Goal: Contribute content: Contribute content

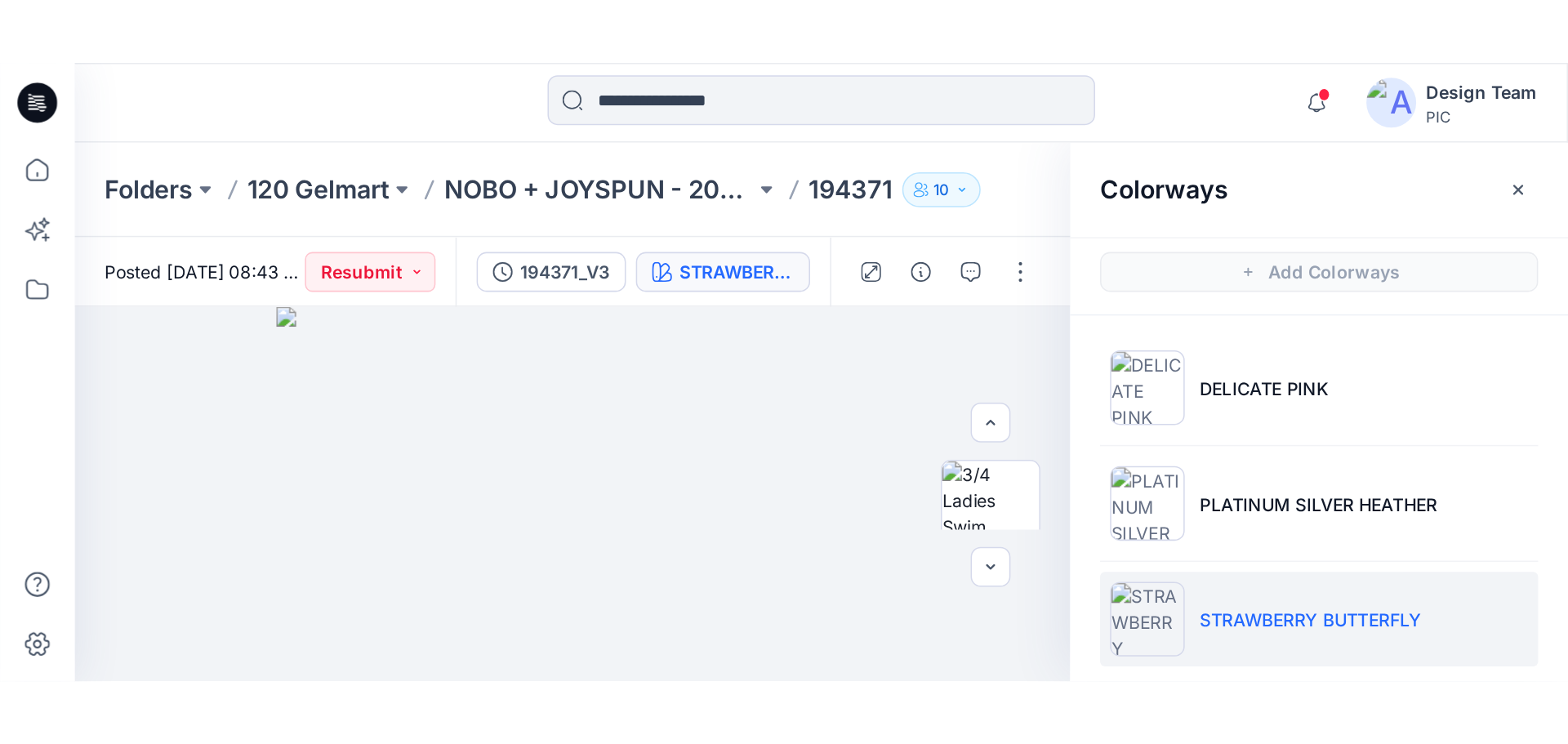
scroll to position [326, 0]
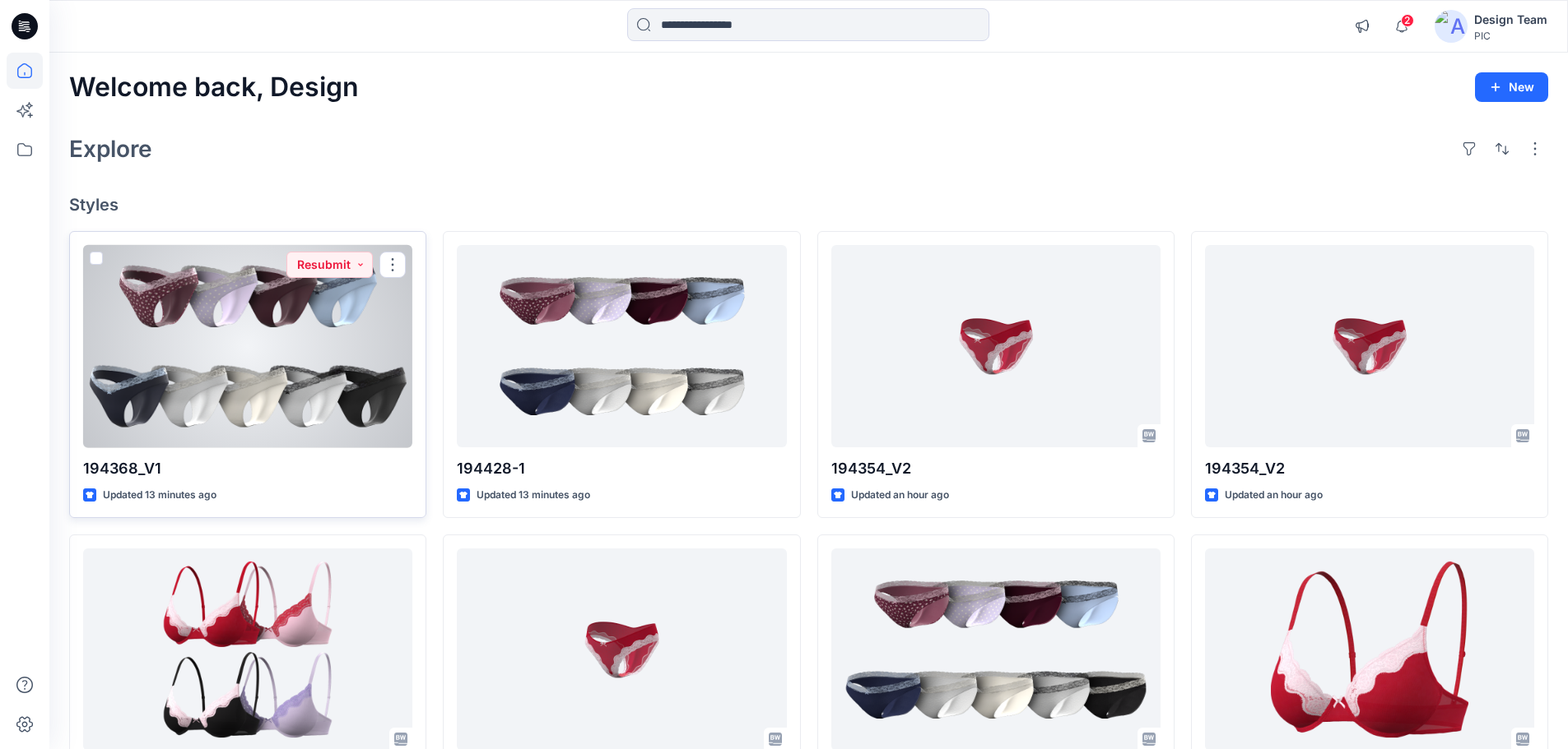
click at [241, 330] on div at bounding box center [247, 346] width 329 height 203
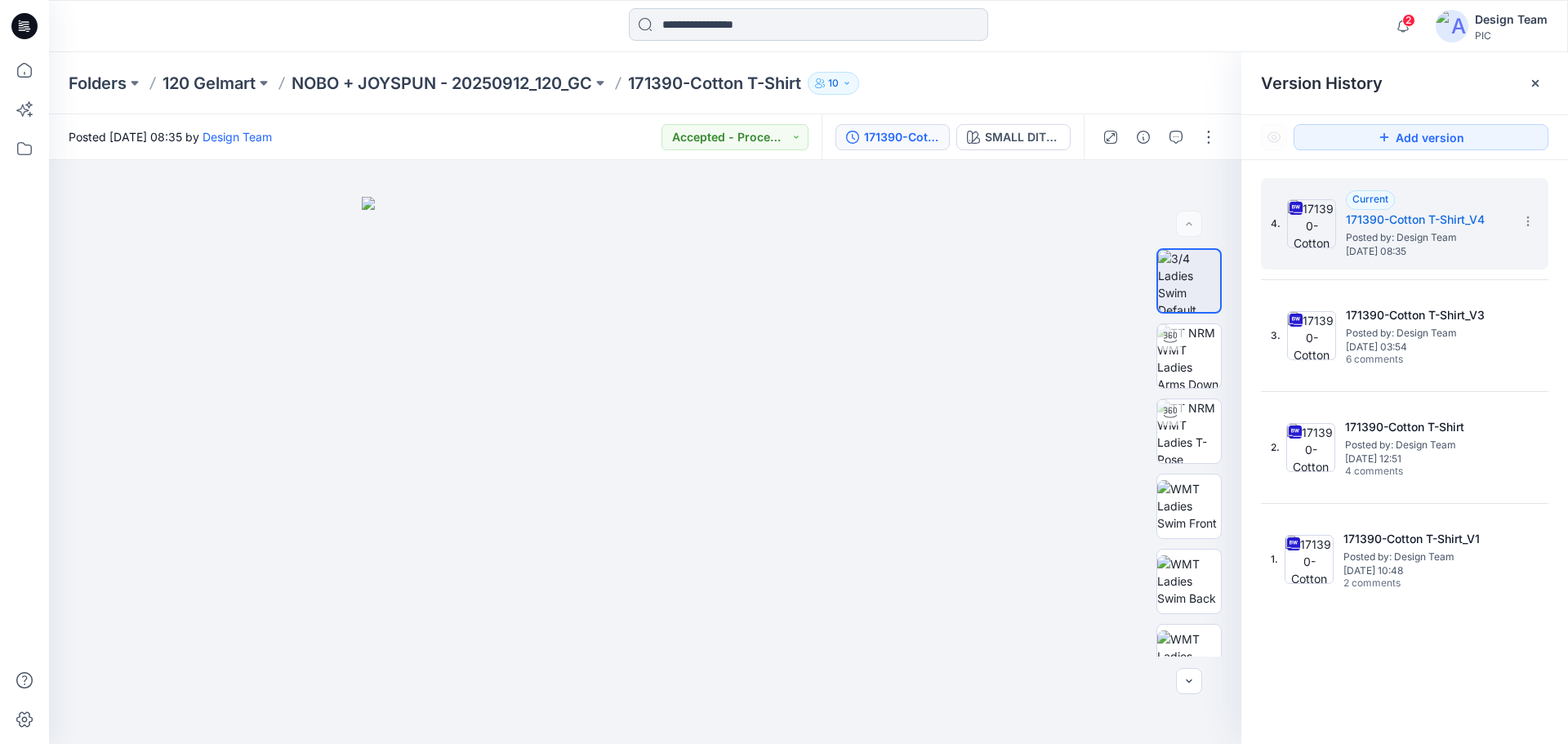
click at [668, 25] on input at bounding box center [809, 24] width 360 height 33
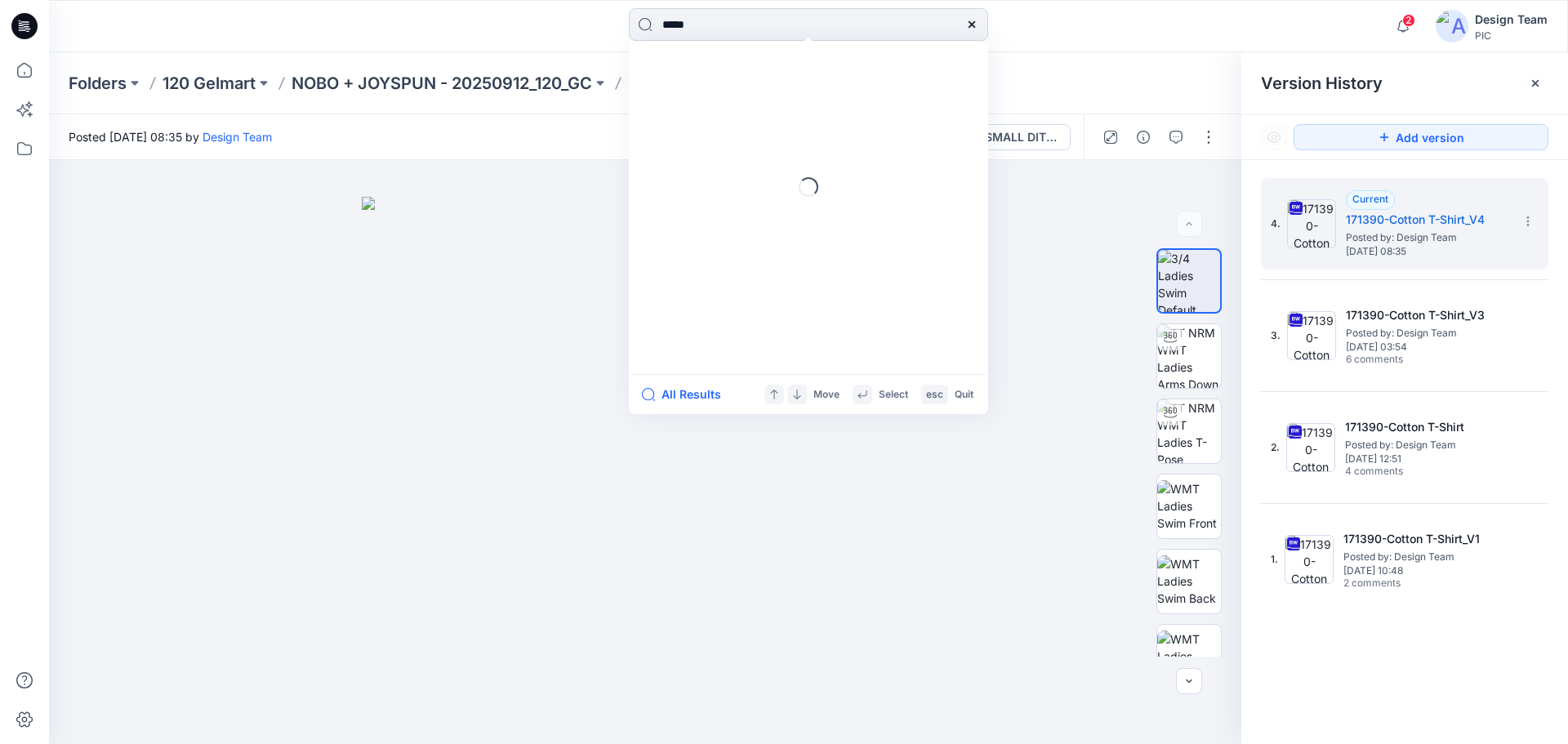
type input "******"
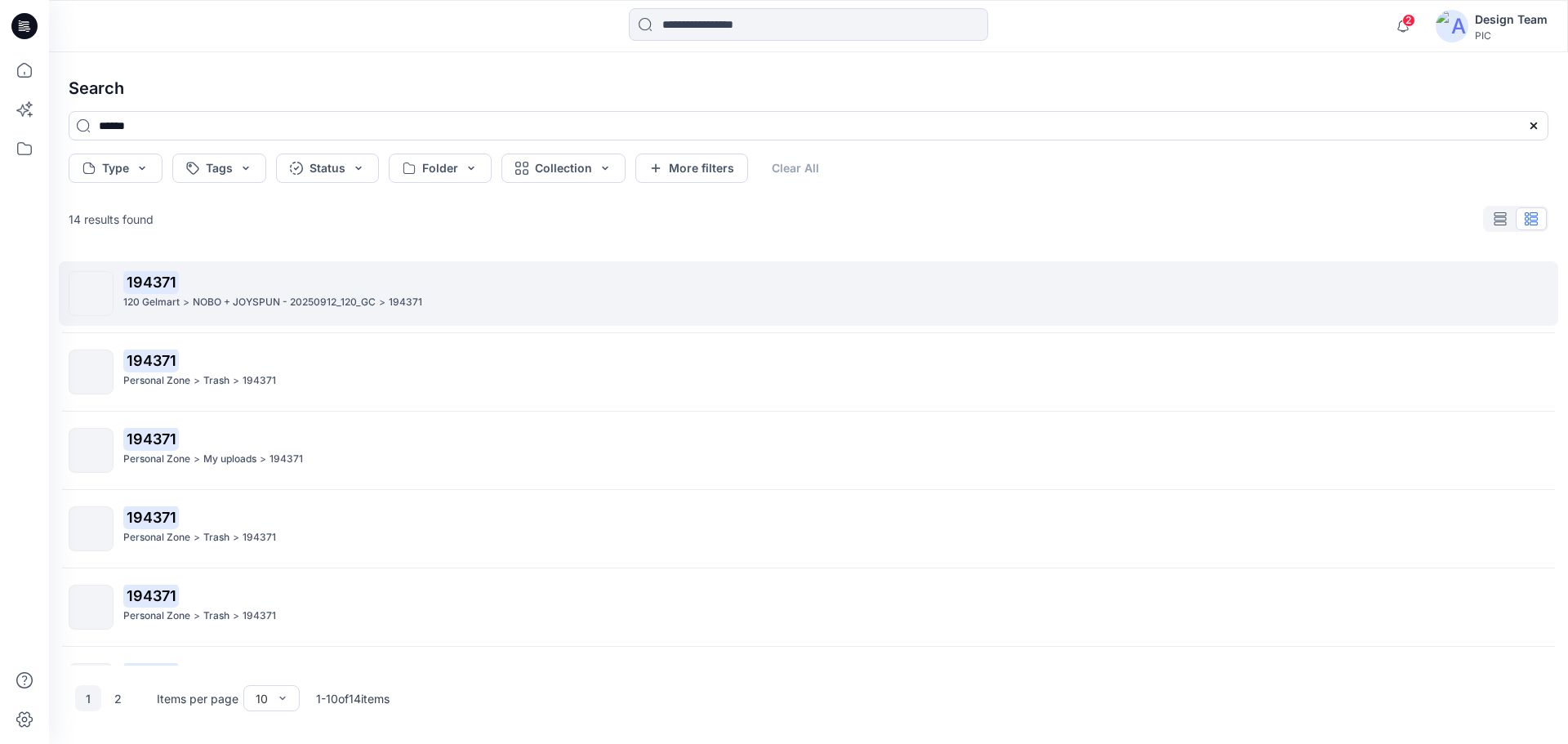
click at [250, 293] on p "194371" at bounding box center [836, 283] width 1424 height 23
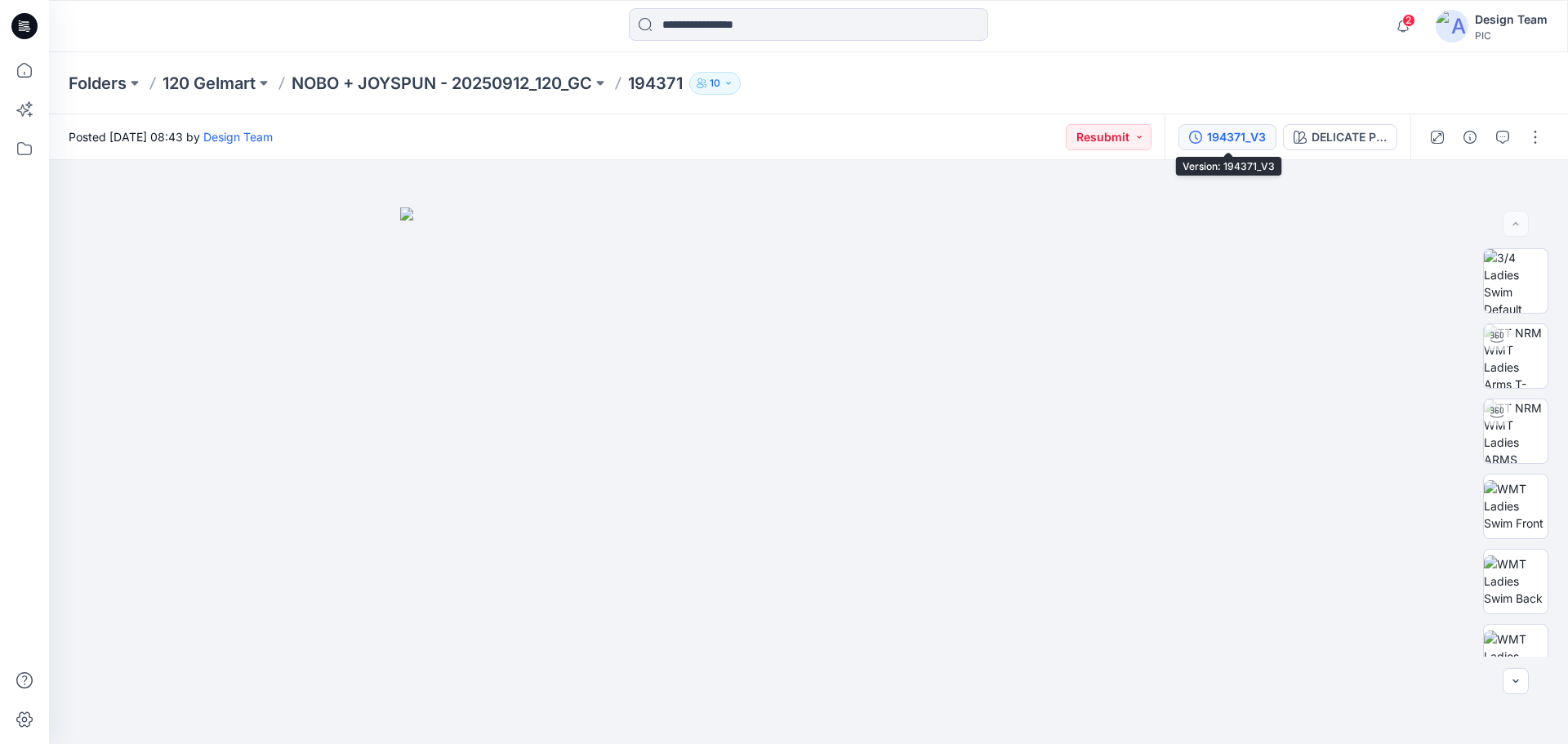
click at [1246, 131] on div "194371_V3" at bounding box center [1236, 137] width 59 height 18
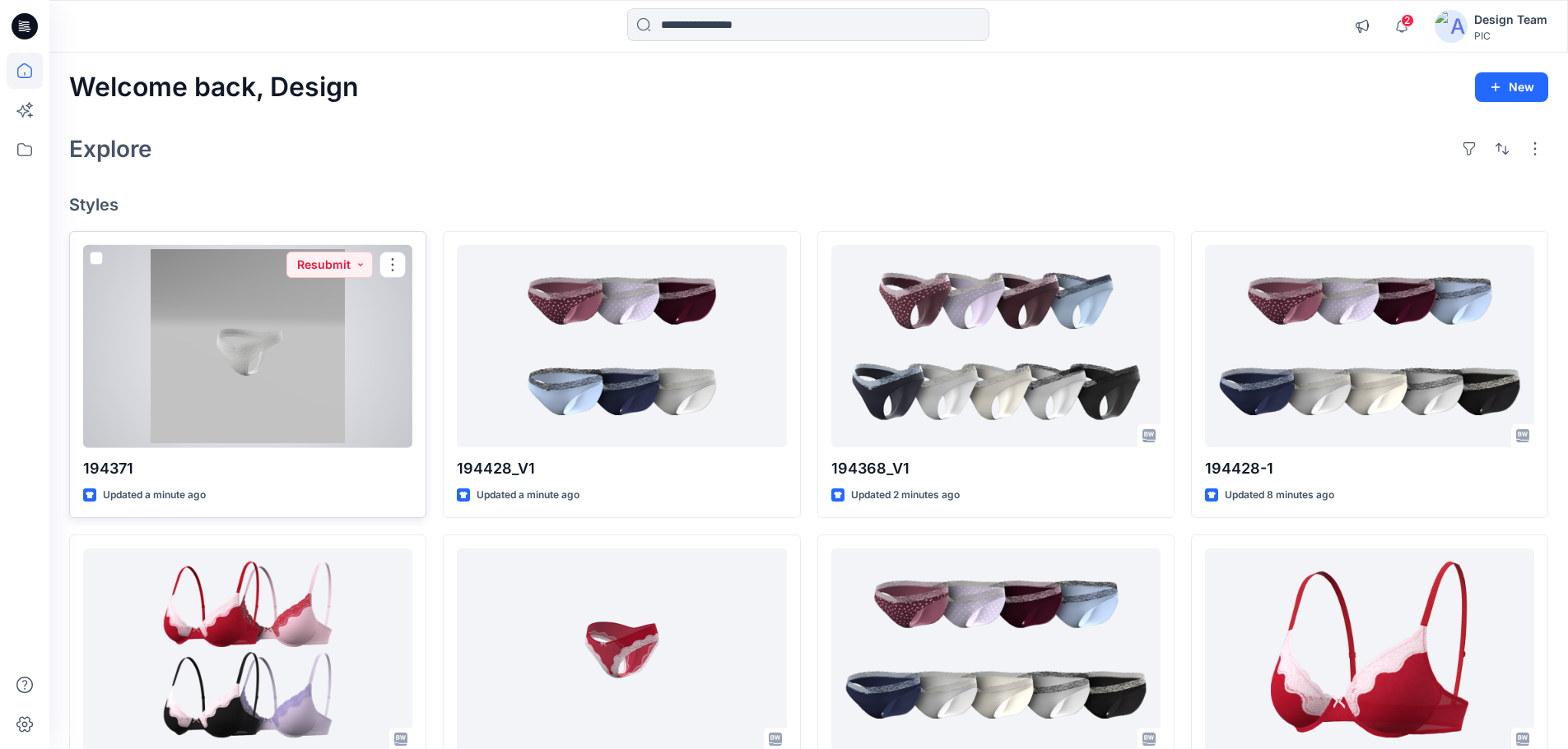
click at [328, 388] on div at bounding box center [247, 346] width 329 height 203
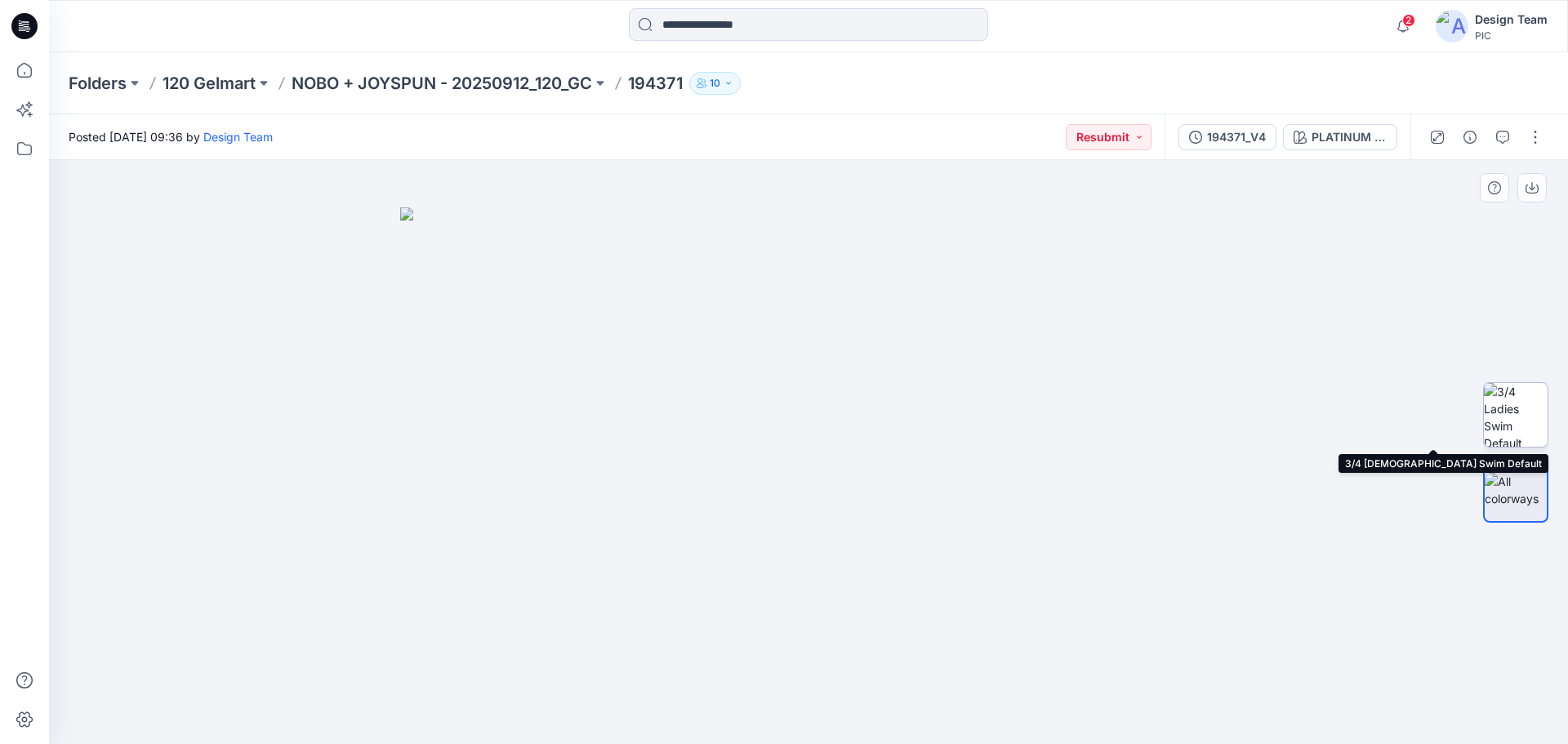
click at [1526, 410] on img at bounding box center [1516, 415] width 64 height 64
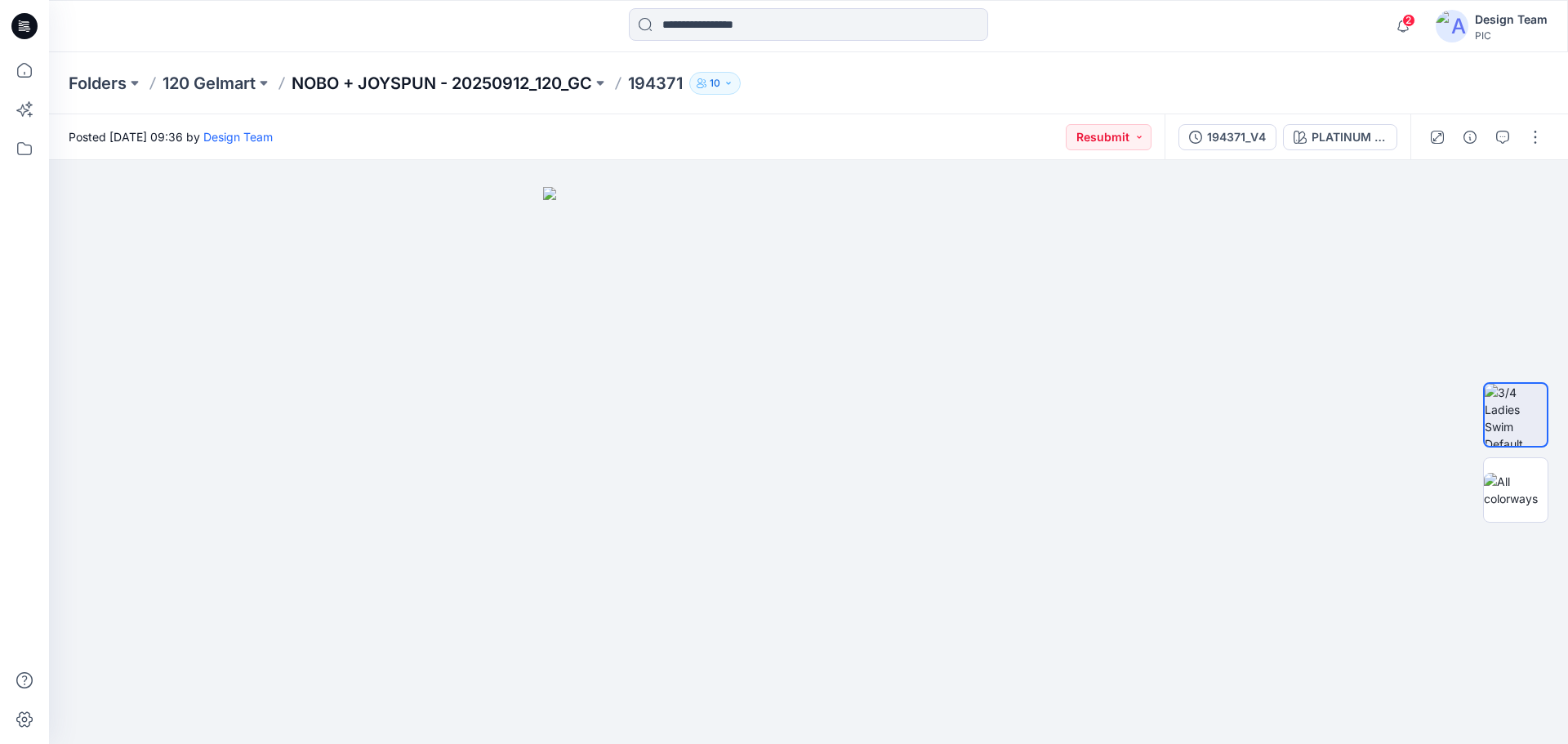
click at [431, 85] on p "NOBO + JOYSPUN - 20250912_120_GC" at bounding box center [441, 83] width 300 height 23
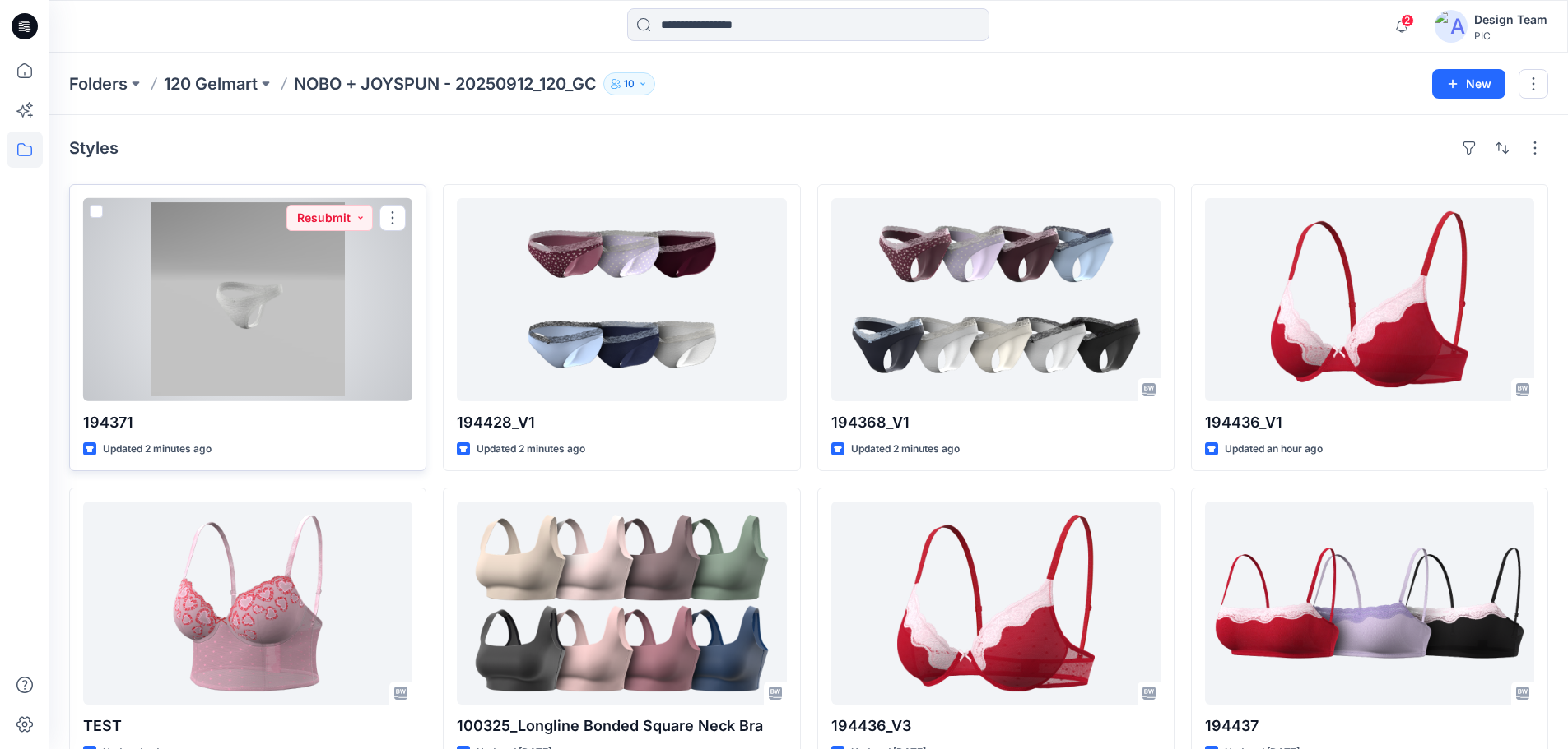
click at [283, 336] on div at bounding box center [247, 300] width 329 height 203
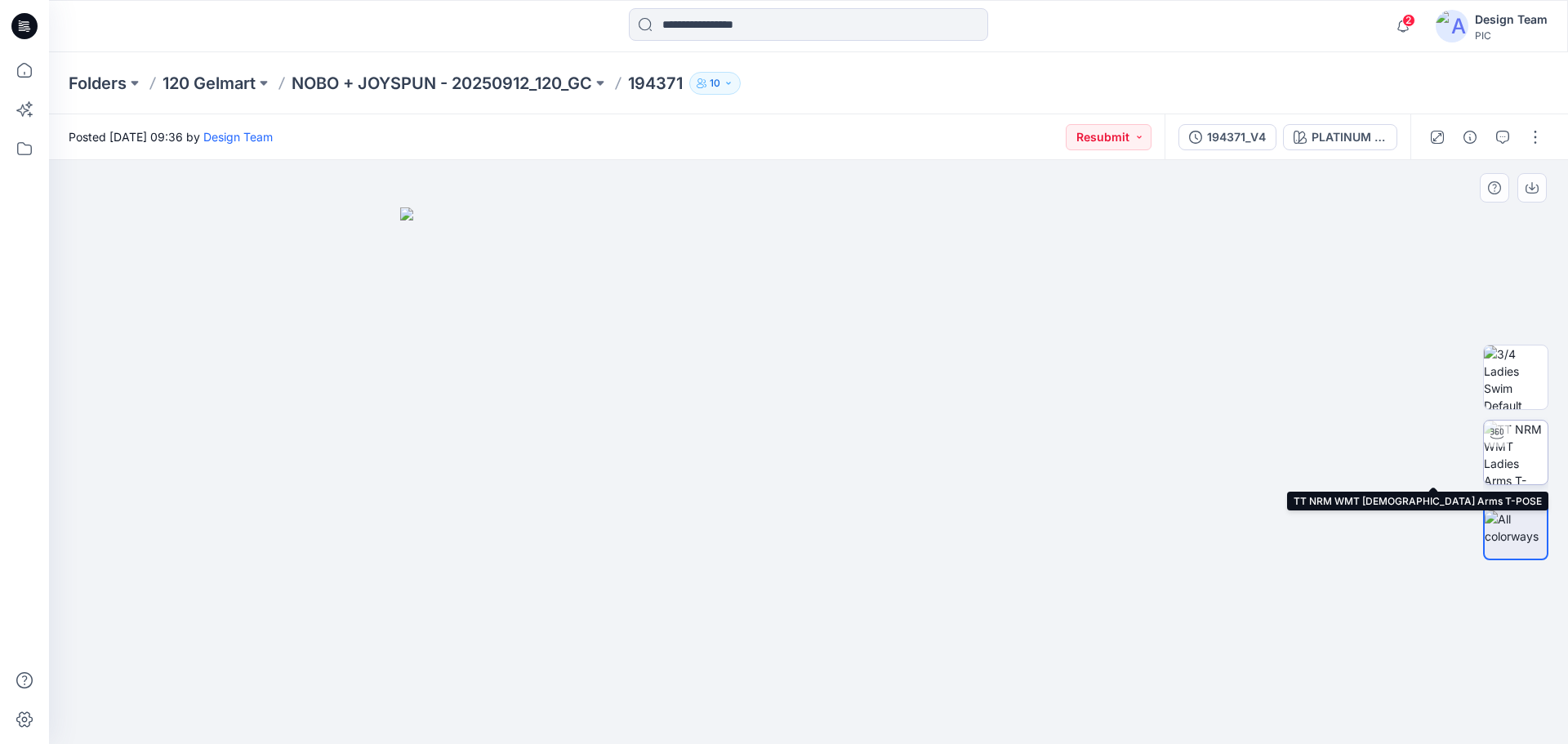
click at [1534, 459] on img at bounding box center [1516, 453] width 64 height 64
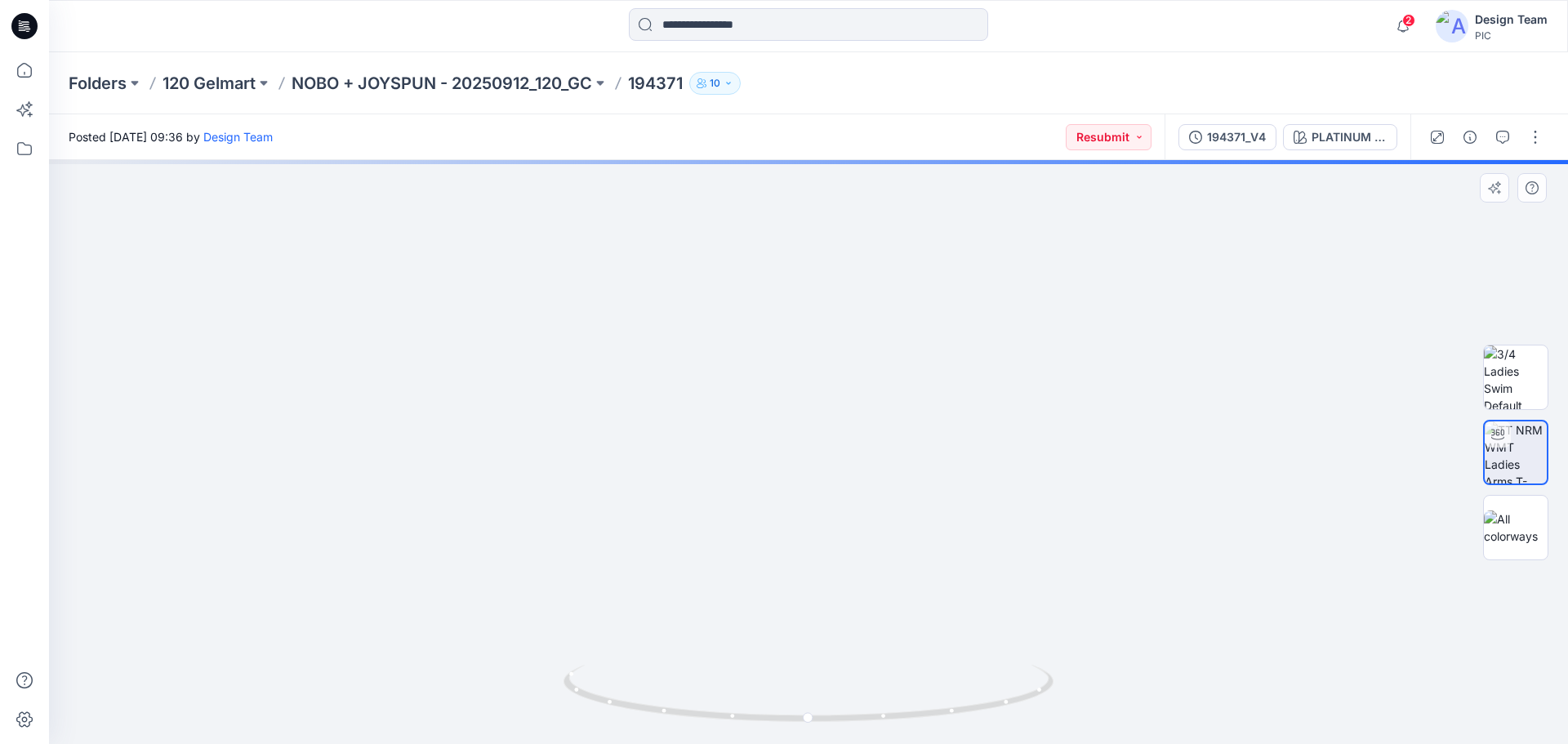
drag, startPoint x: 882, startPoint y: 645, endPoint x: 851, endPoint y: 477, distance: 170.8
click at [851, 477] on img at bounding box center [809, 136] width 1490 height 1216
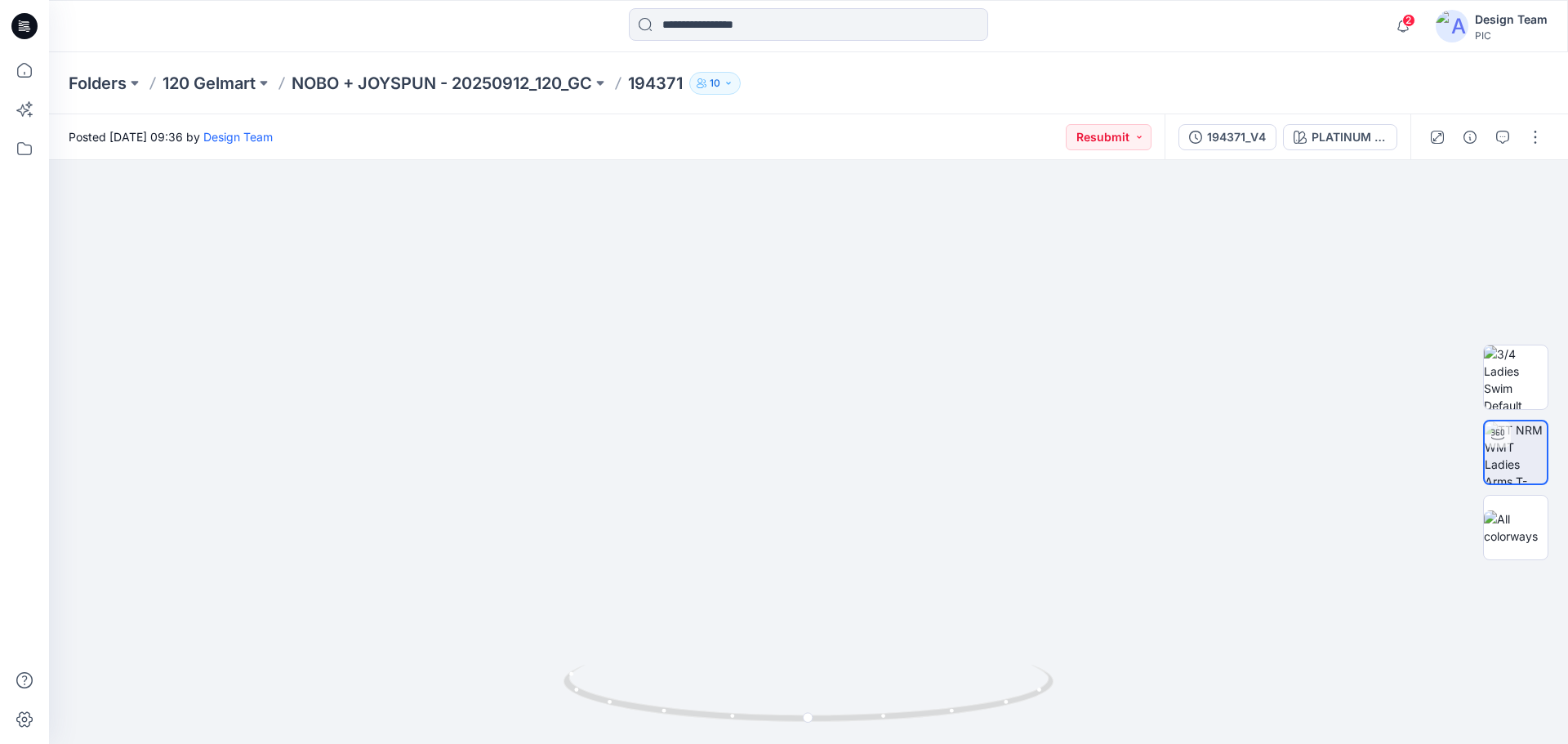
click at [1248, 87] on div "Folders 120 Gelmart NOBO + JOYSPUN - 20250912_120_GC 194371 10" at bounding box center [744, 83] width 1352 height 23
click at [1231, 137] on div "194371_V4" at bounding box center [1236, 137] width 59 height 18
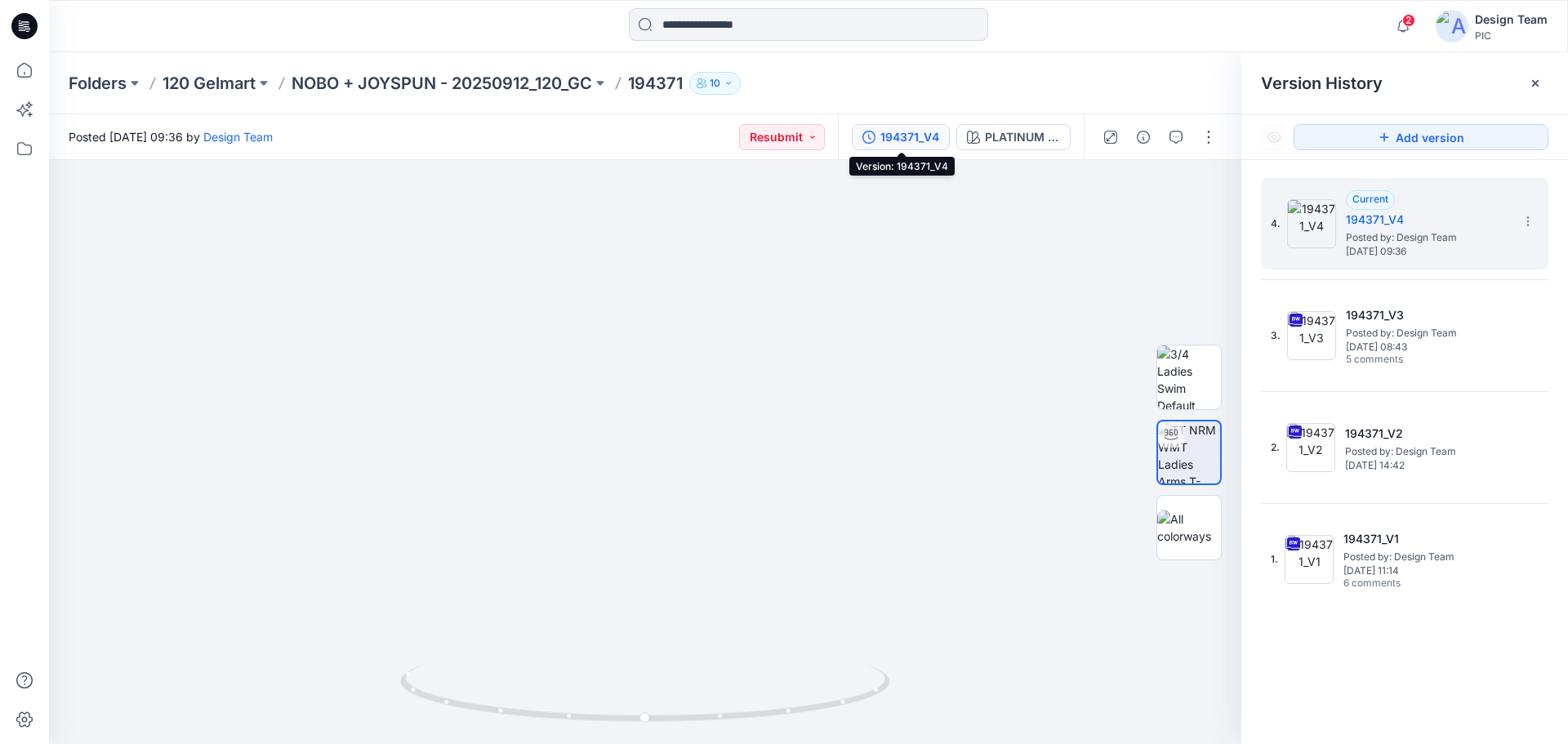
click at [1086, 14] on div at bounding box center [808, 26] width 759 height 36
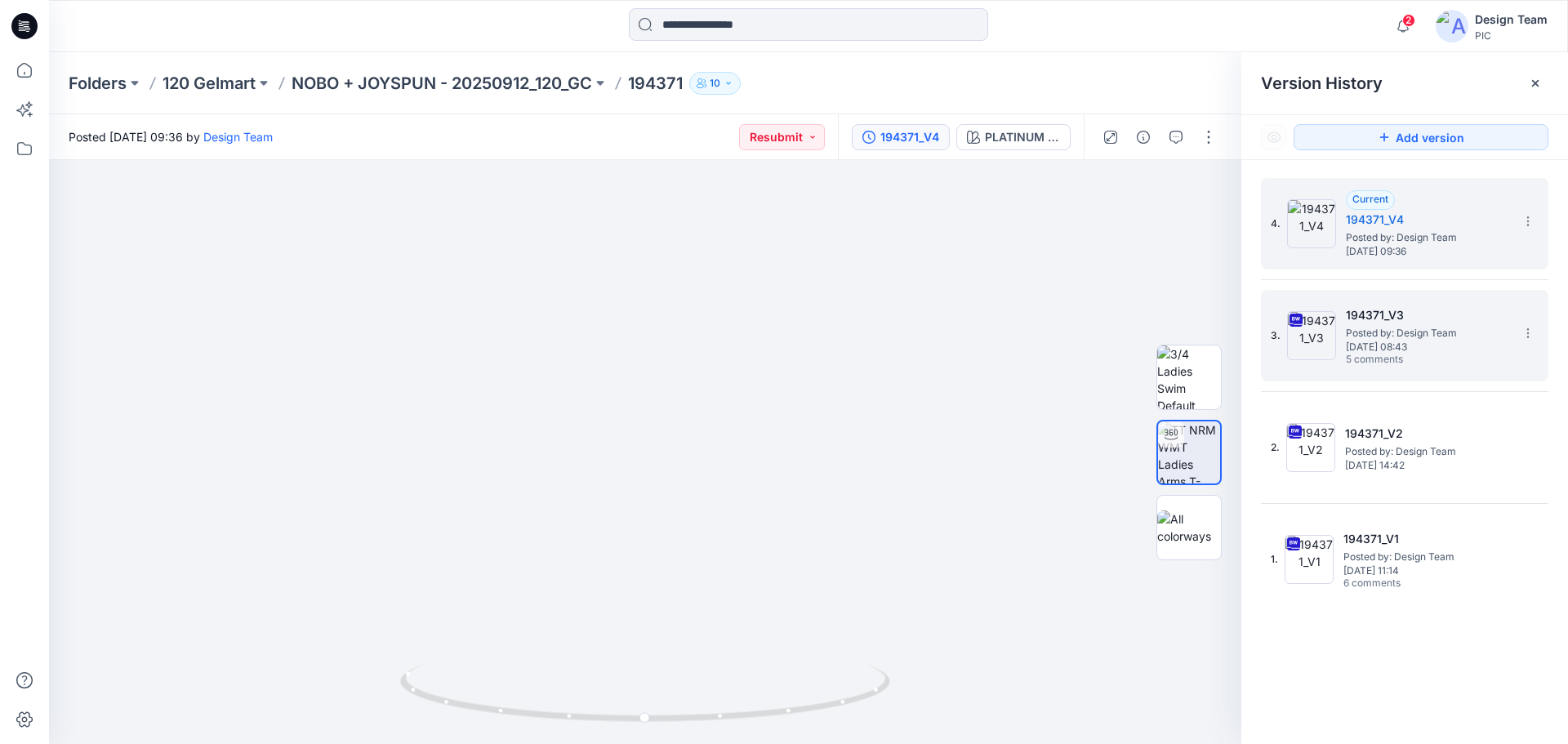
click at [1411, 327] on span "Posted by: Design Team" at bounding box center [1428, 334] width 164 height 17
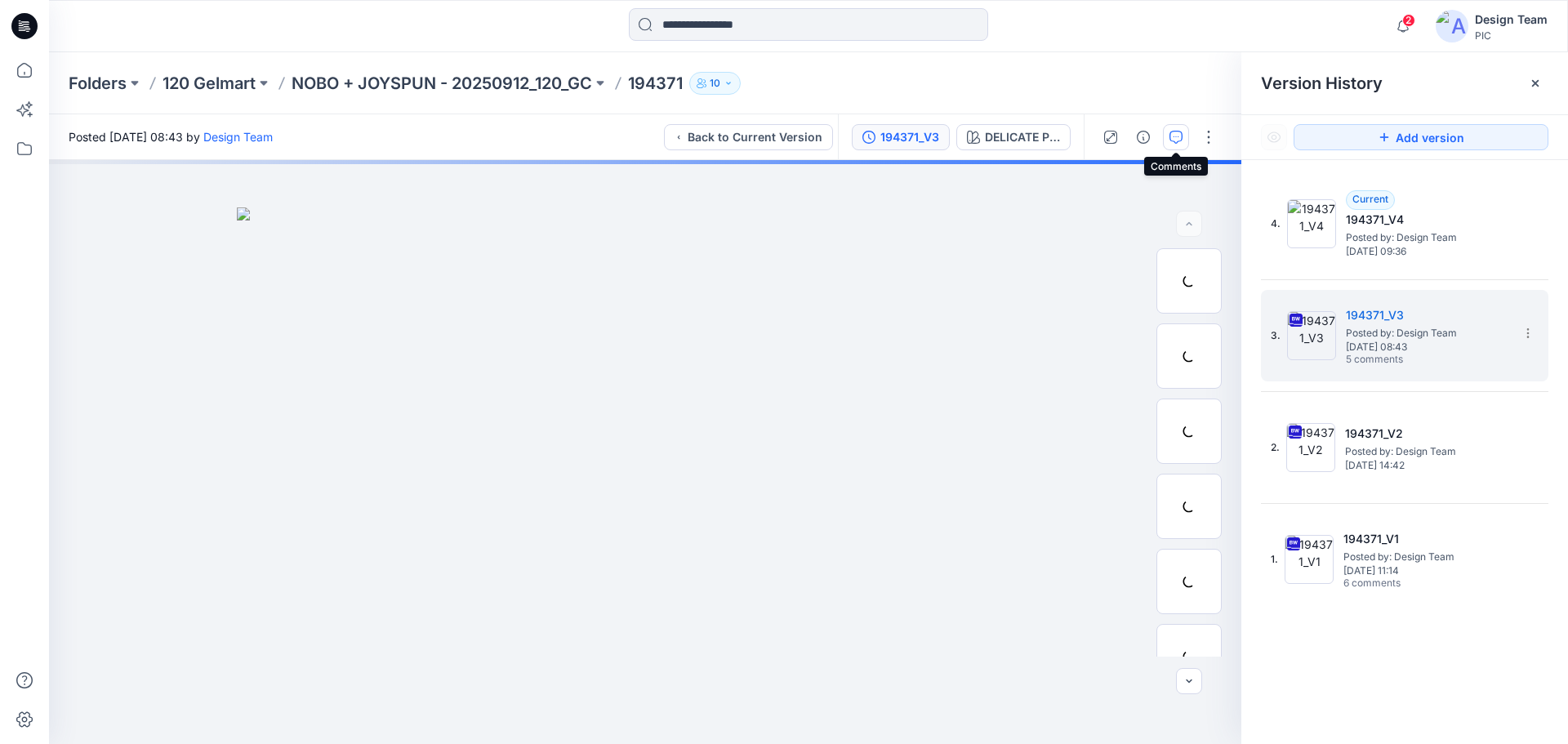
click at [1184, 138] on button "button" at bounding box center [1176, 138] width 26 height 26
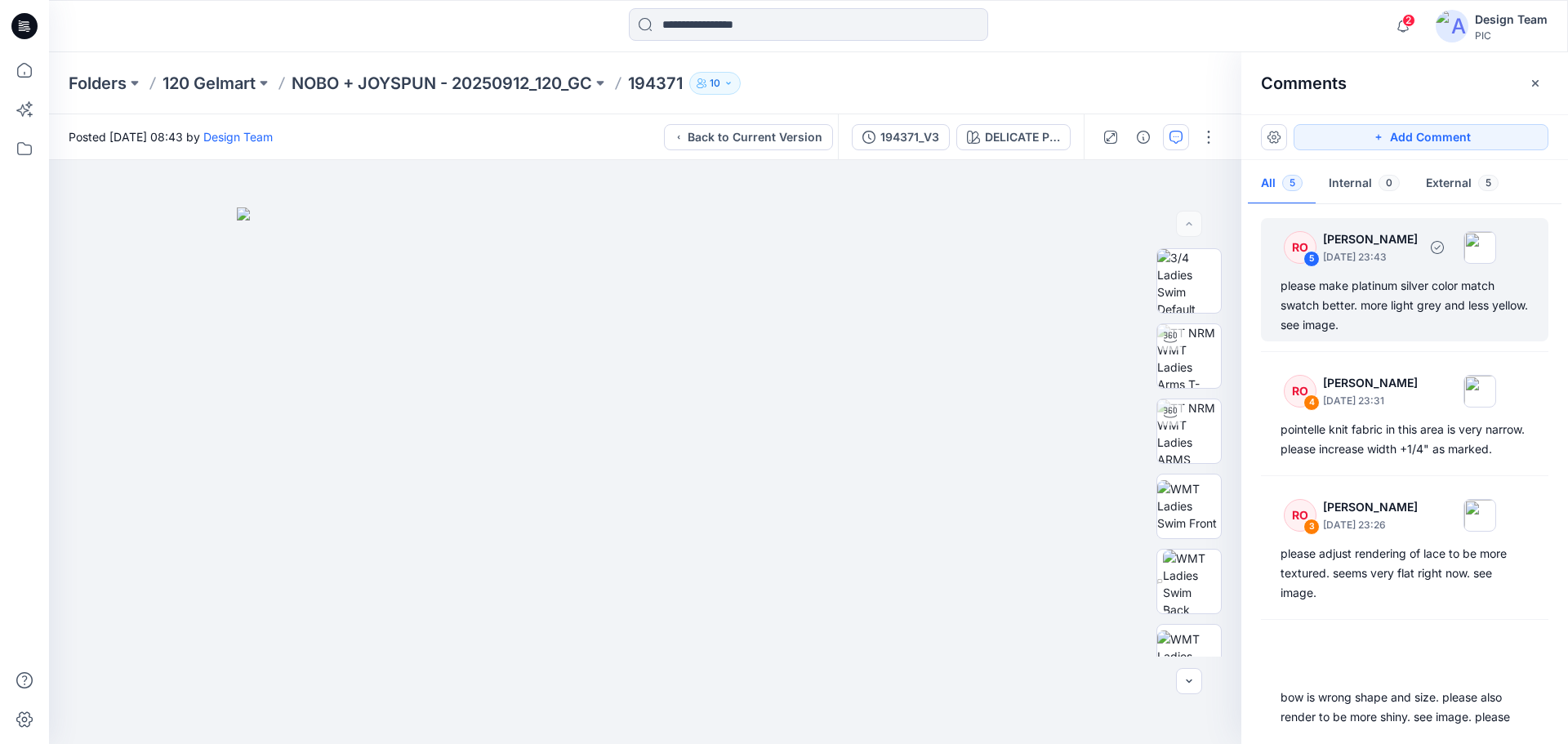
click at [1385, 300] on div "please make platinum silver color match swatch better. more light grey and less…" at bounding box center [1404, 305] width 248 height 59
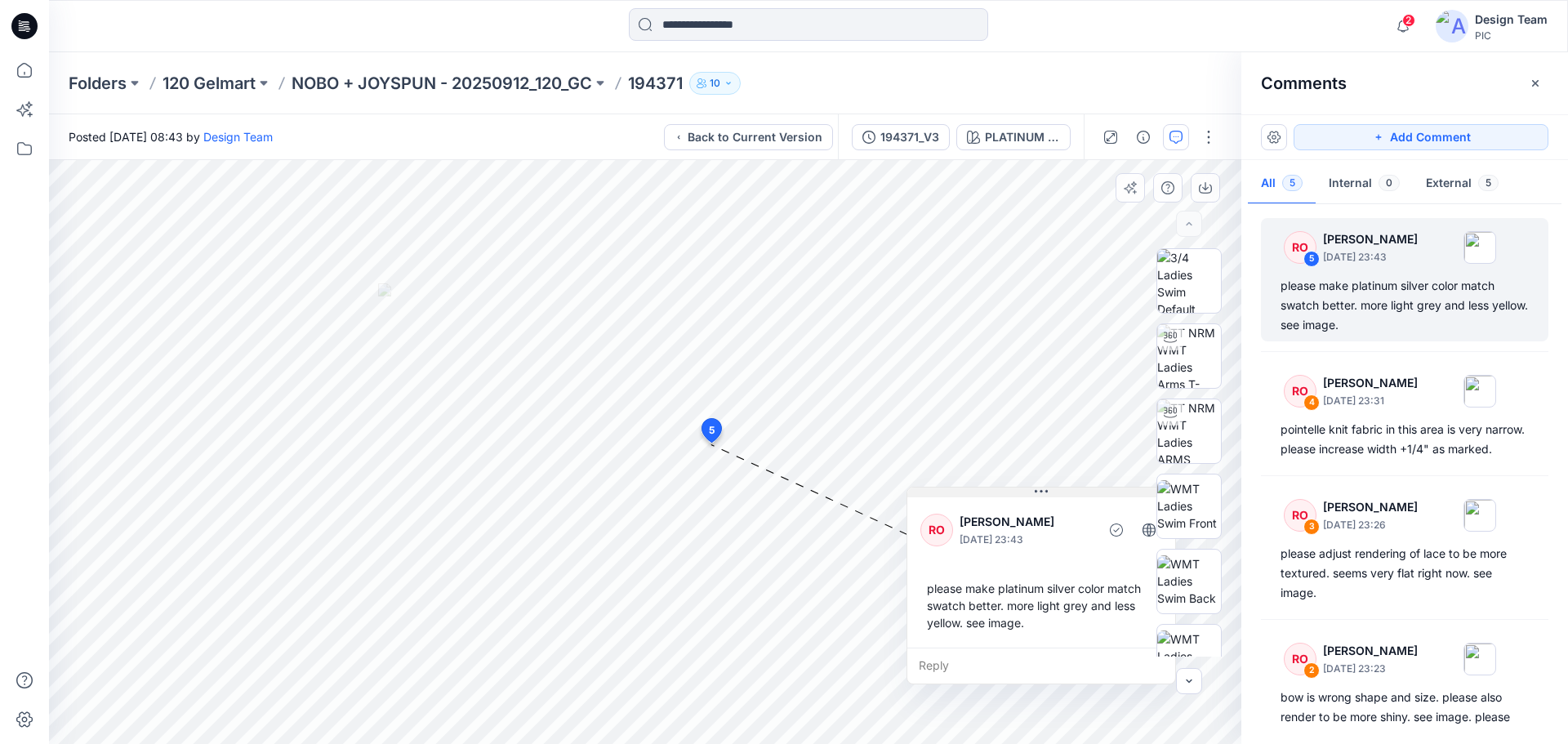
drag, startPoint x: 754, startPoint y: 288, endPoint x: 1023, endPoint y: 489, distance: 335.8
click at [1023, 489] on button at bounding box center [1041, 493] width 268 height 10
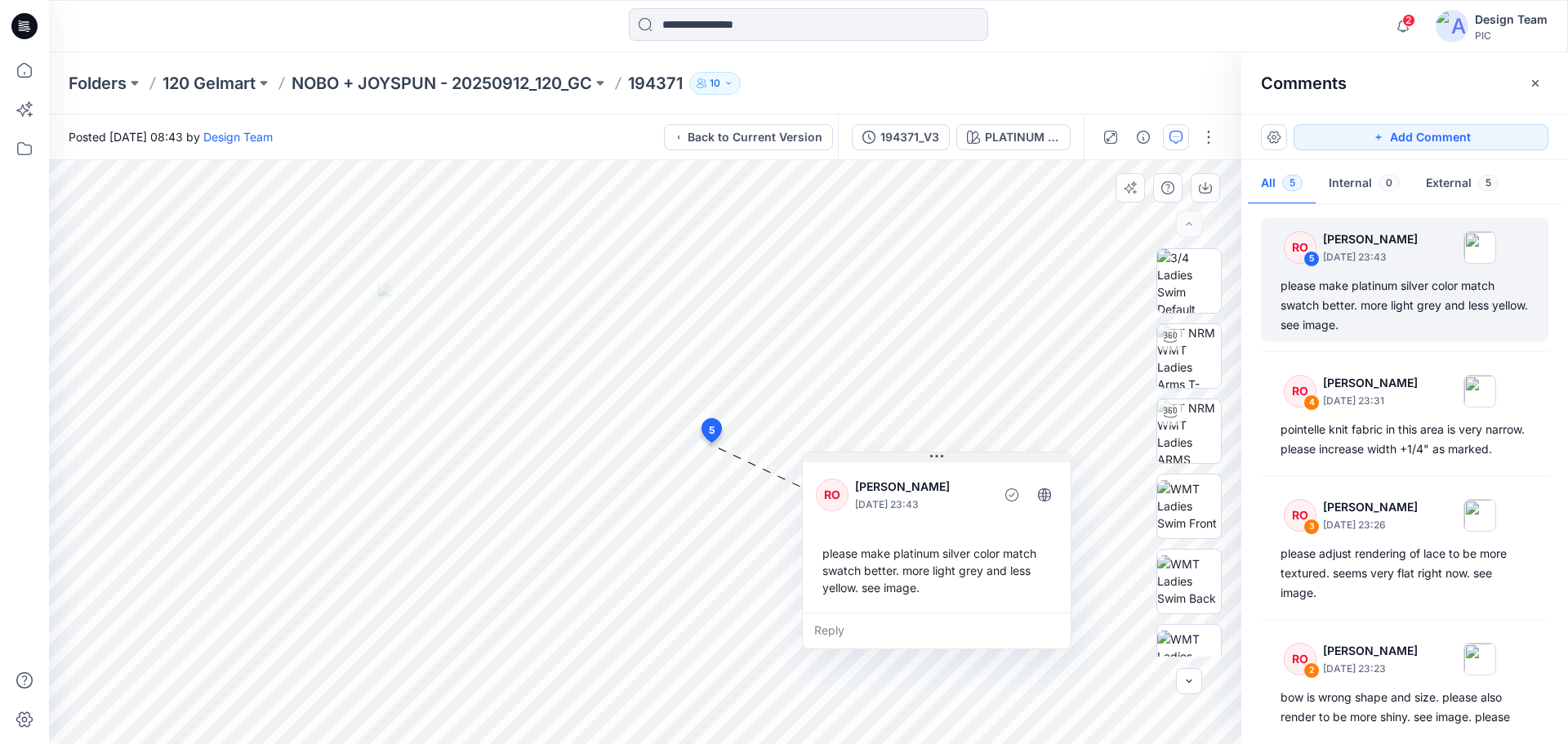
drag, startPoint x: 1027, startPoint y: 487, endPoint x: 915, endPoint y: 456, distance: 116.2
click at [915, 456] on button at bounding box center [937, 458] width 268 height 10
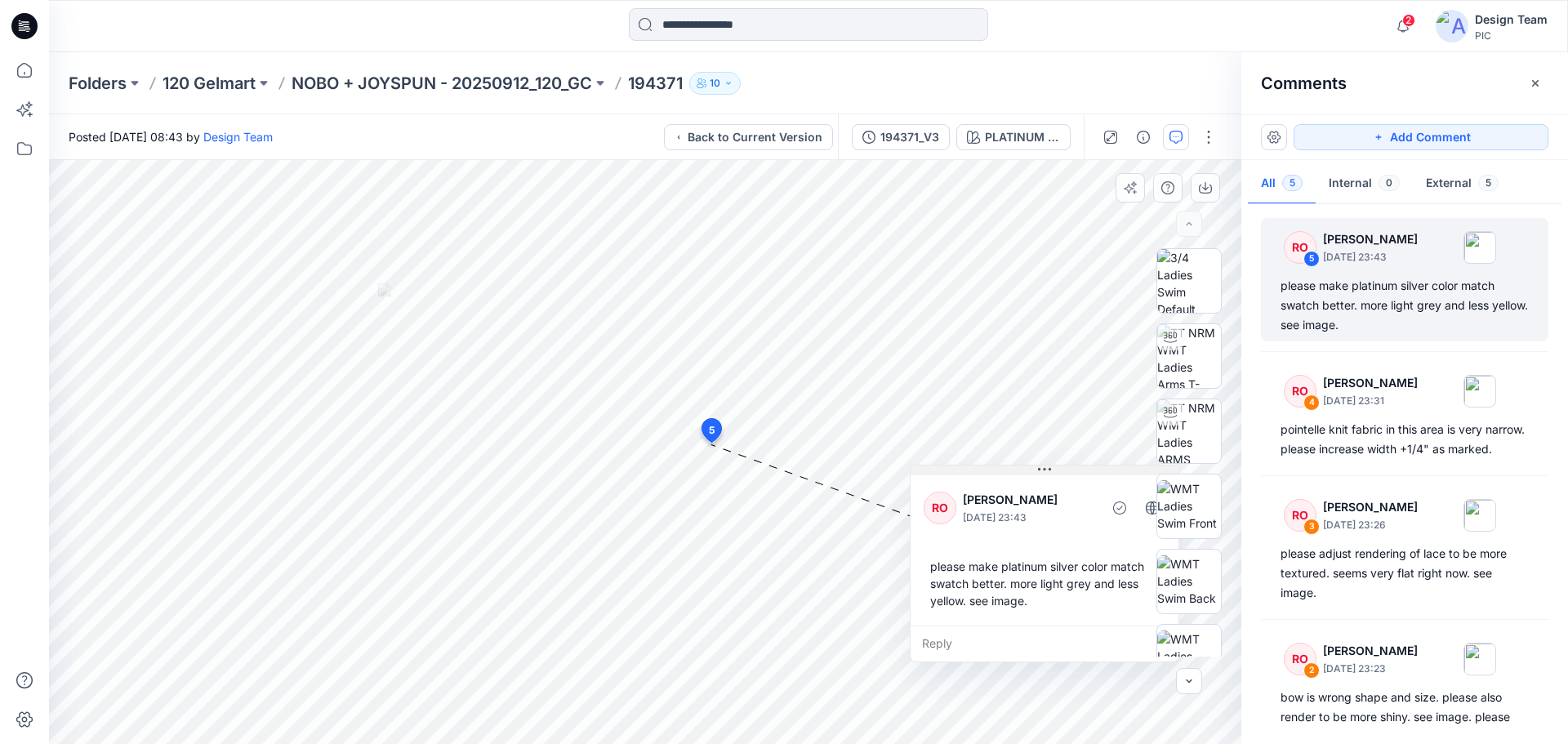
drag, startPoint x: 863, startPoint y: 459, endPoint x: 970, endPoint y: 472, distance: 107.8
click at [970, 472] on button at bounding box center [1045, 471] width 268 height 10
click at [398, 86] on p "NOBO + JOYSPUN - 20250912_120_GC" at bounding box center [441, 83] width 300 height 23
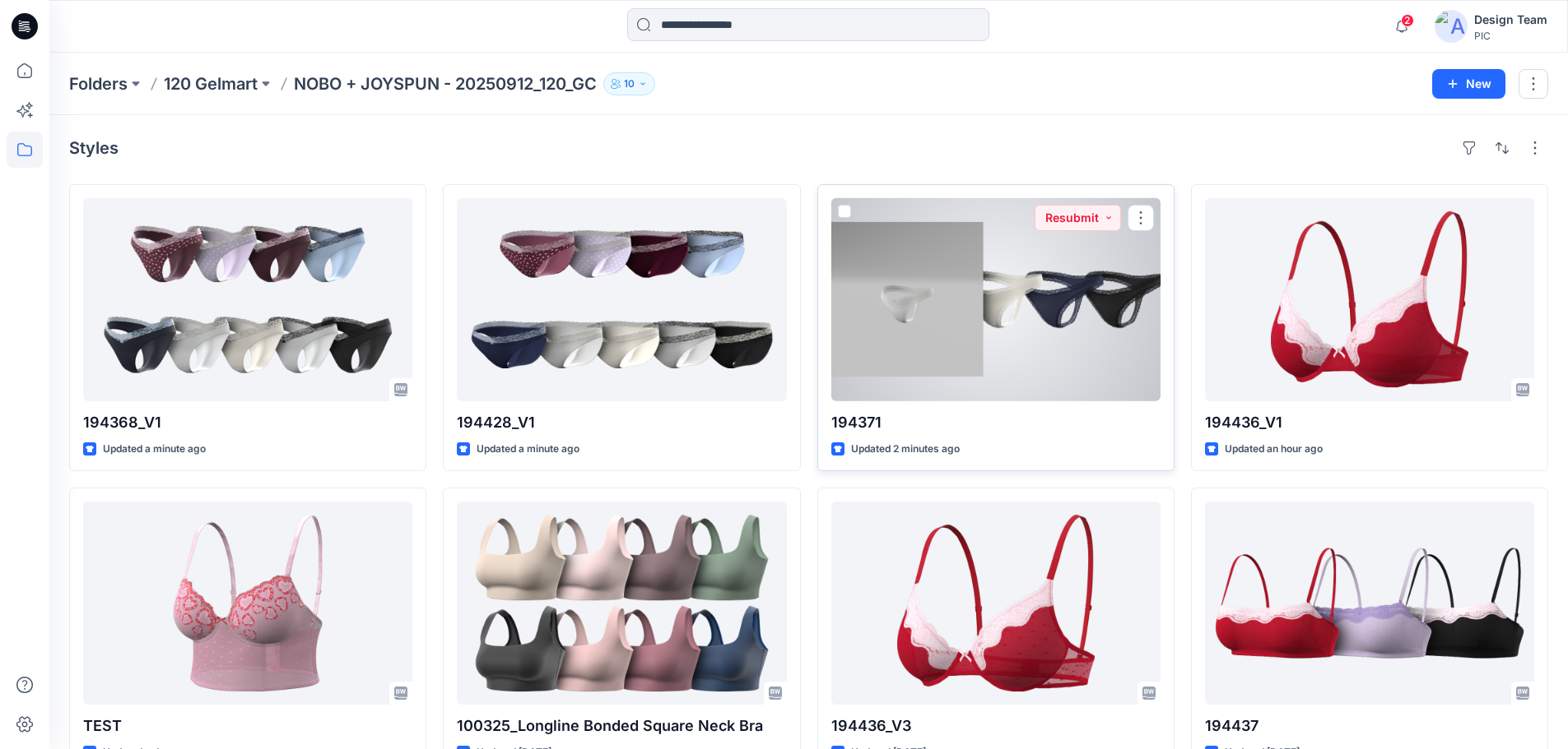
click at [960, 323] on div at bounding box center [995, 300] width 329 height 203
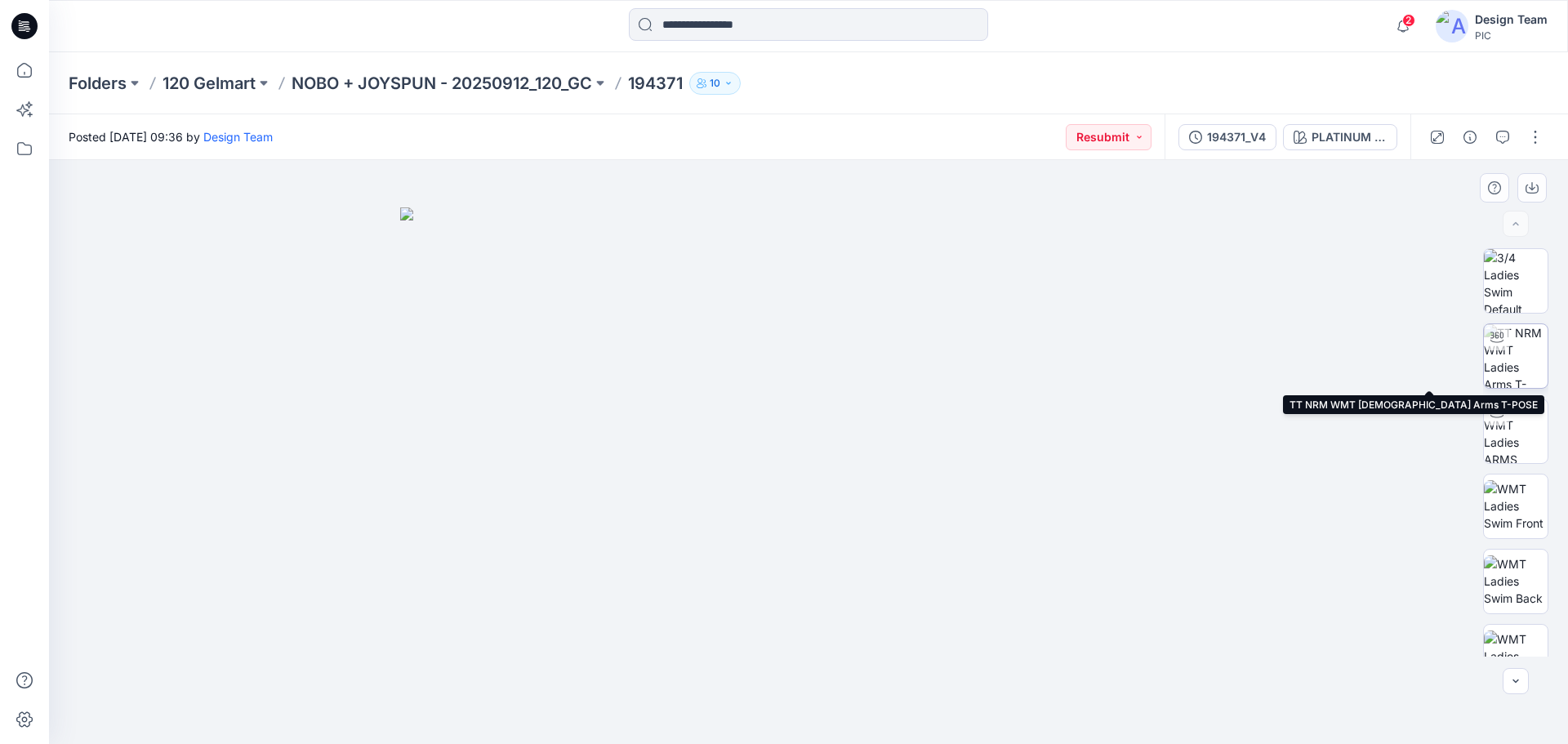
click at [1526, 363] on img at bounding box center [1516, 356] width 64 height 64
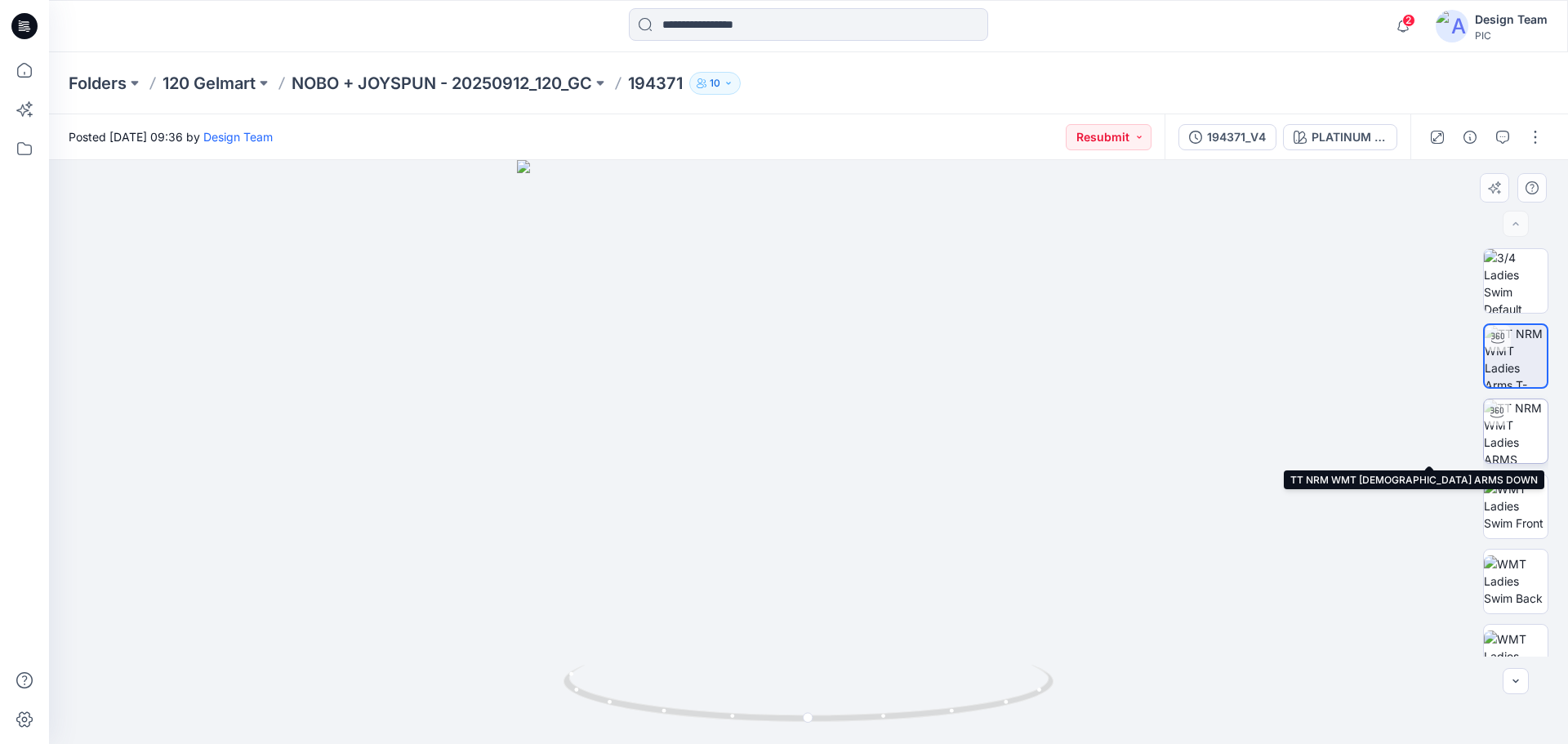
click at [1511, 437] on img at bounding box center [1516, 432] width 64 height 64
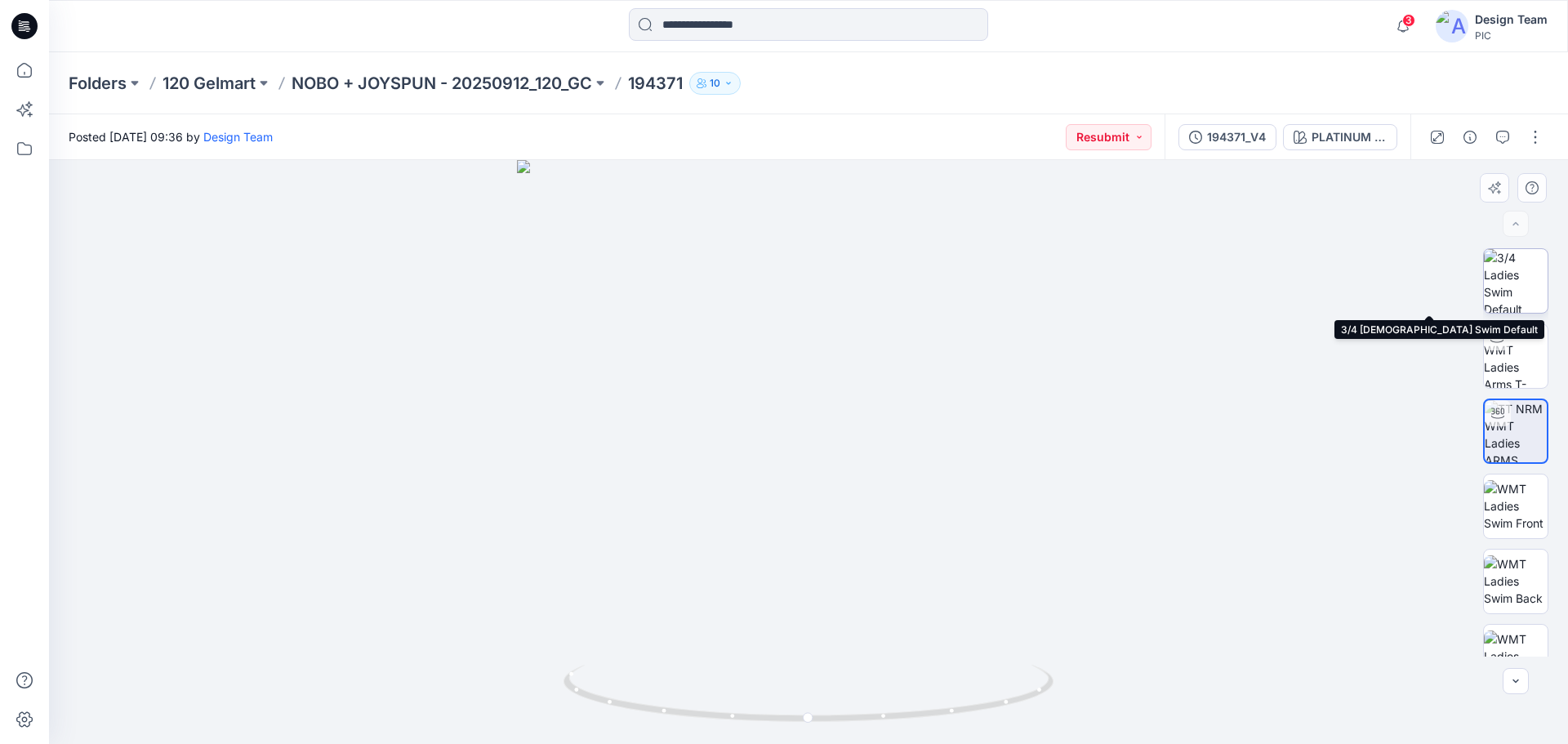
click at [1535, 267] on img at bounding box center [1516, 281] width 64 height 64
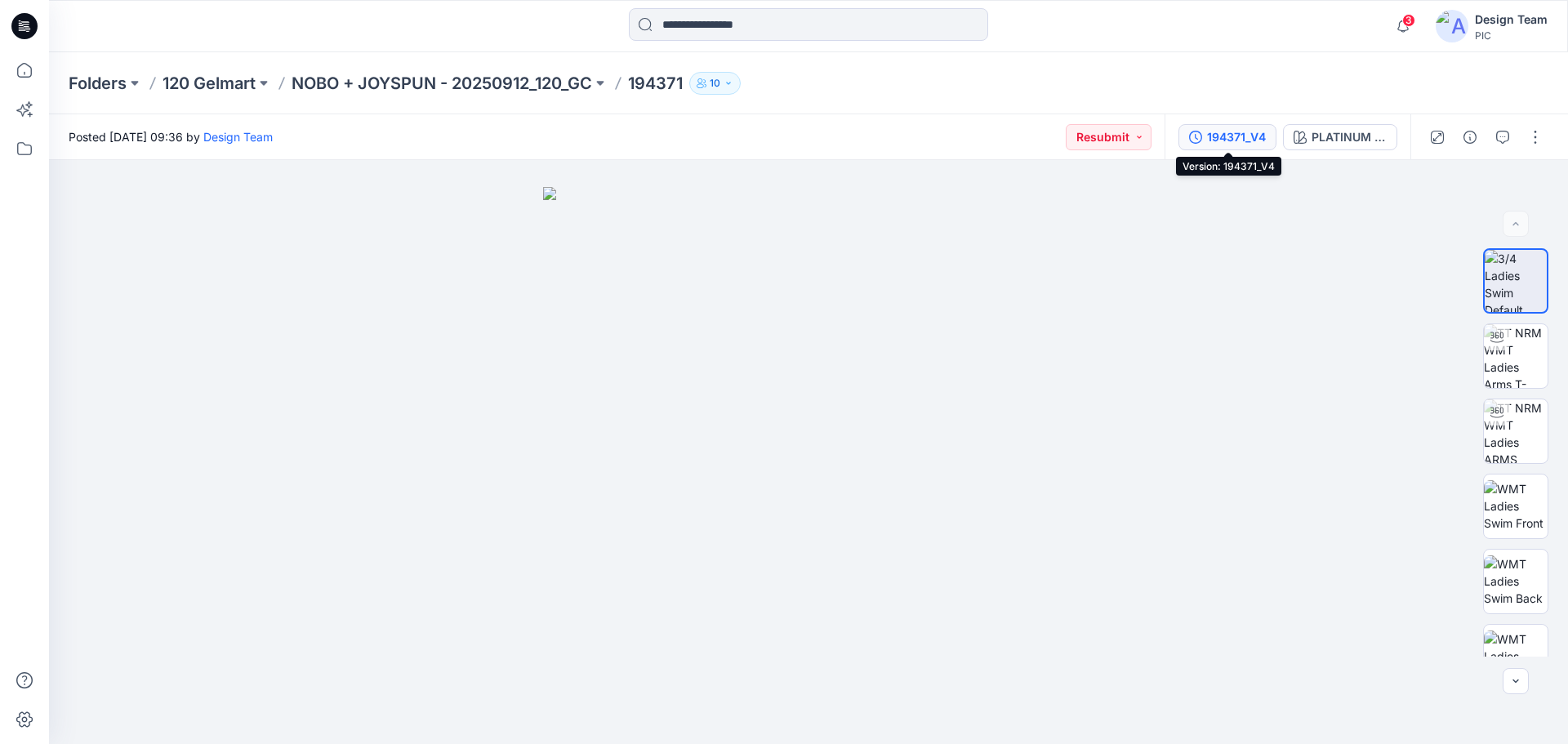
click at [1248, 134] on div "194371_V4" at bounding box center [1236, 137] width 59 height 18
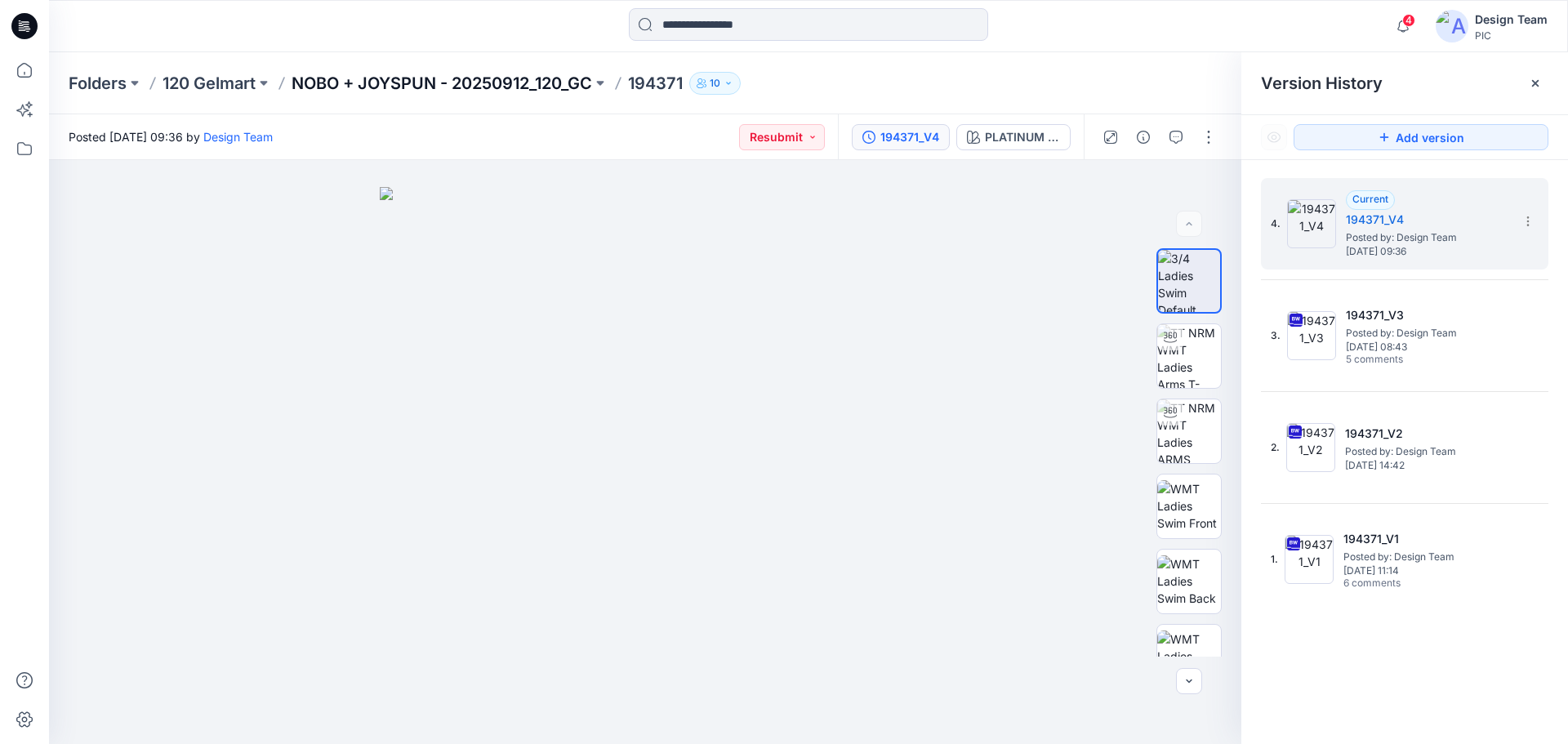
click at [434, 76] on p "NOBO + JOYSPUN - 20250912_120_GC" at bounding box center [441, 83] width 300 height 23
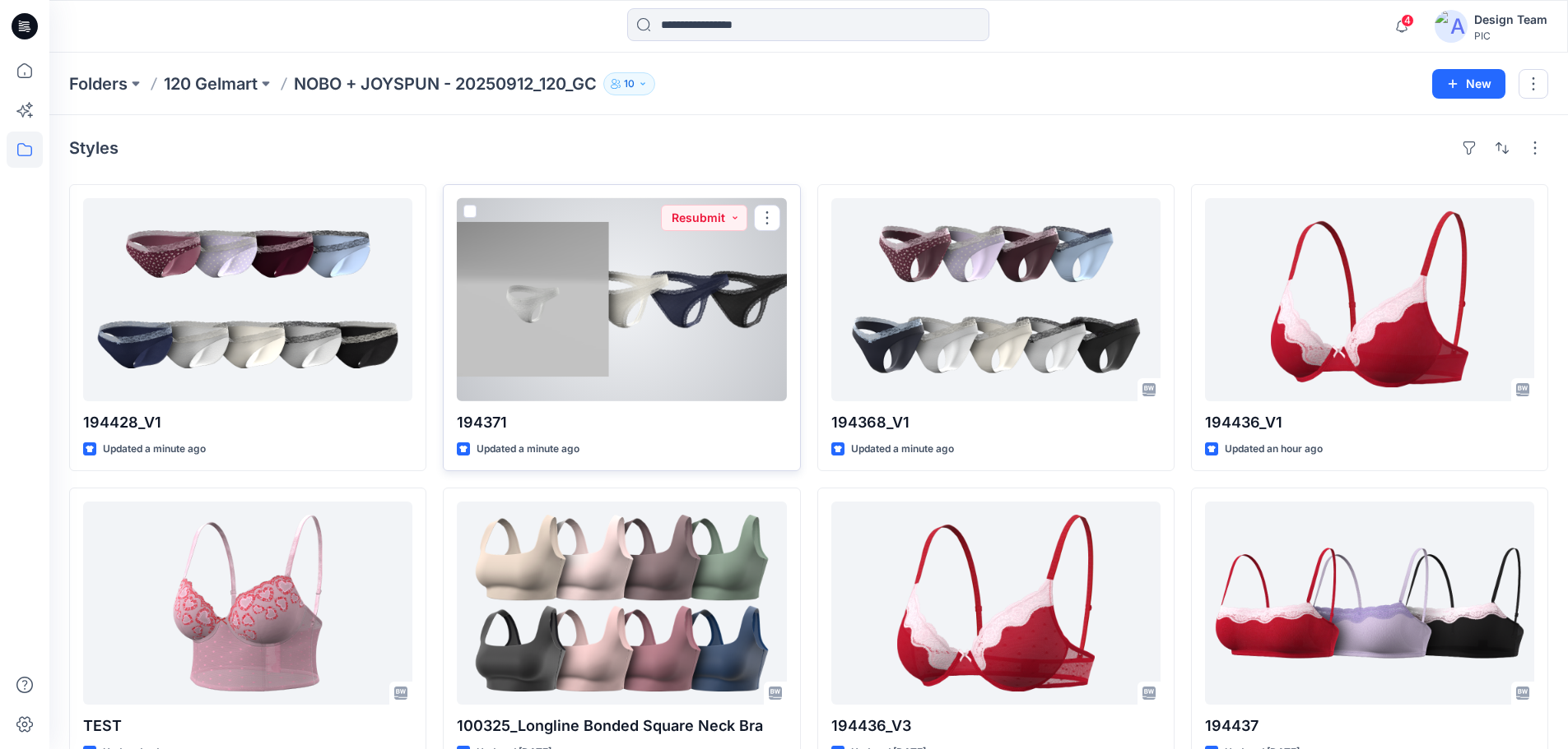
click at [616, 352] on div at bounding box center [621, 300] width 329 height 203
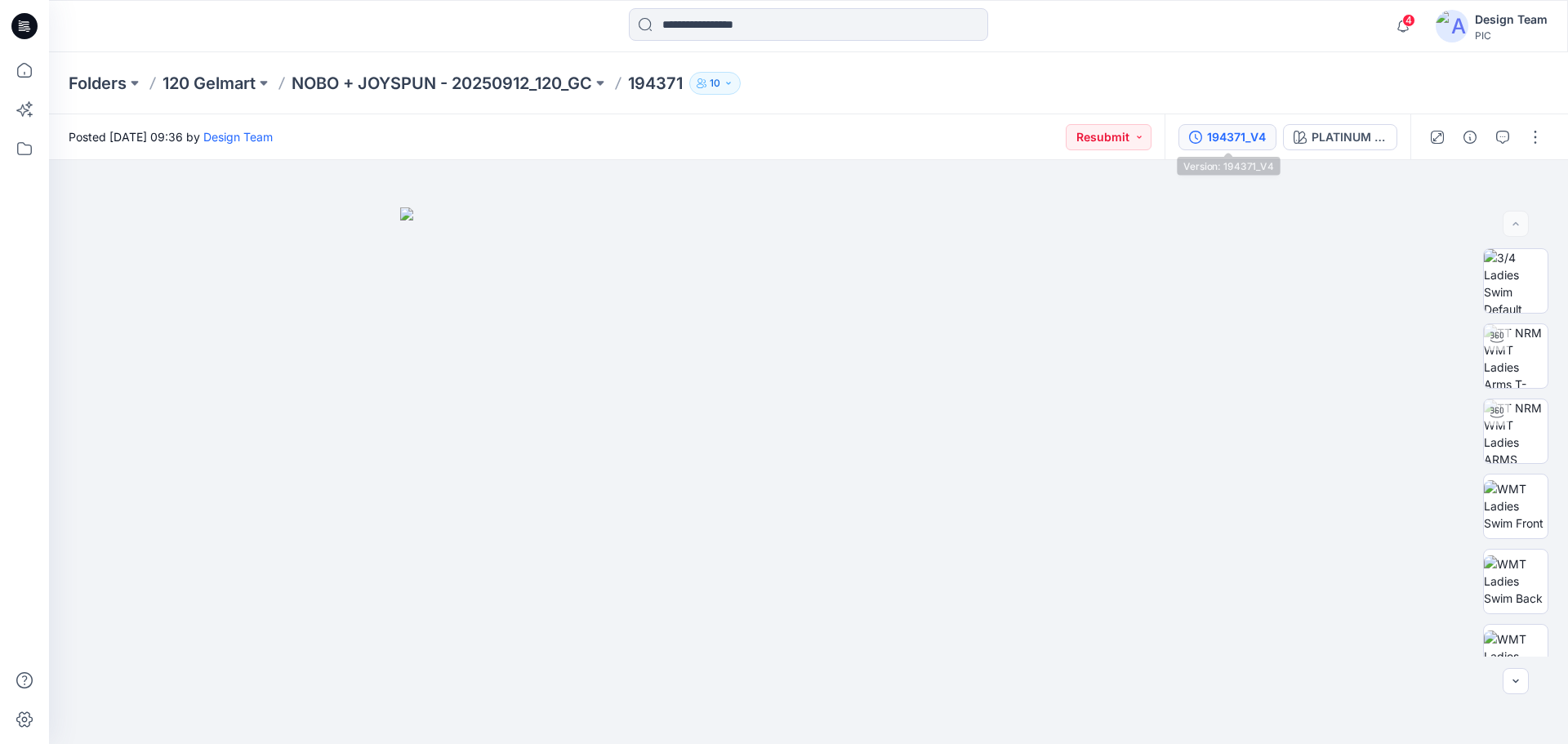
click at [1252, 142] on div "194371_V4" at bounding box center [1236, 137] width 59 height 18
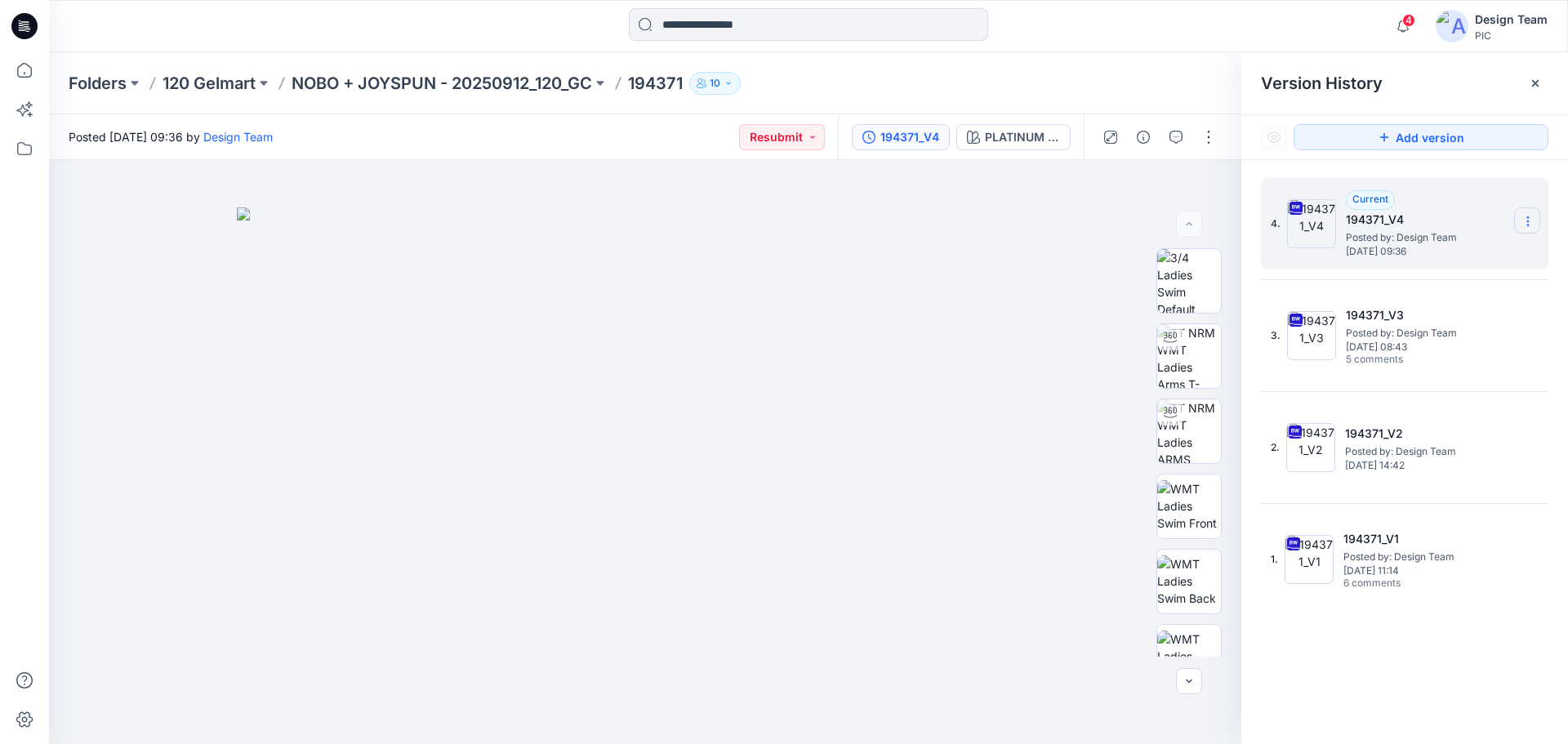
click at [1530, 222] on icon at bounding box center [1528, 221] width 13 height 13
click at [1402, 361] on span "Delete Version" at bounding box center [1415, 358] width 77 height 20
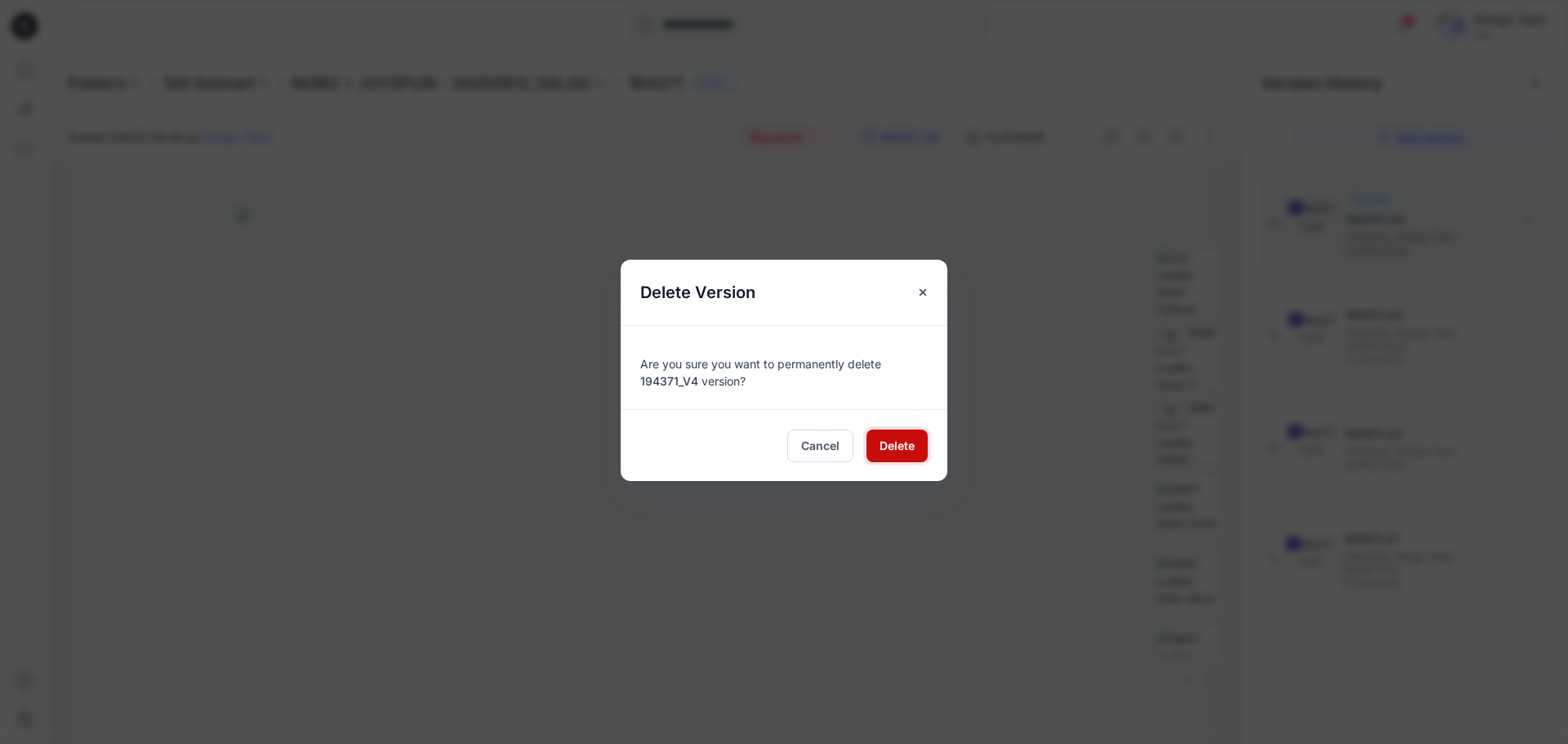
click at [899, 446] on span "Delete" at bounding box center [897, 445] width 35 height 17
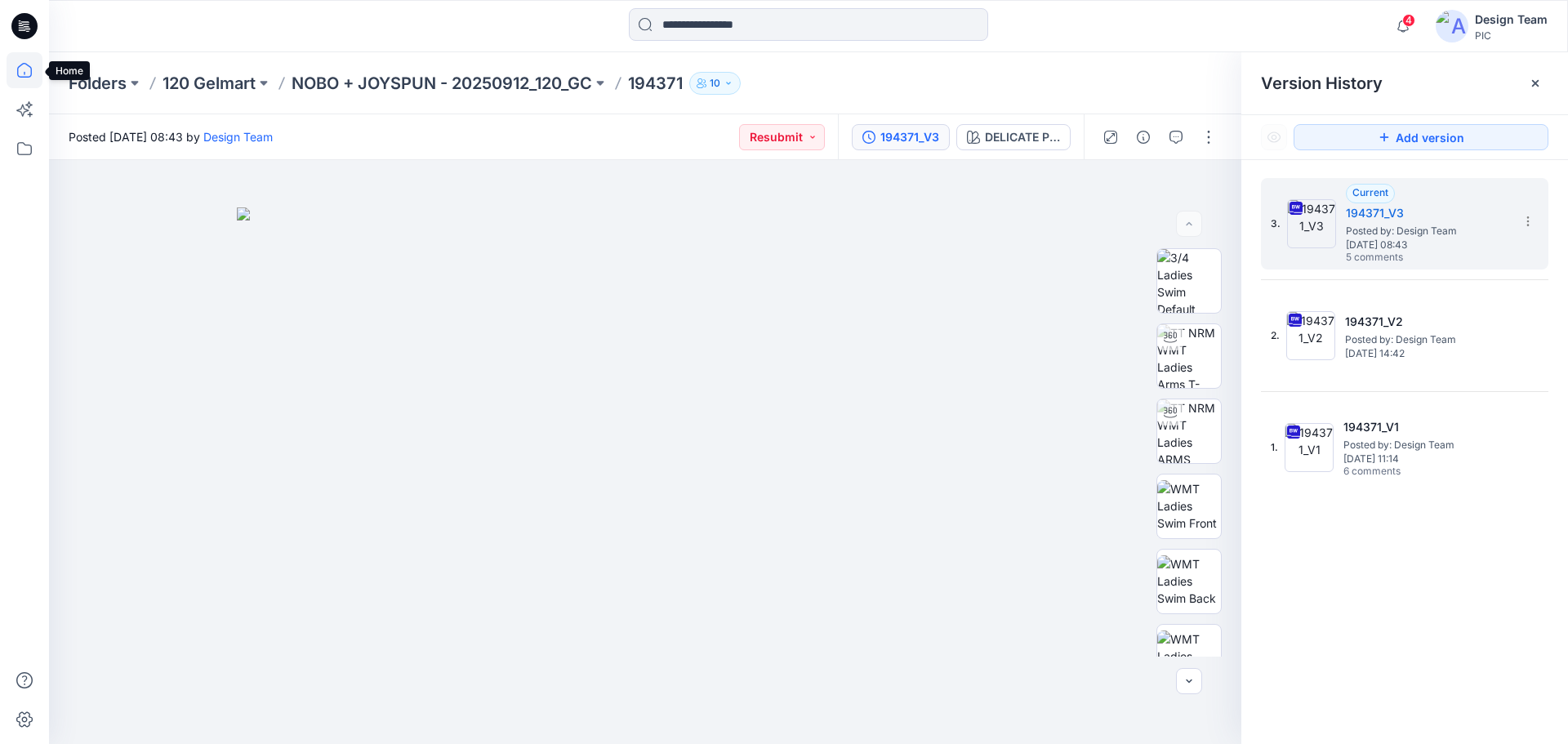
click at [21, 67] on icon at bounding box center [24, 70] width 36 height 36
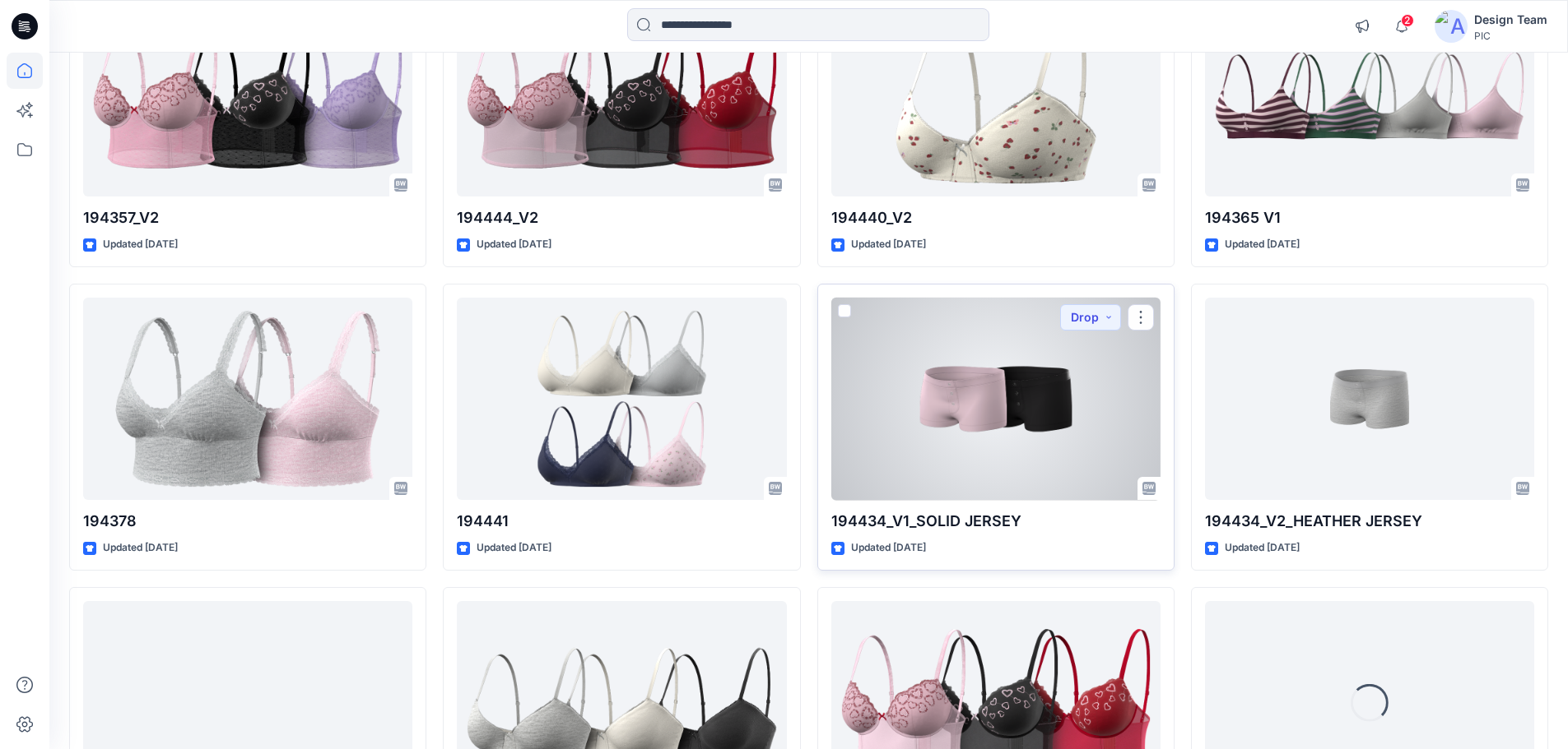
scroll to position [3593, 0]
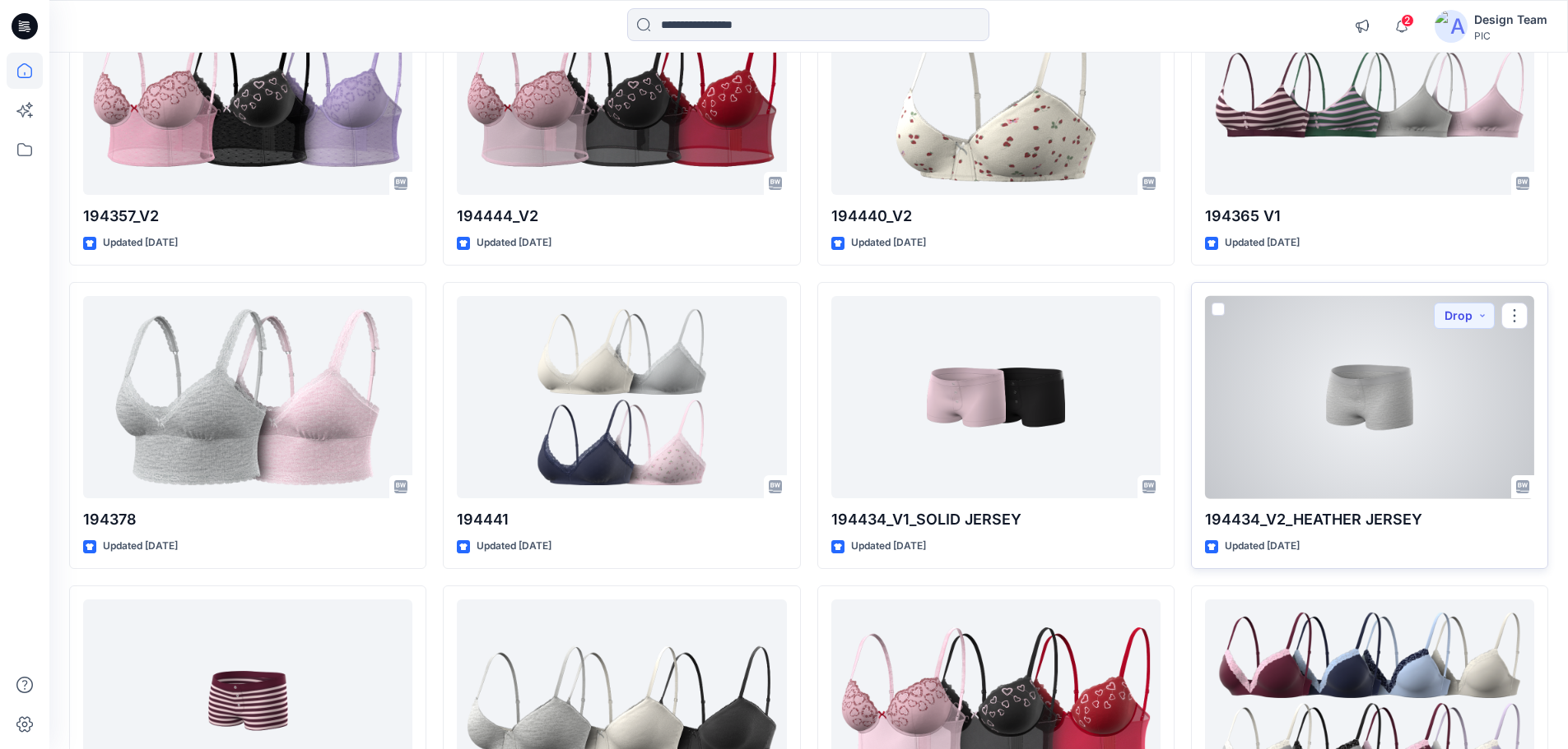
click at [1390, 443] on div at bounding box center [1368, 397] width 329 height 203
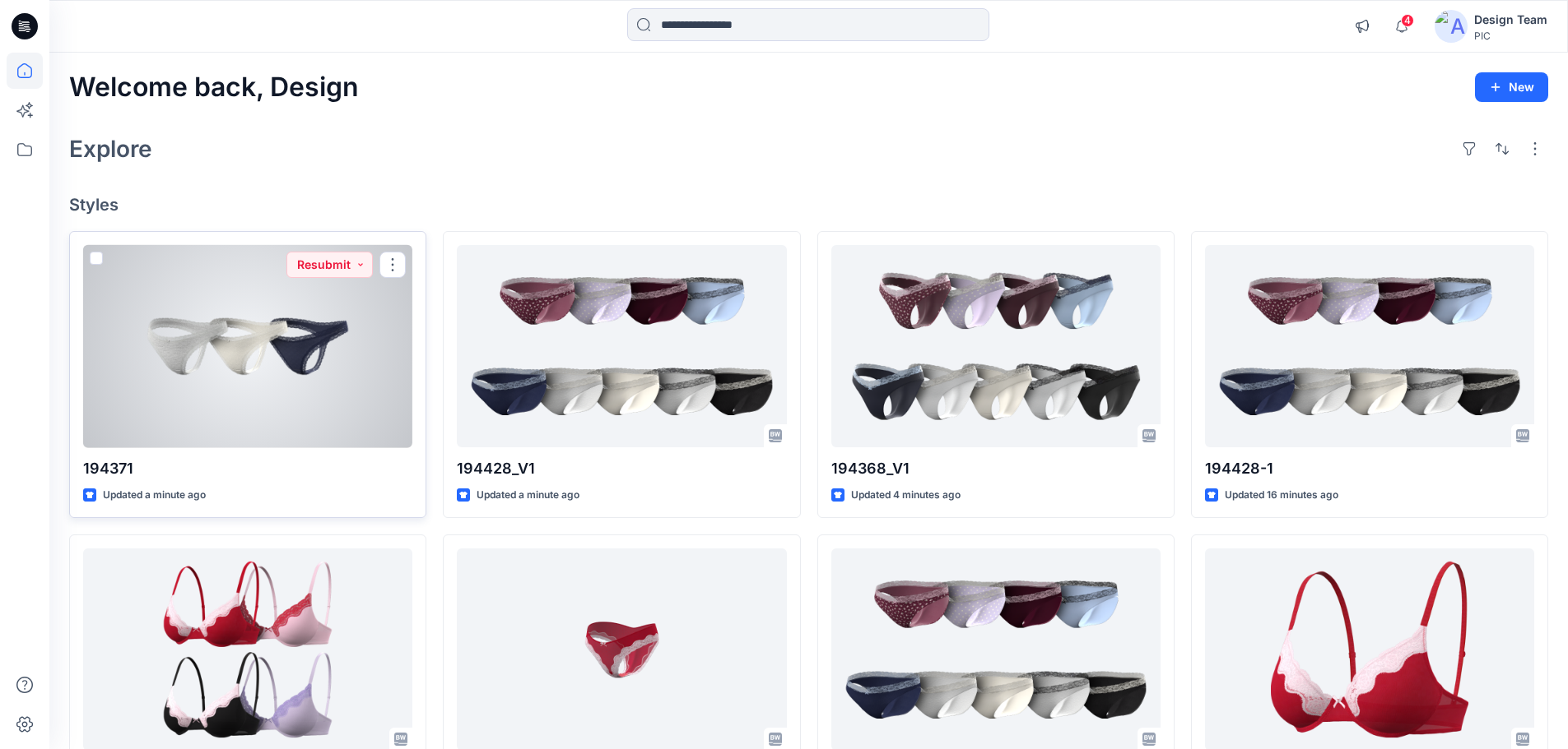
click at [255, 371] on div at bounding box center [247, 346] width 329 height 203
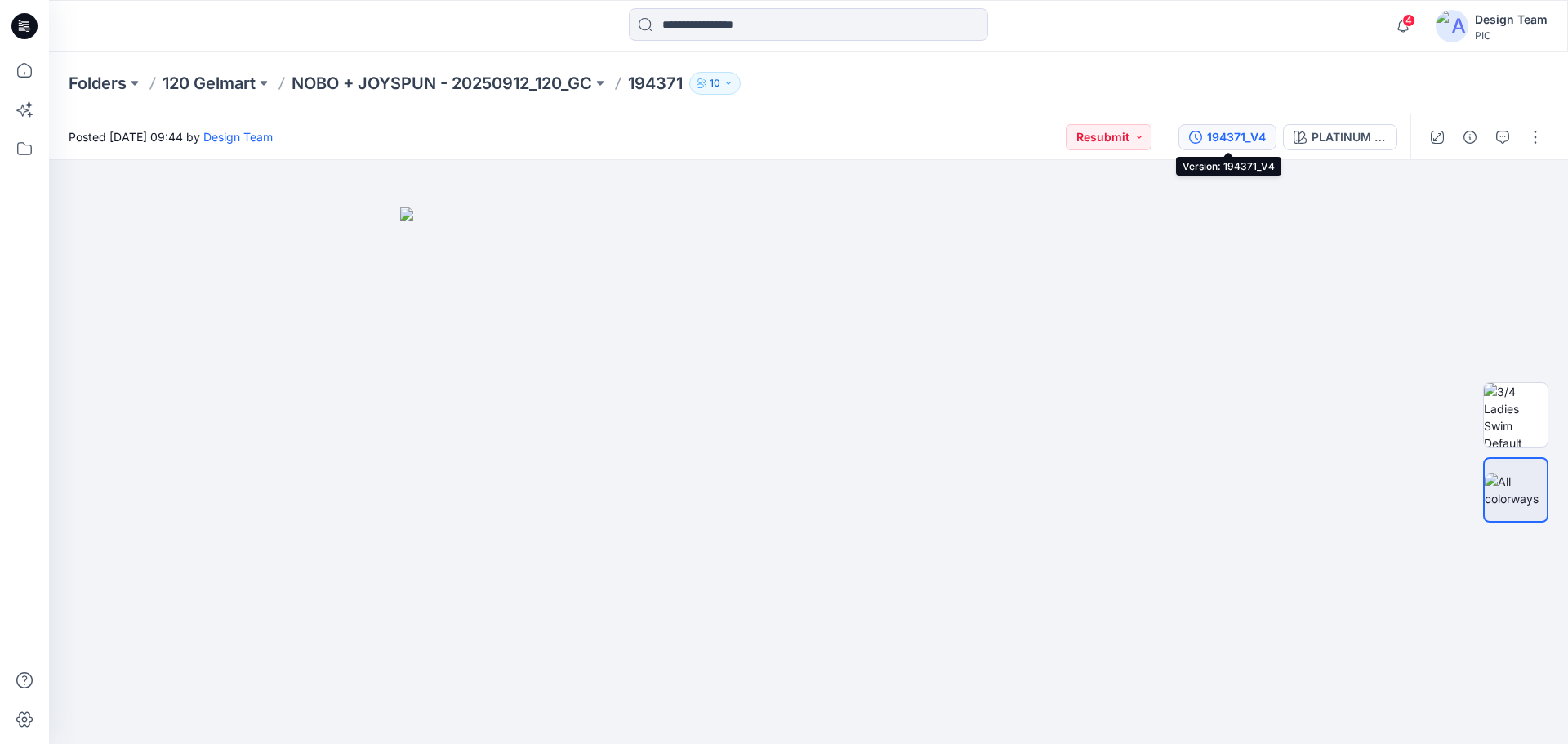
click at [1226, 138] on div "194371_V4" at bounding box center [1236, 137] width 59 height 18
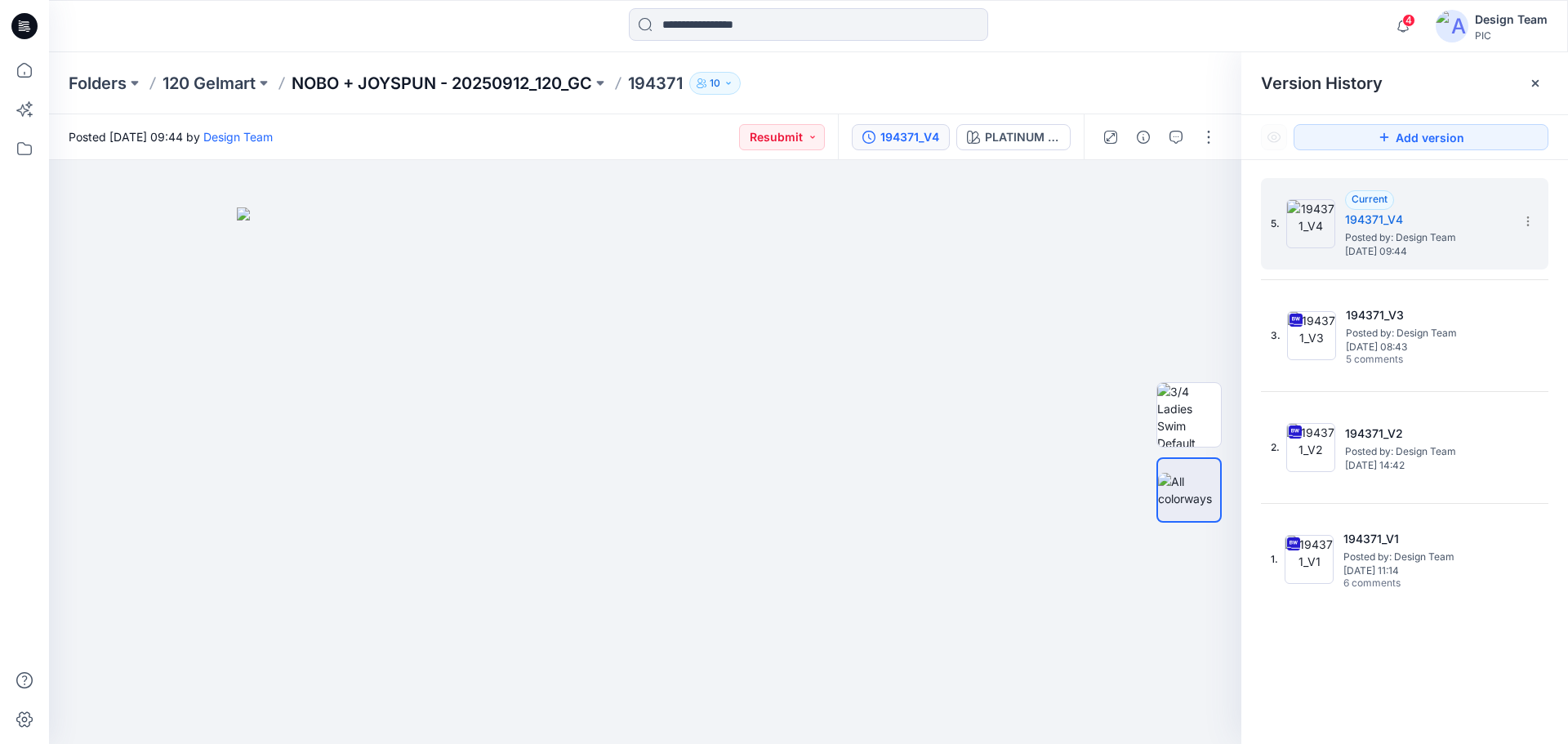
click at [459, 82] on p "NOBO + JOYSPUN - 20250912_120_GC" at bounding box center [441, 83] width 300 height 23
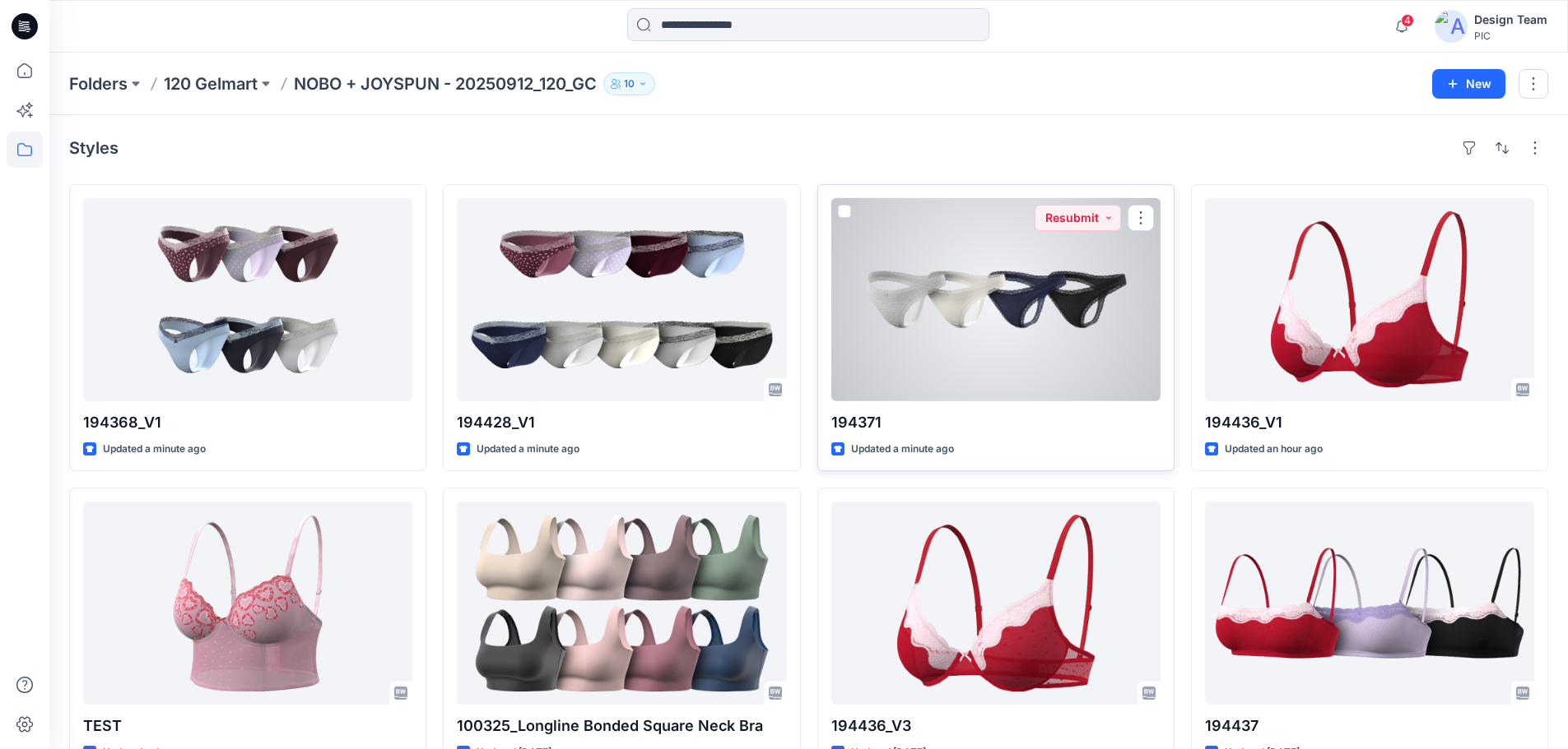
click at [1016, 302] on div at bounding box center [995, 300] width 329 height 203
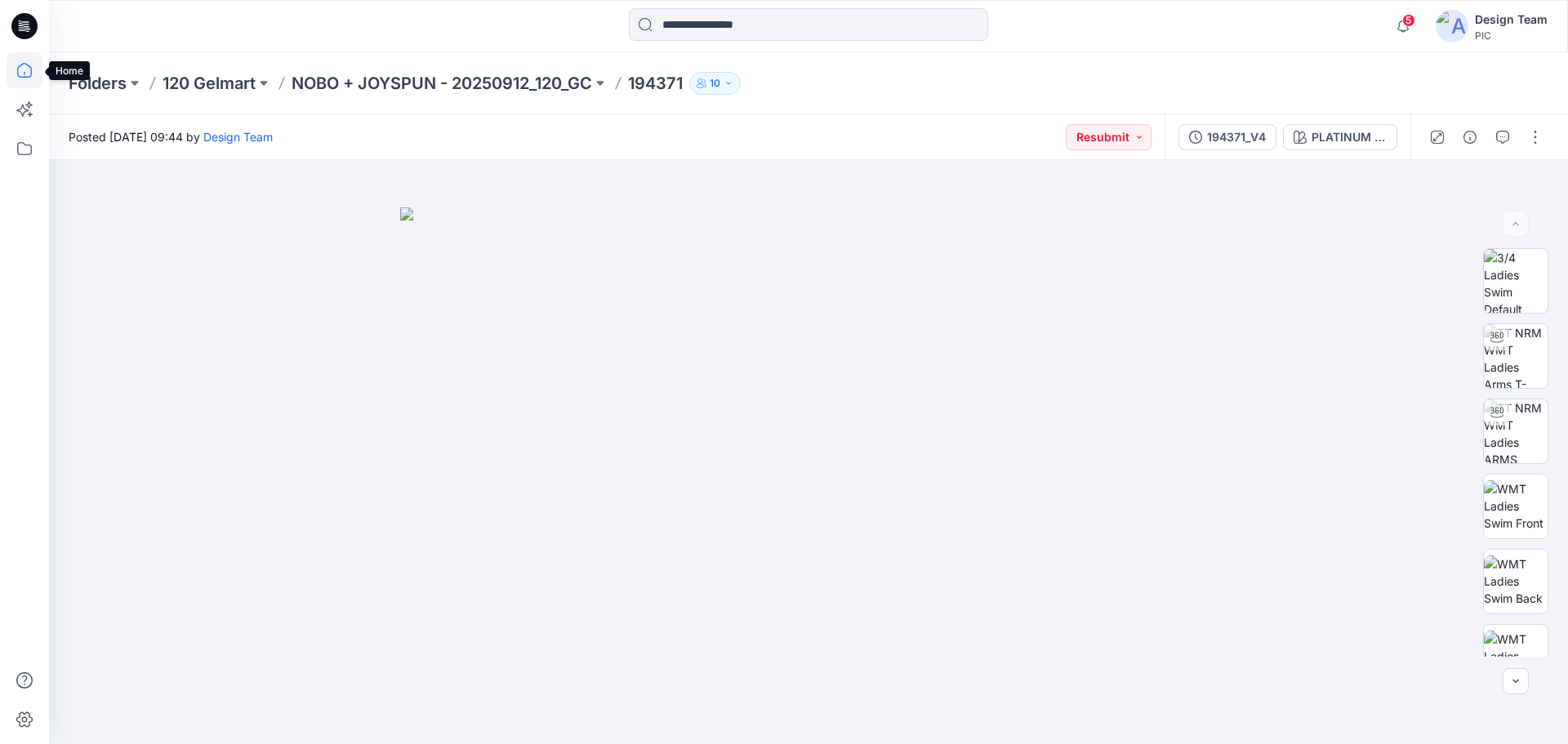
click at [29, 71] on icon at bounding box center [24, 70] width 36 height 36
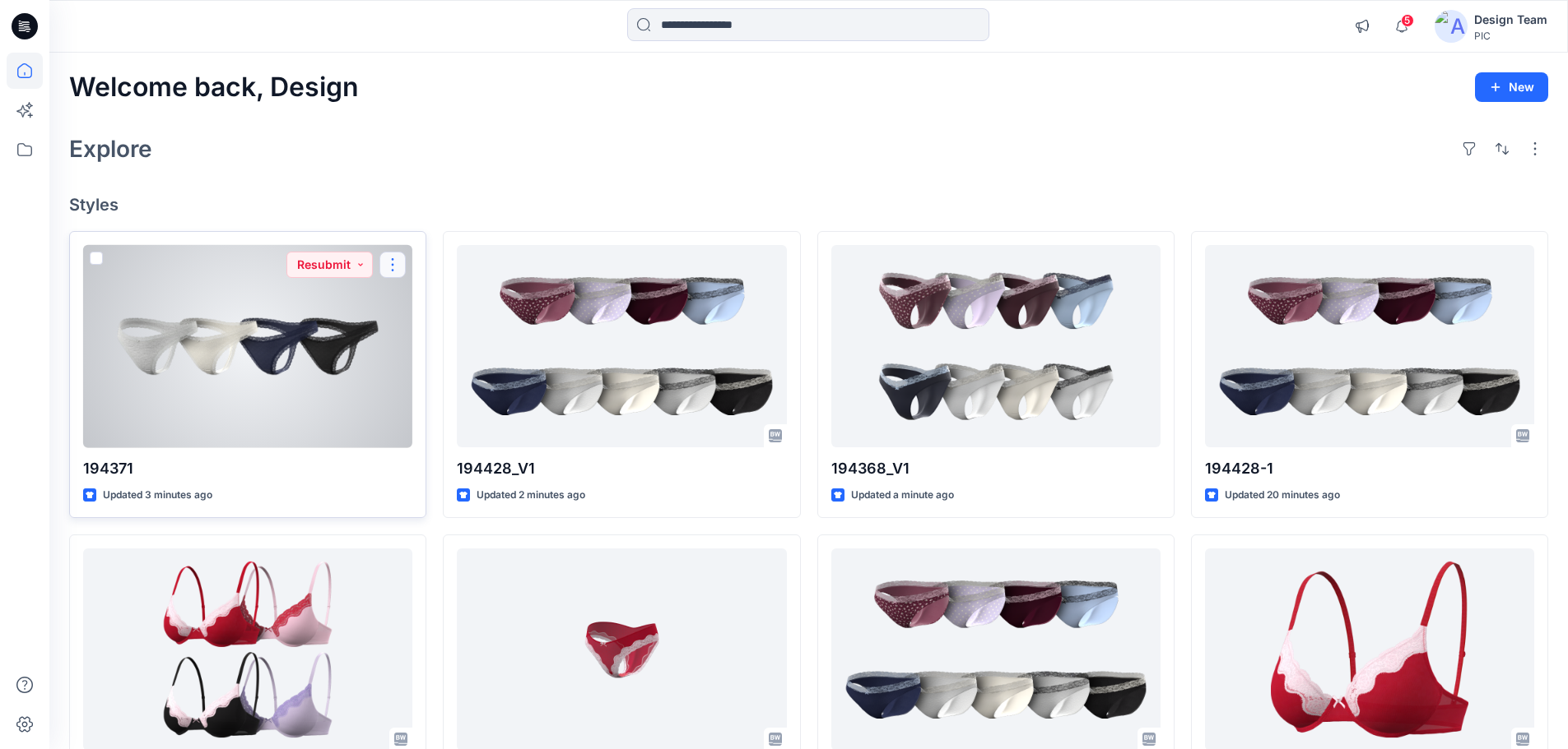
click at [390, 269] on button "button" at bounding box center [392, 265] width 26 height 26
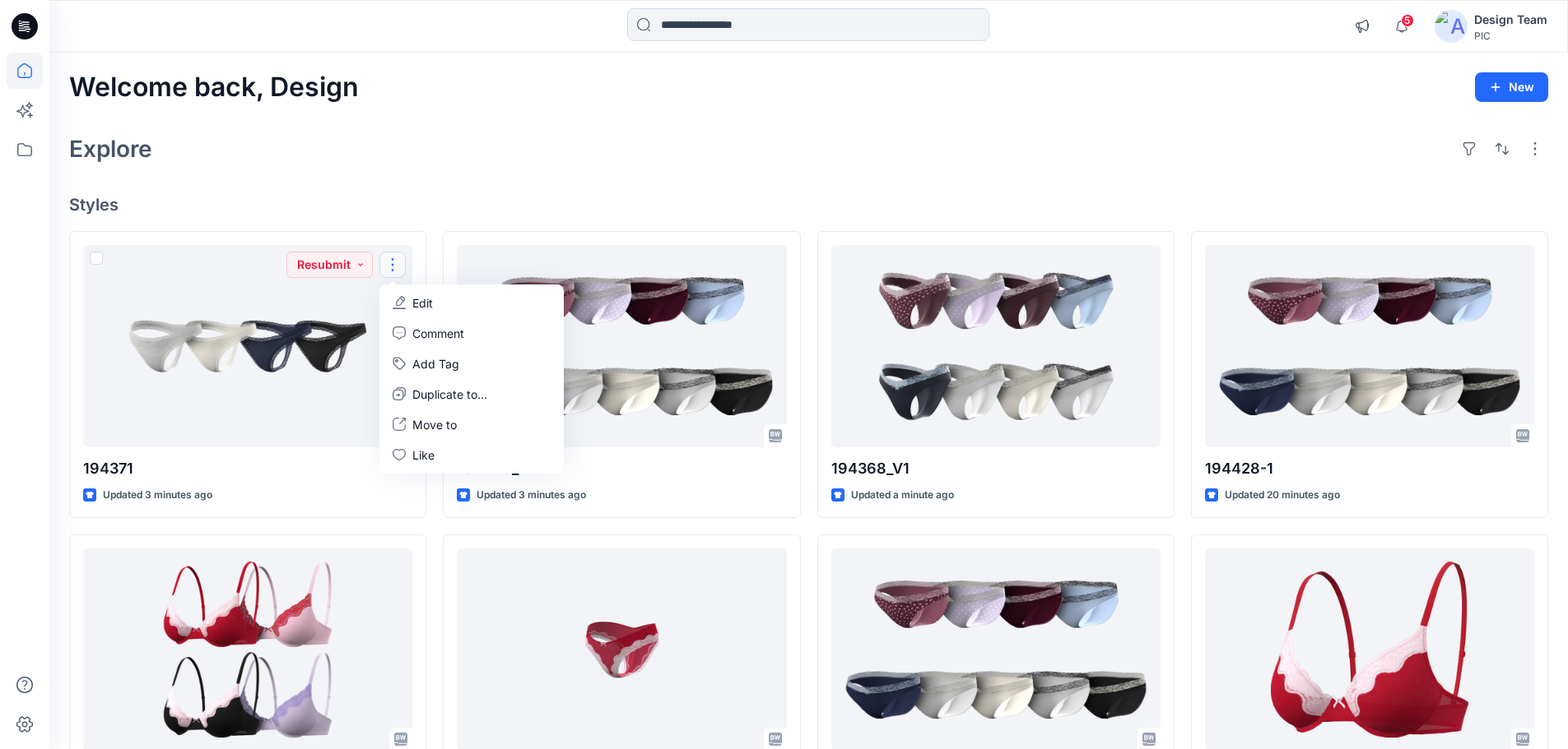
click at [509, 211] on h4 "Styles" at bounding box center [808, 204] width 1479 height 20
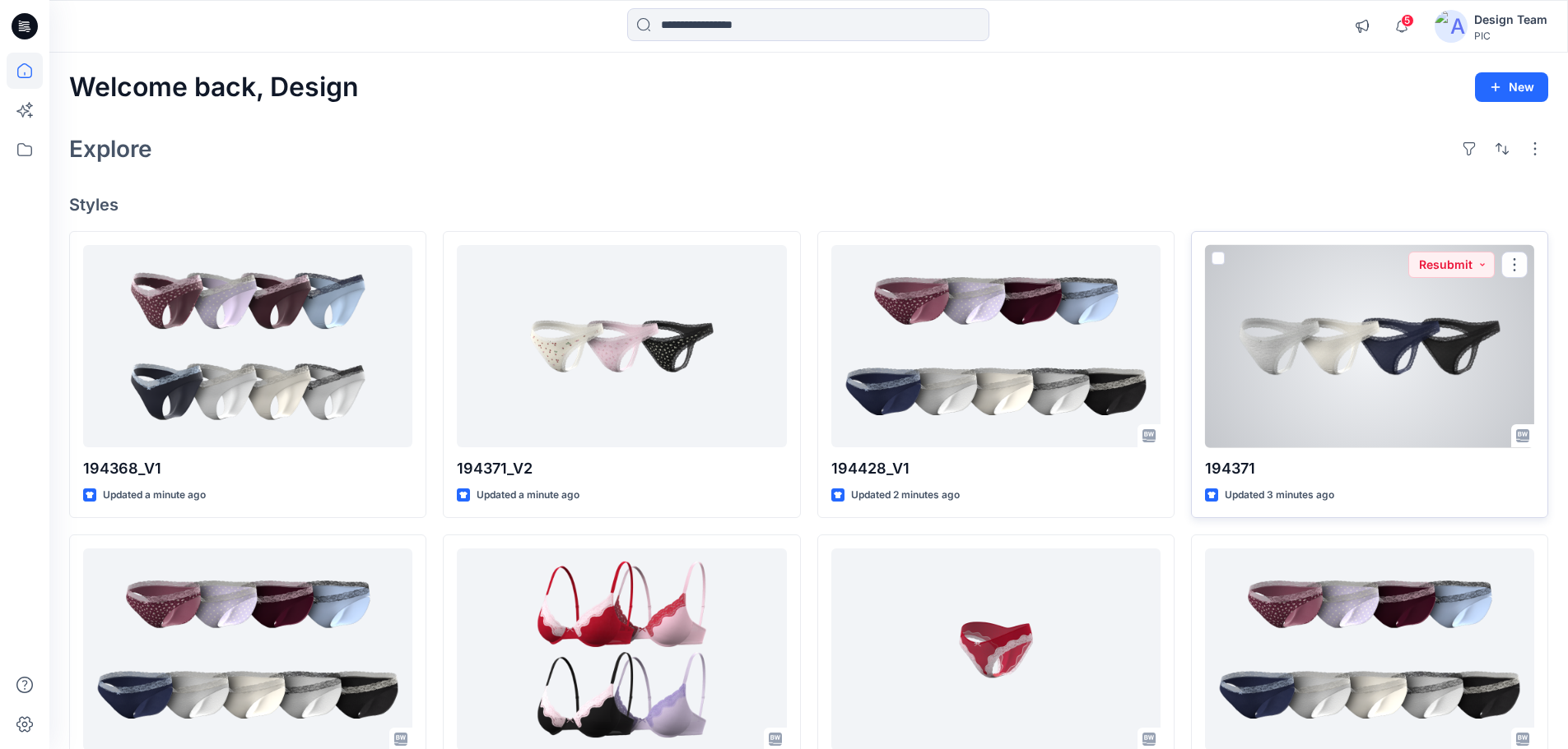
click at [1275, 394] on div at bounding box center [1368, 346] width 329 height 203
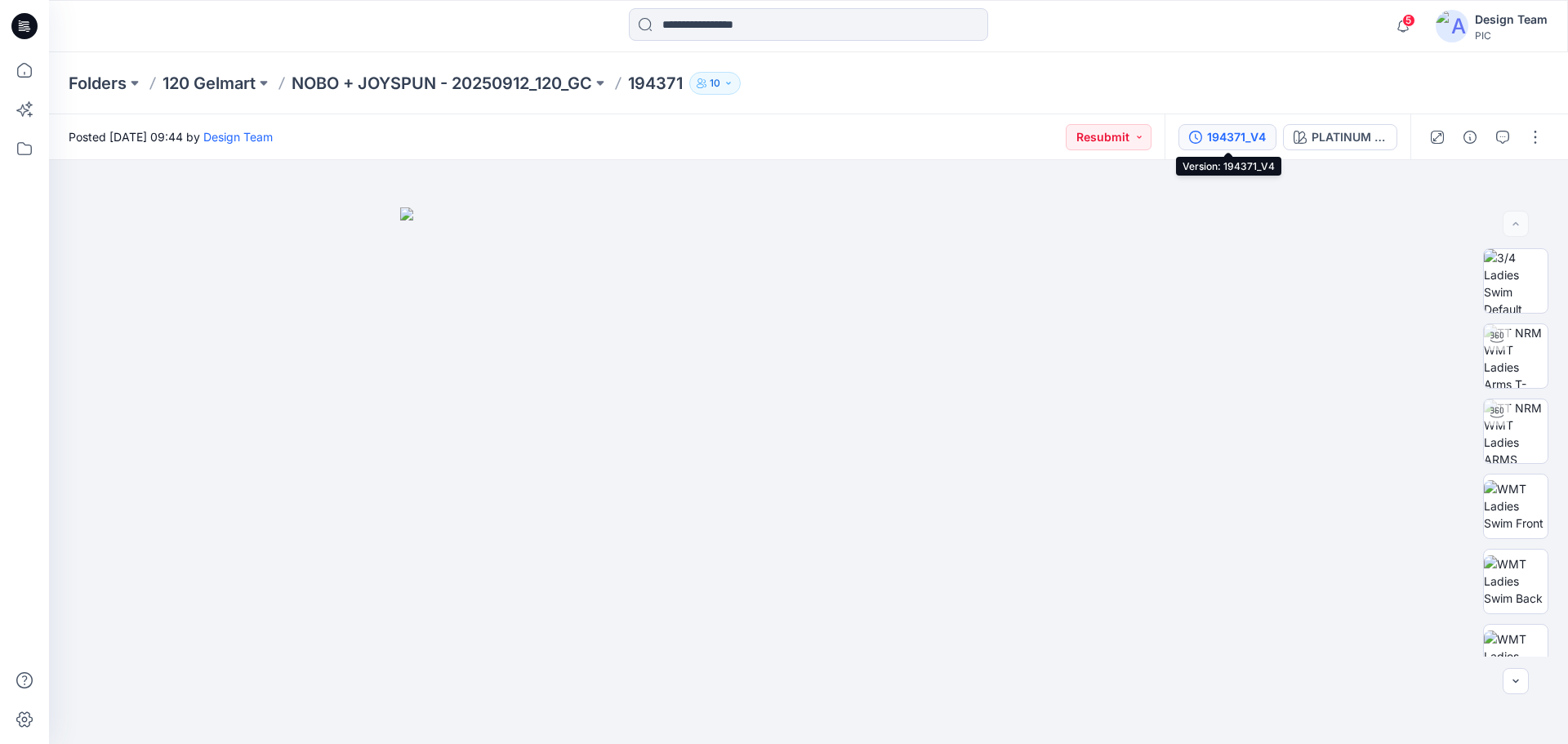
click at [1214, 138] on div "194371_V4" at bounding box center [1236, 137] width 59 height 18
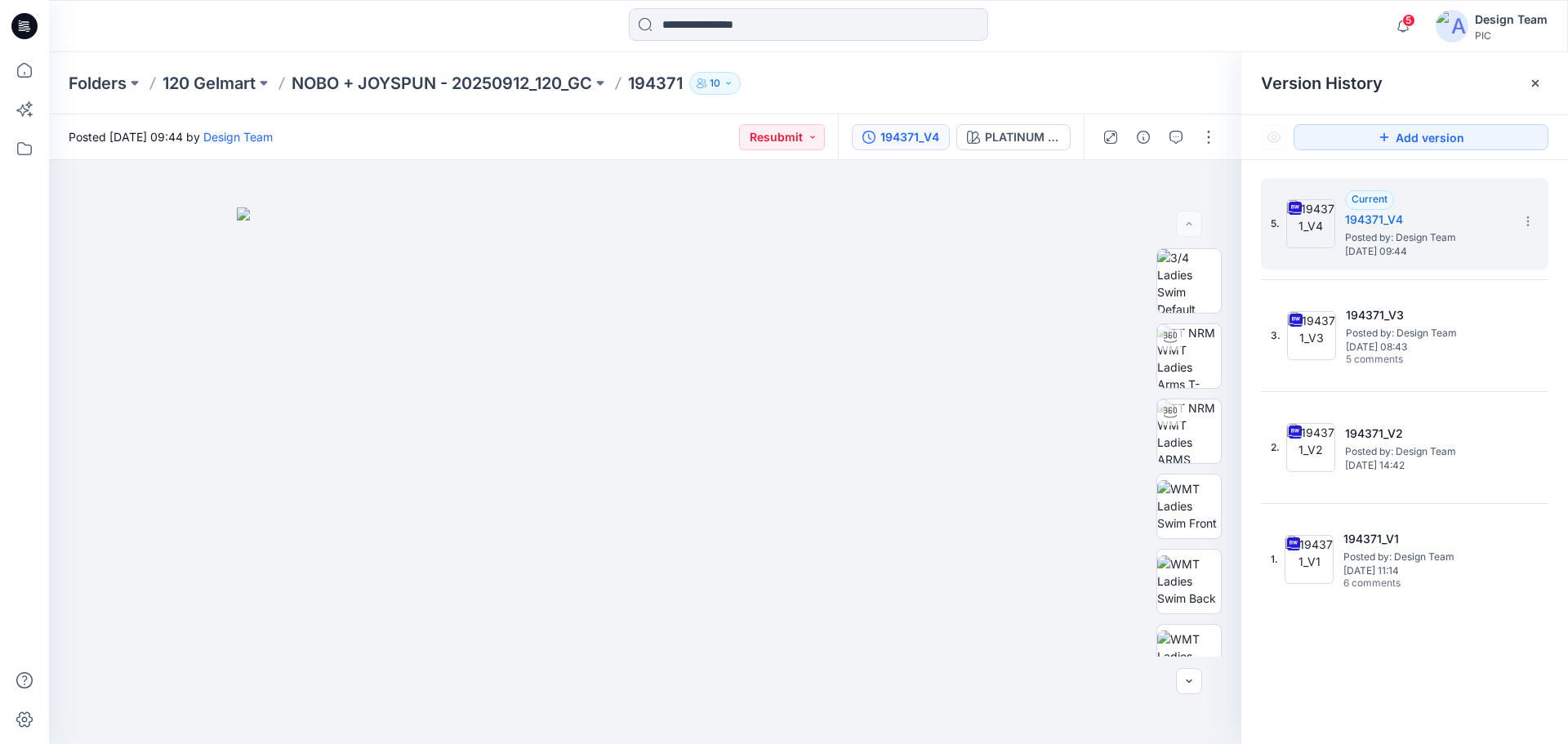
click at [1076, 78] on div "Folders 120 Gelmart NOBO + JOYSPUN - 20250912_120_GC 194371 10" at bounding box center [744, 83] width 1352 height 23
click at [1022, 134] on div "PLATINUM SILVER HEATHER" at bounding box center [1022, 137] width 75 height 18
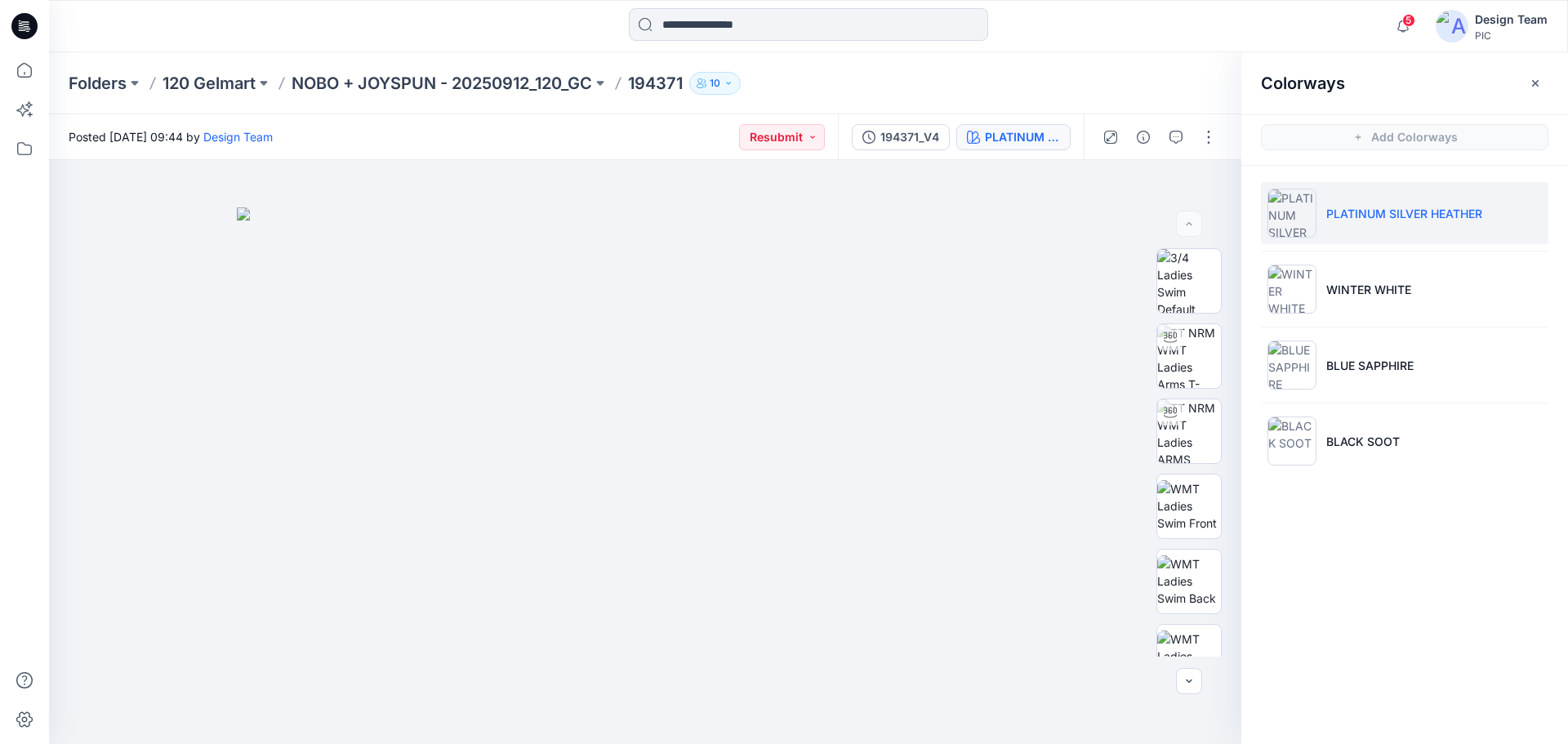
click at [1068, 59] on div "Folders 120 Gelmart NOBO + JOYSPUN - 20250912_120_GC 194371 10" at bounding box center [809, 83] width 1519 height 62
click at [461, 75] on p "NOBO + JOYSPUN - 20250912_120_GC" at bounding box center [441, 83] width 300 height 23
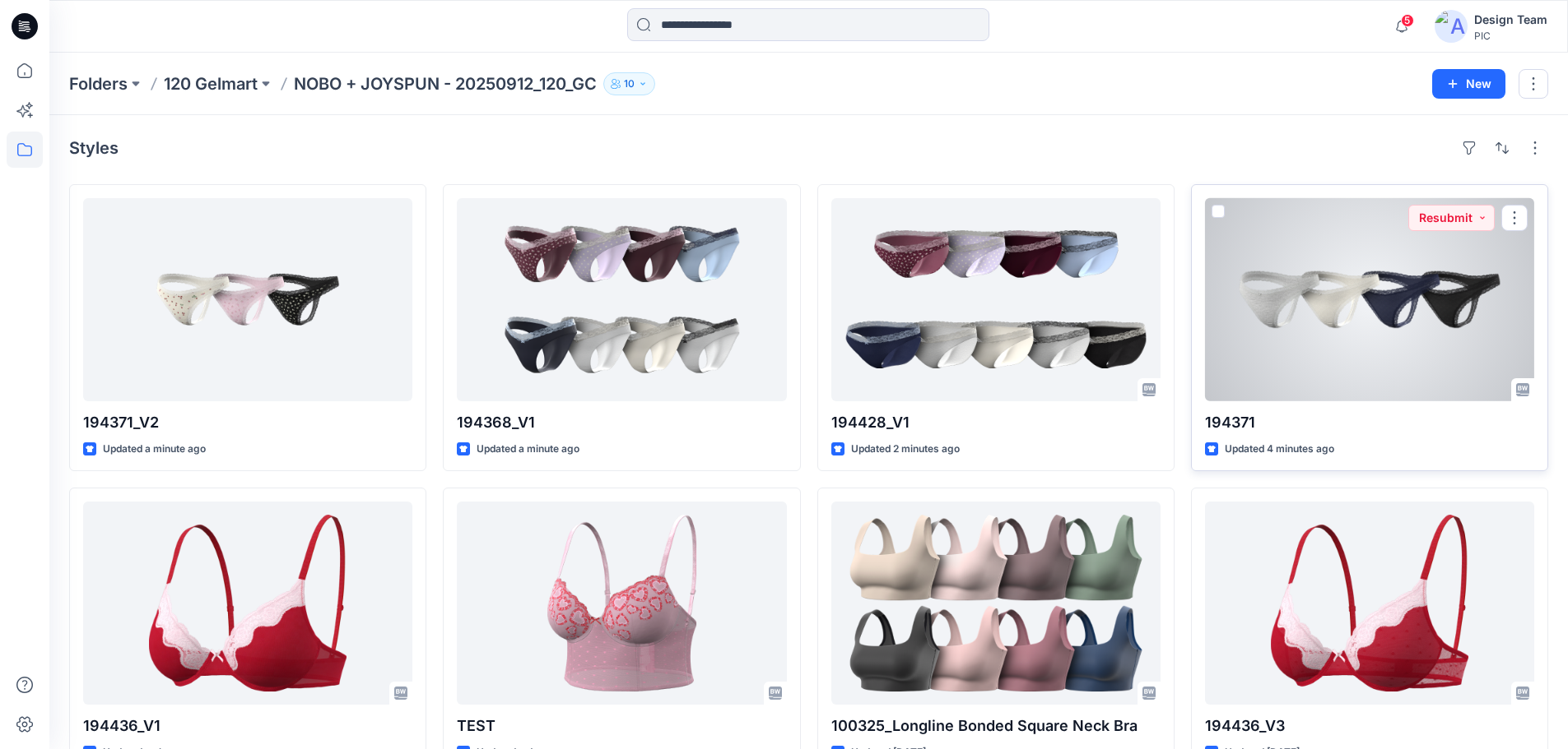
click at [1336, 345] on div at bounding box center [1368, 300] width 329 height 203
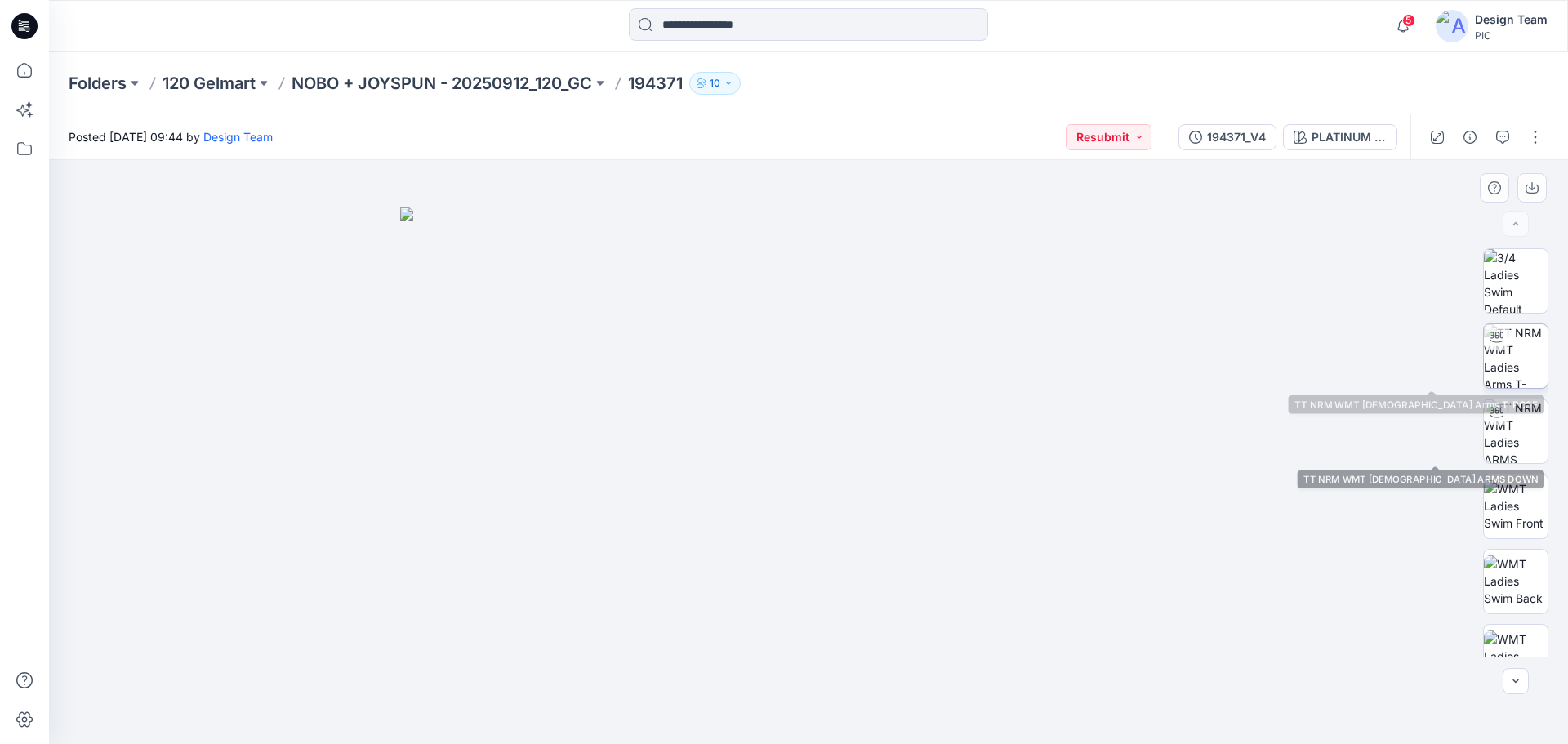
click at [1519, 364] on img at bounding box center [1516, 356] width 64 height 64
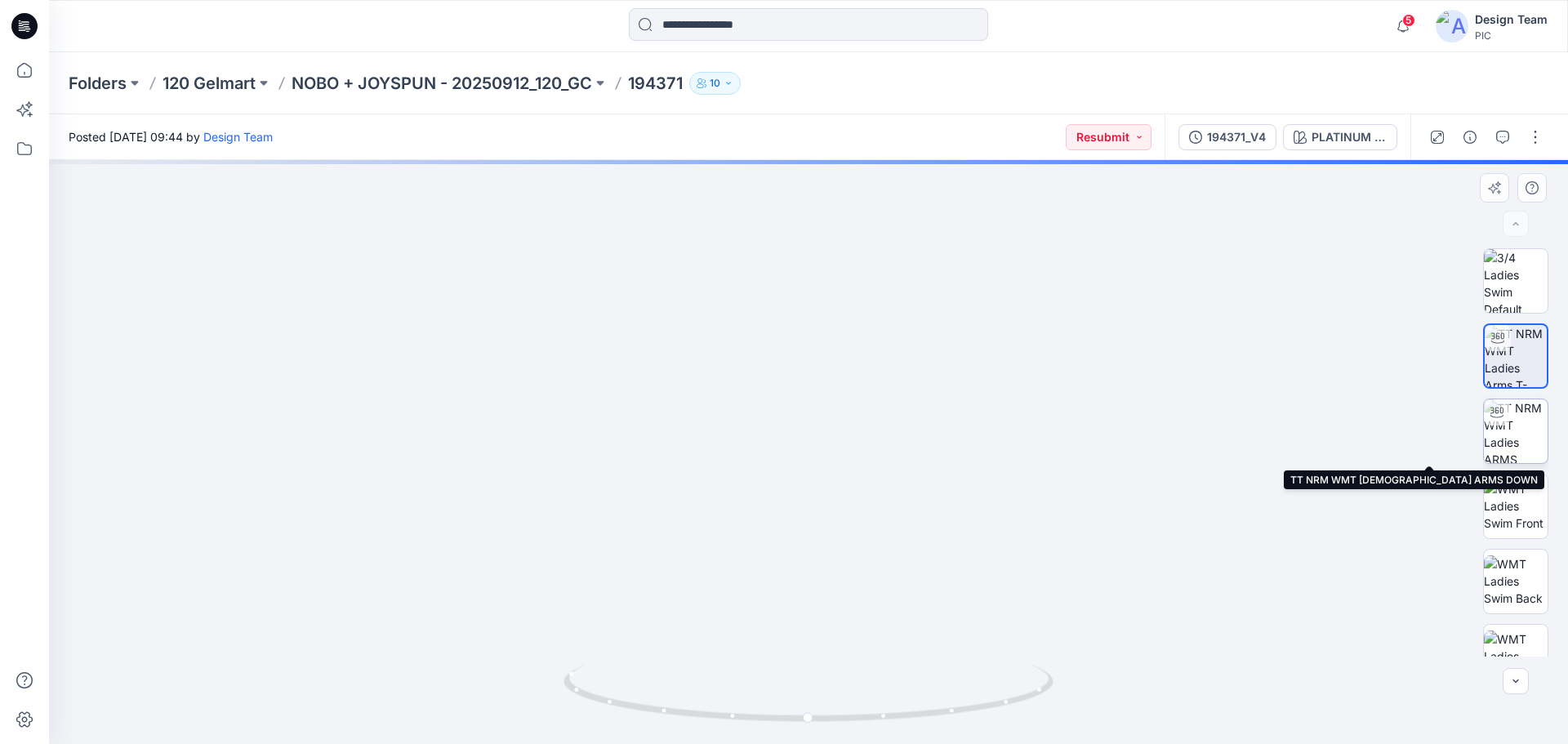
click at [1524, 434] on img at bounding box center [1516, 432] width 64 height 64
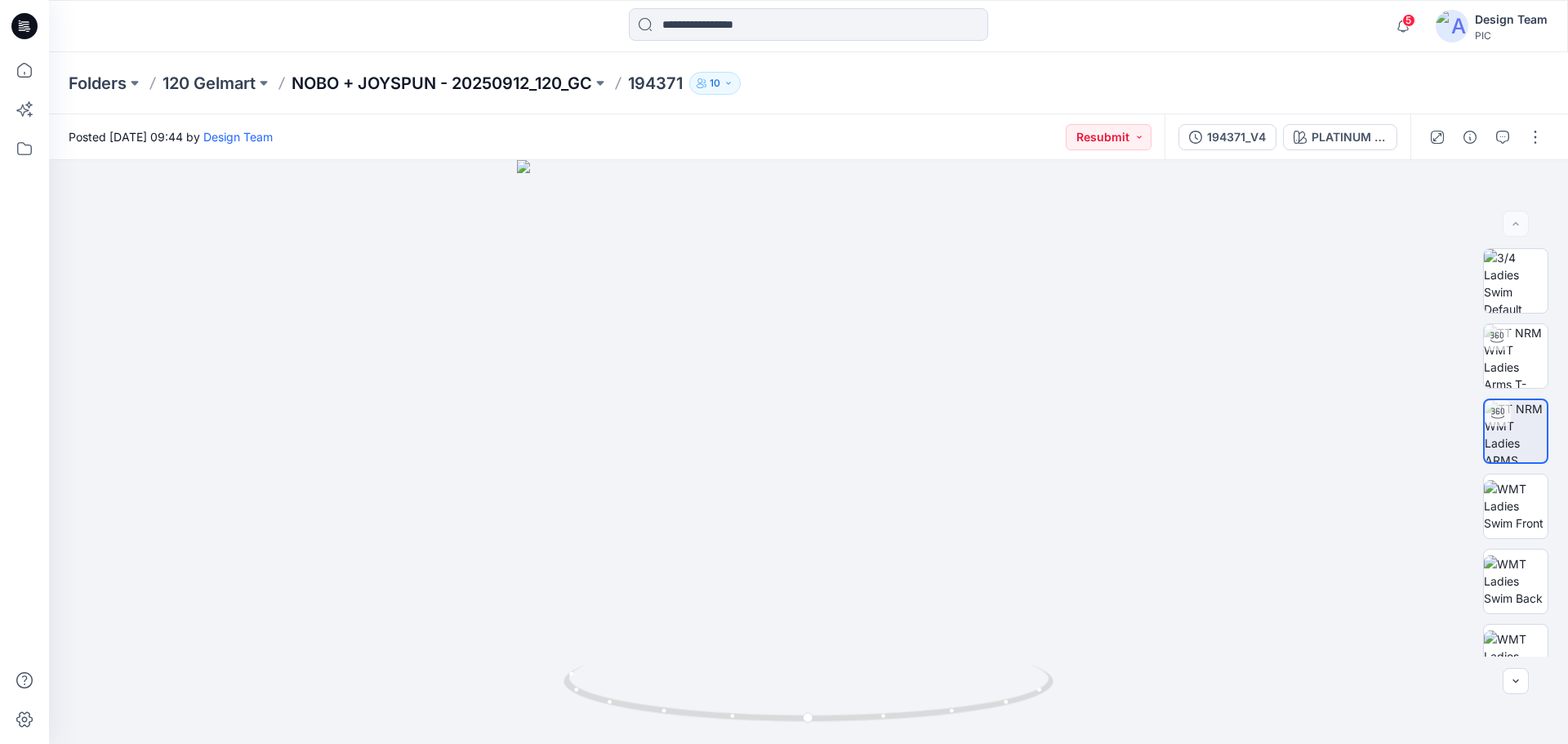
click at [417, 93] on p "NOBO + JOYSPUN - 20250912_120_GC" at bounding box center [441, 83] width 300 height 23
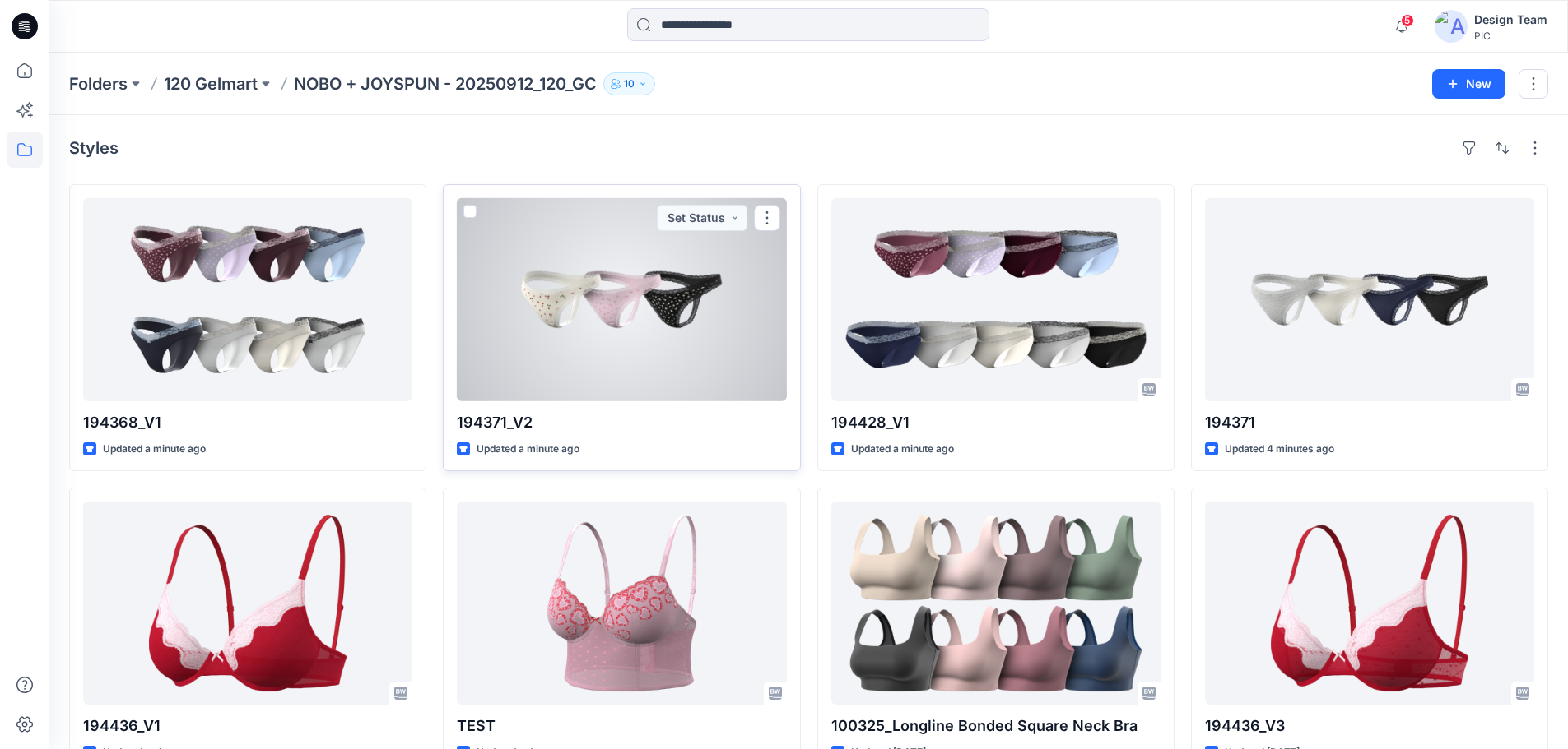
click at [642, 340] on div at bounding box center [621, 300] width 329 height 203
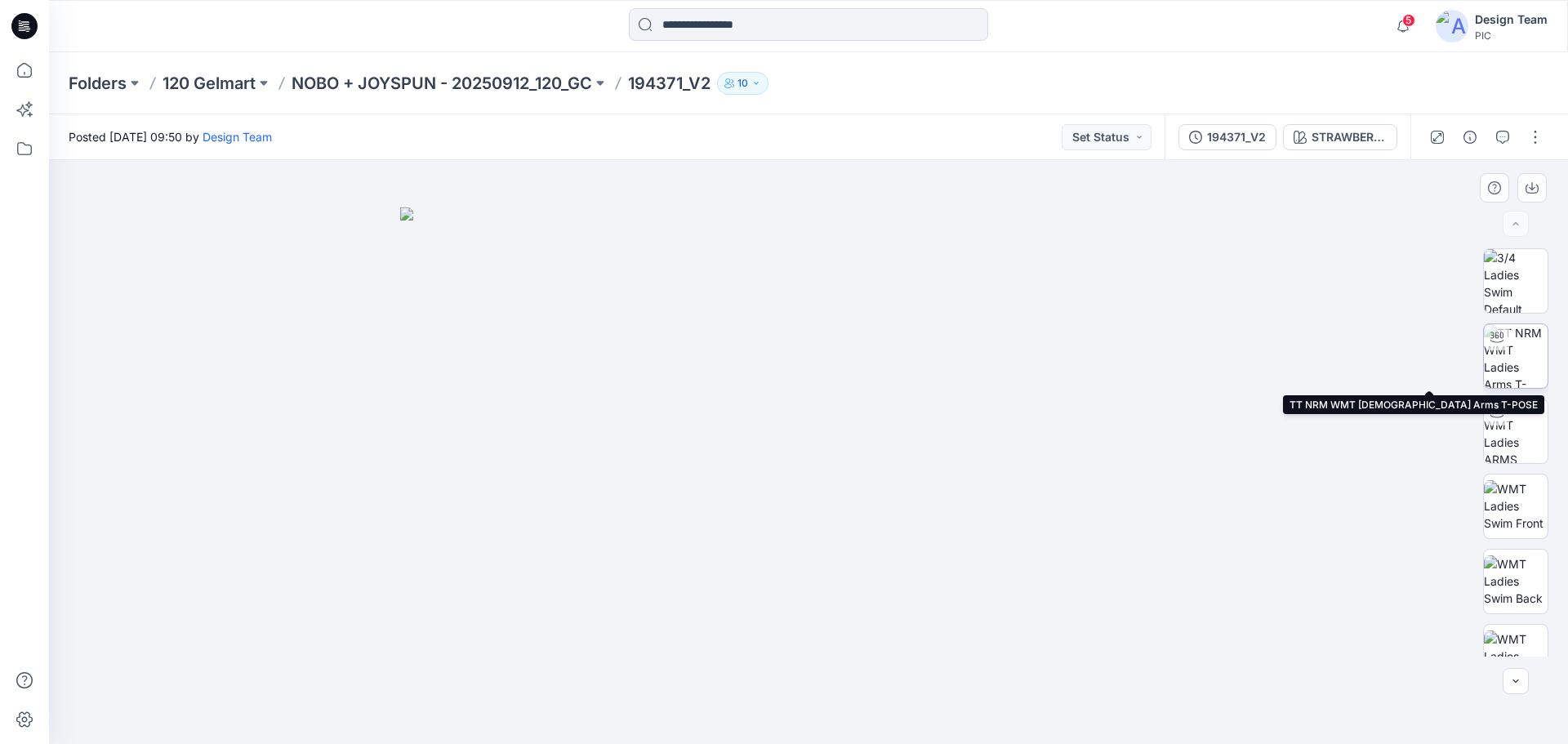
click at [1525, 358] on img at bounding box center [1516, 356] width 64 height 64
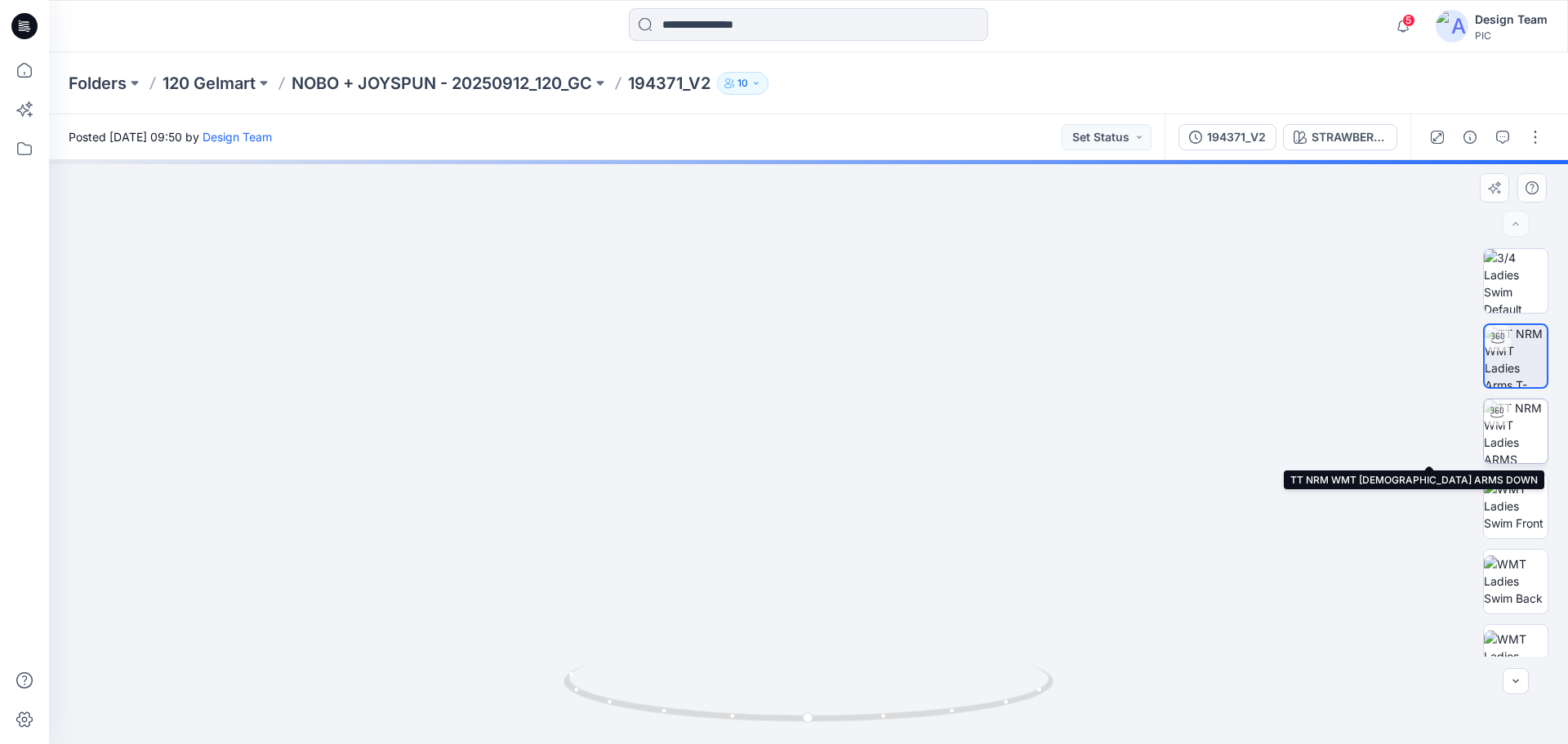
click at [1518, 430] on img at bounding box center [1516, 432] width 64 height 64
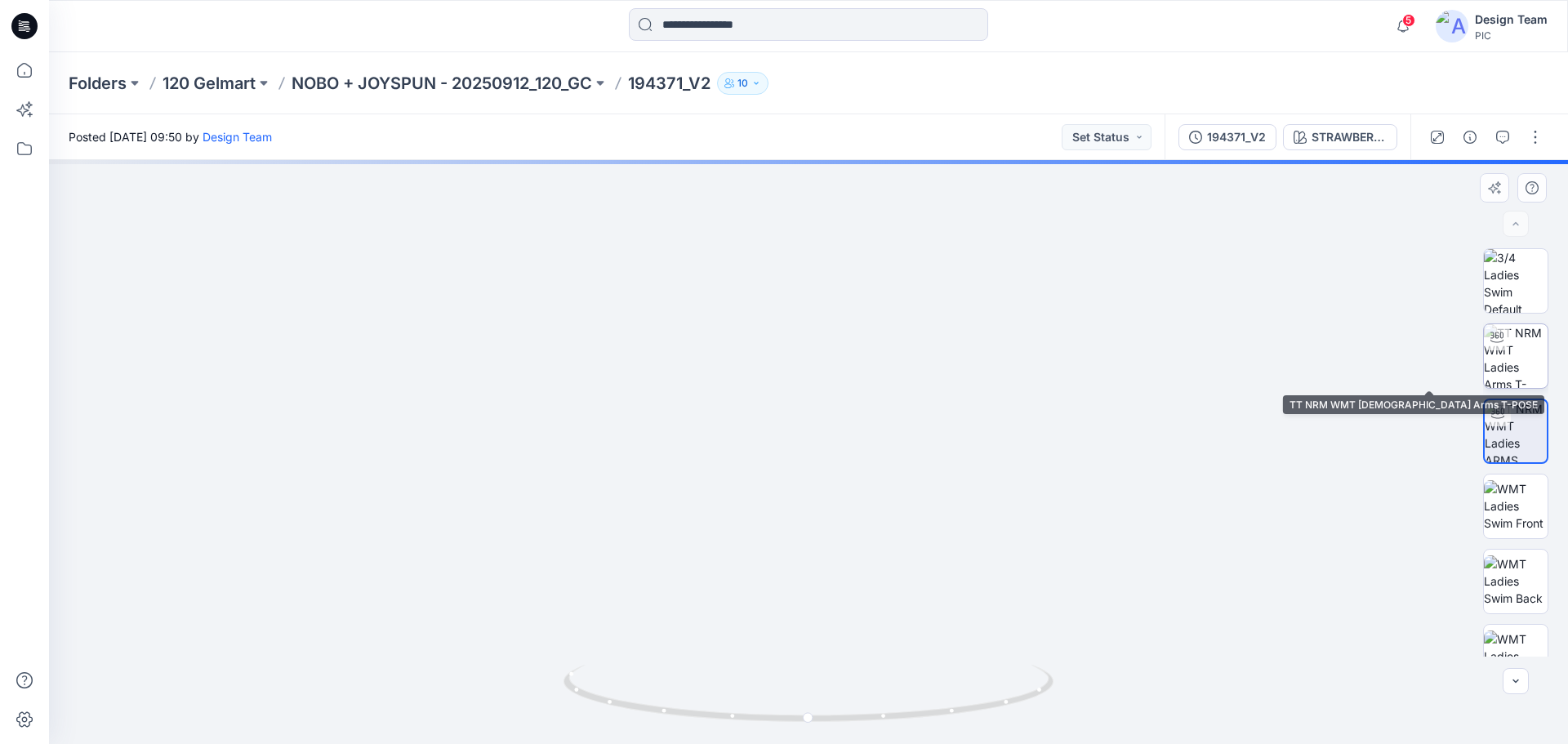
click at [1524, 353] on img at bounding box center [1516, 356] width 64 height 64
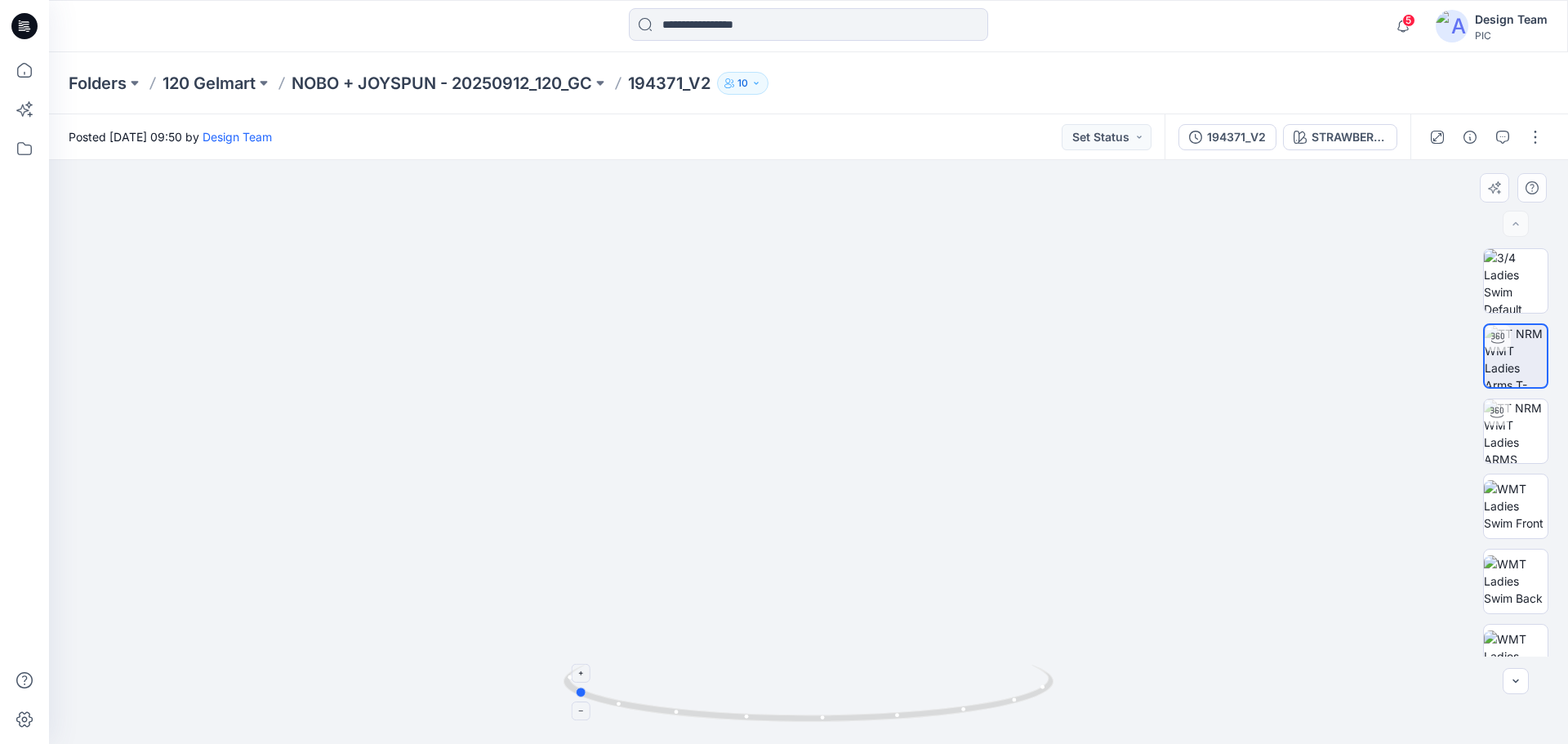
drag, startPoint x: 995, startPoint y: 700, endPoint x: 764, endPoint y: 700, distance: 231.0
click at [758, 708] on icon at bounding box center [810, 696] width 494 height 61
click at [1517, 294] on img at bounding box center [1516, 281] width 64 height 64
click at [384, 77] on p "NOBO + JOYSPUN - 20250912_120_GC" at bounding box center [441, 83] width 300 height 23
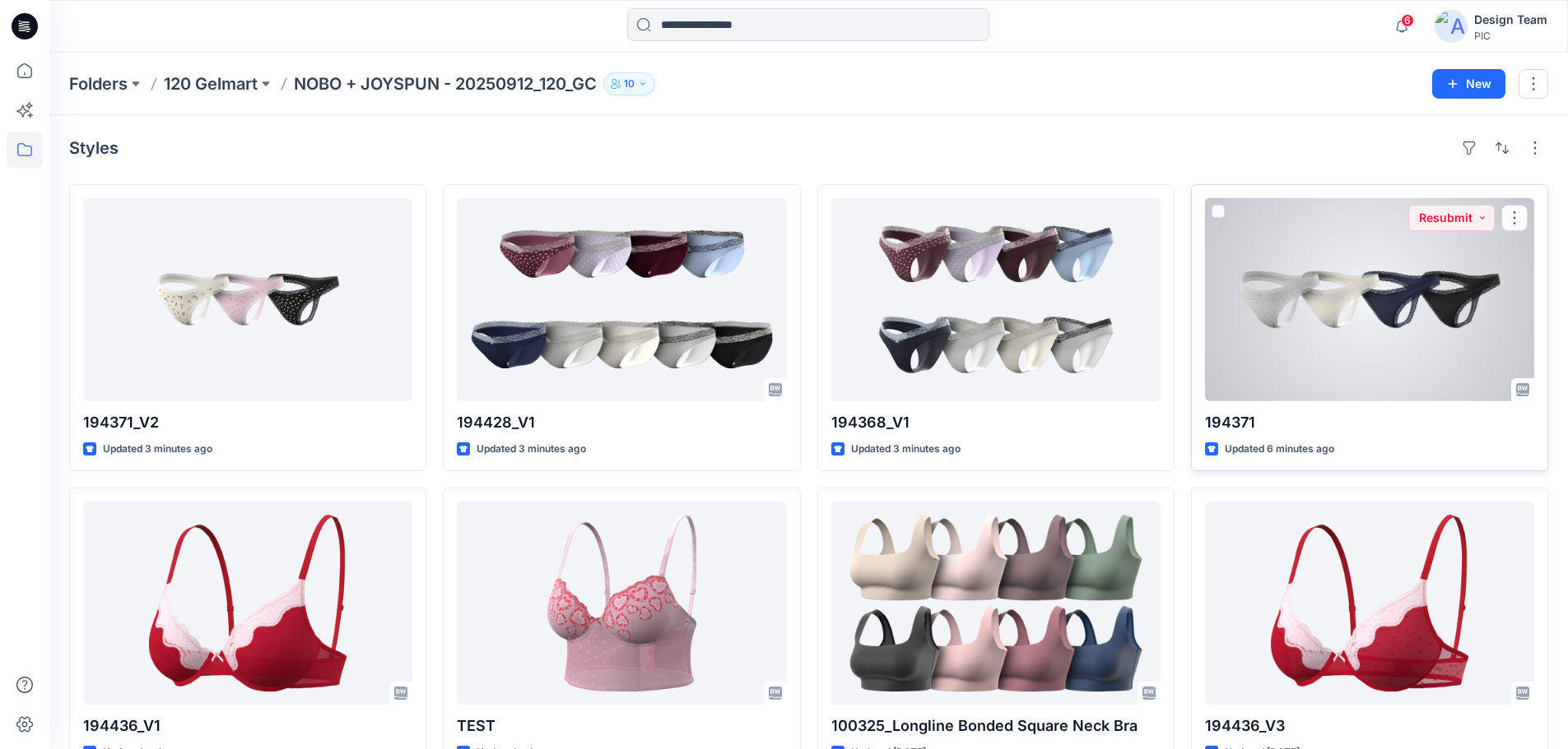
click at [1324, 295] on div at bounding box center [1368, 300] width 329 height 203
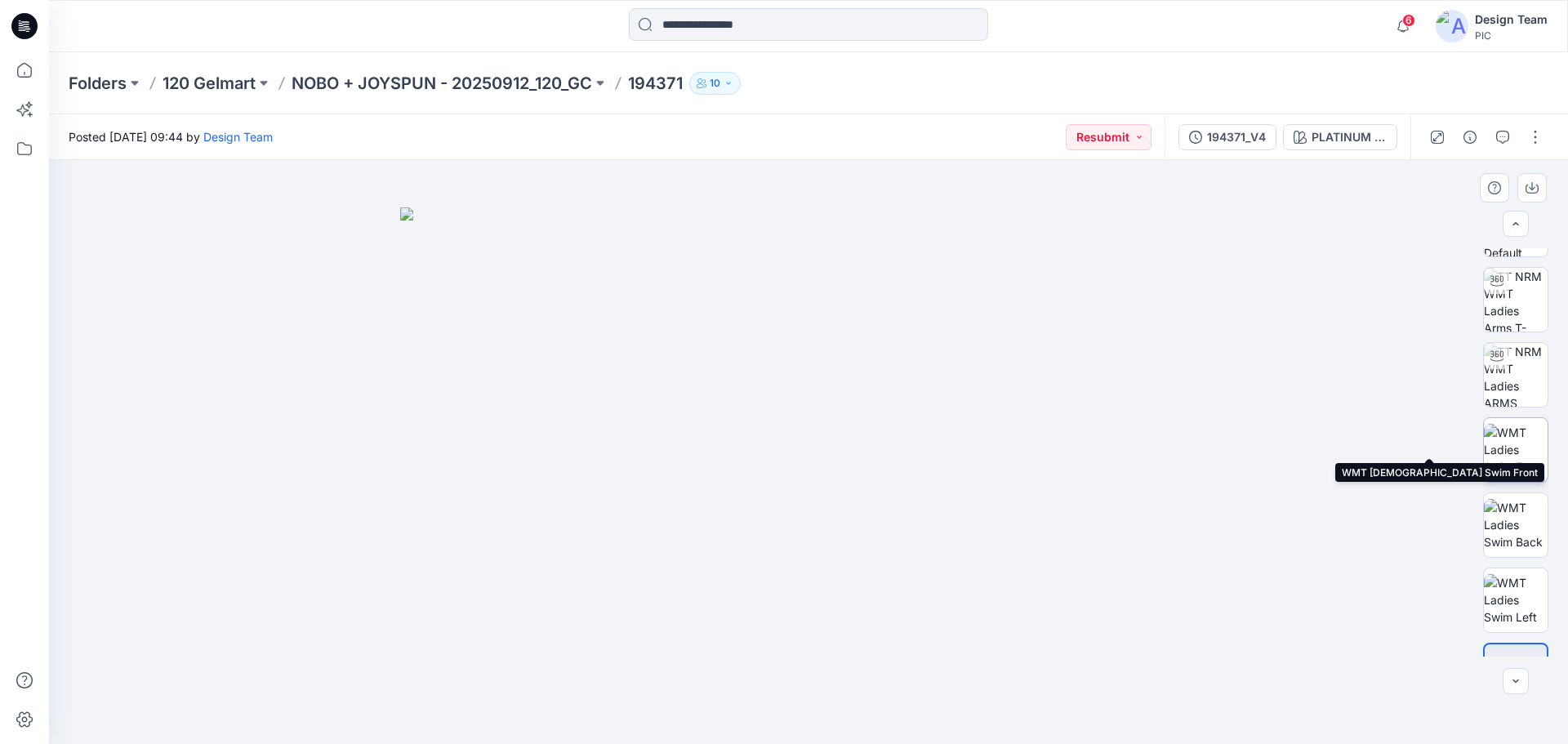
scroll to position [108, 0]
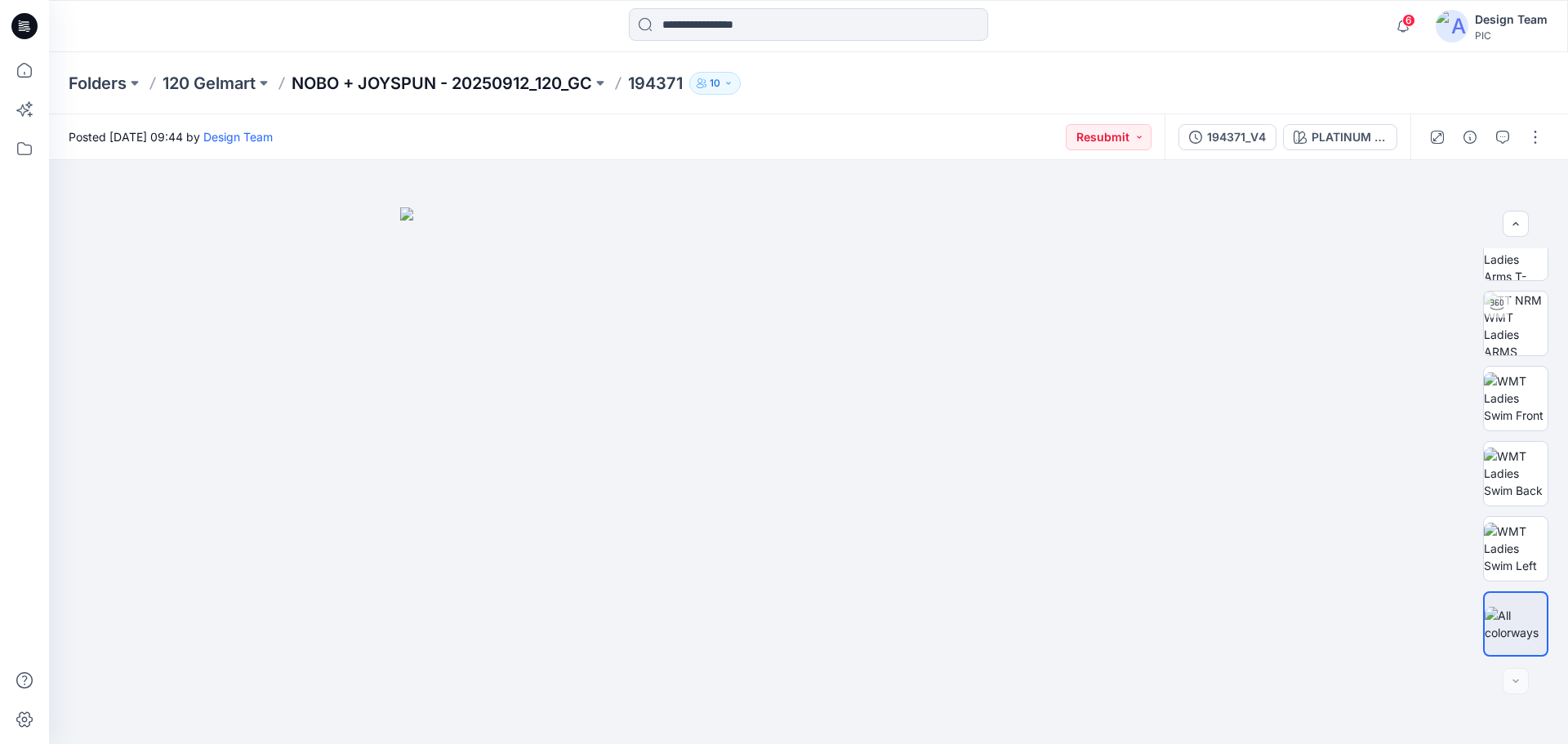
click at [425, 74] on p "NOBO + JOYSPUN - 20250912_120_GC" at bounding box center [441, 83] width 300 height 23
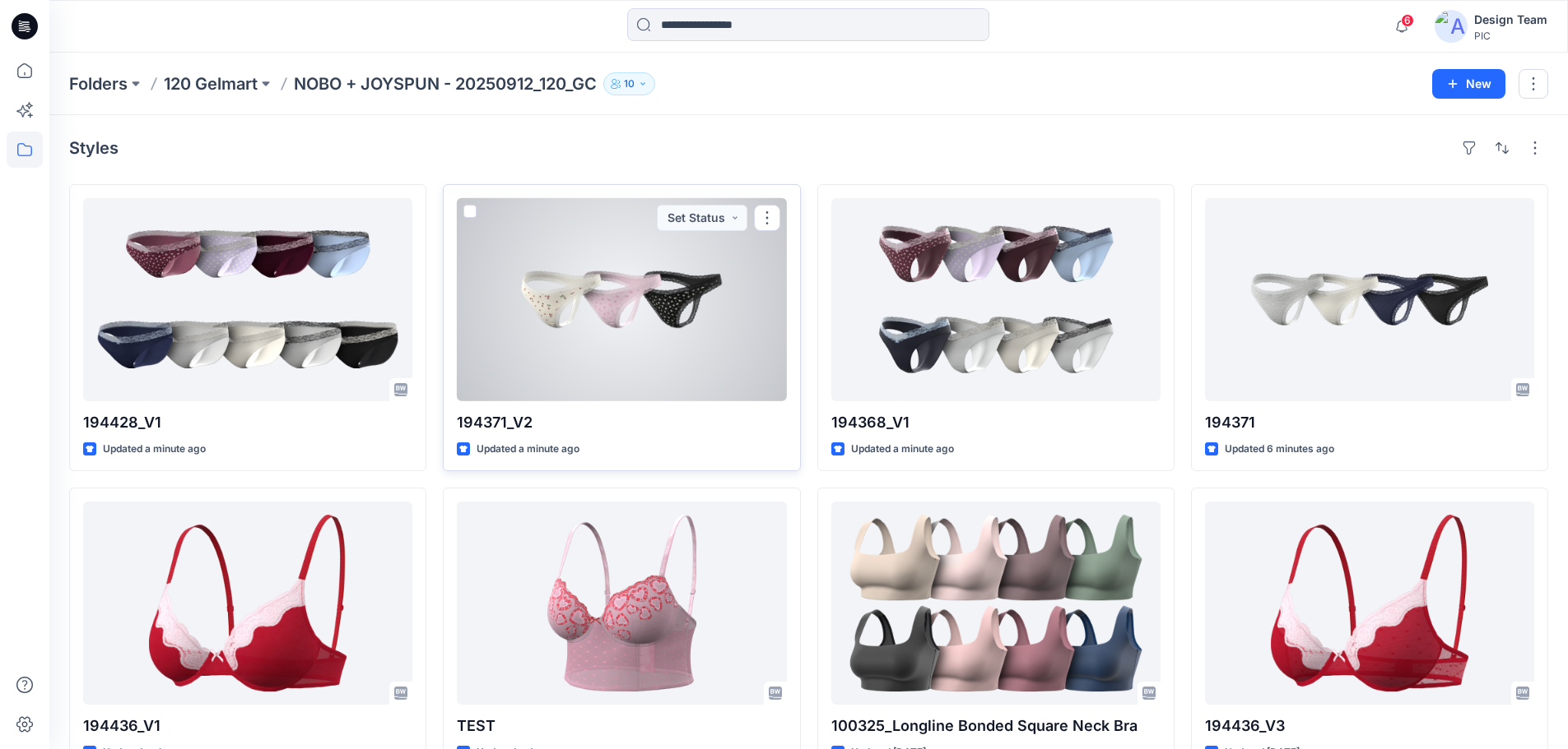
click at [645, 356] on div at bounding box center [621, 300] width 329 height 203
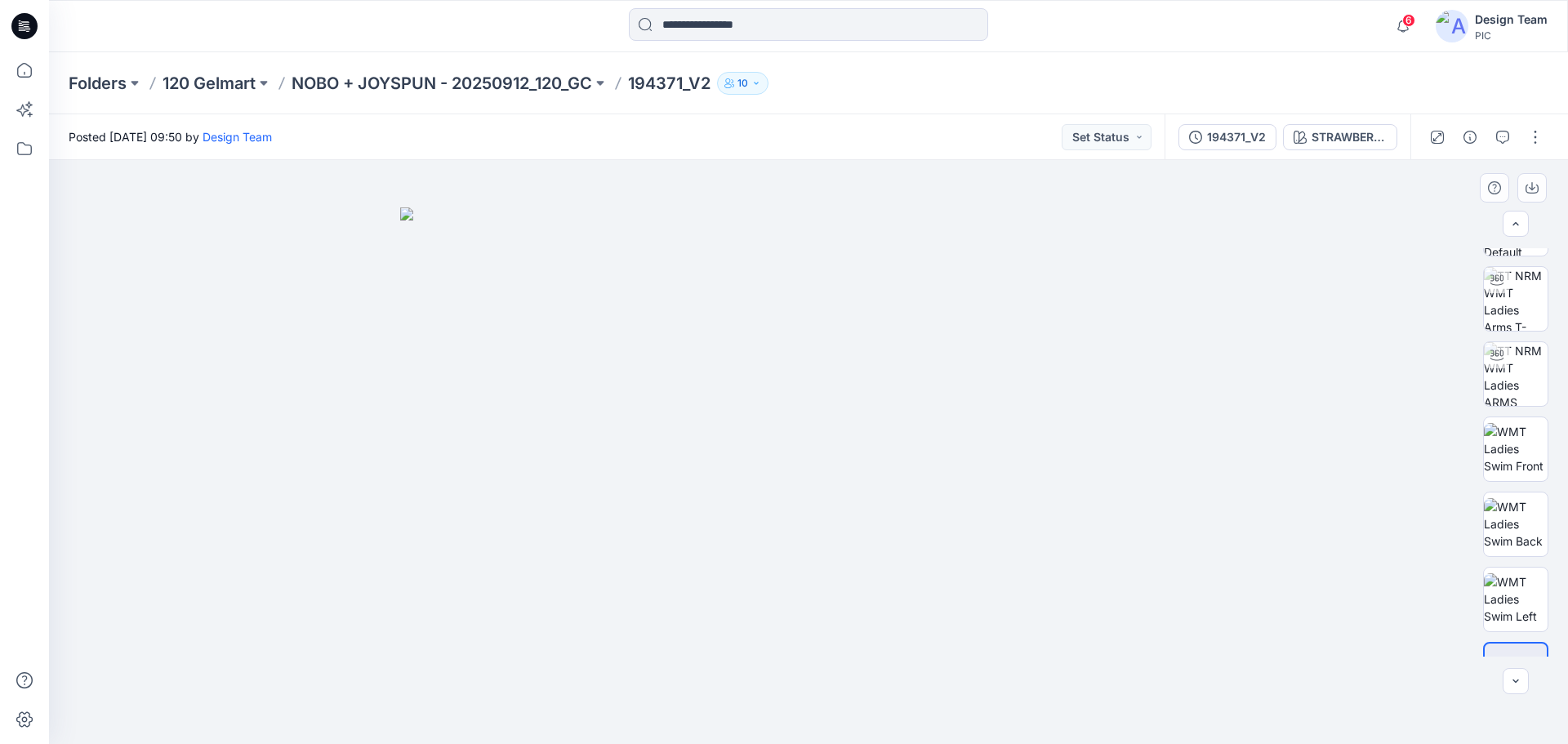
scroll to position [108, 0]
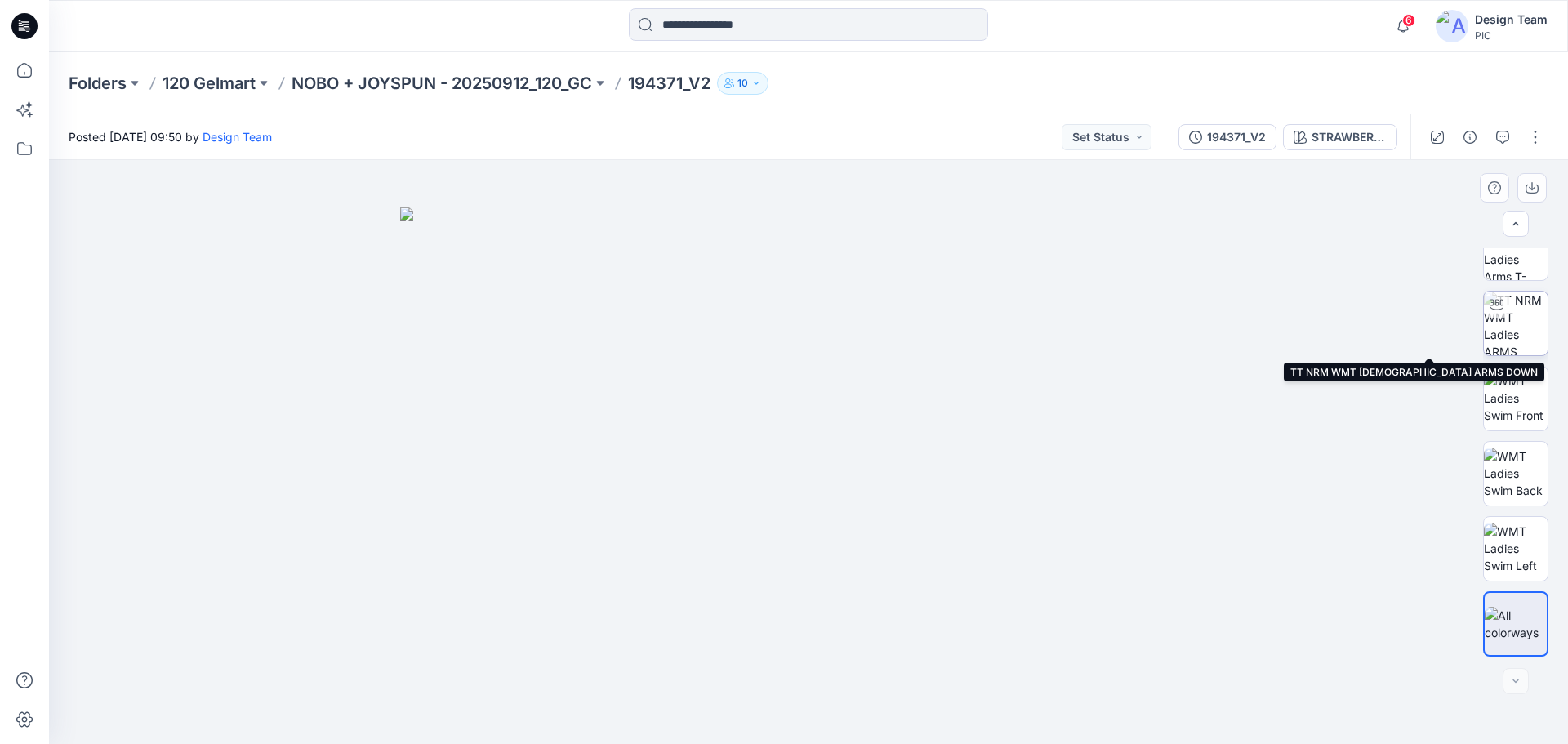
click at [1534, 324] on img at bounding box center [1516, 324] width 64 height 64
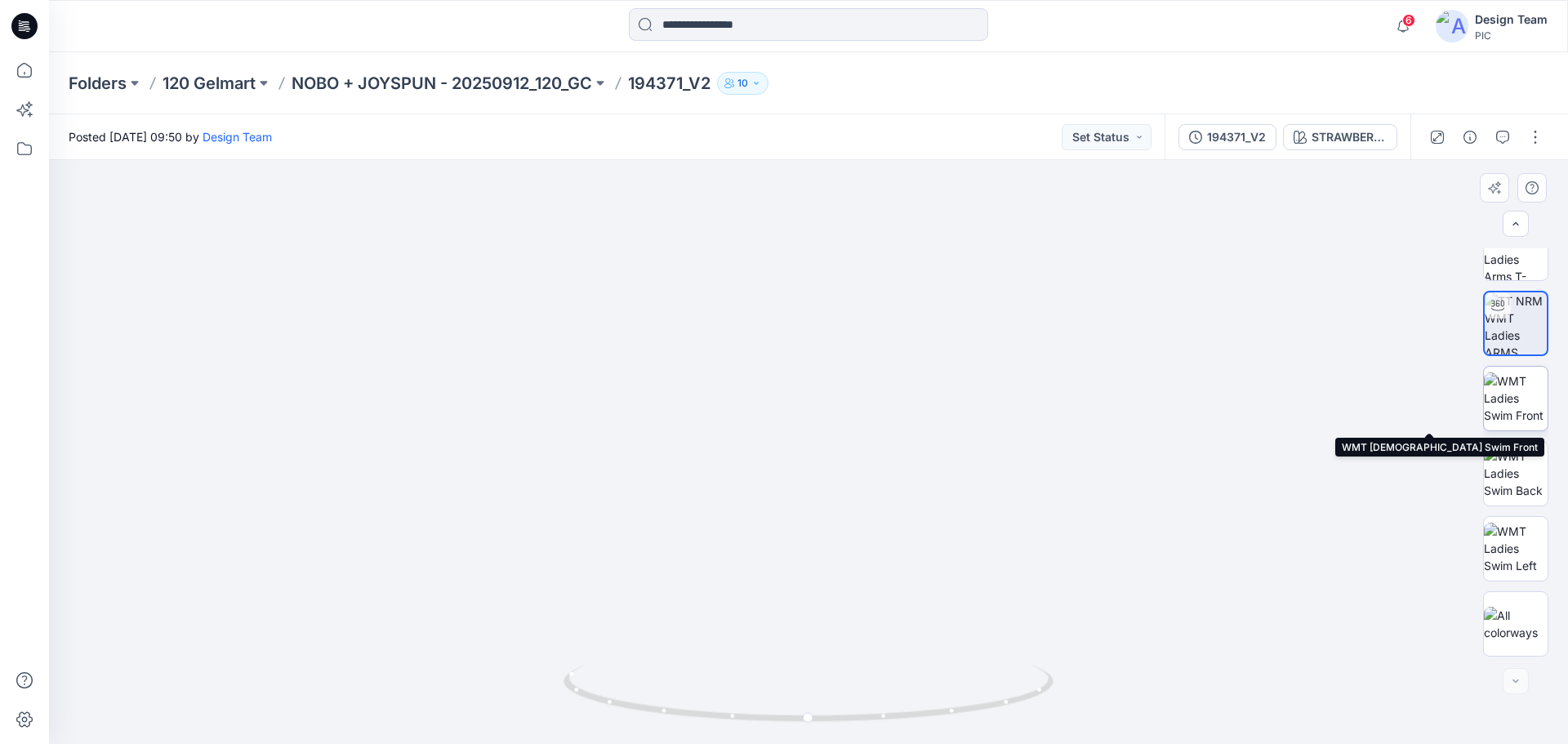
click at [1506, 392] on img at bounding box center [1516, 398] width 64 height 51
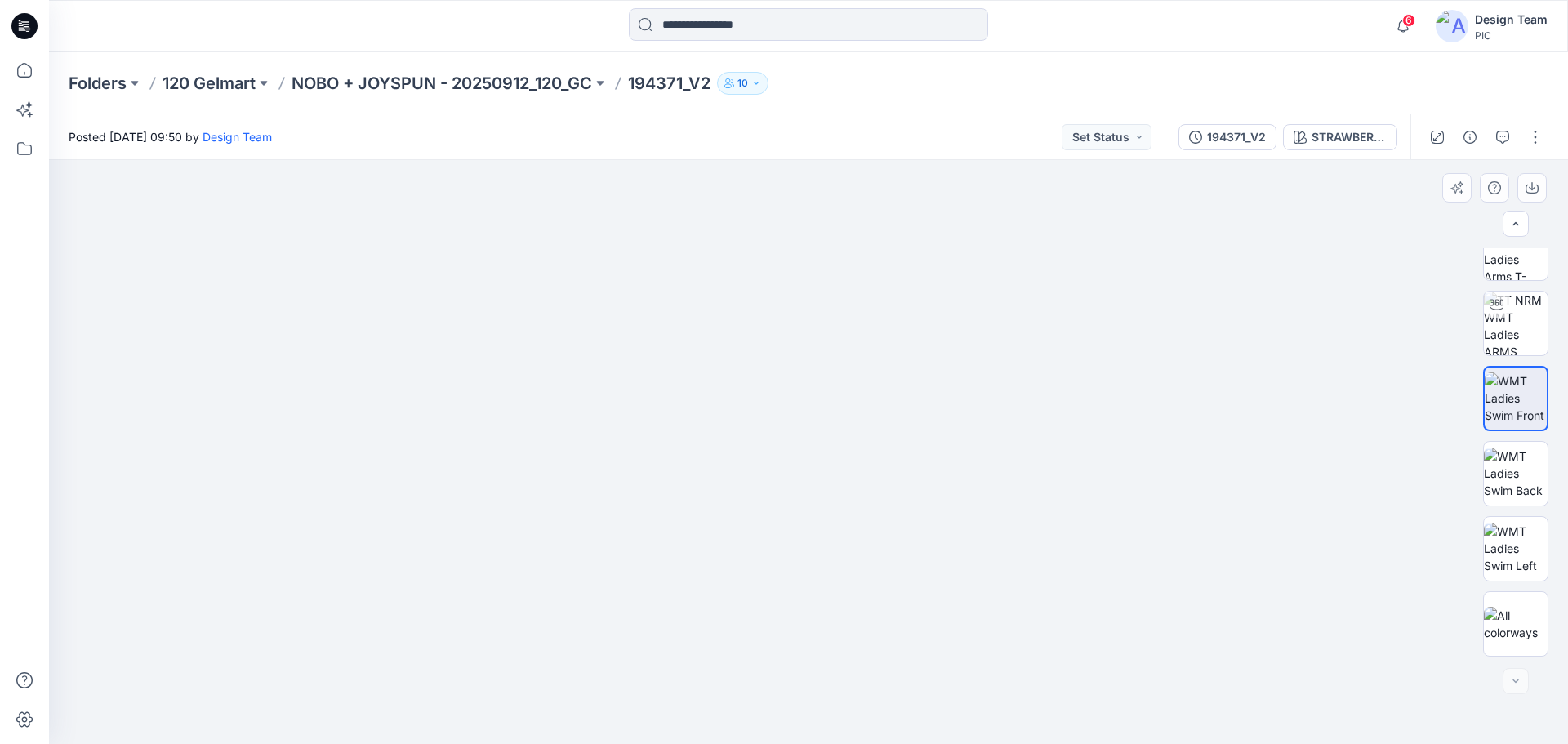
drag, startPoint x: 850, startPoint y: 663, endPoint x: 821, endPoint y: 377, distance: 287.5
click at [820, 379] on img at bounding box center [809, 279] width 1013 height 932
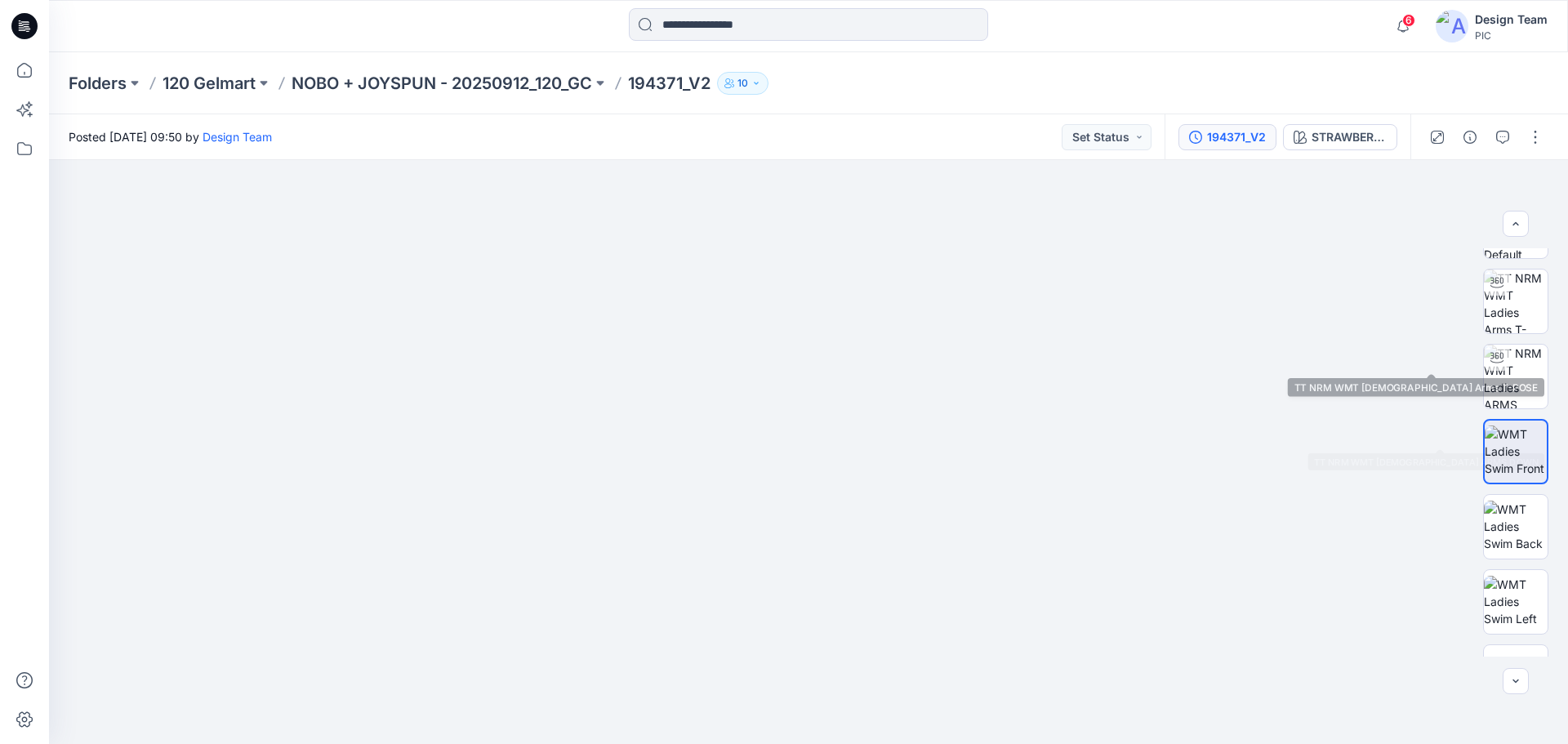
scroll to position [0, 0]
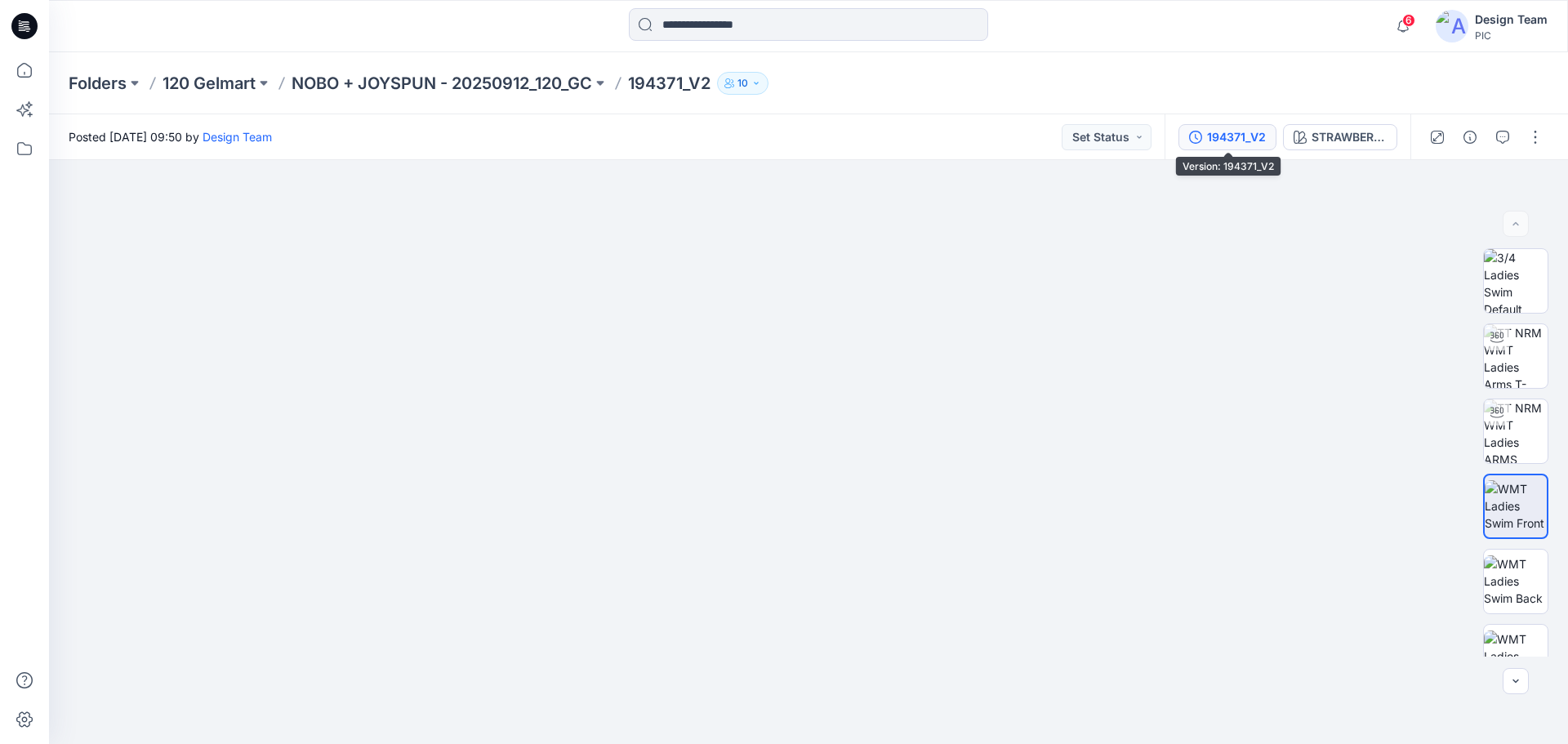
click at [1242, 136] on div "194371_V2" at bounding box center [1236, 137] width 59 height 18
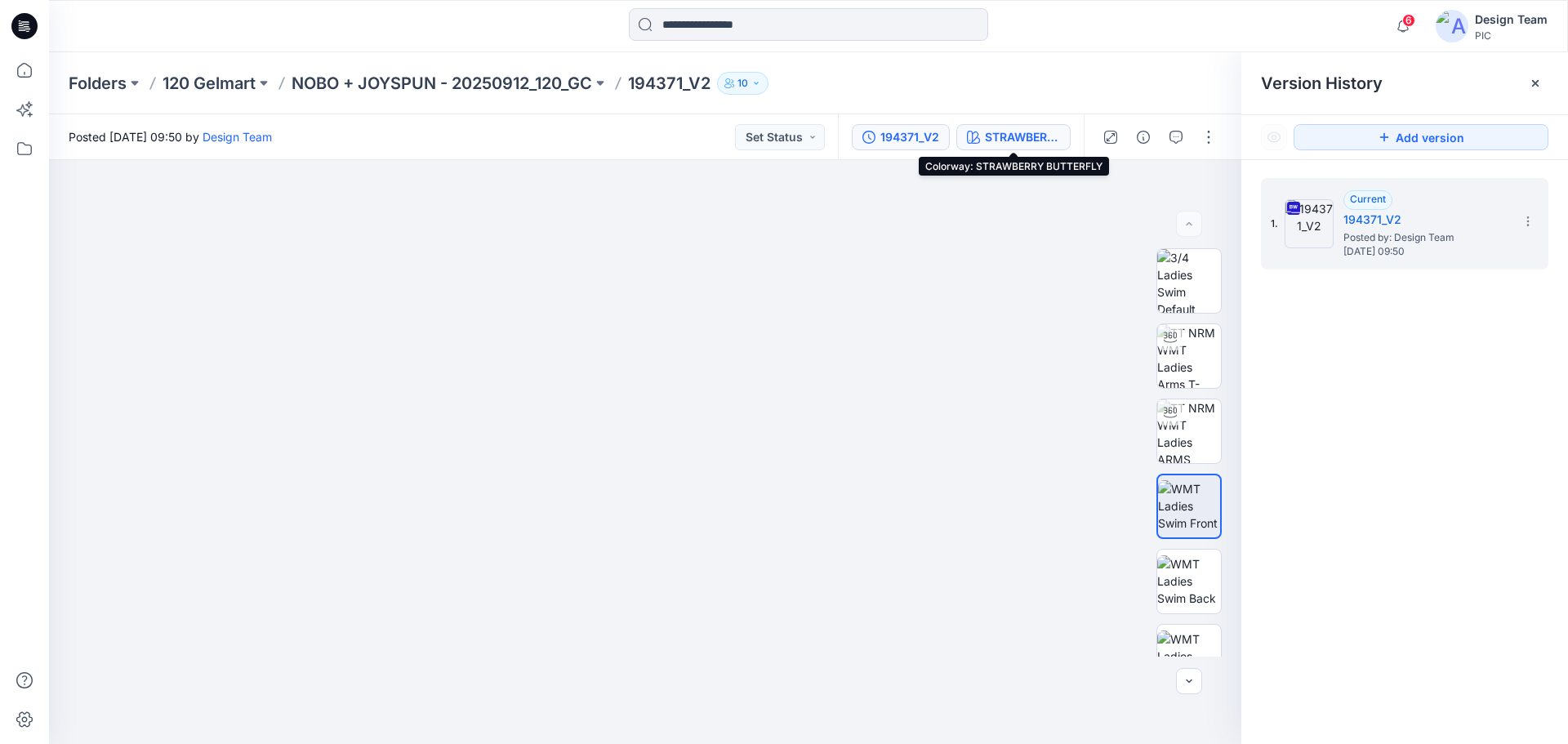
click at [1017, 132] on div "STRAWBERRY BUTTERFLY" at bounding box center [1022, 137] width 75 height 18
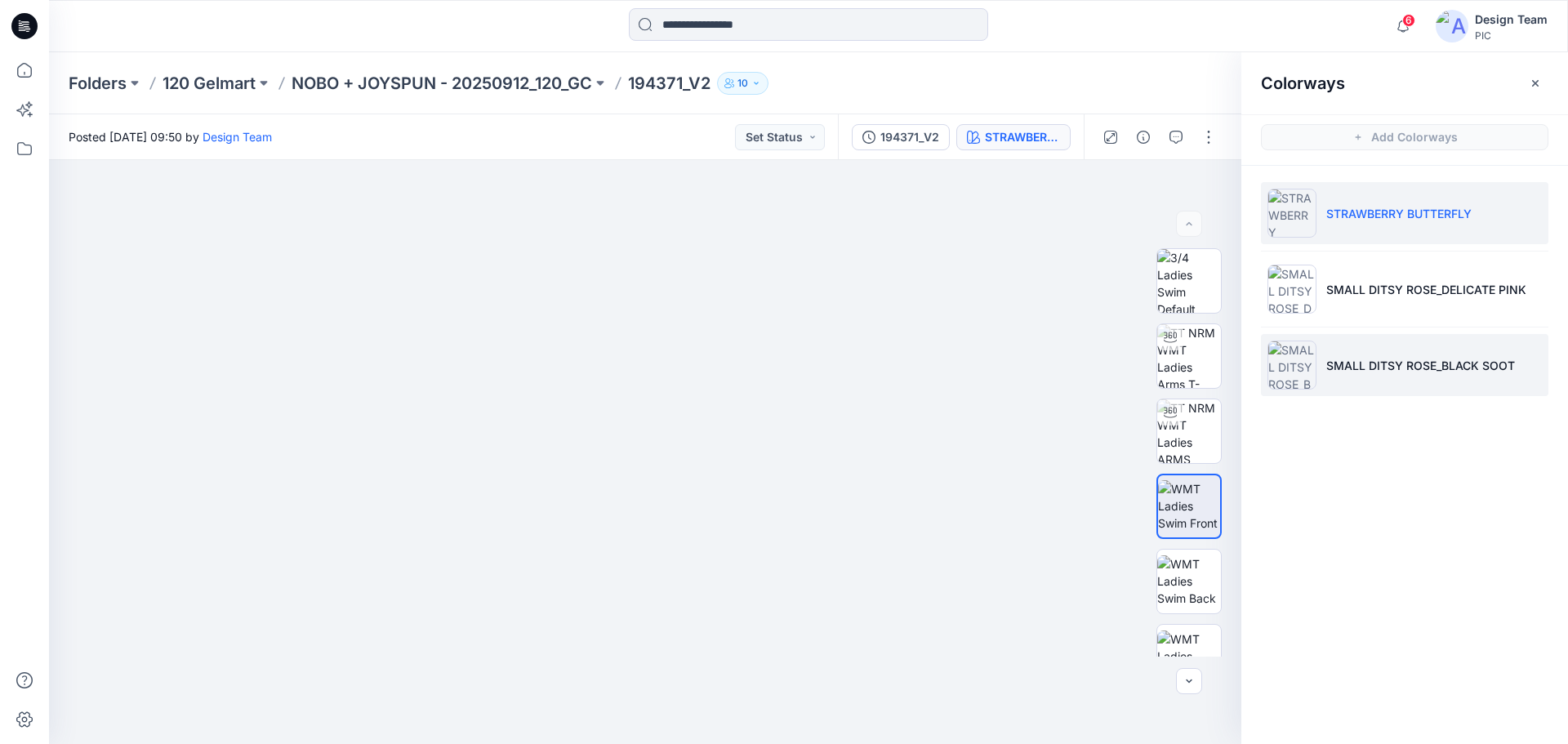
click at [1364, 377] on li "SMALL DITSY ROSE_BLACK SOOT" at bounding box center [1404, 365] width 287 height 62
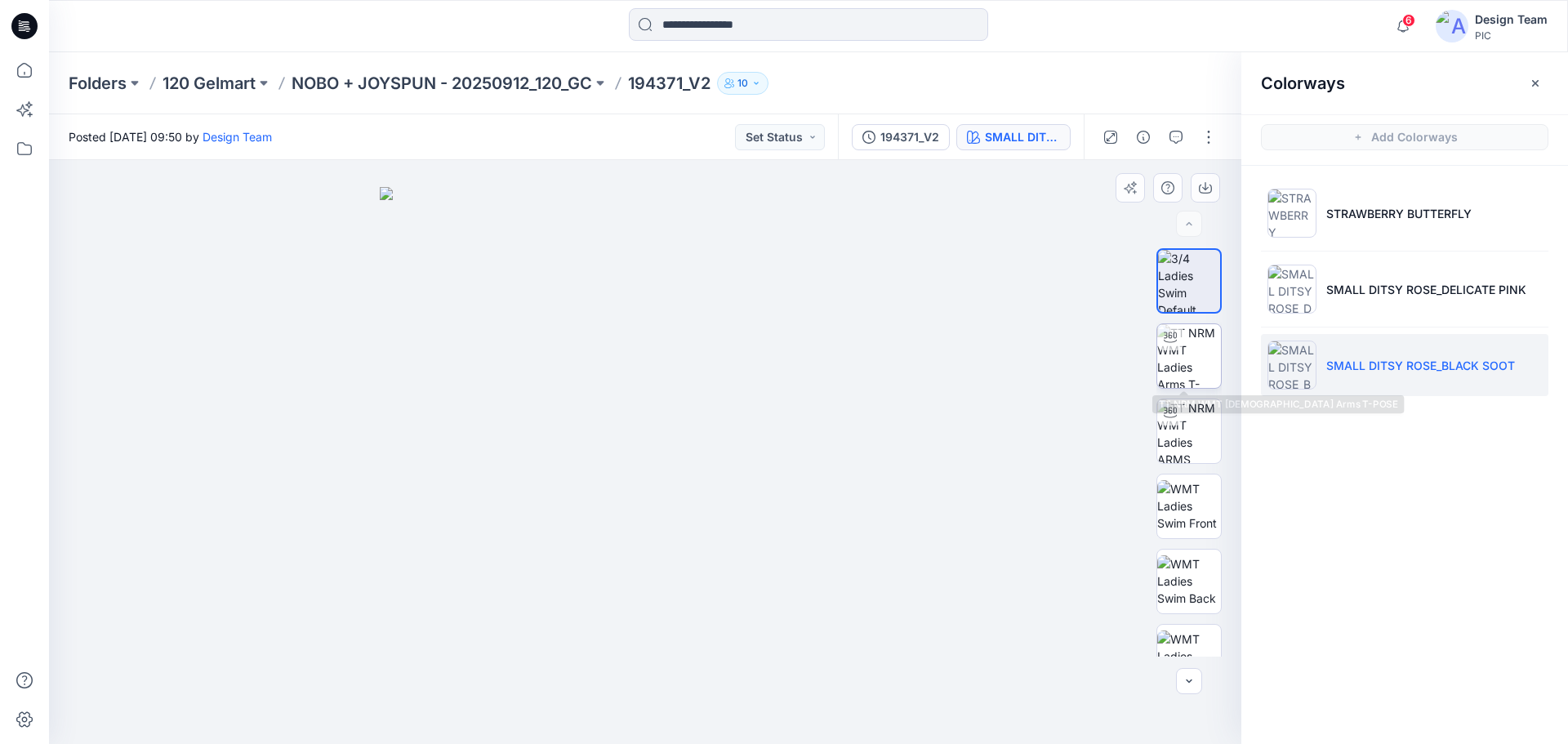
click at [1200, 365] on img at bounding box center [1189, 356] width 64 height 64
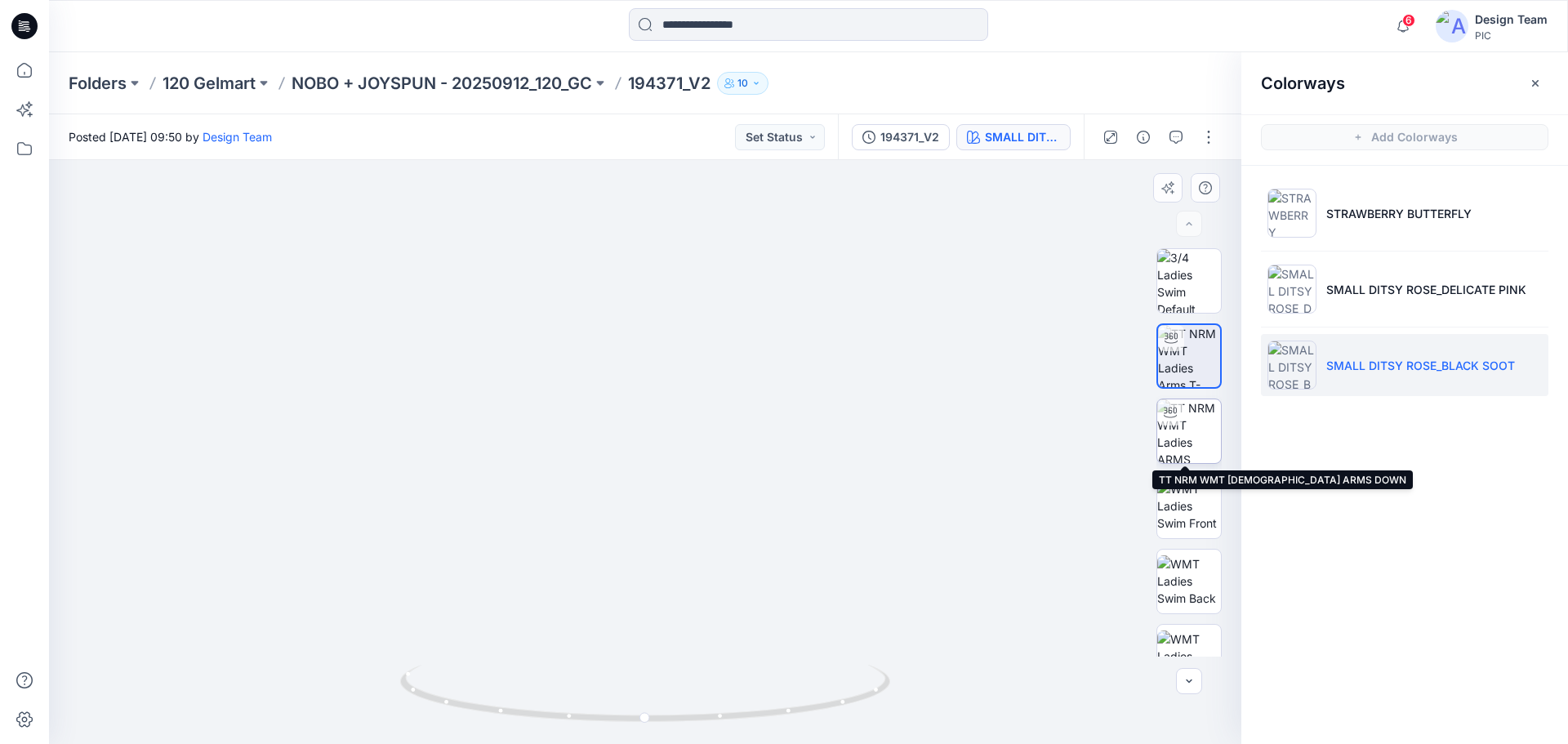
click at [1173, 427] on img at bounding box center [1189, 432] width 64 height 64
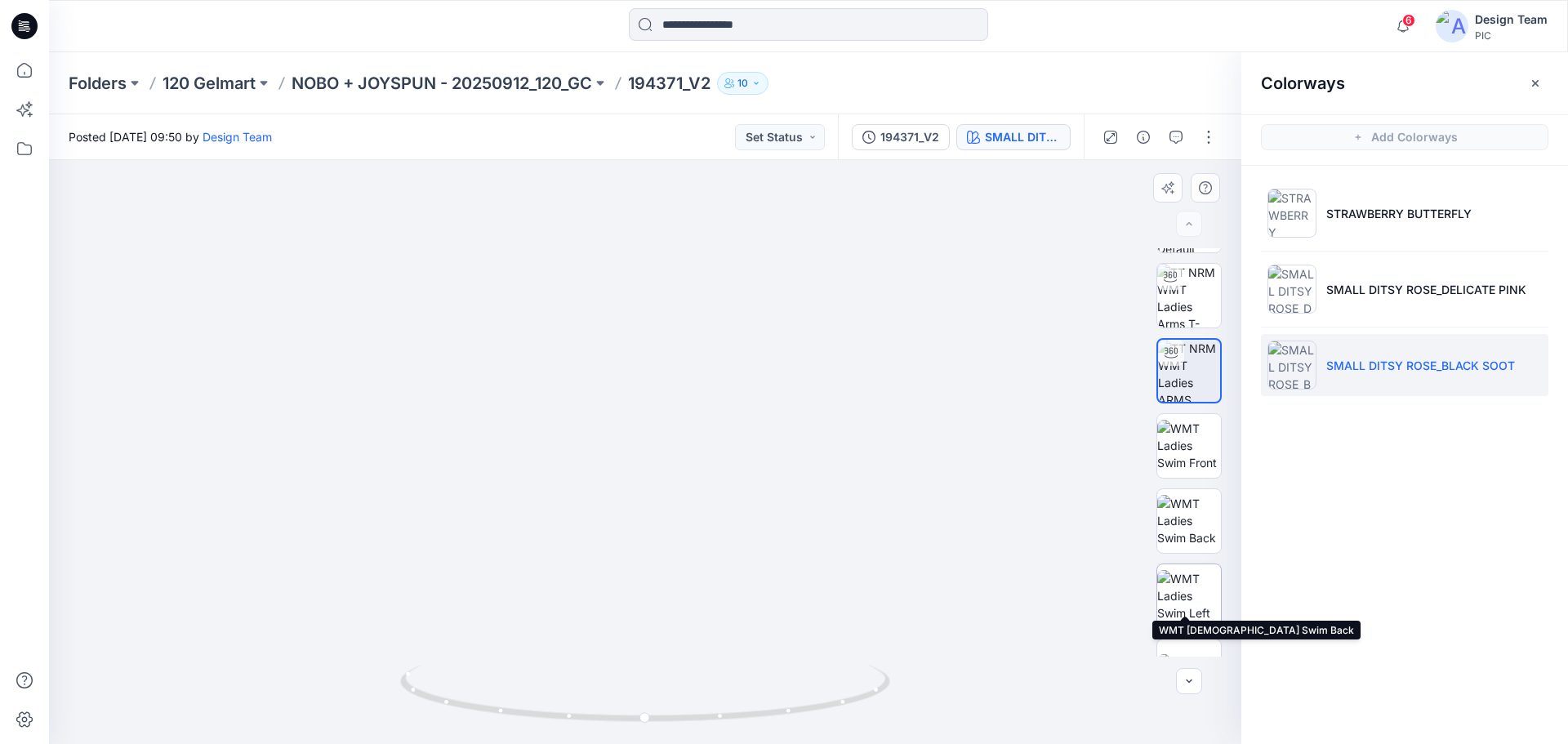
scroll to position [108, 0]
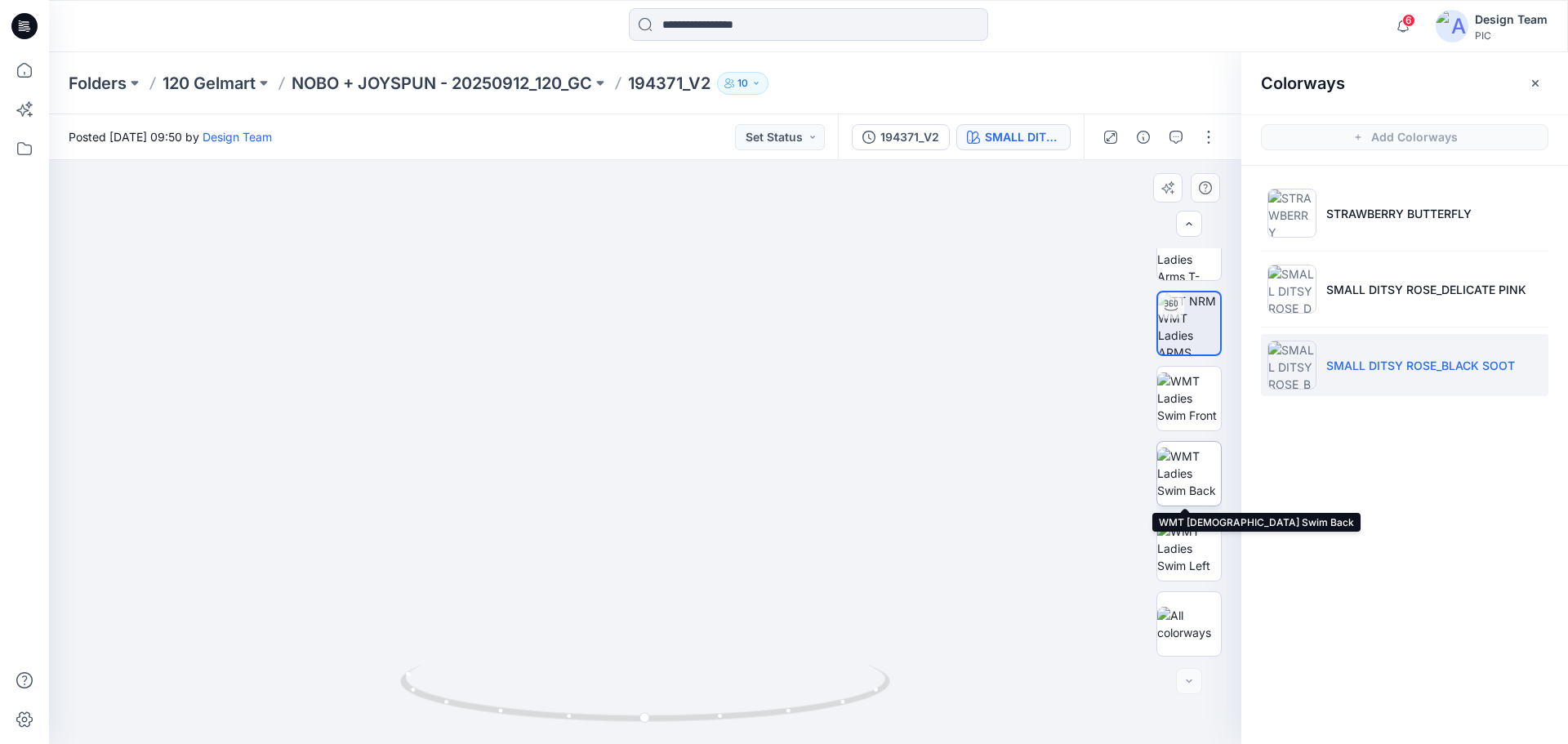
click at [1192, 470] on img at bounding box center [1189, 473] width 64 height 51
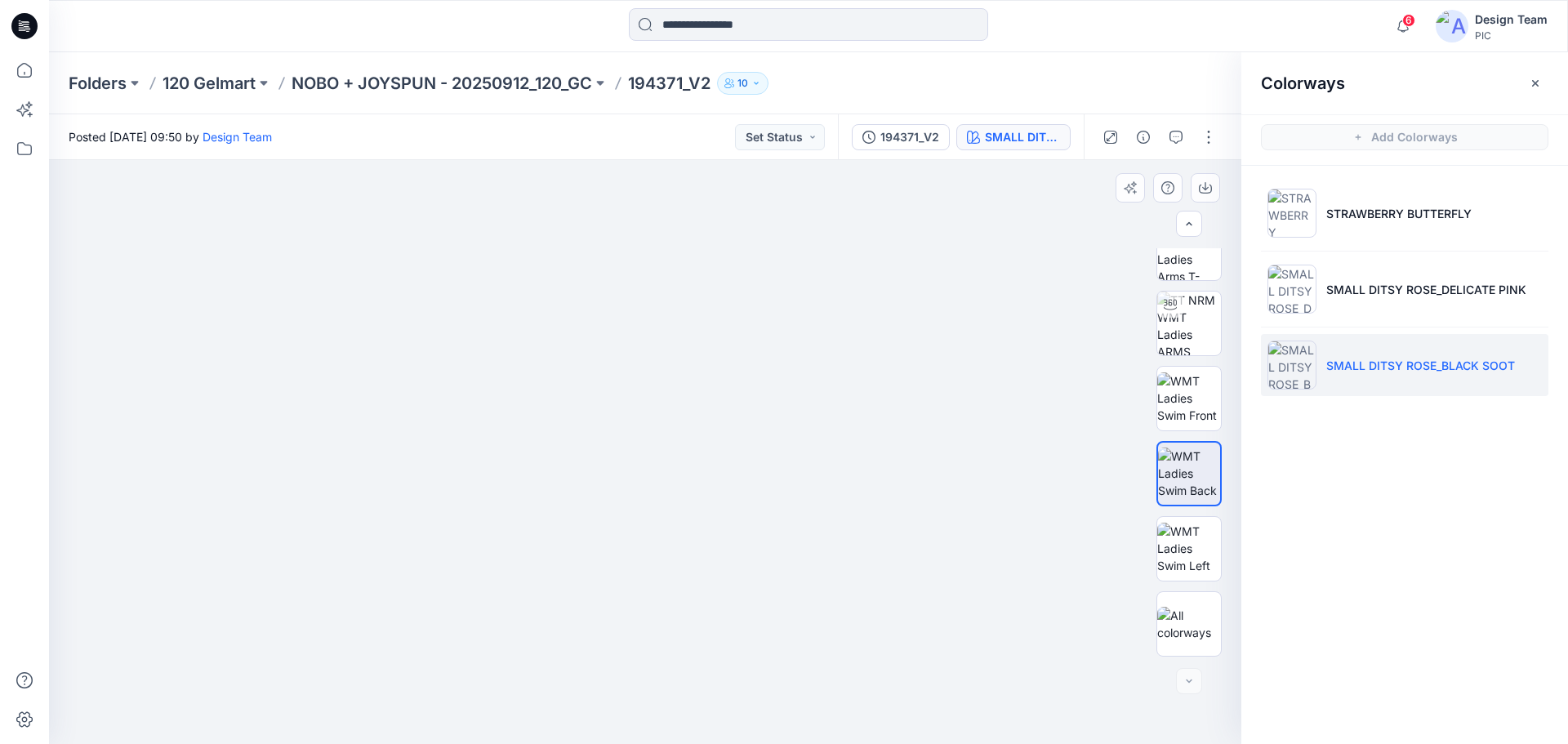
drag, startPoint x: 642, startPoint y: 645, endPoint x: 635, endPoint y: 347, distance: 298.1
click at [352, 77] on p "NOBO + JOYSPUN - 20250912_120_GC" at bounding box center [441, 83] width 300 height 23
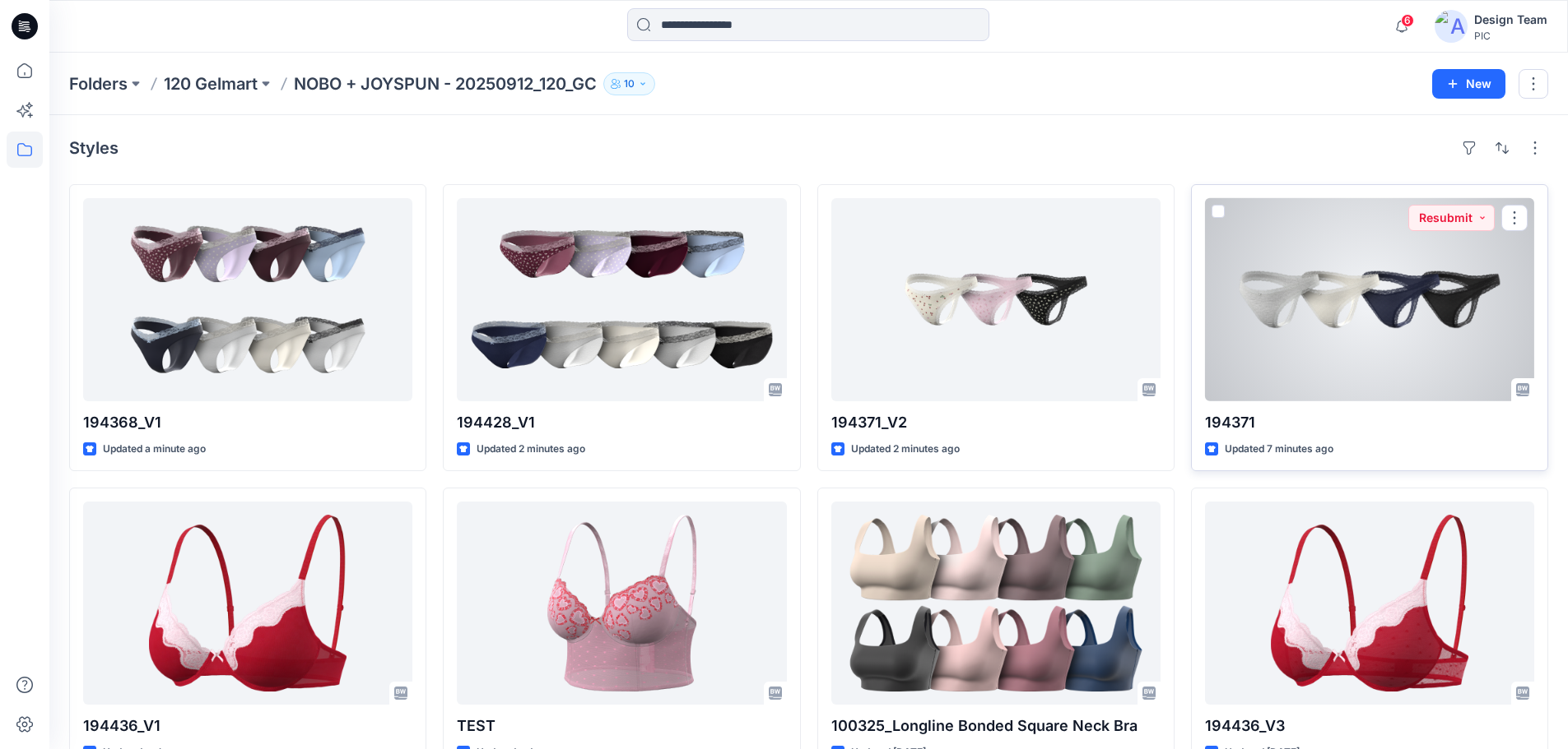
click at [1360, 315] on div at bounding box center [1368, 300] width 329 height 203
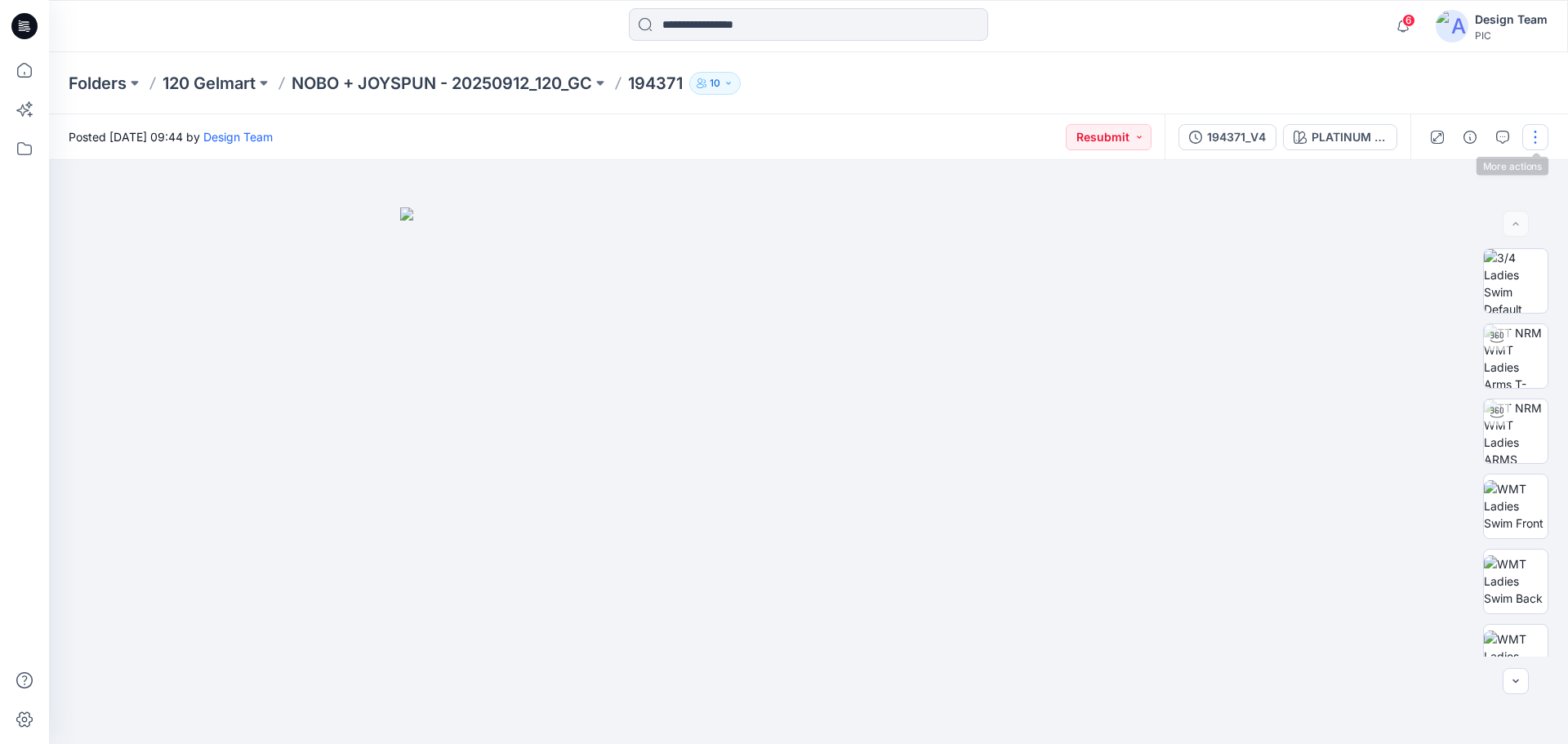
click at [1548, 132] on button "button" at bounding box center [1535, 138] width 26 height 26
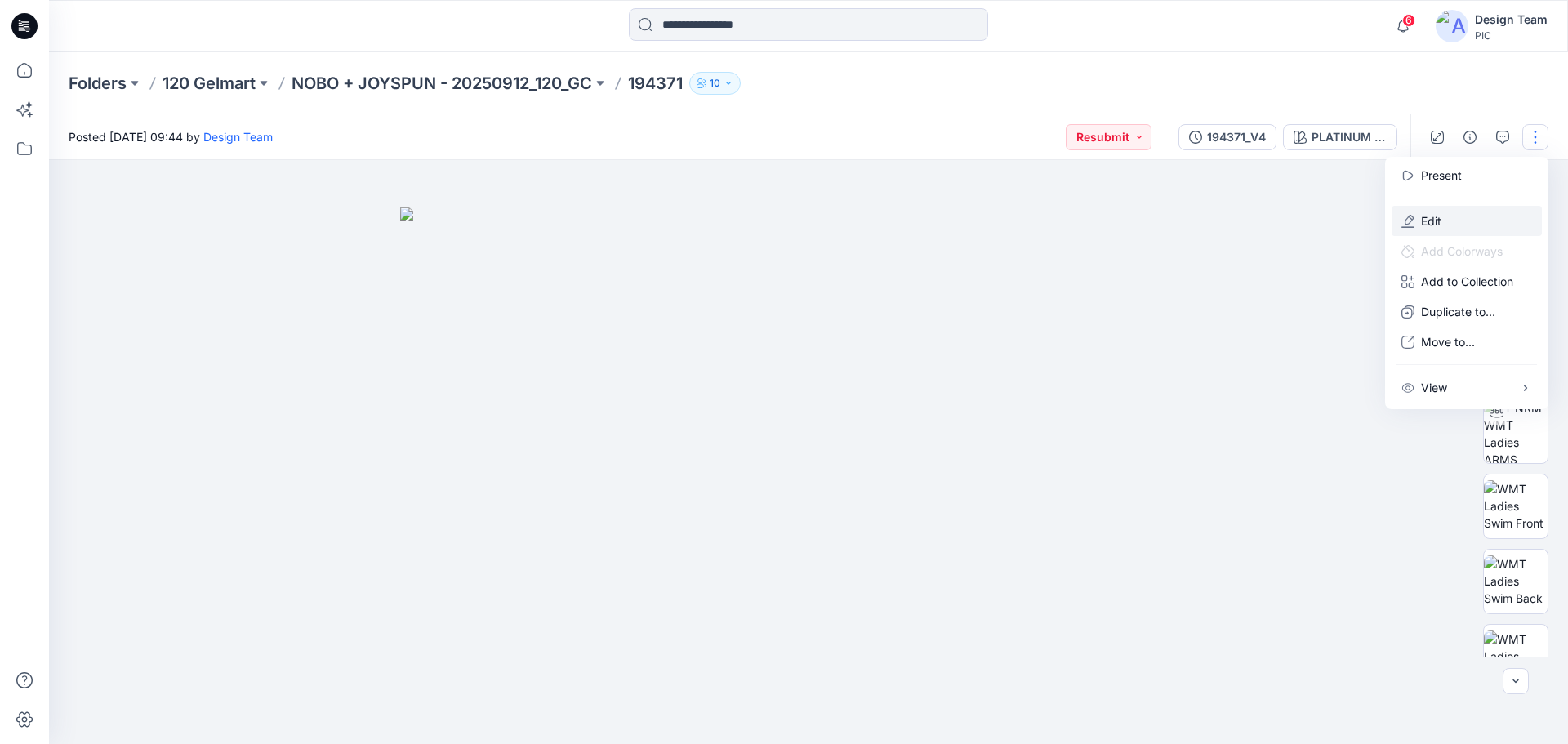
click at [1455, 216] on button "Edit" at bounding box center [1467, 220] width 151 height 31
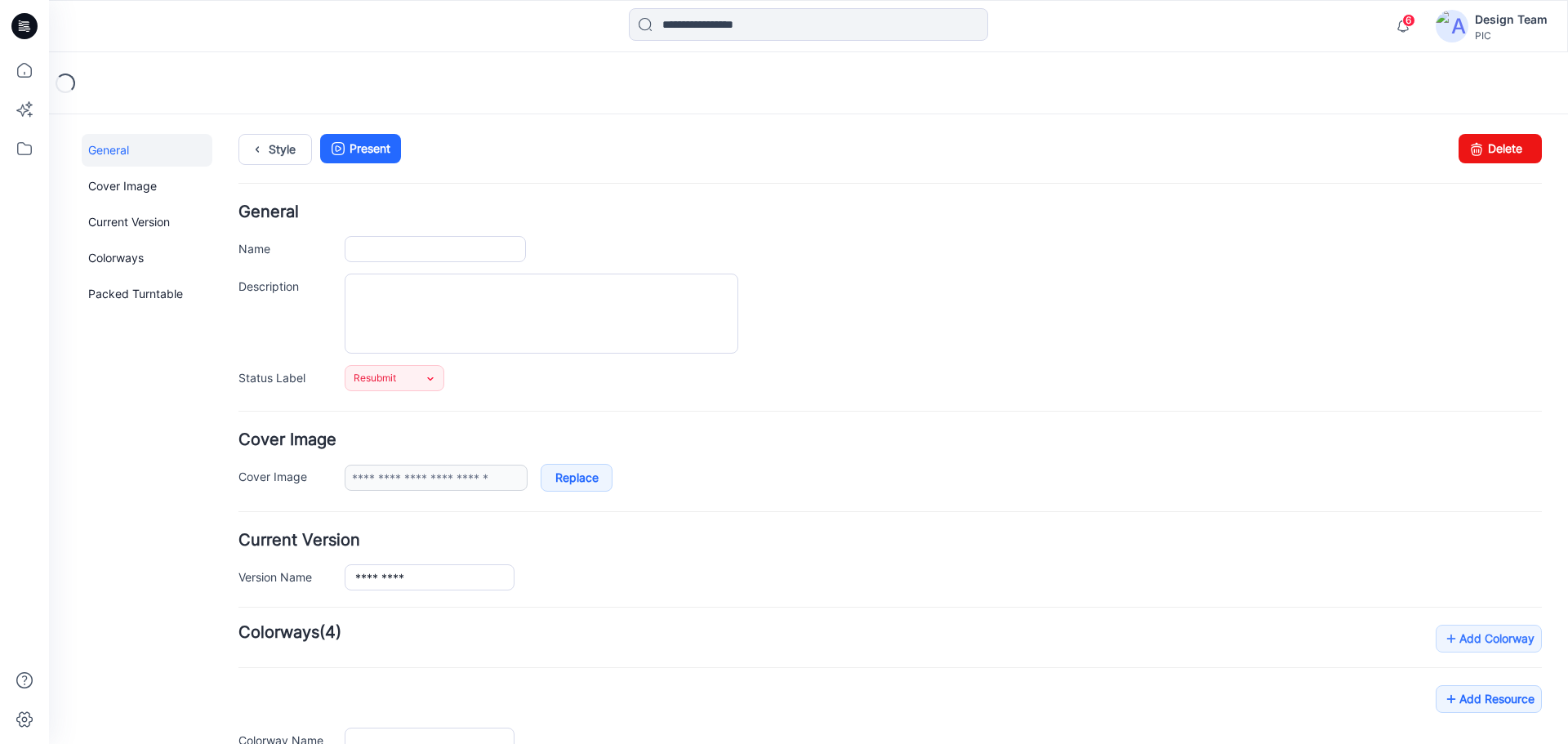
type input "******"
type input "**********"
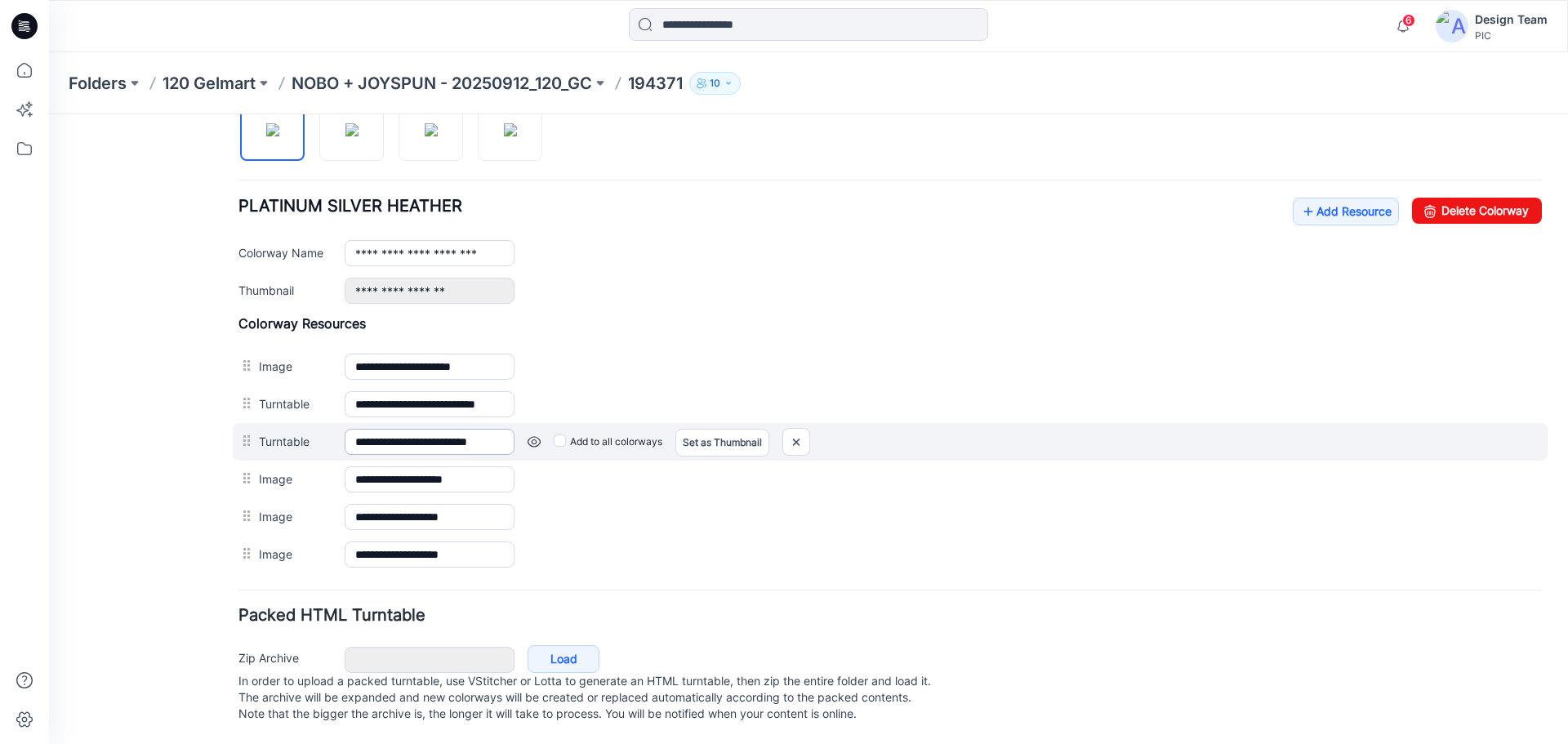
scroll to position [588, 0]
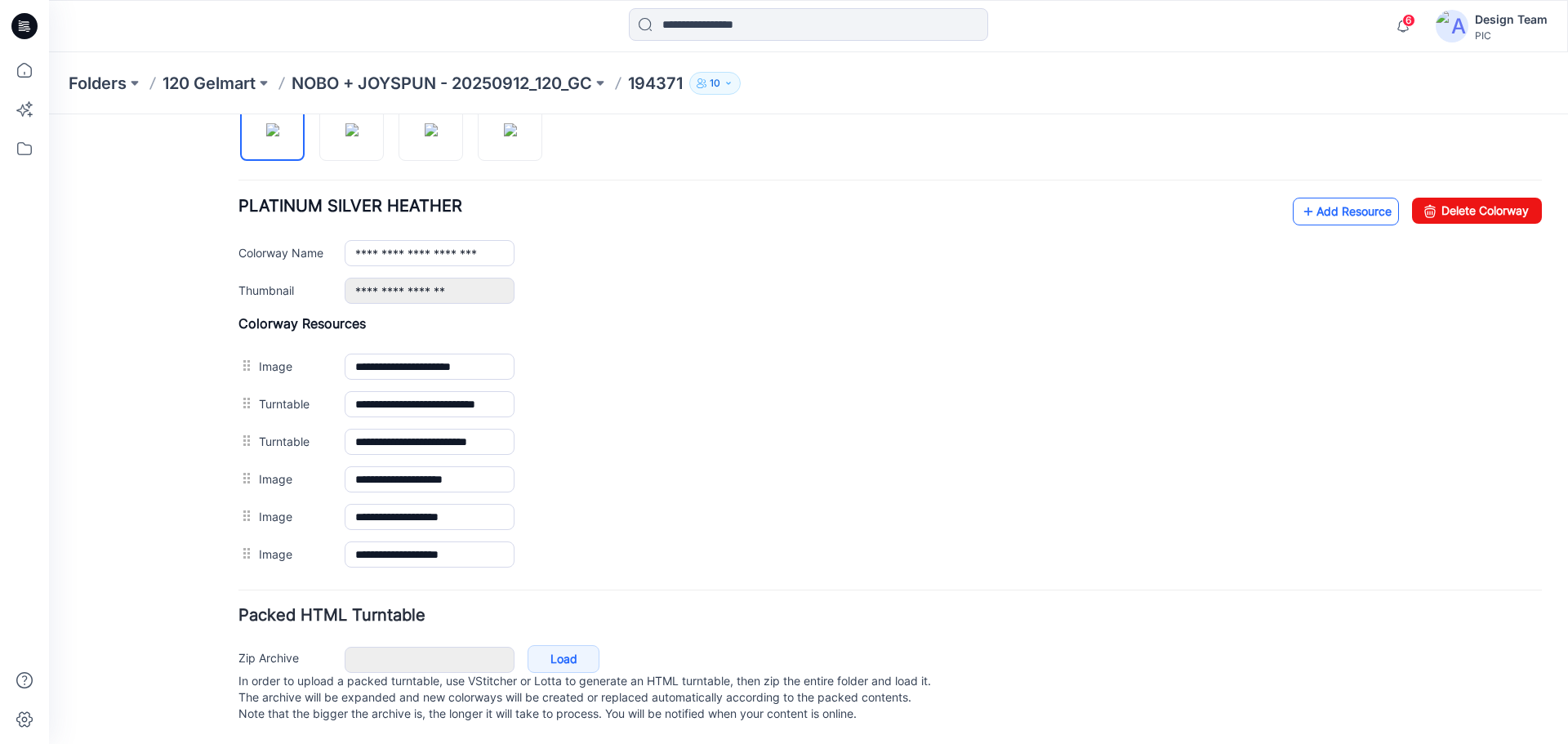
click at [1332, 198] on link "Add Resource" at bounding box center [1346, 212] width 106 height 28
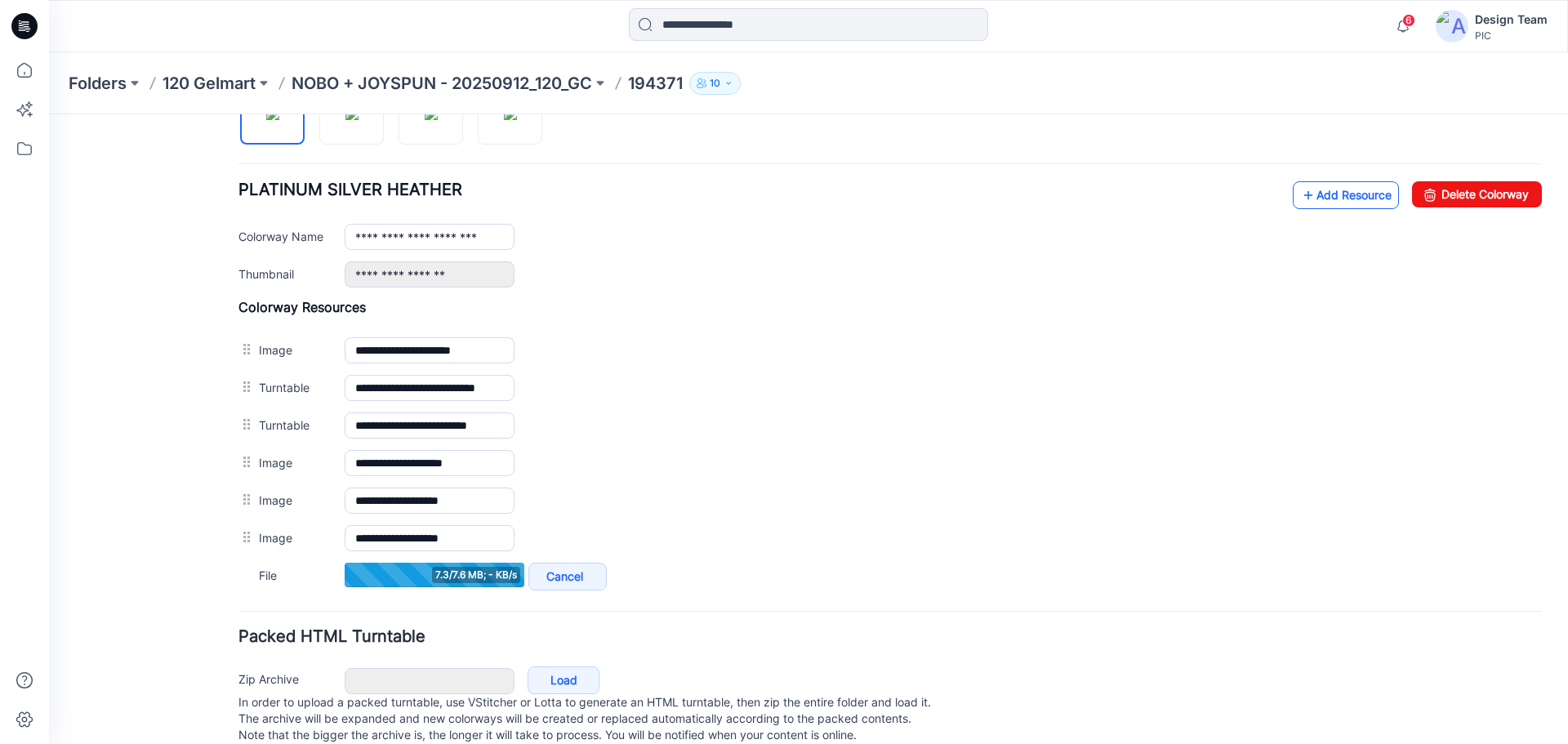
click at [1320, 196] on link "Add Resource" at bounding box center [1346, 195] width 106 height 28
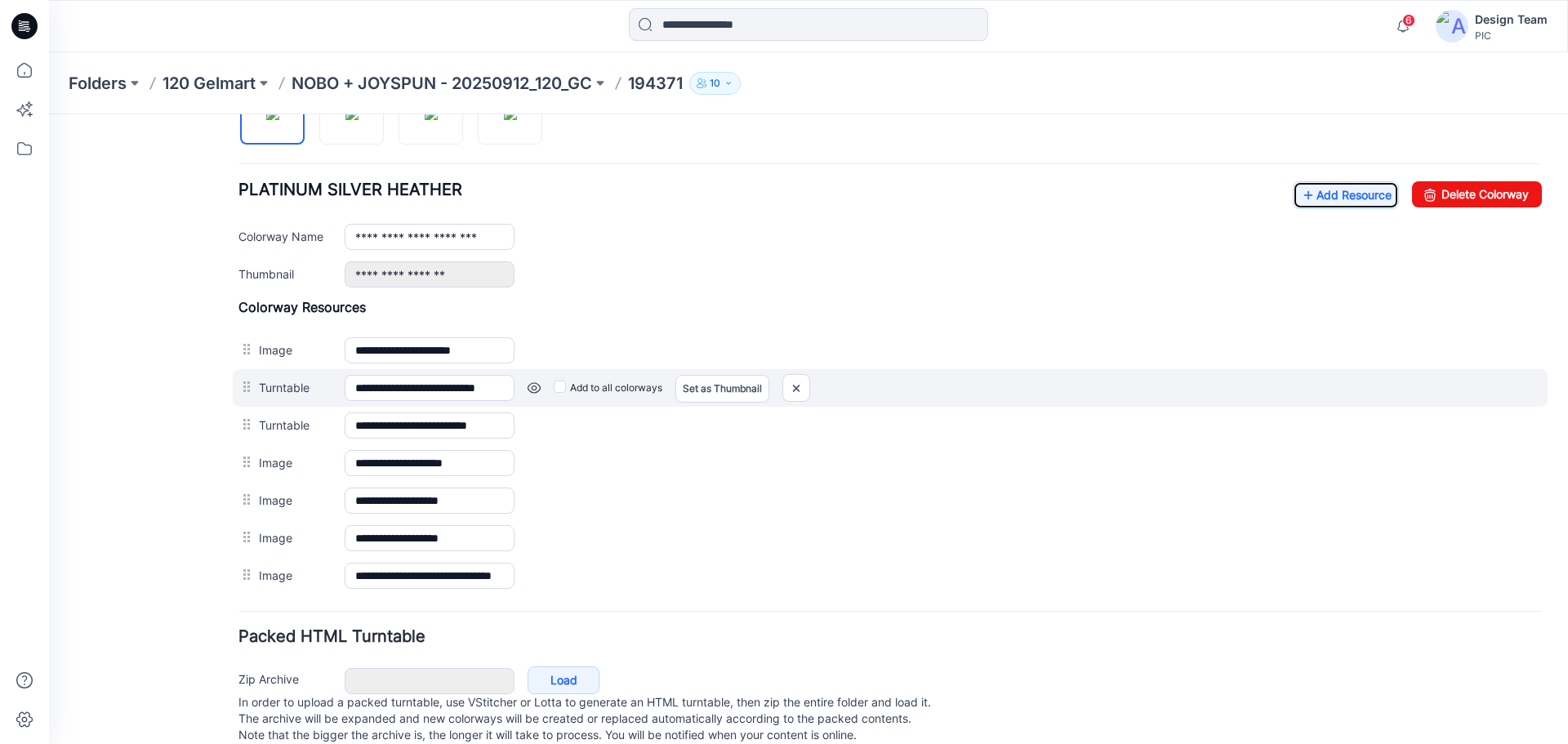
scroll to position [625, 0]
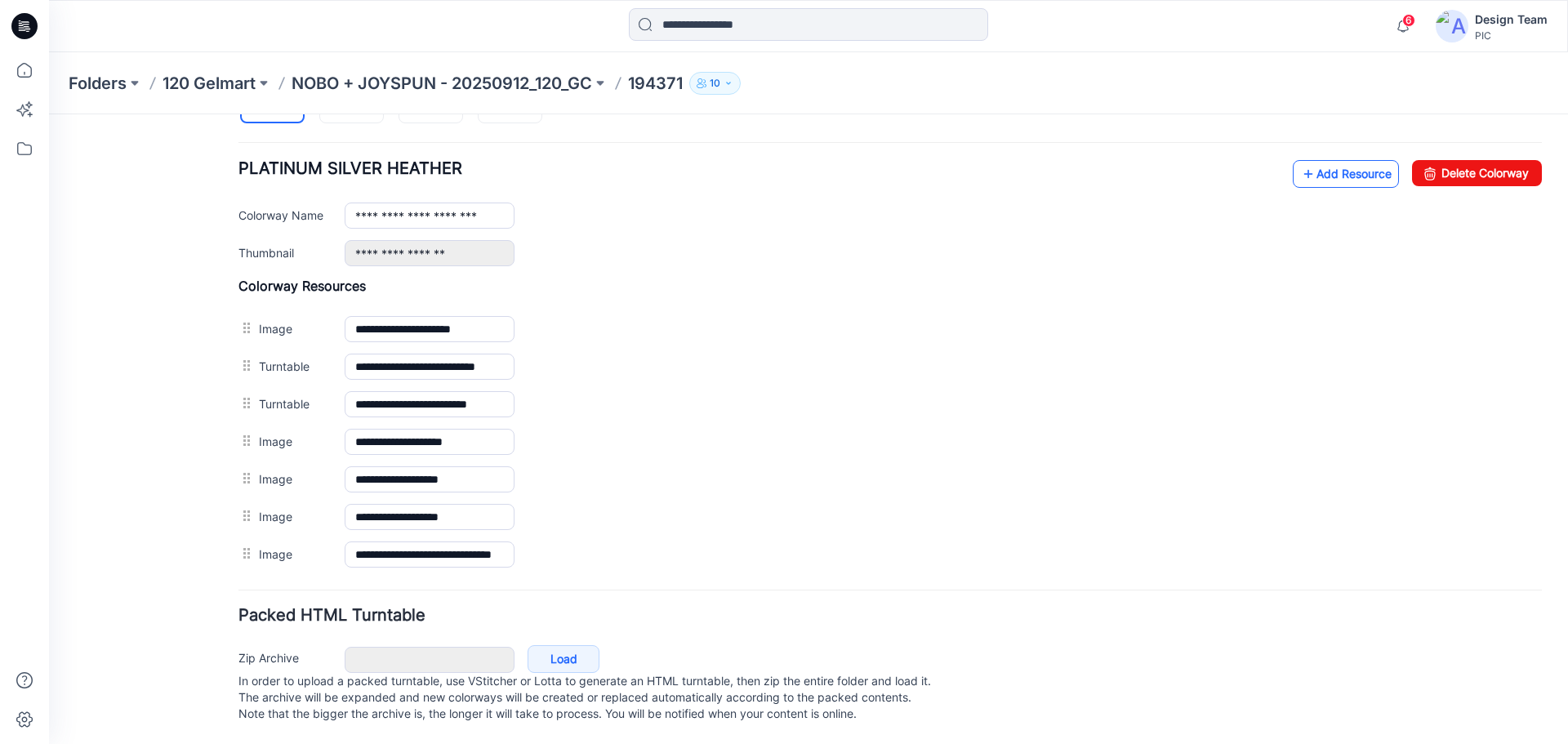
click at [1309, 162] on link "Add Resource" at bounding box center [1346, 174] width 106 height 28
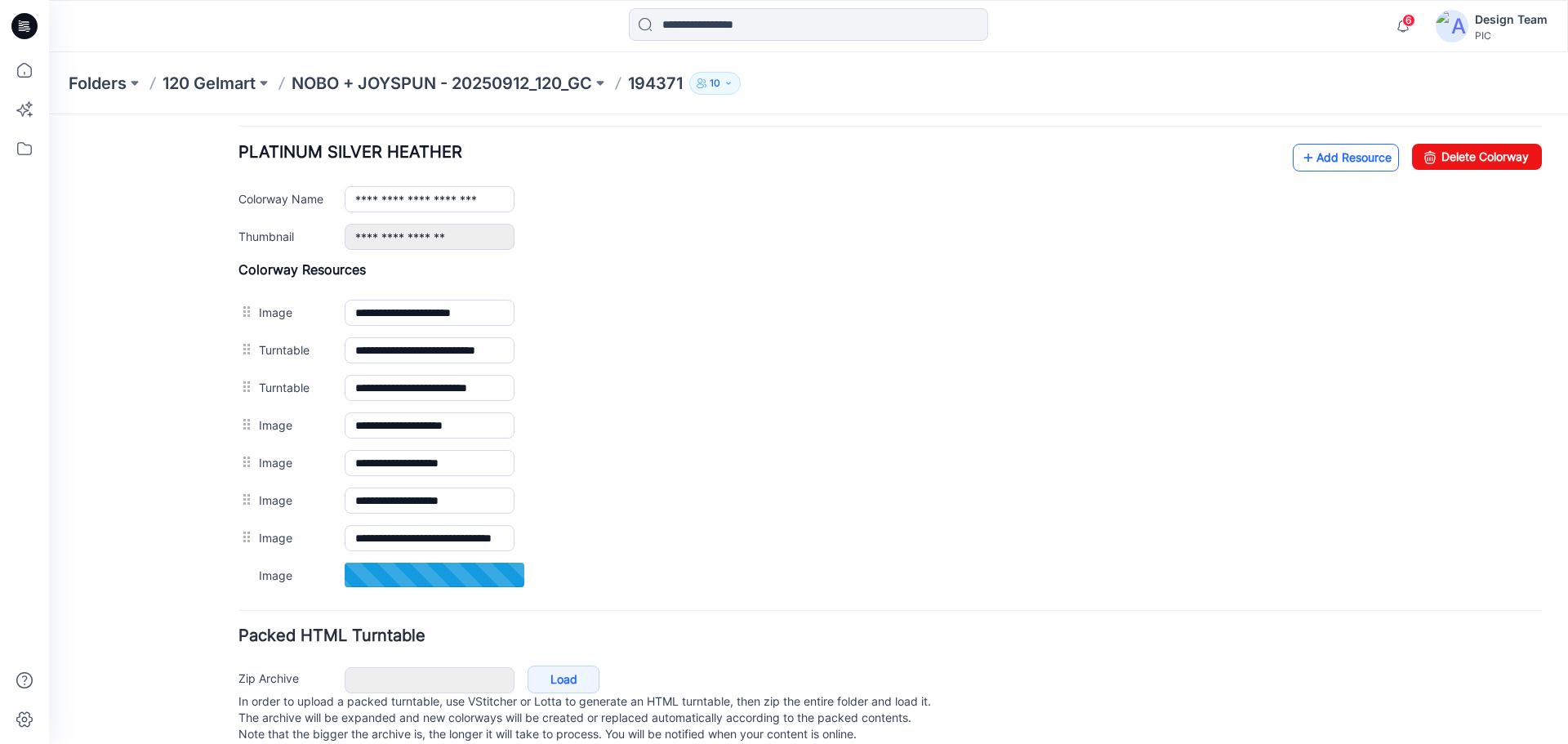
click at [1311, 153] on link "Add Resource" at bounding box center [1346, 158] width 106 height 28
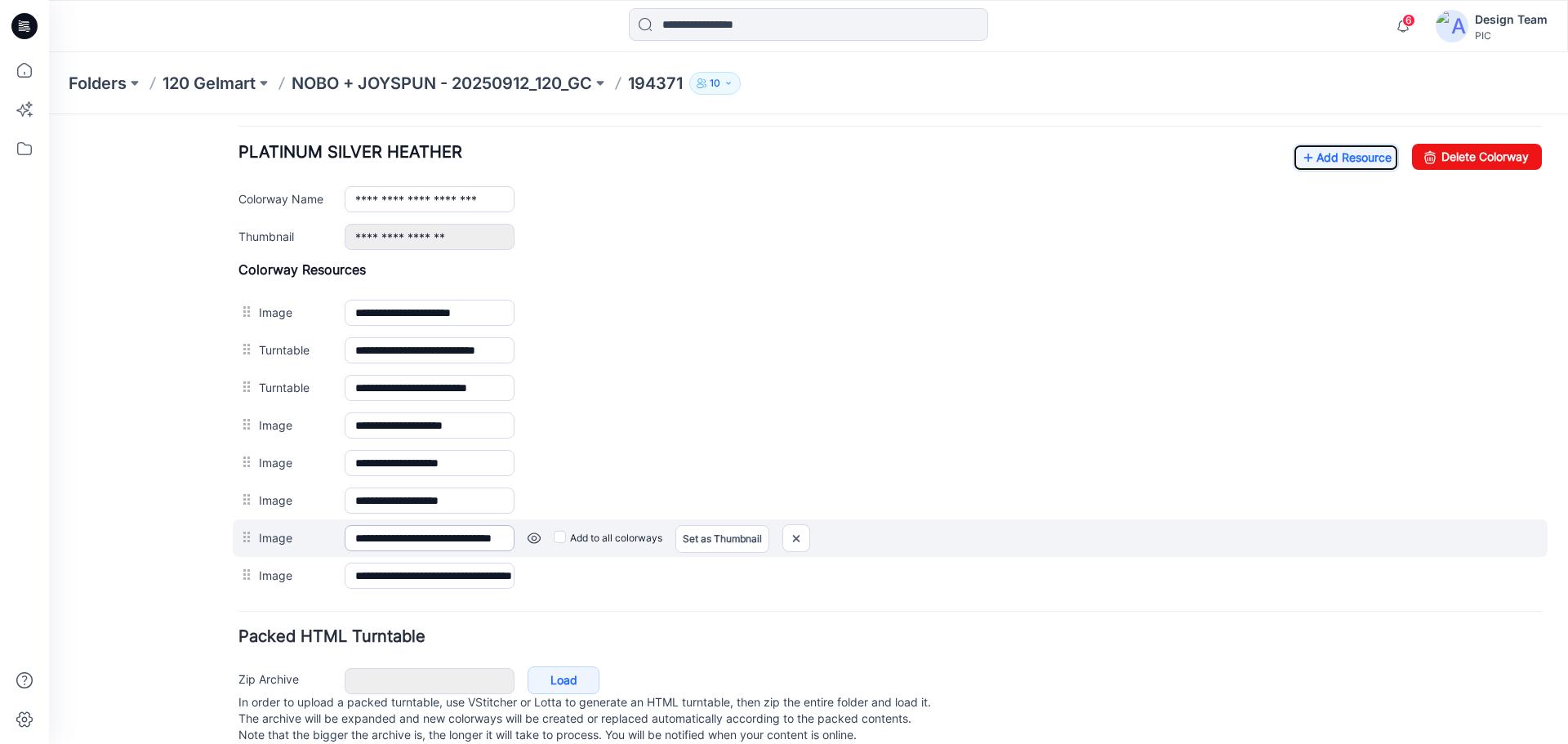
scroll to position [663, 0]
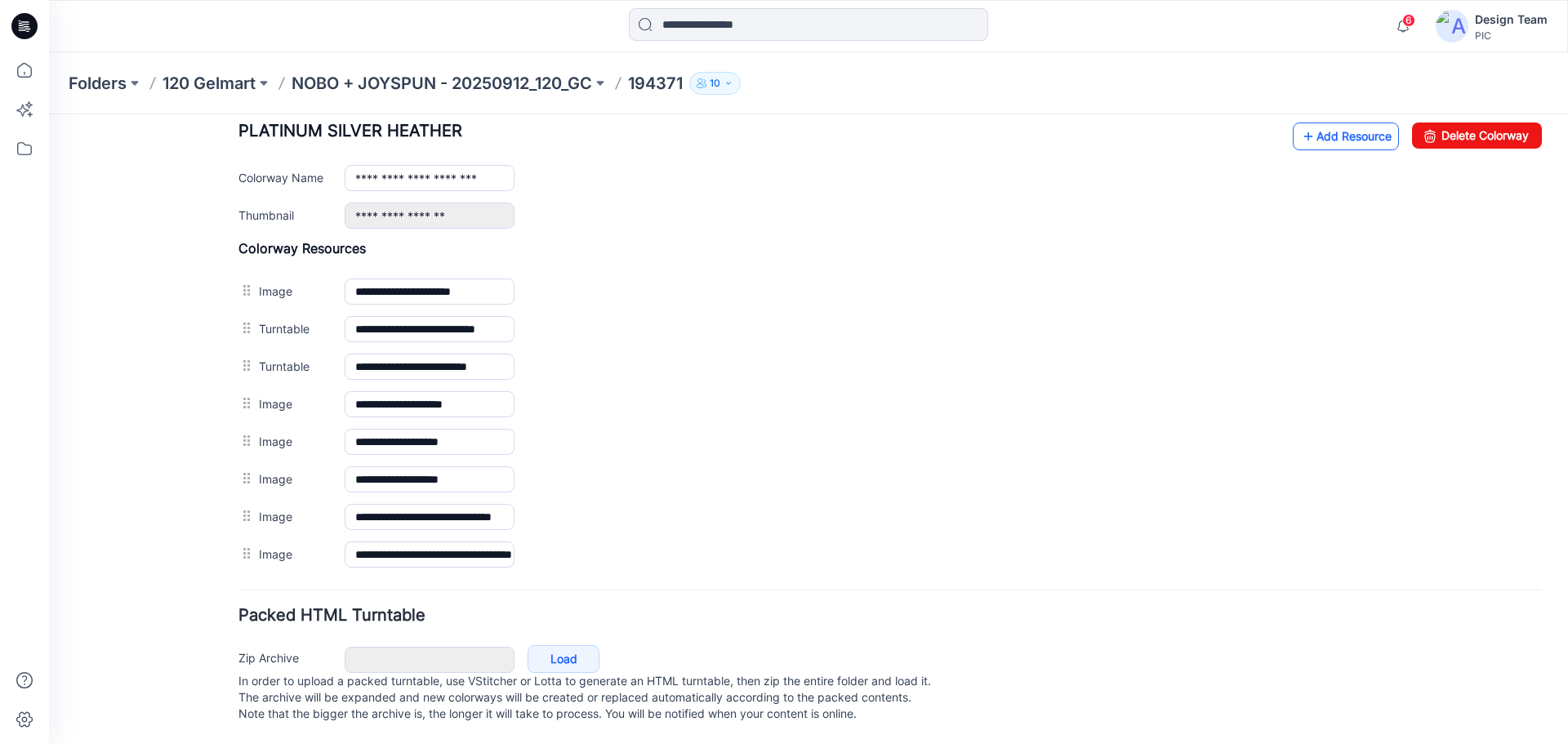
click at [1364, 123] on link "Add Resource" at bounding box center [1346, 137] width 106 height 28
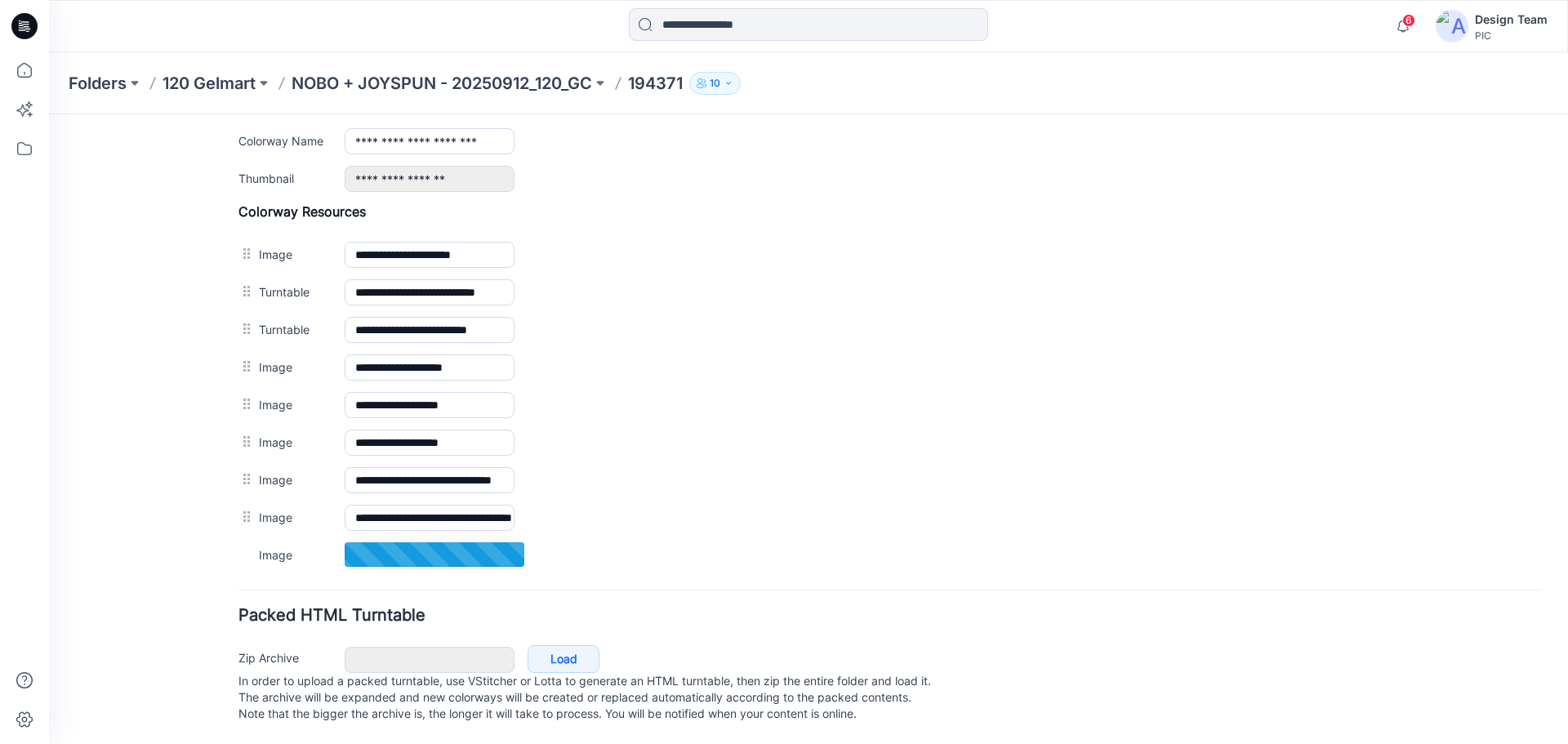
scroll to position [700, 0]
click at [507, 78] on p "NOBO + JOYSPUN - 20250912_120_GC" at bounding box center [441, 83] width 300 height 23
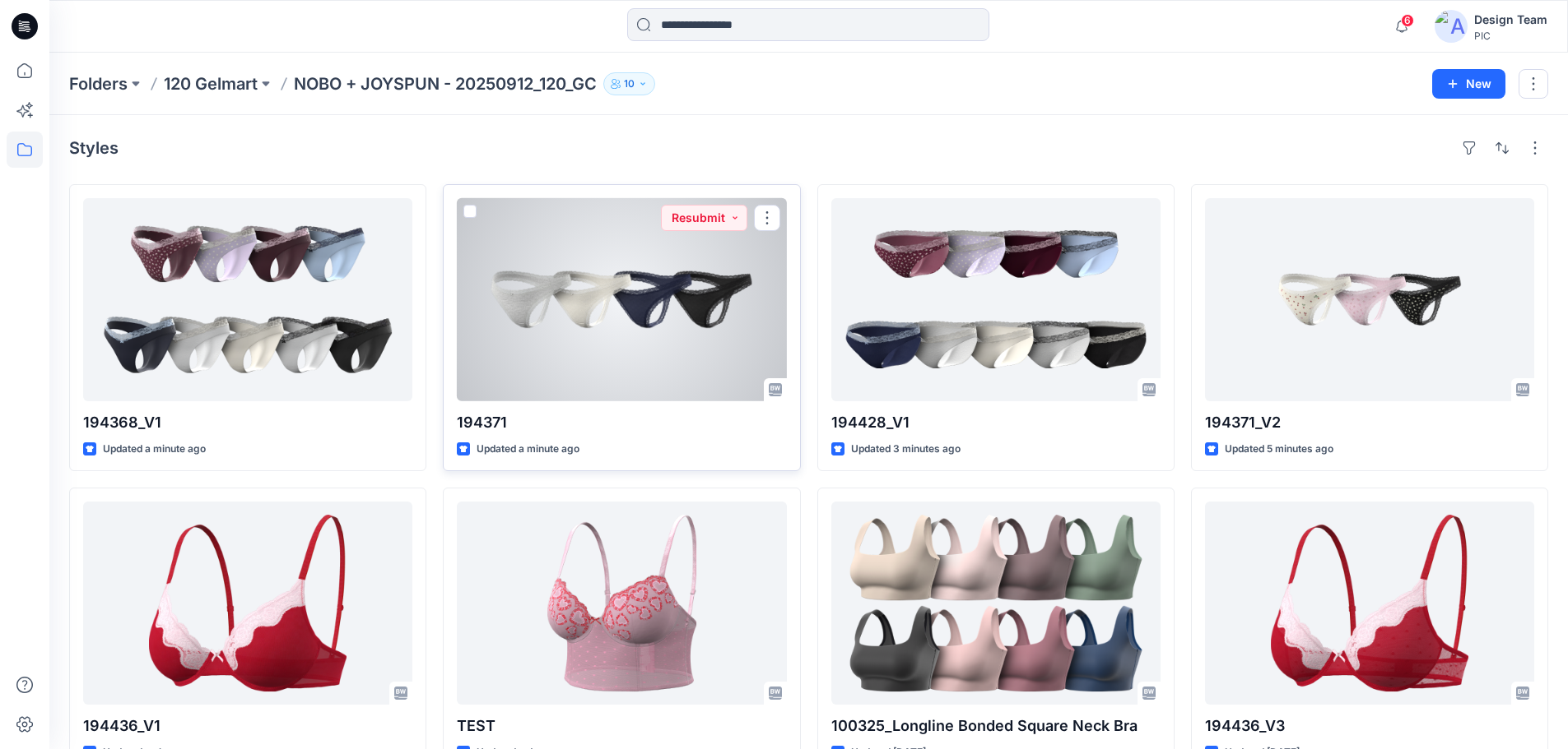
click at [616, 333] on div at bounding box center [621, 300] width 329 height 203
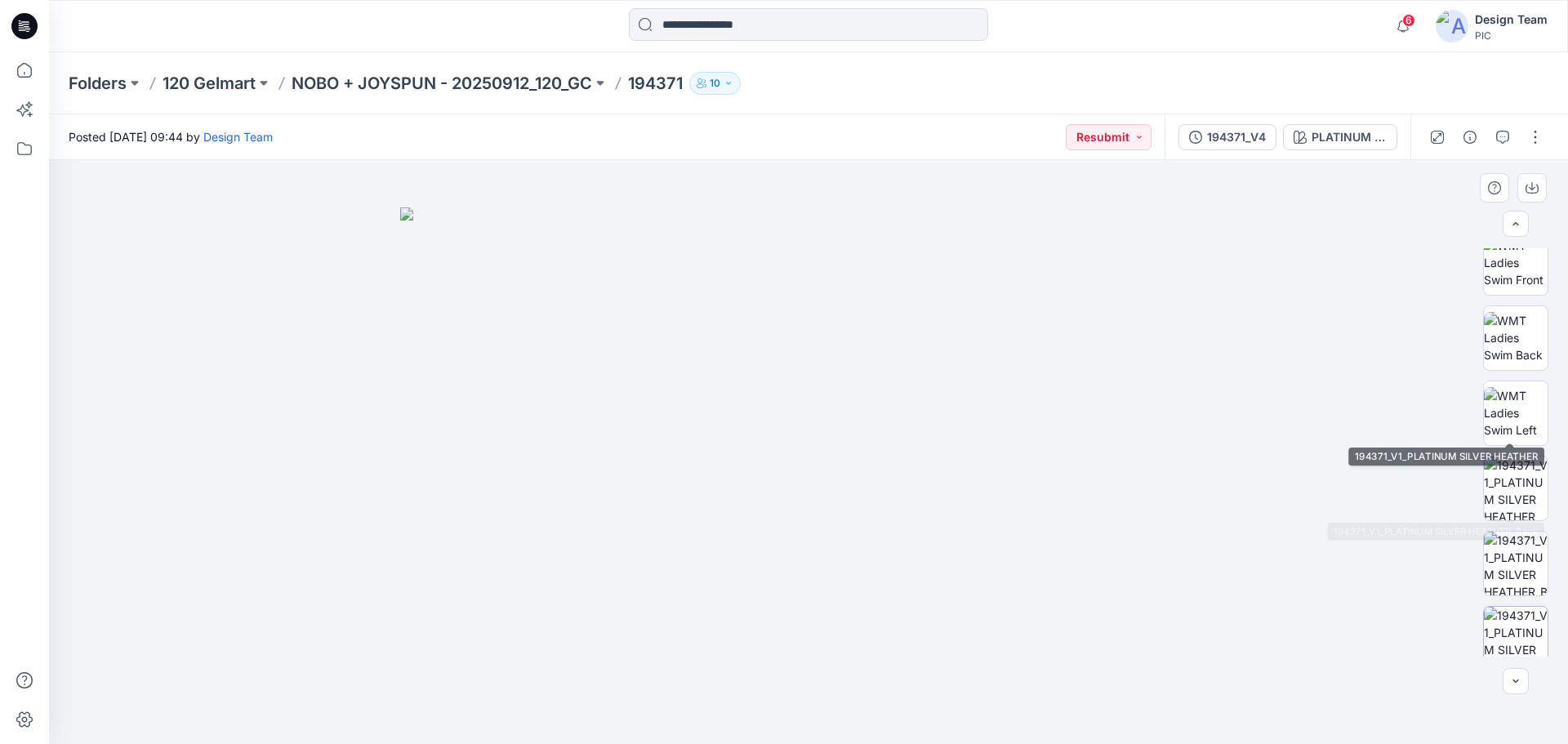
scroll to position [333, 0]
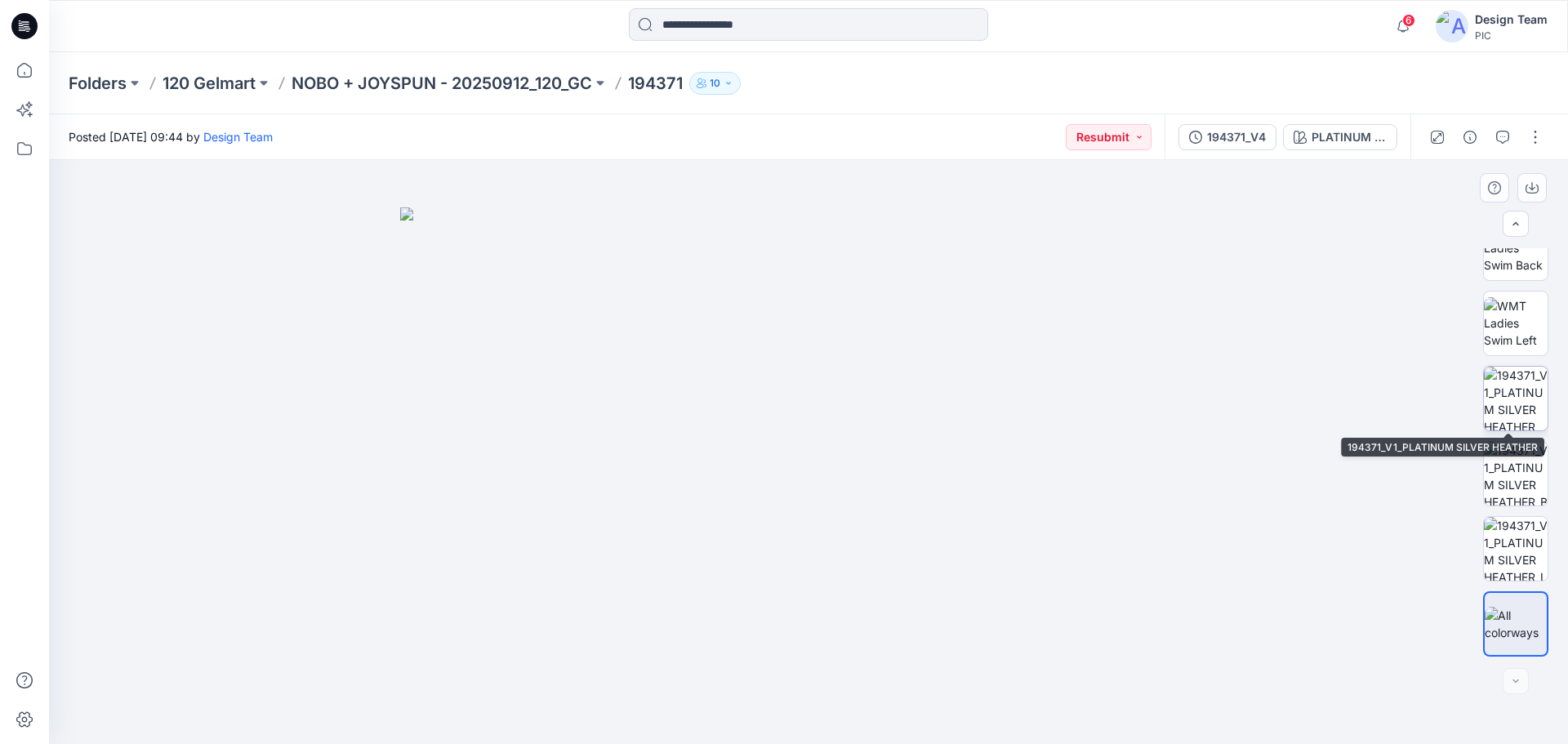
click at [1521, 386] on img at bounding box center [1516, 399] width 64 height 64
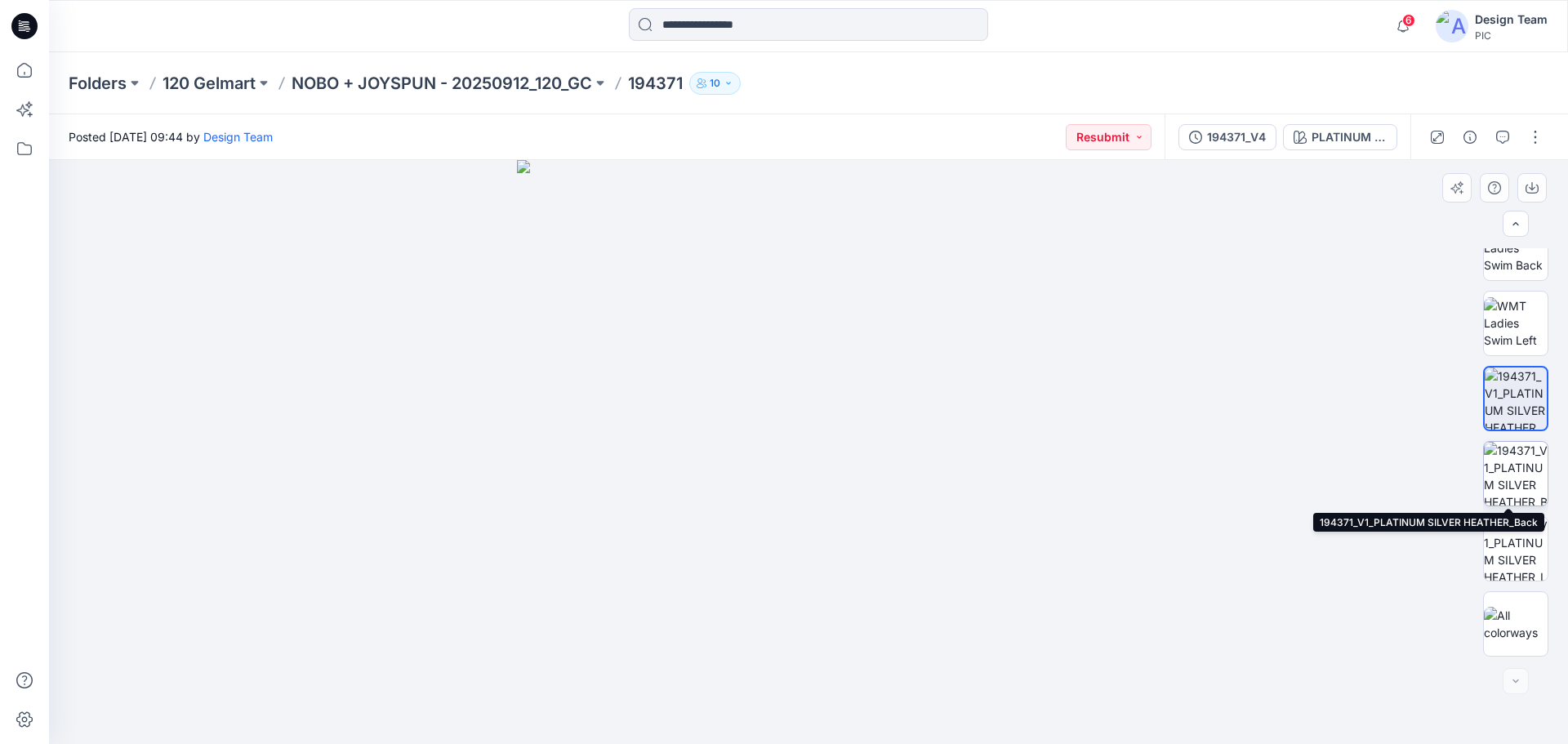
click at [1516, 472] on img at bounding box center [1516, 473] width 64 height 64
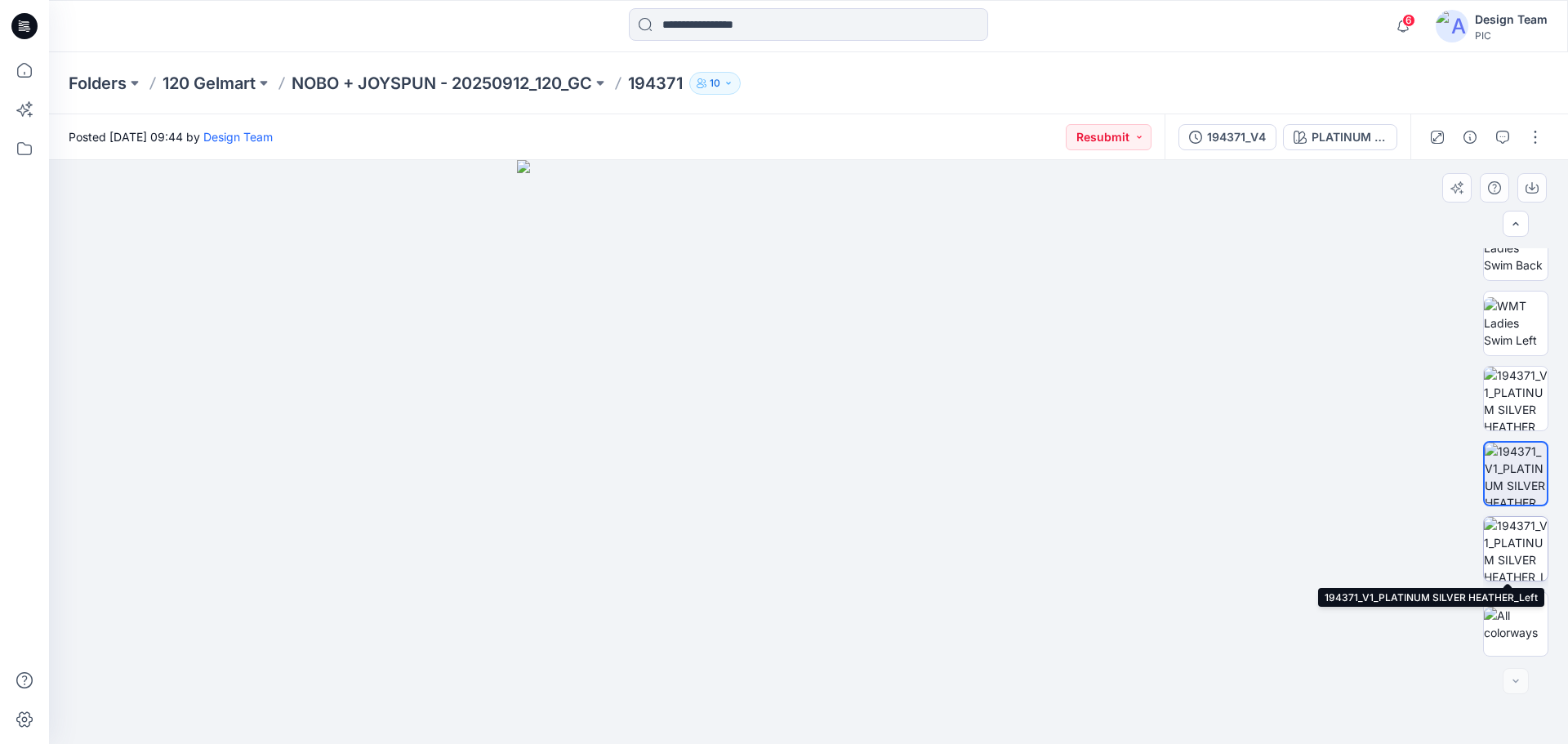
click at [1512, 551] on img at bounding box center [1516, 549] width 64 height 64
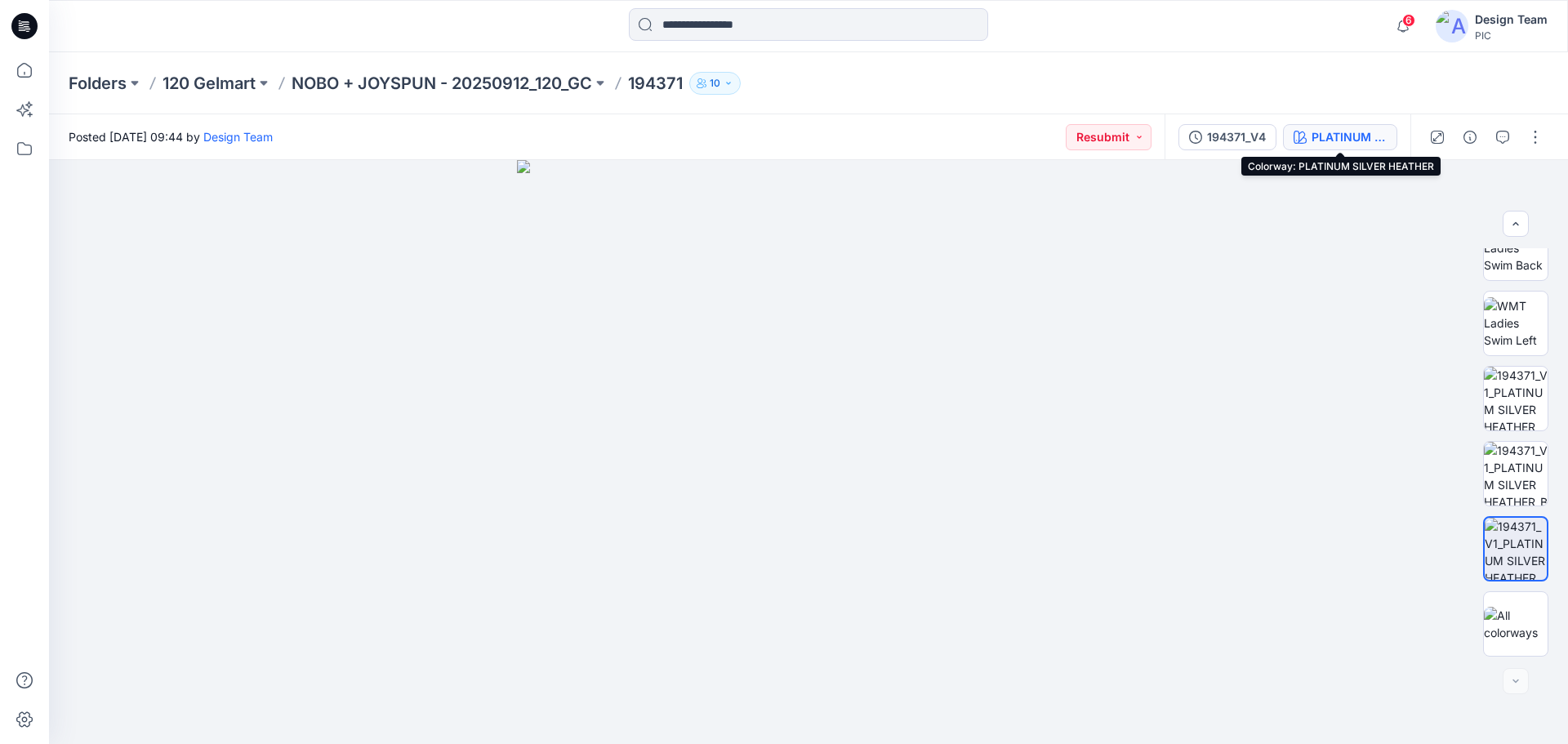
click at [1343, 131] on div "PLATINUM SILVER HEATHER" at bounding box center [1349, 137] width 75 height 18
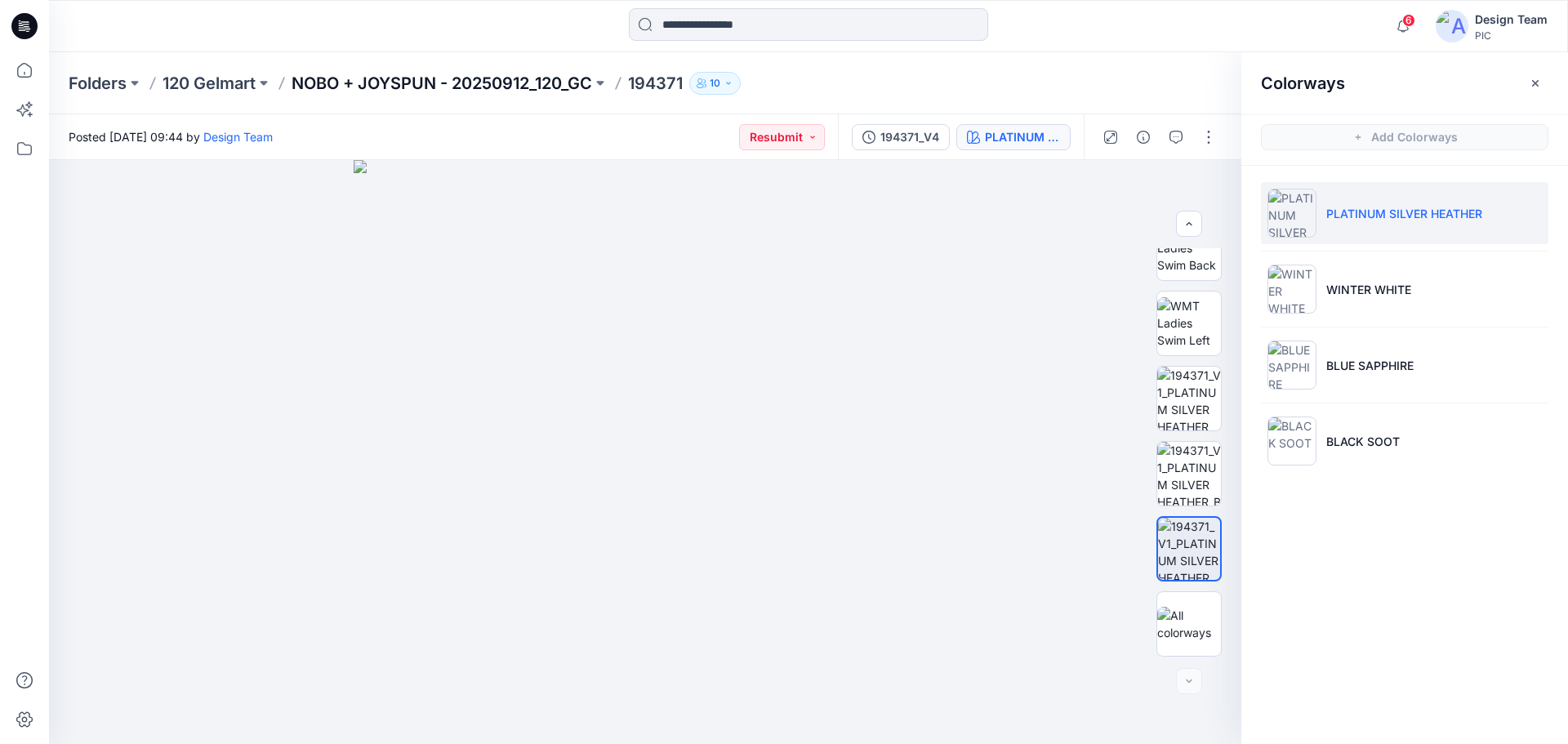
click at [468, 72] on p "NOBO + JOYSPUN - 20250912_120_GC" at bounding box center [441, 83] width 300 height 23
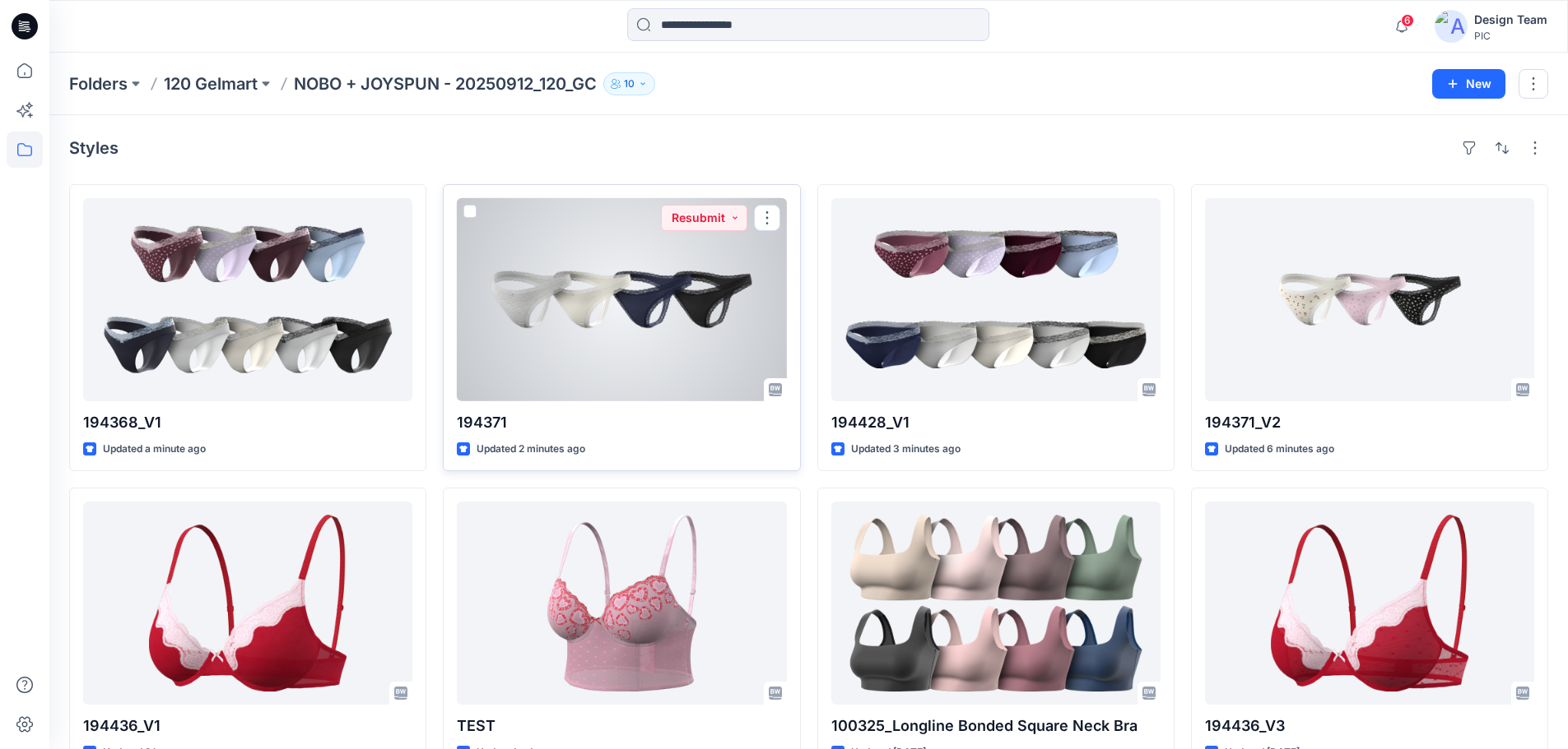
click at [619, 329] on div at bounding box center [621, 300] width 329 height 203
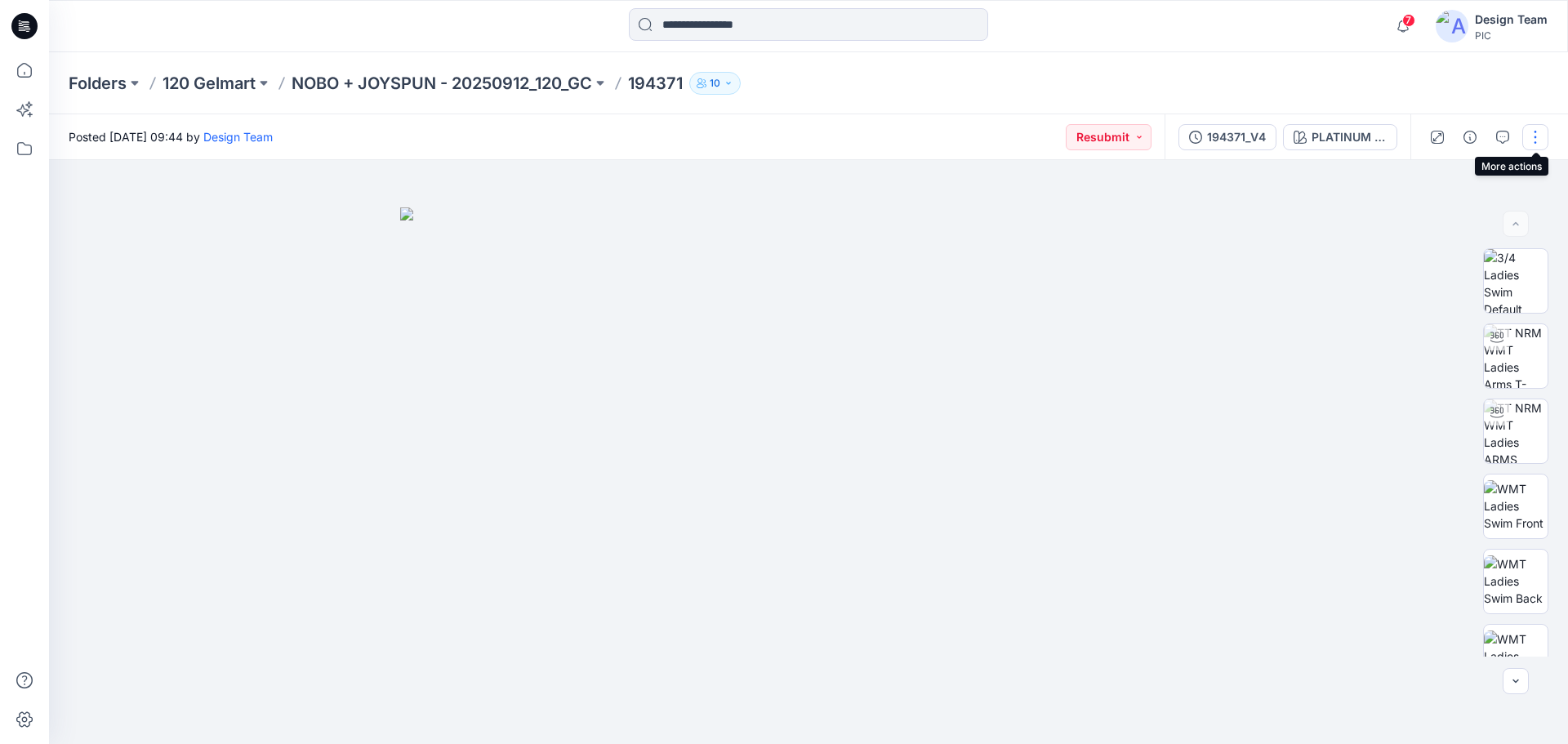
click at [1531, 136] on button "button" at bounding box center [1535, 138] width 26 height 26
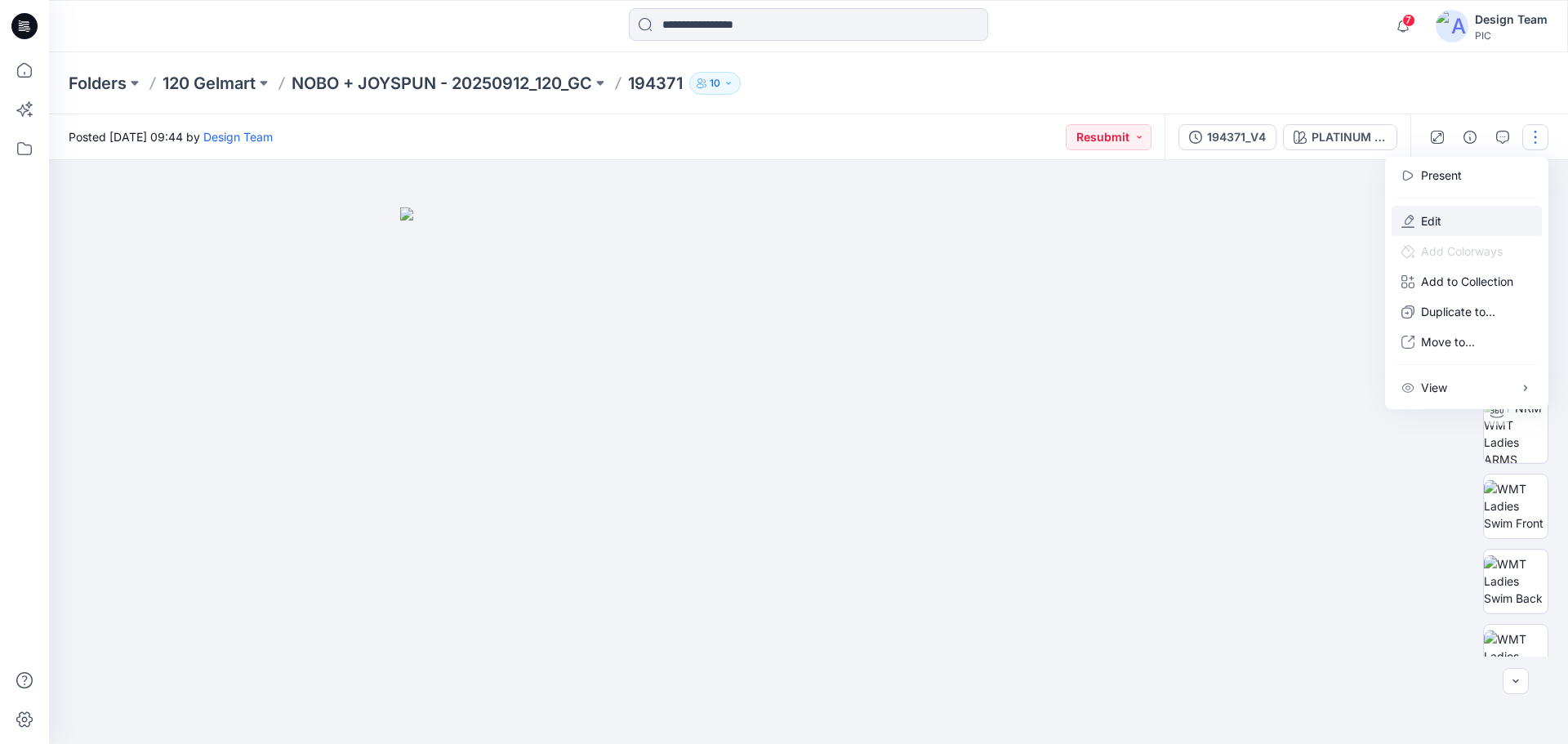
click at [1456, 221] on button "Edit" at bounding box center [1467, 220] width 151 height 31
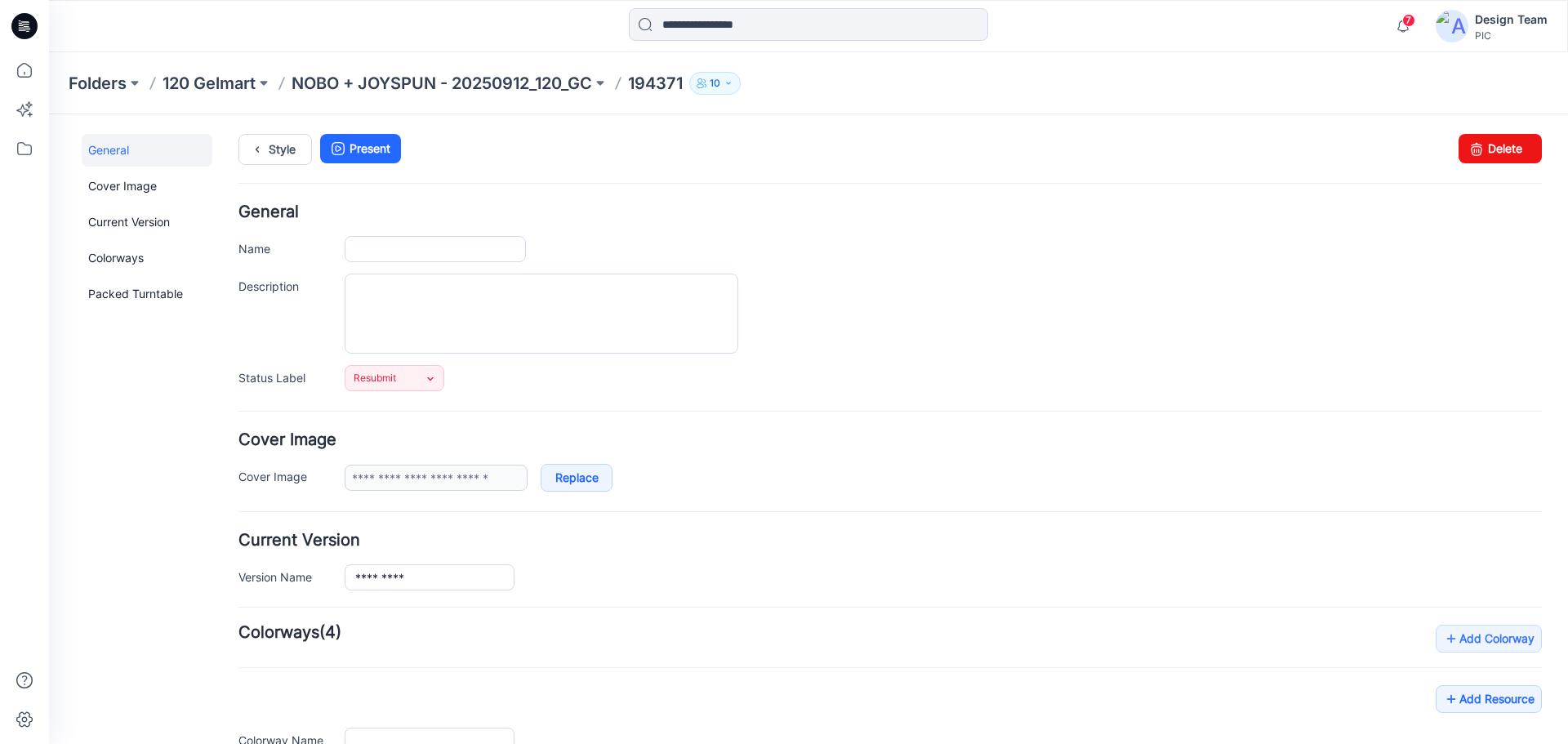
type input "******"
type input "**********"
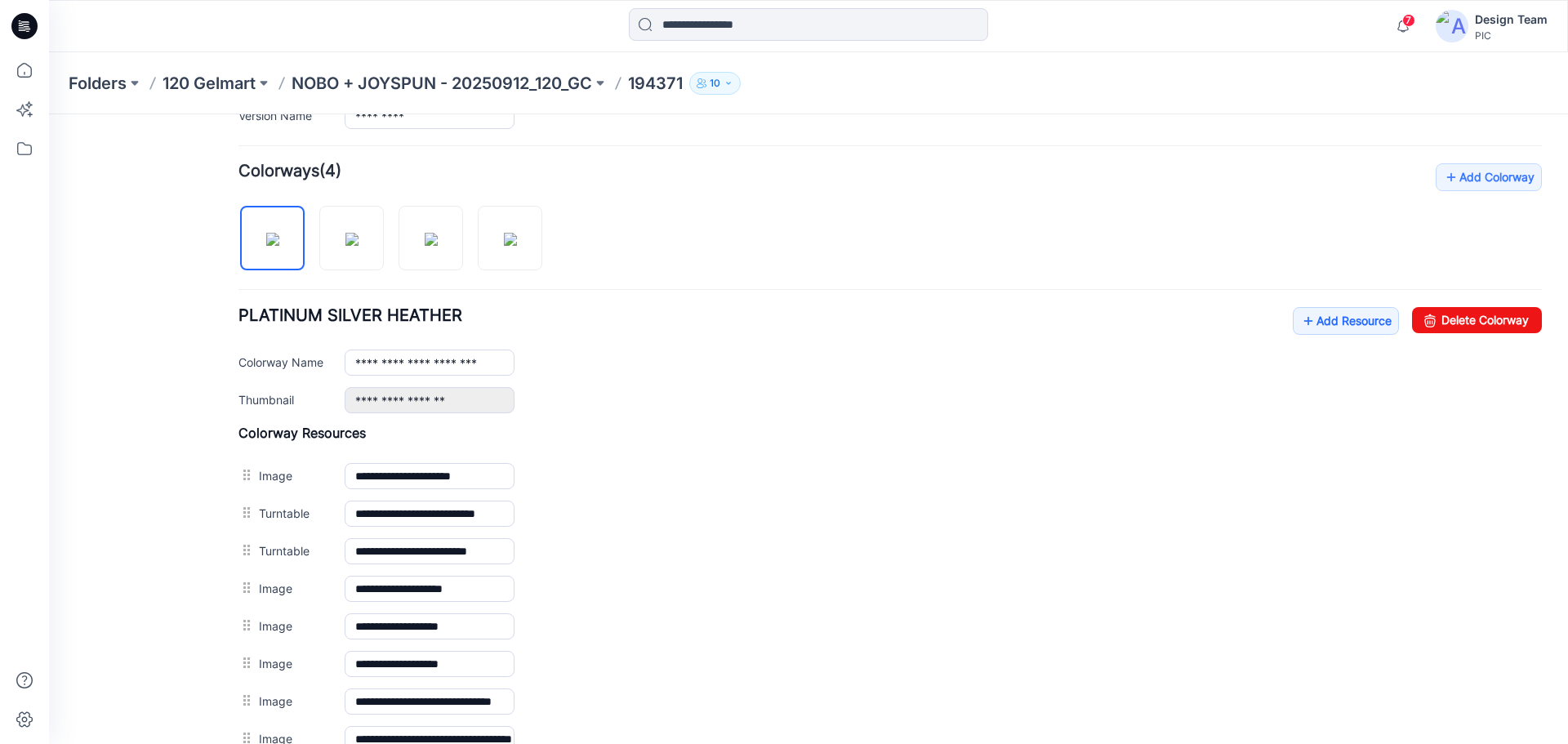
scroll to position [455, 0]
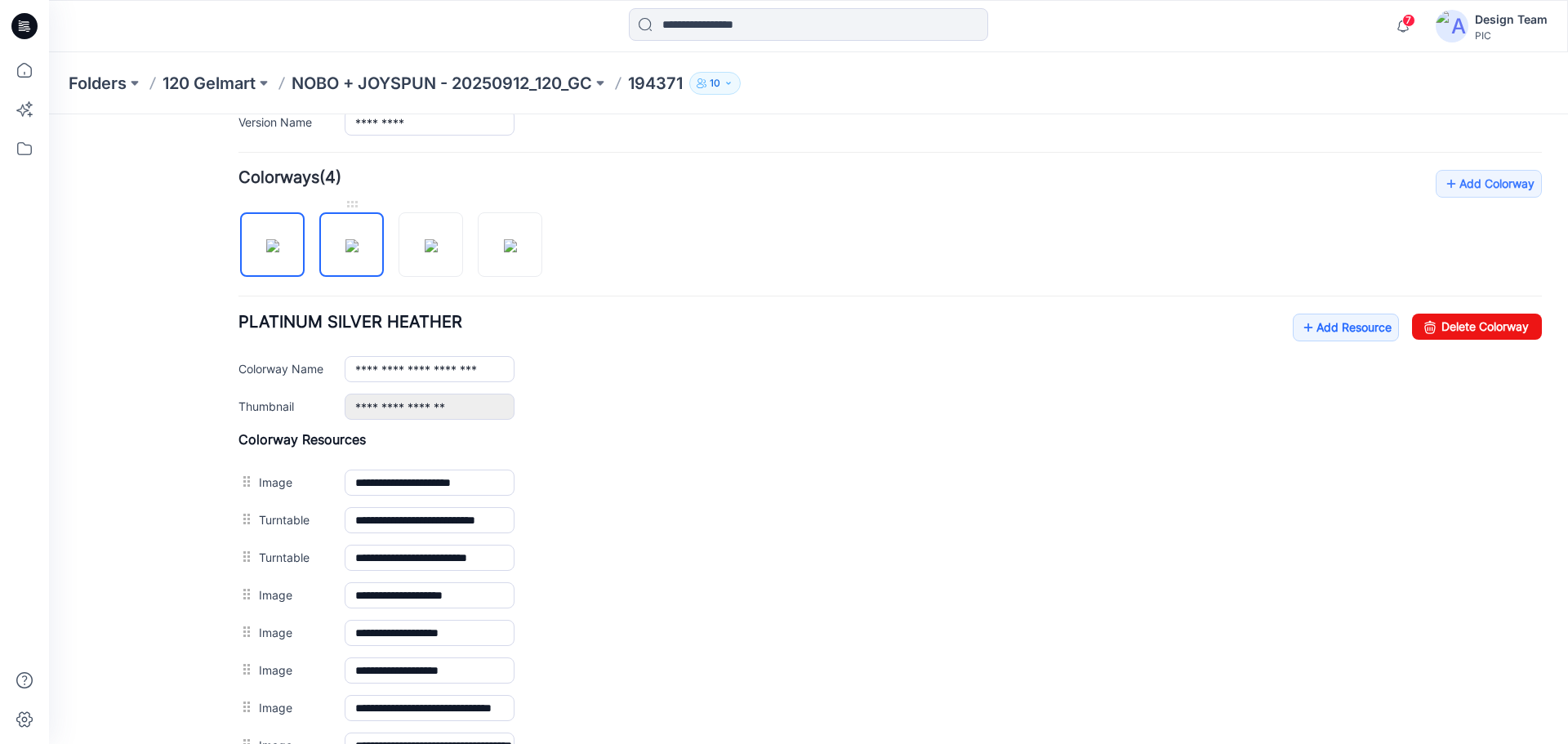
click at [352, 246] on img at bounding box center [352, 246] width 13 height 13
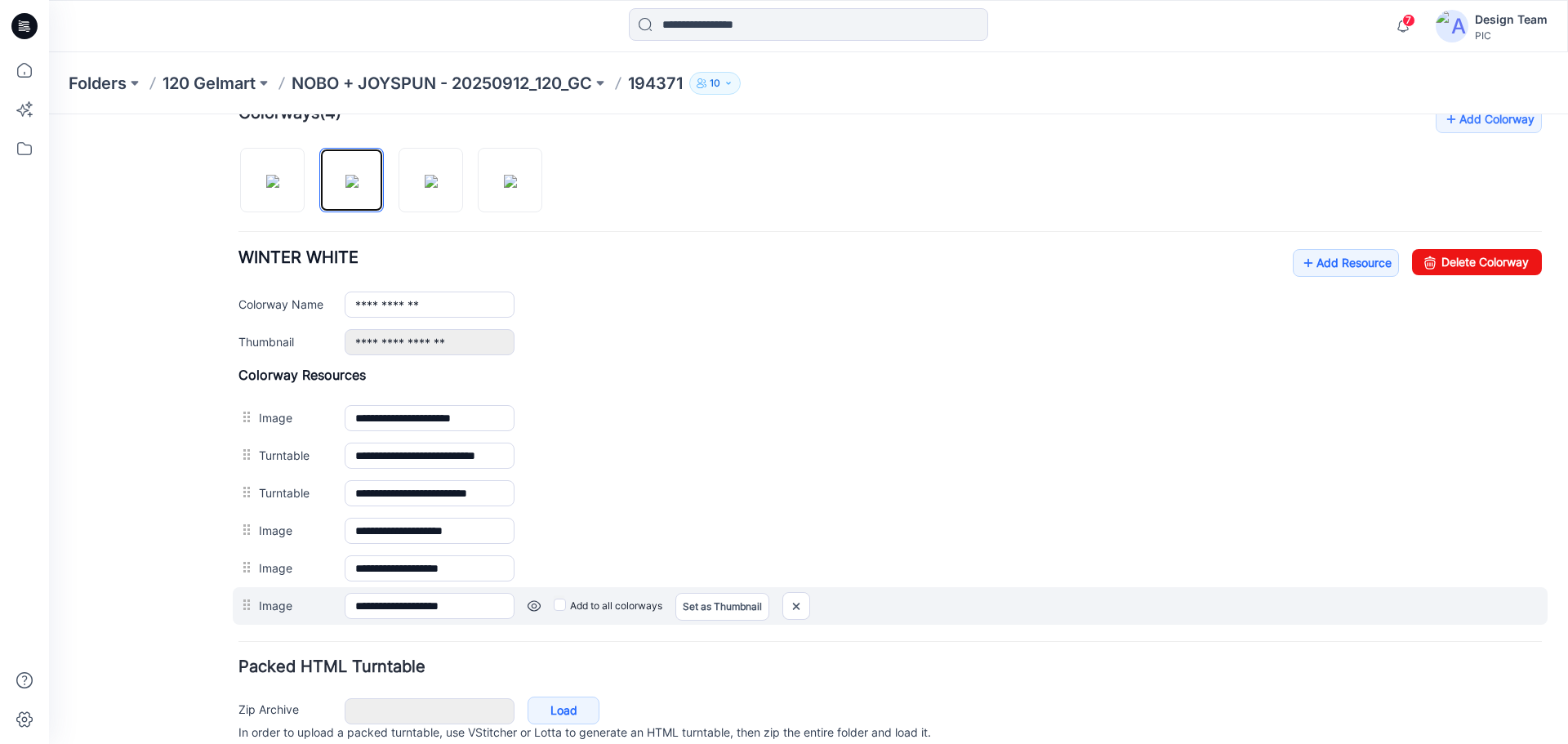
scroll to position [588, 0]
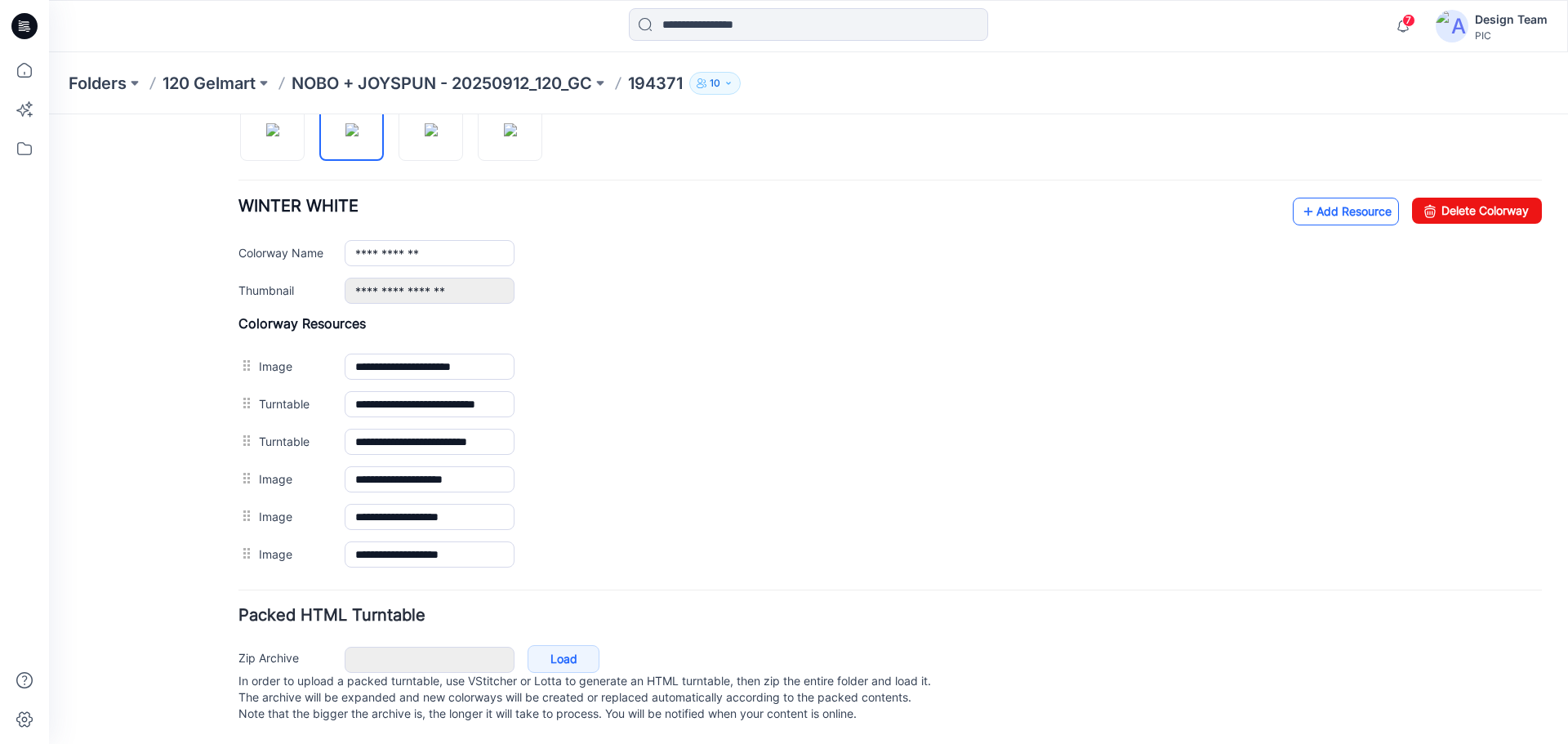
click at [1323, 198] on link "Add Resource" at bounding box center [1346, 212] width 106 height 28
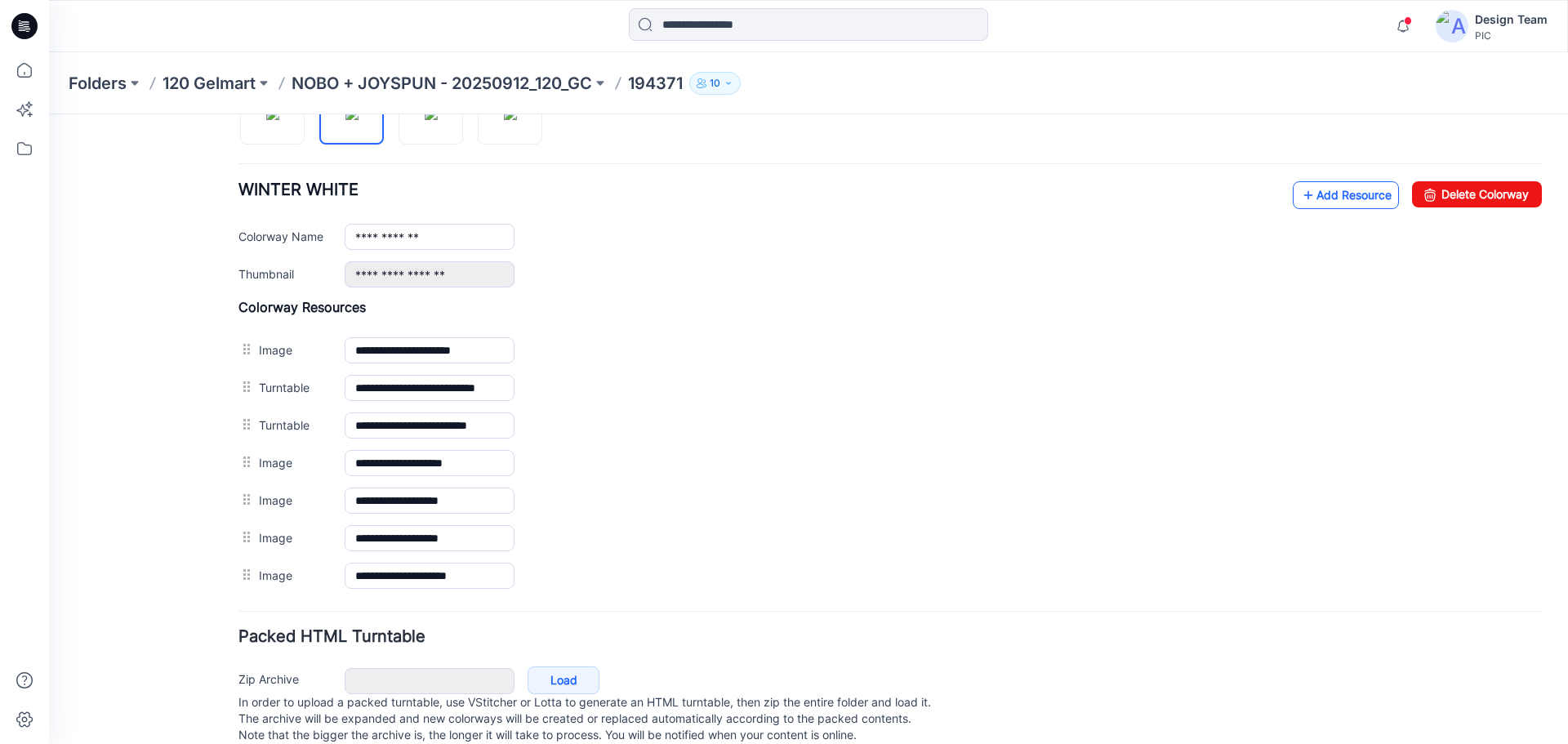
click at [1337, 193] on link "Add Resource" at bounding box center [1346, 195] width 106 height 28
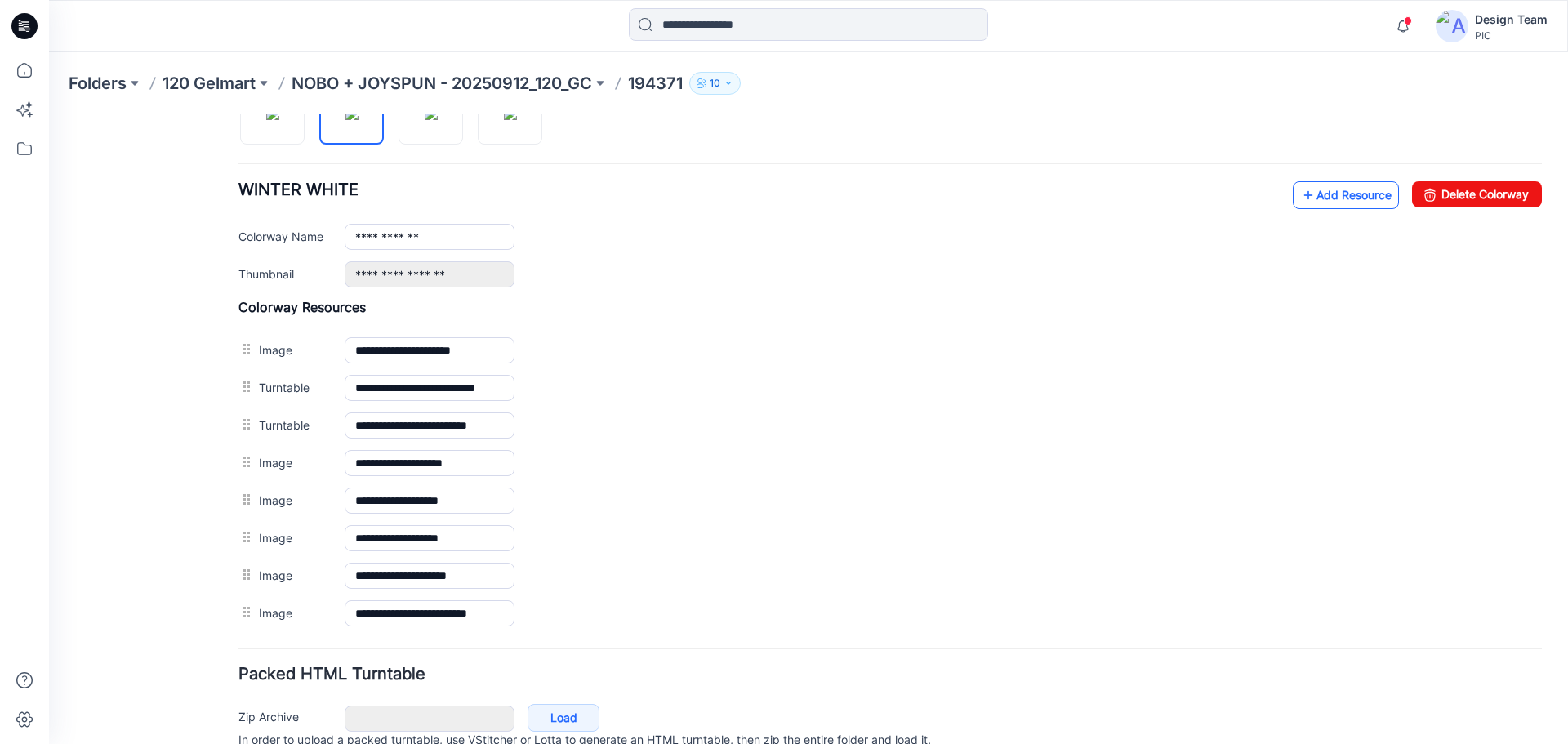
click at [1312, 193] on link "Add Resource" at bounding box center [1346, 195] width 106 height 28
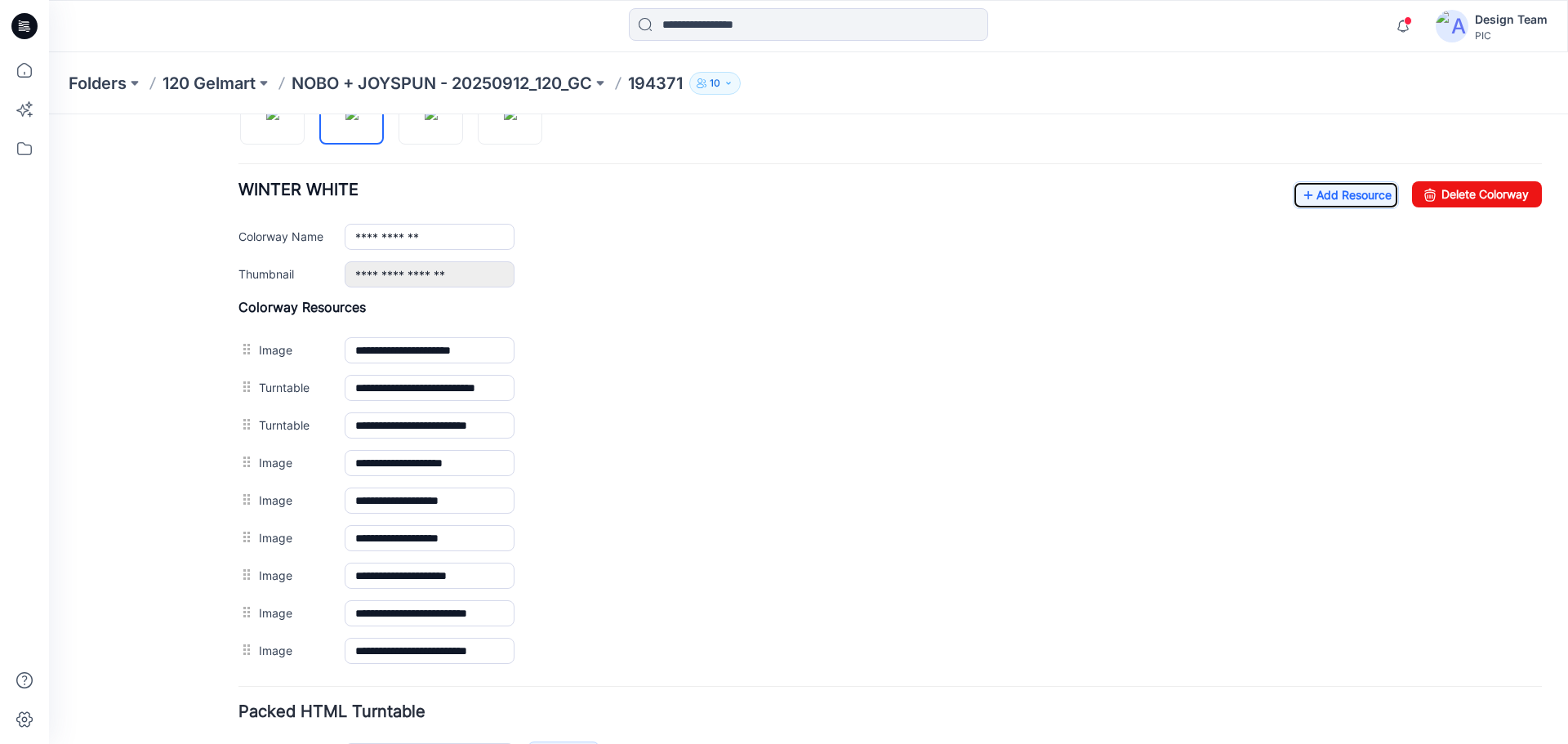
scroll to position [424, 0]
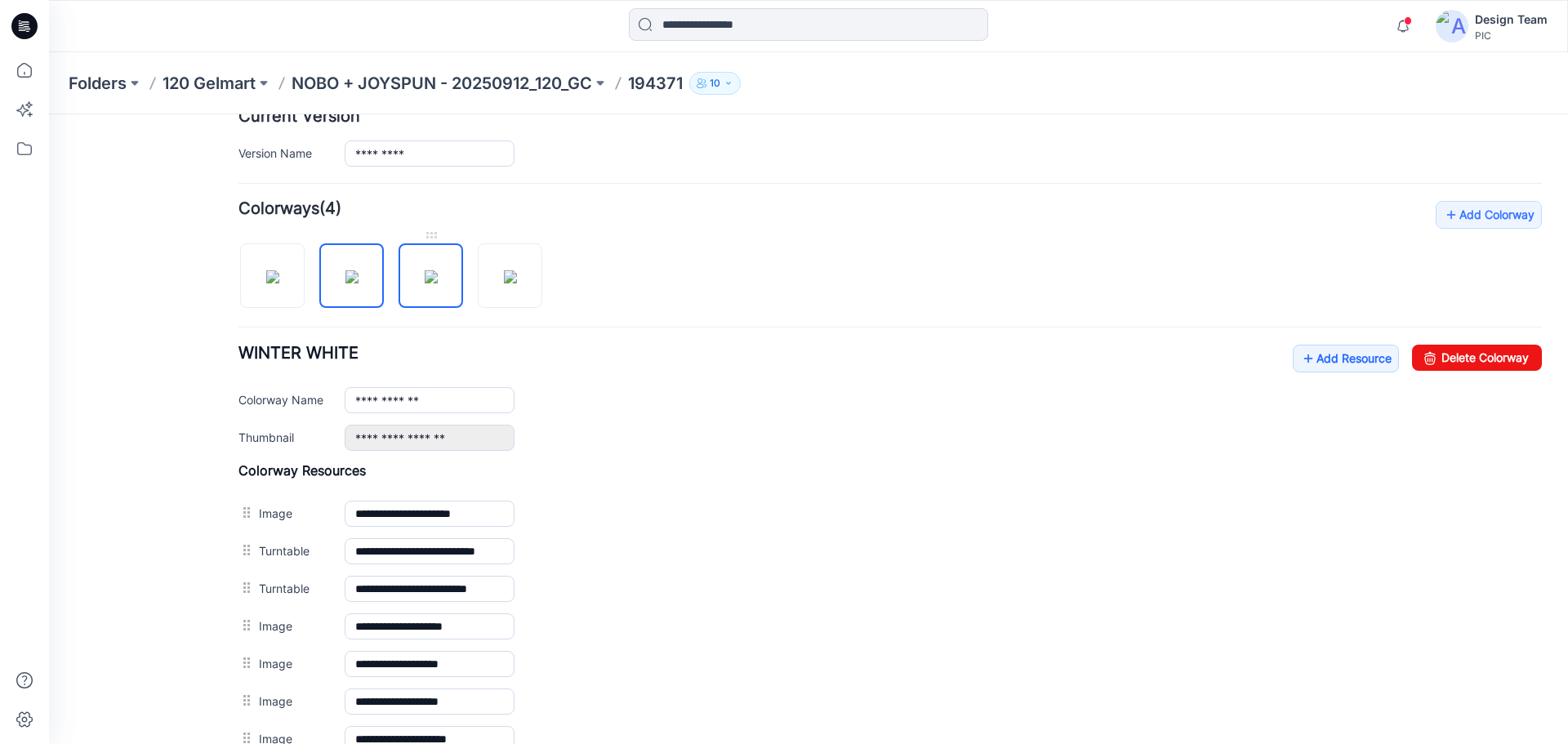
click at [435, 284] on img at bounding box center [431, 277] width 13 height 13
click at [1343, 359] on link "Add Resource" at bounding box center [1346, 359] width 106 height 28
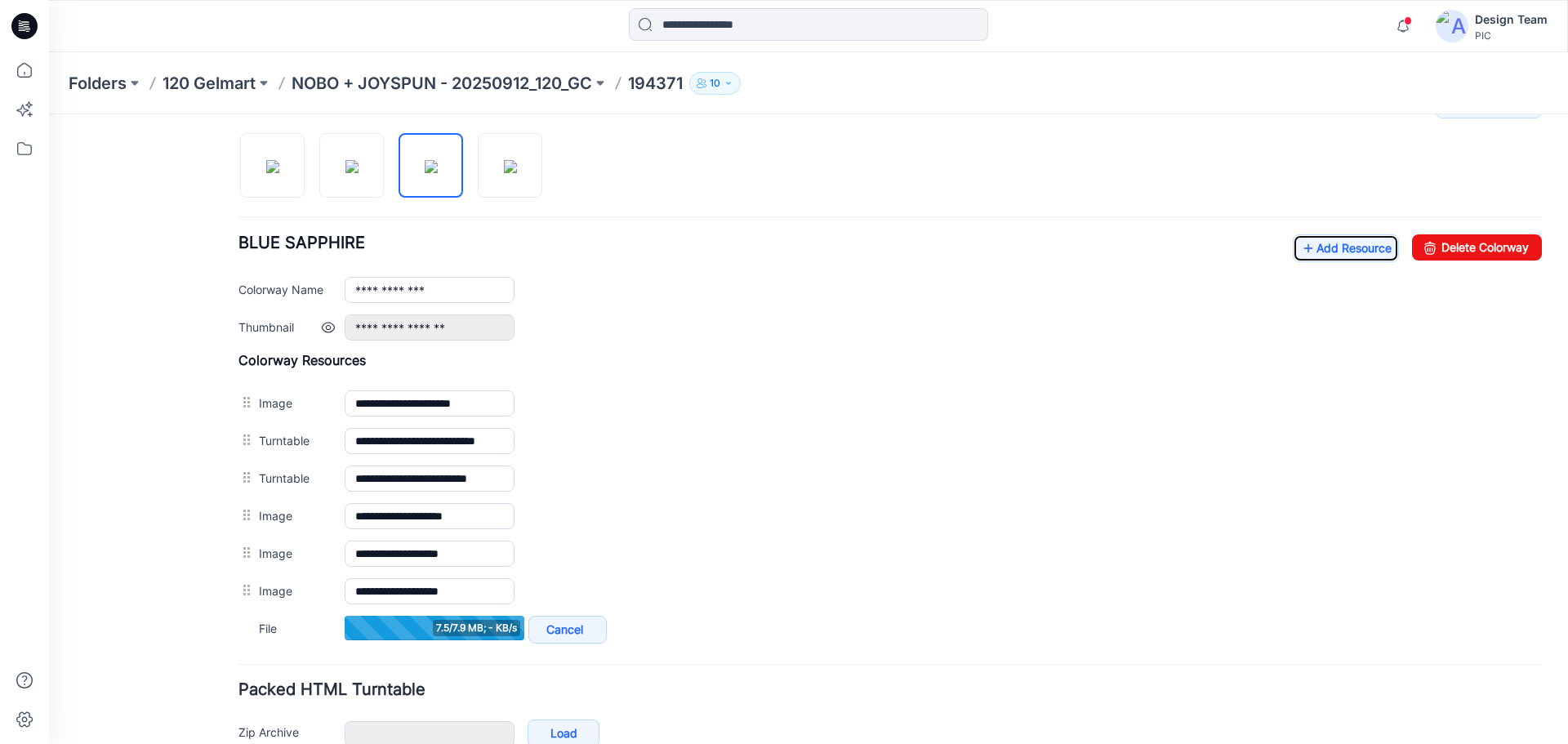
scroll to position [506, 0]
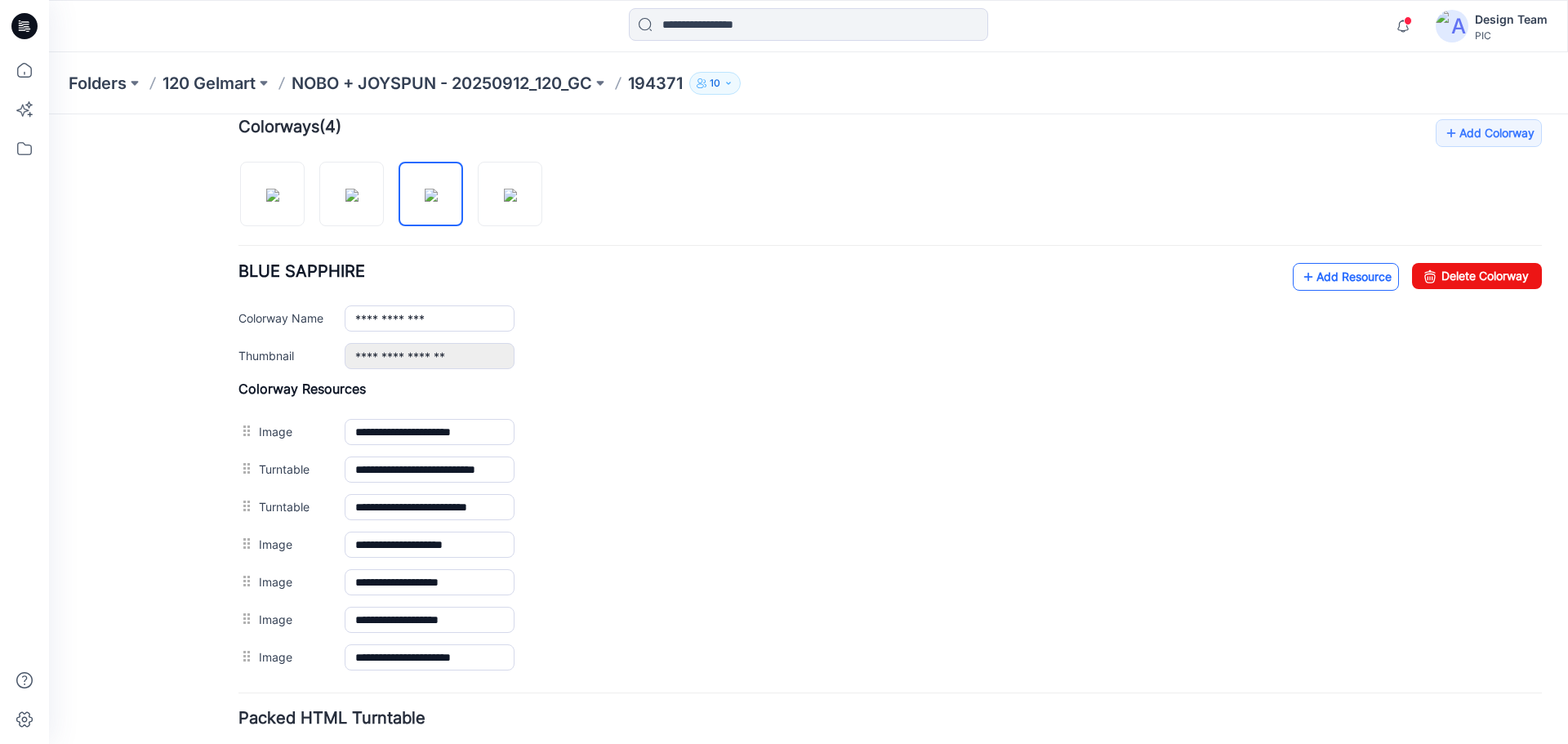
click at [1341, 280] on link "Add Resource" at bounding box center [1346, 277] width 106 height 28
click at [1326, 280] on link "Add Resource" at bounding box center [1346, 277] width 106 height 28
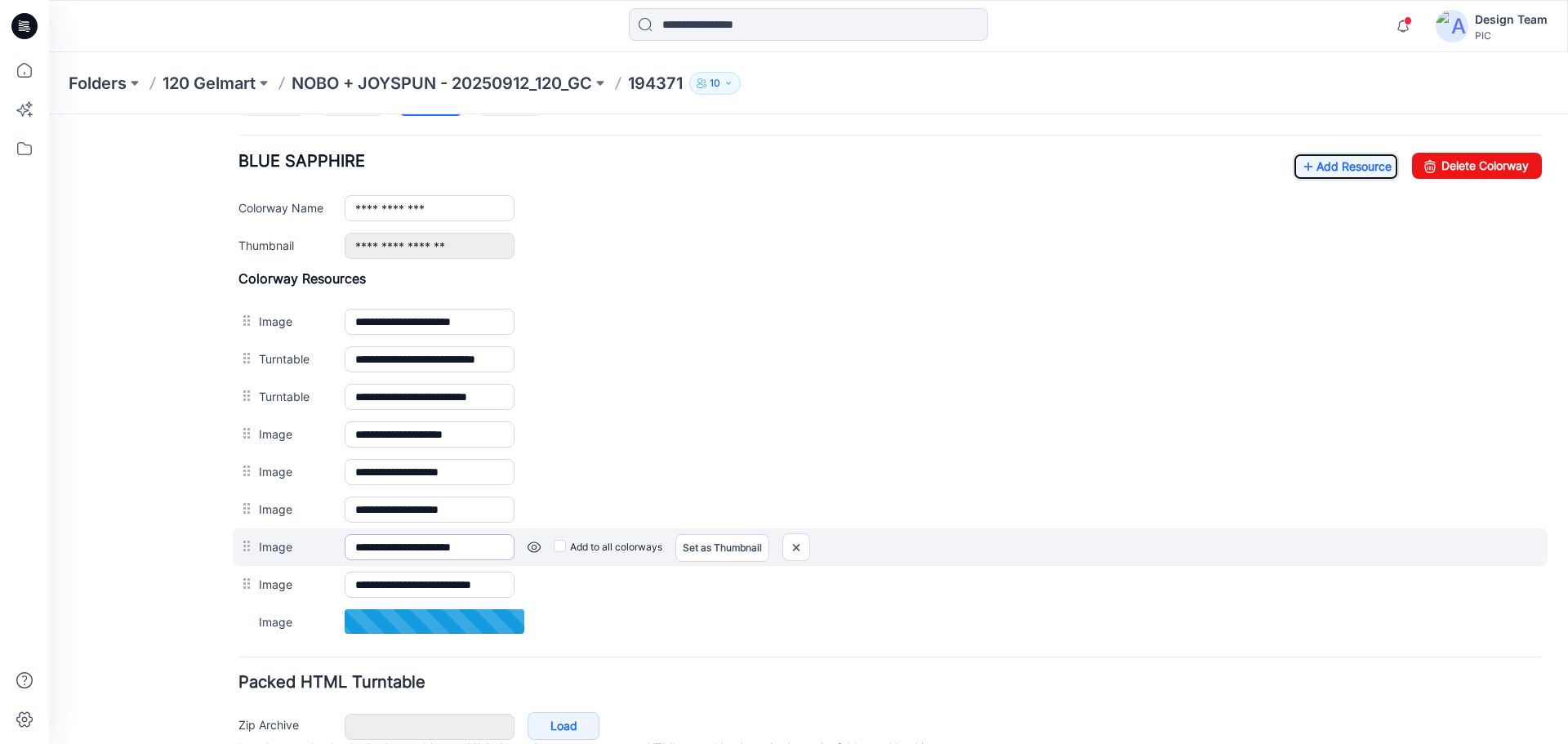
scroll to position [588, 0]
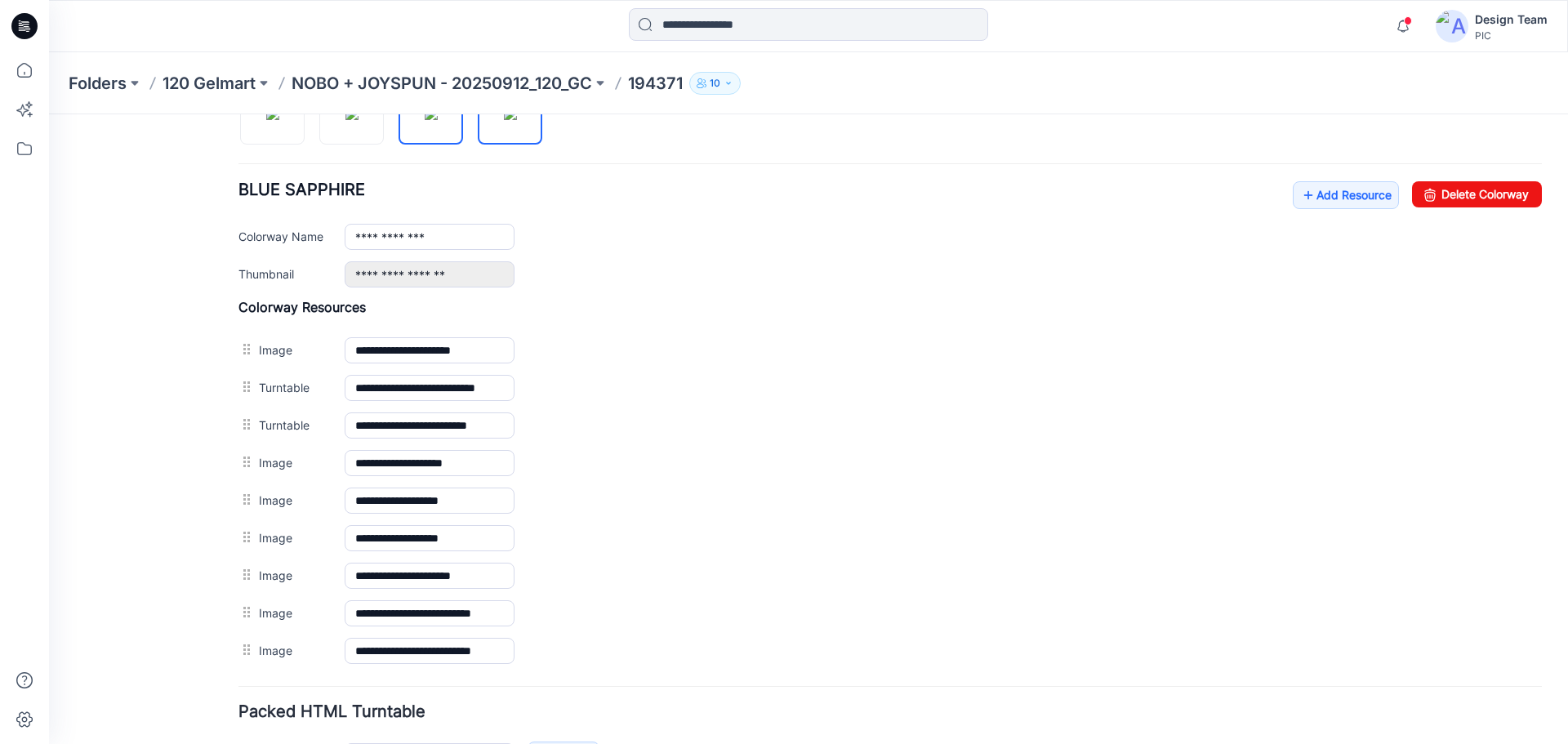
click at [506, 120] on img at bounding box center [510, 113] width 13 height 13
type input "**********"
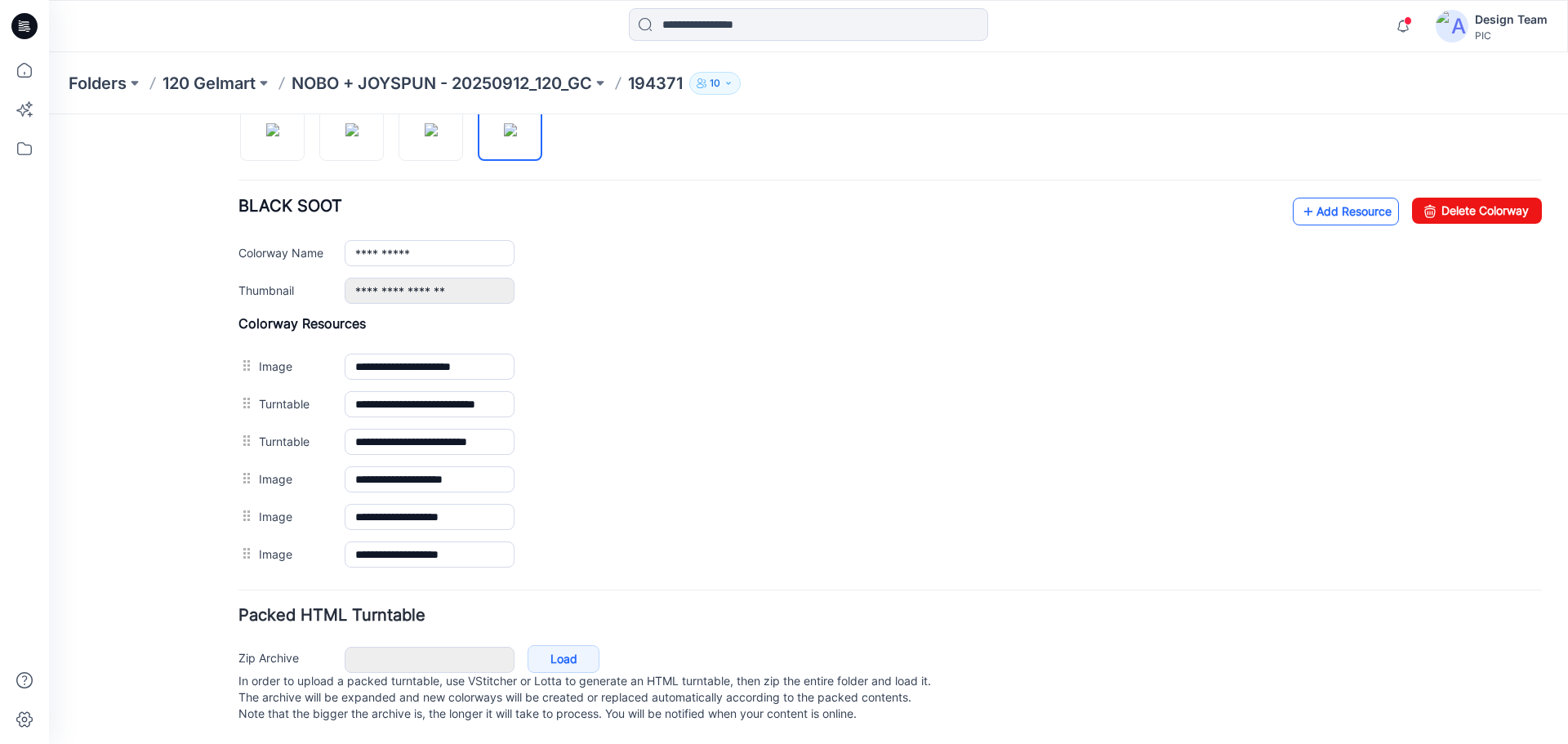
click at [1329, 205] on link "Add Resource" at bounding box center [1346, 212] width 106 height 28
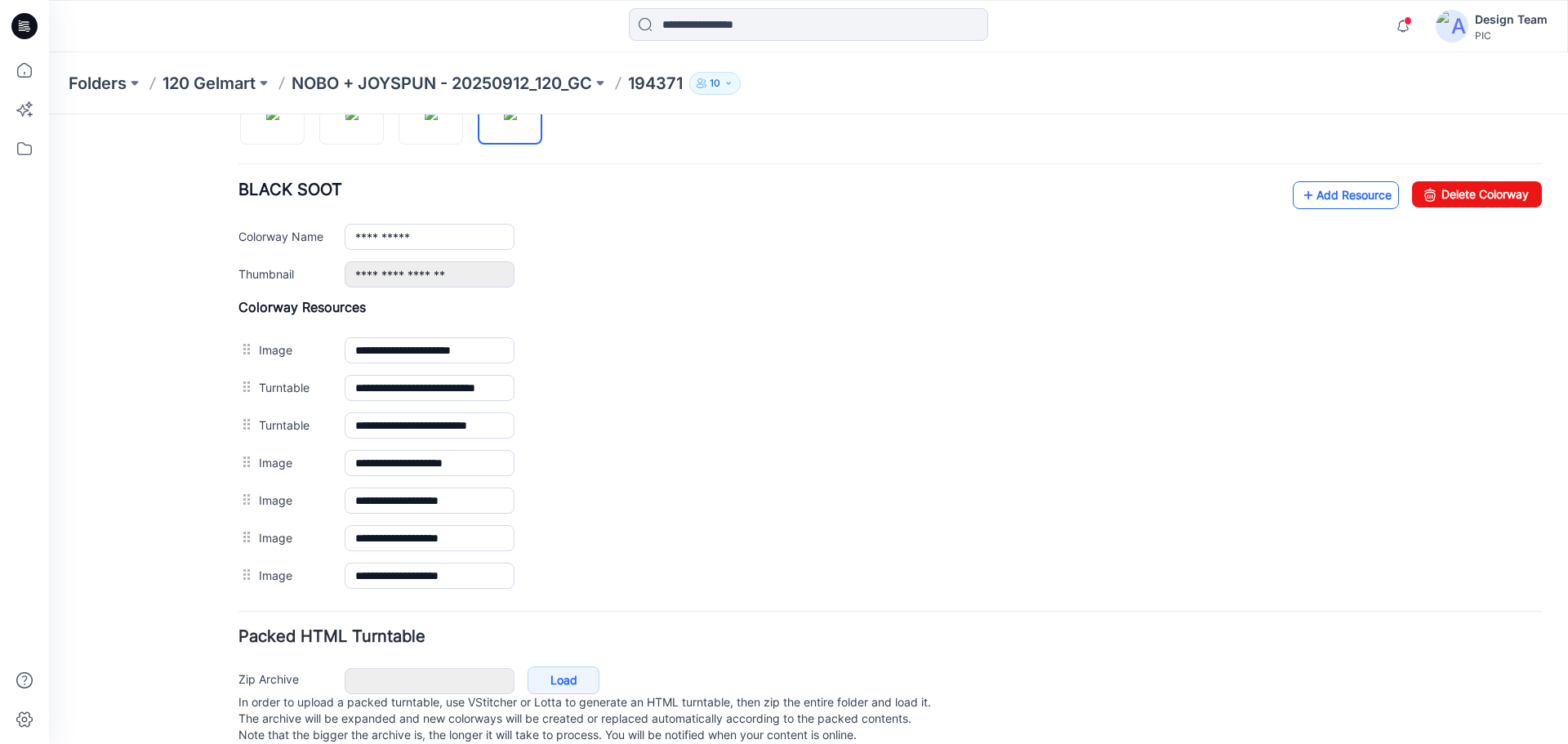
click at [1324, 193] on link "Add Resource" at bounding box center [1346, 195] width 106 height 28
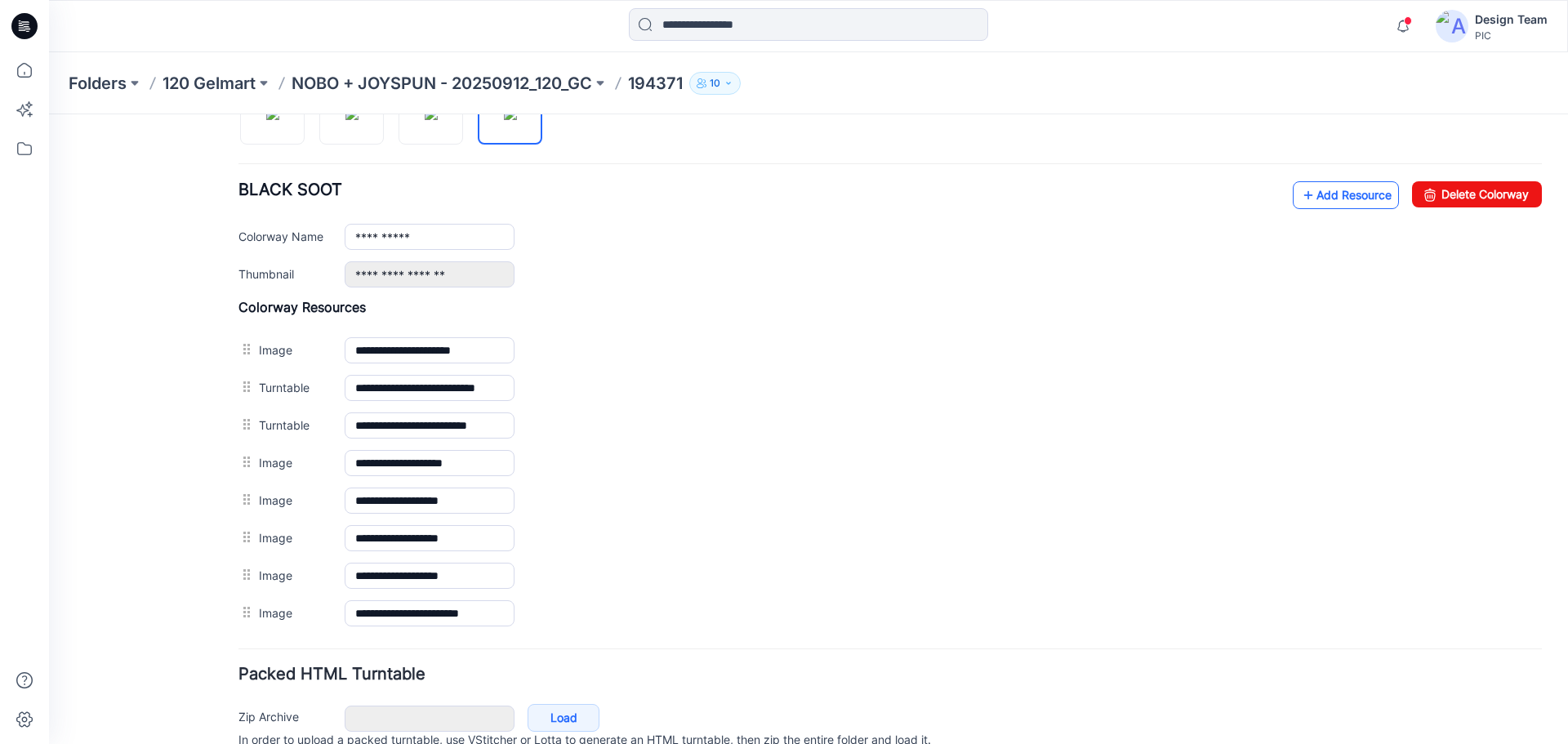
click at [1312, 197] on link "Add Resource" at bounding box center [1346, 195] width 106 height 28
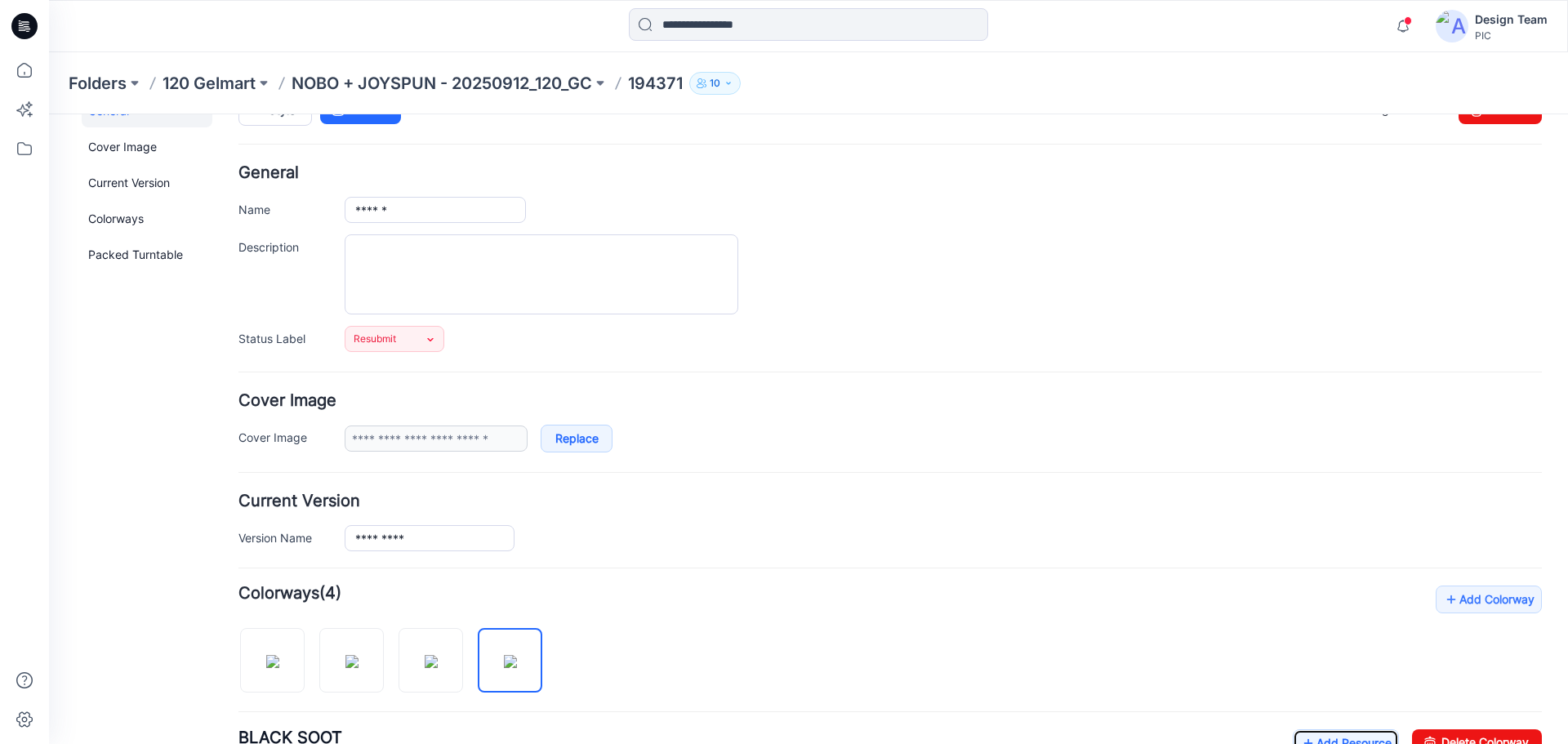
scroll to position [0, 0]
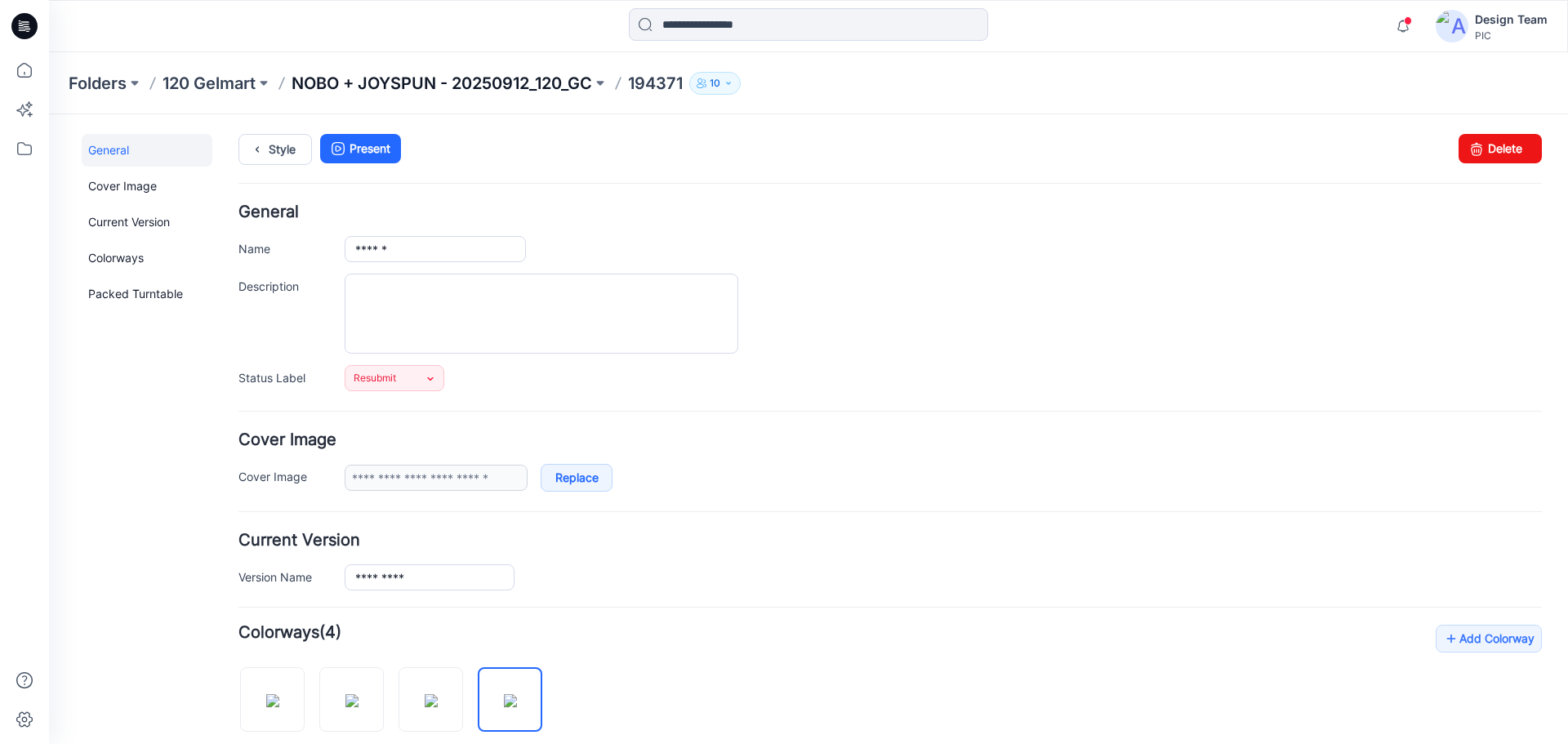
click at [377, 88] on p "NOBO + JOYSPUN - 20250912_120_GC" at bounding box center [441, 83] width 300 height 23
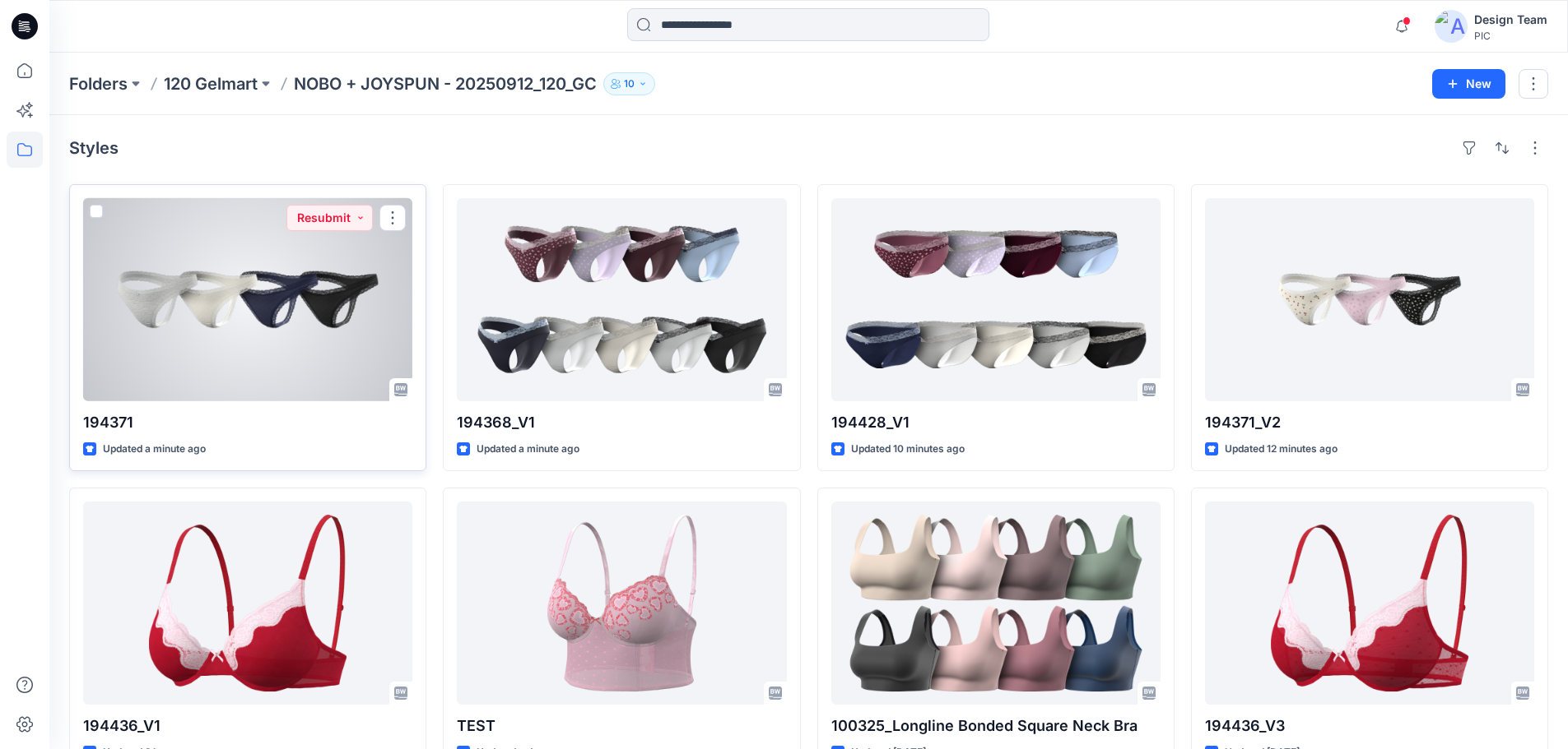
click at [316, 316] on div at bounding box center [247, 300] width 329 height 203
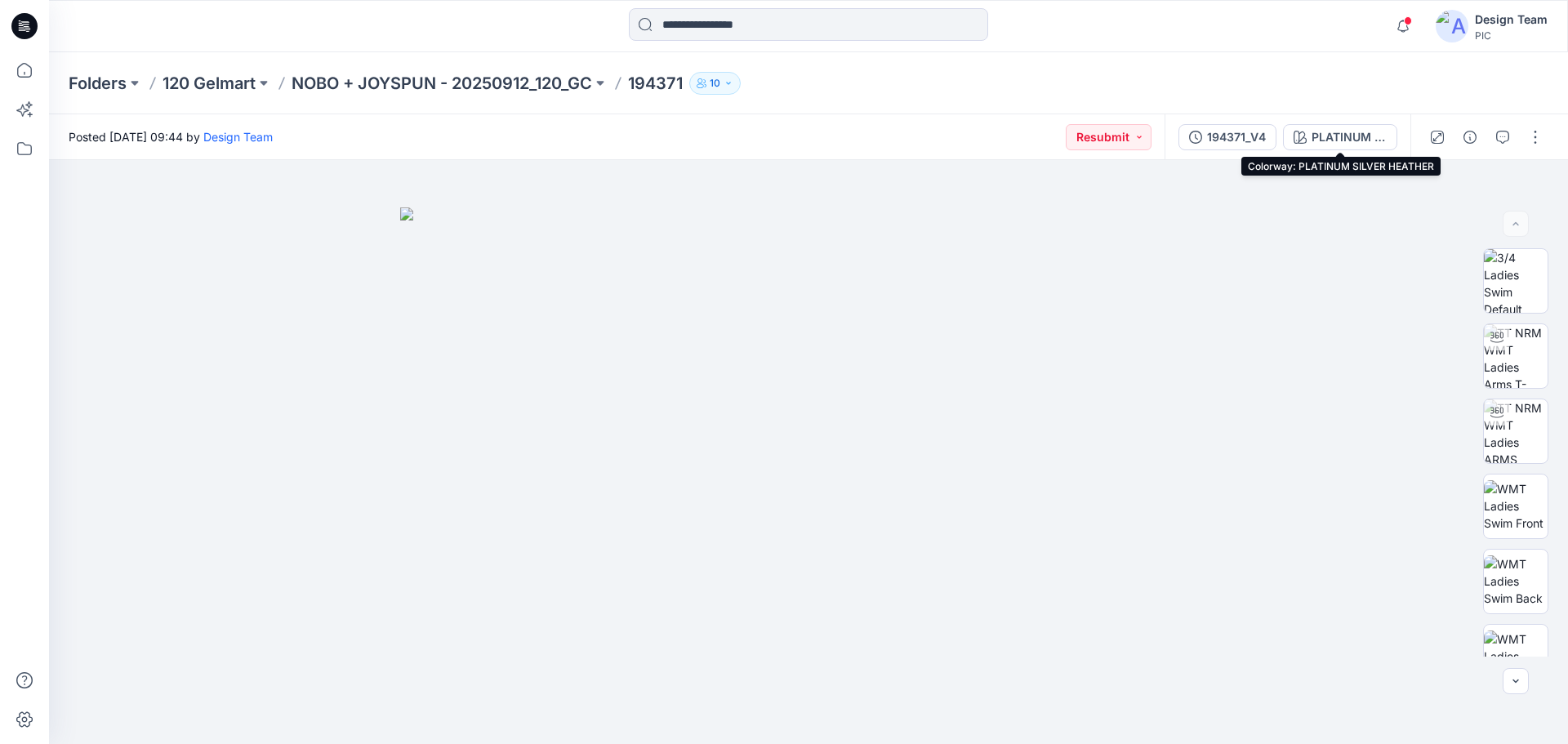
click at [1329, 140] on div "PLATINUM SILVER HEATHER" at bounding box center [1349, 137] width 75 height 18
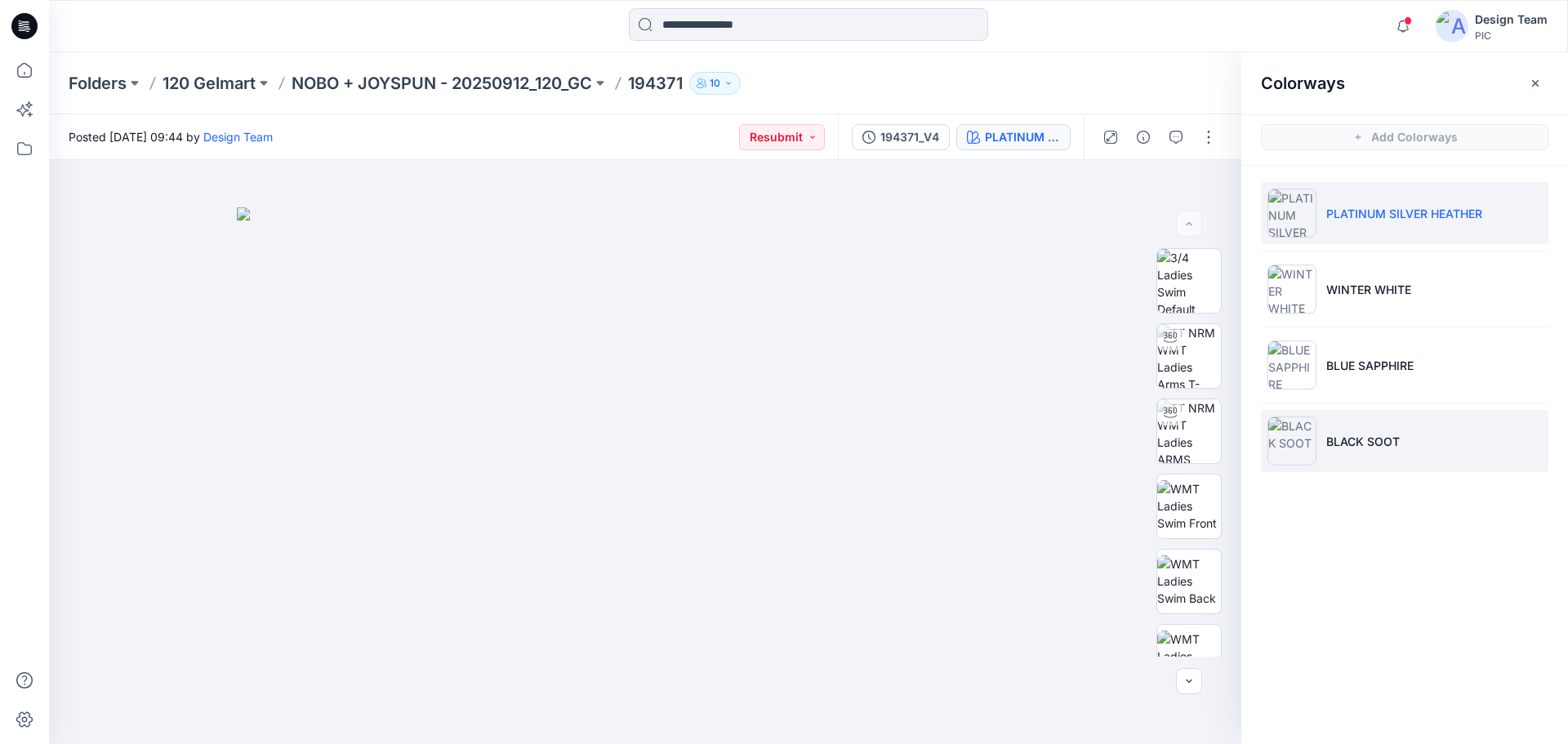
click at [1375, 451] on li "BLACK SOOT" at bounding box center [1404, 441] width 287 height 62
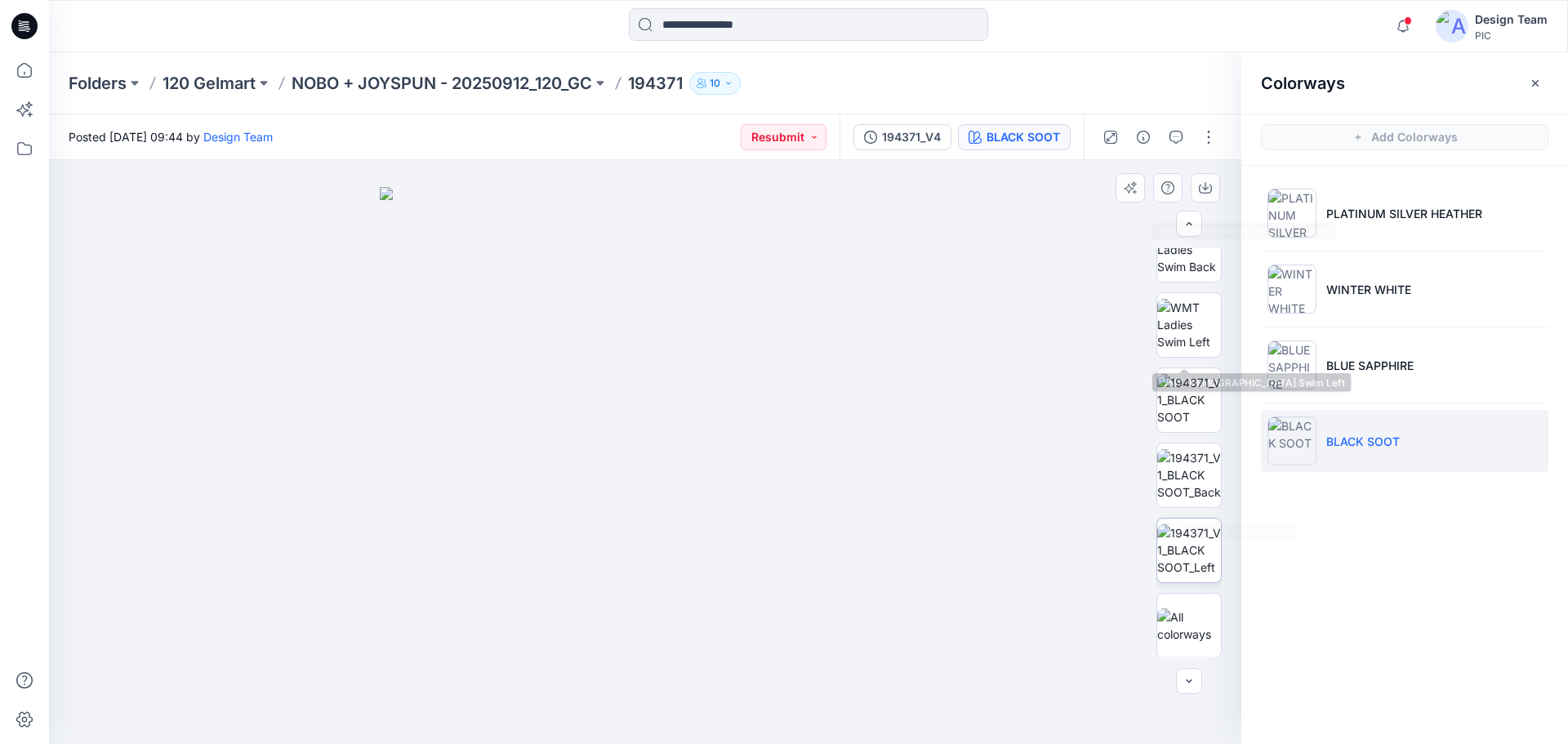
scroll to position [333, 0]
click at [1193, 394] on img at bounding box center [1189, 398] width 64 height 51
click at [438, 84] on p "NOBO + JOYSPUN - 20250912_120_GC" at bounding box center [441, 83] width 300 height 23
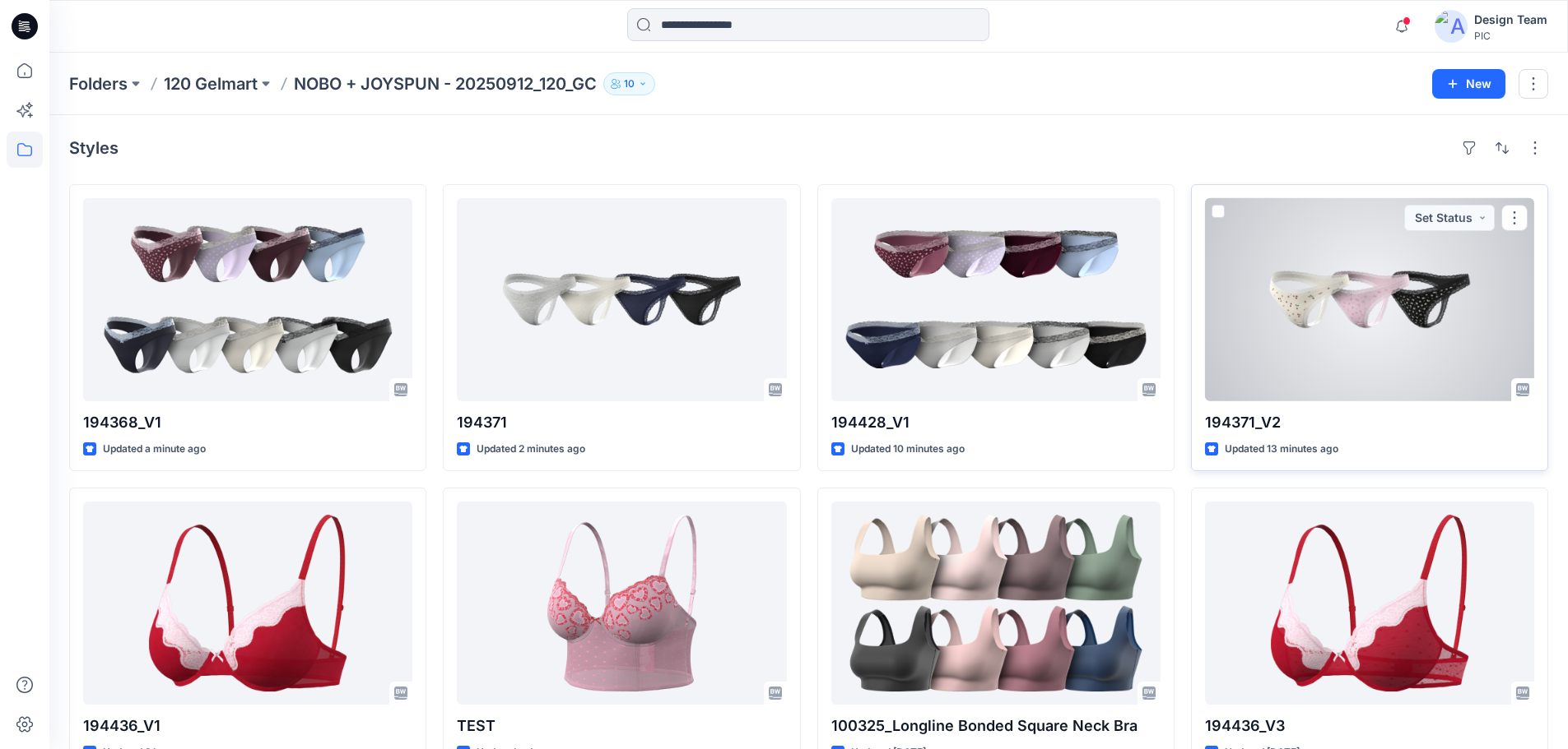
click at [1381, 343] on div at bounding box center [1368, 300] width 329 height 203
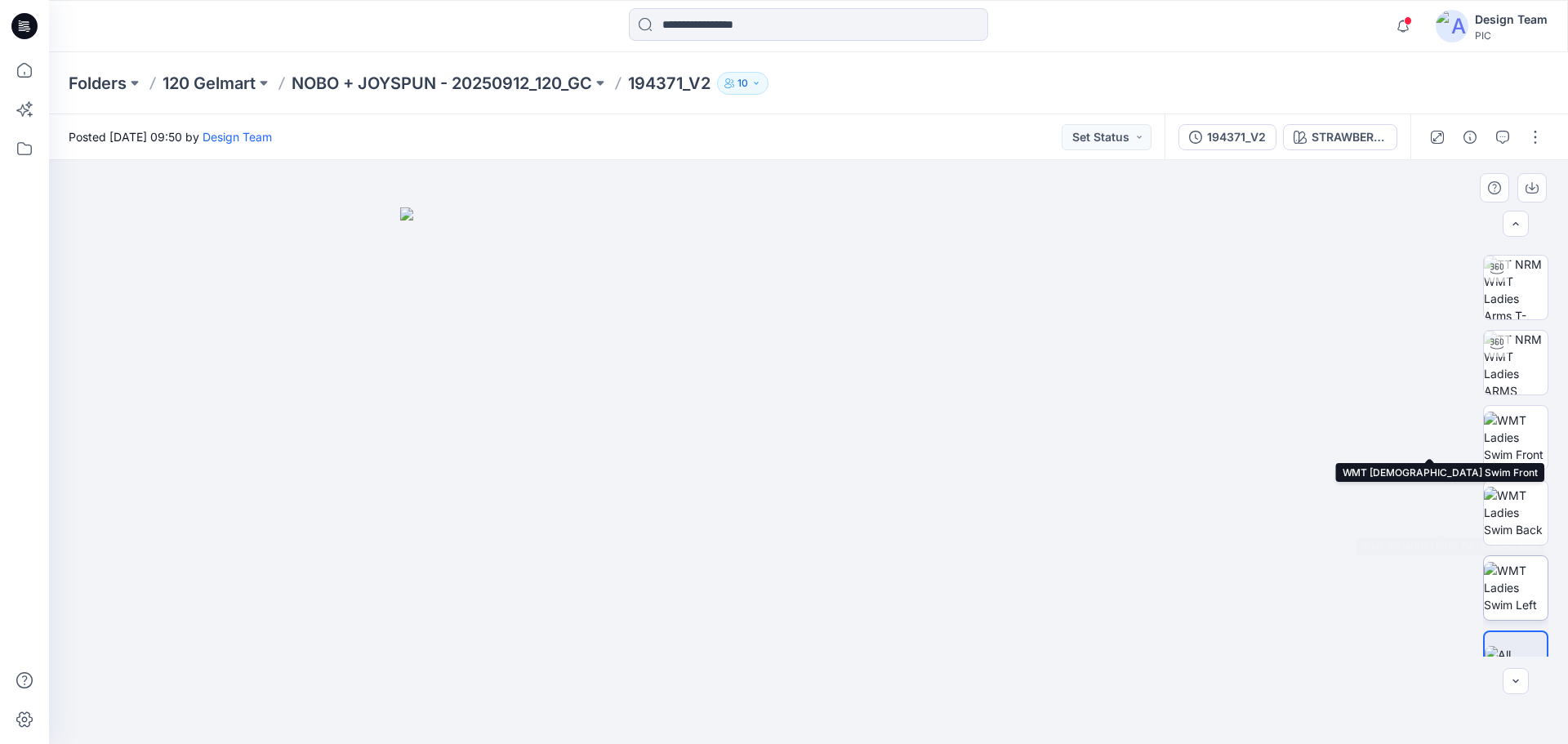
scroll to position [108, 0]
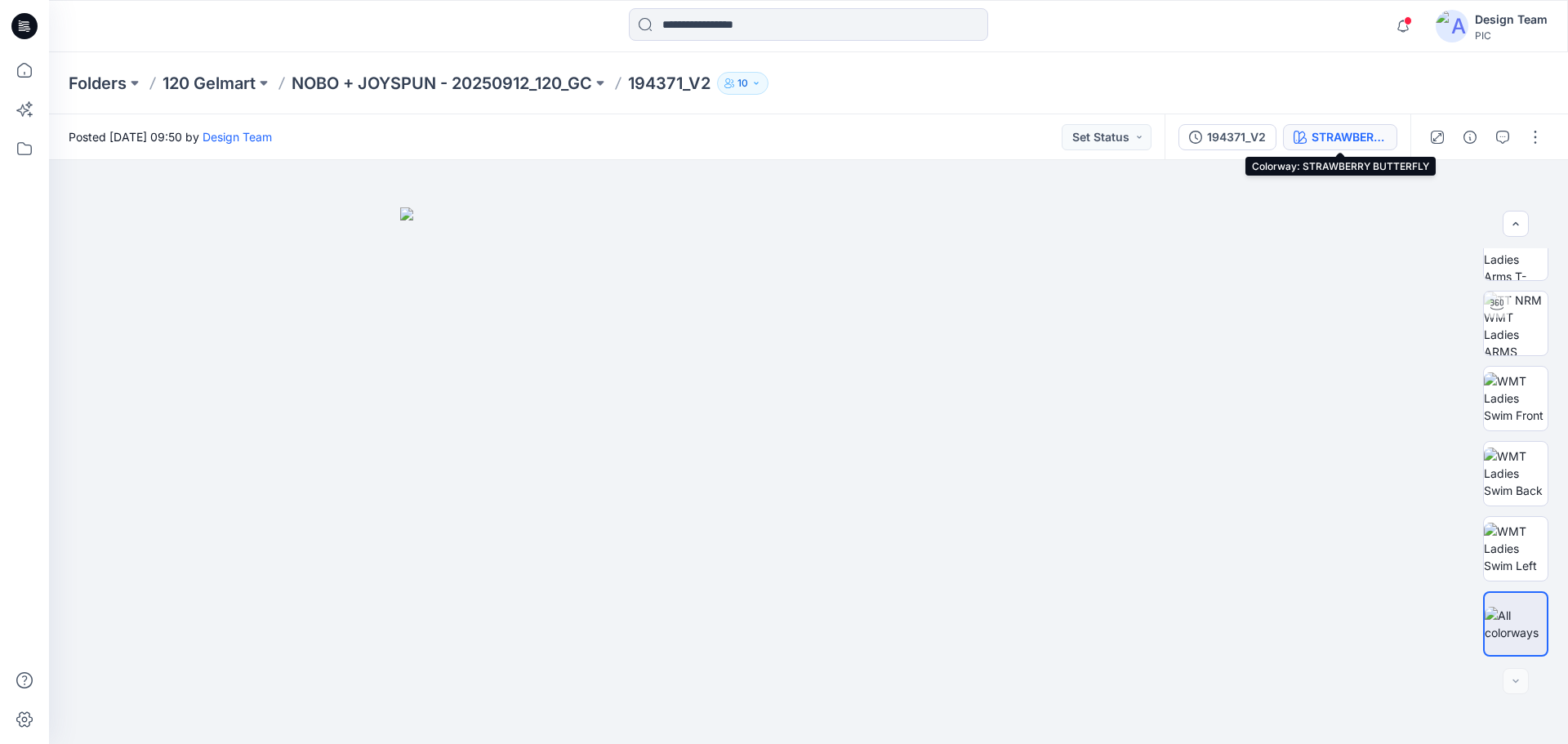
click at [1330, 134] on div "STRAWBERRY BUTTERFLY" at bounding box center [1349, 137] width 75 height 18
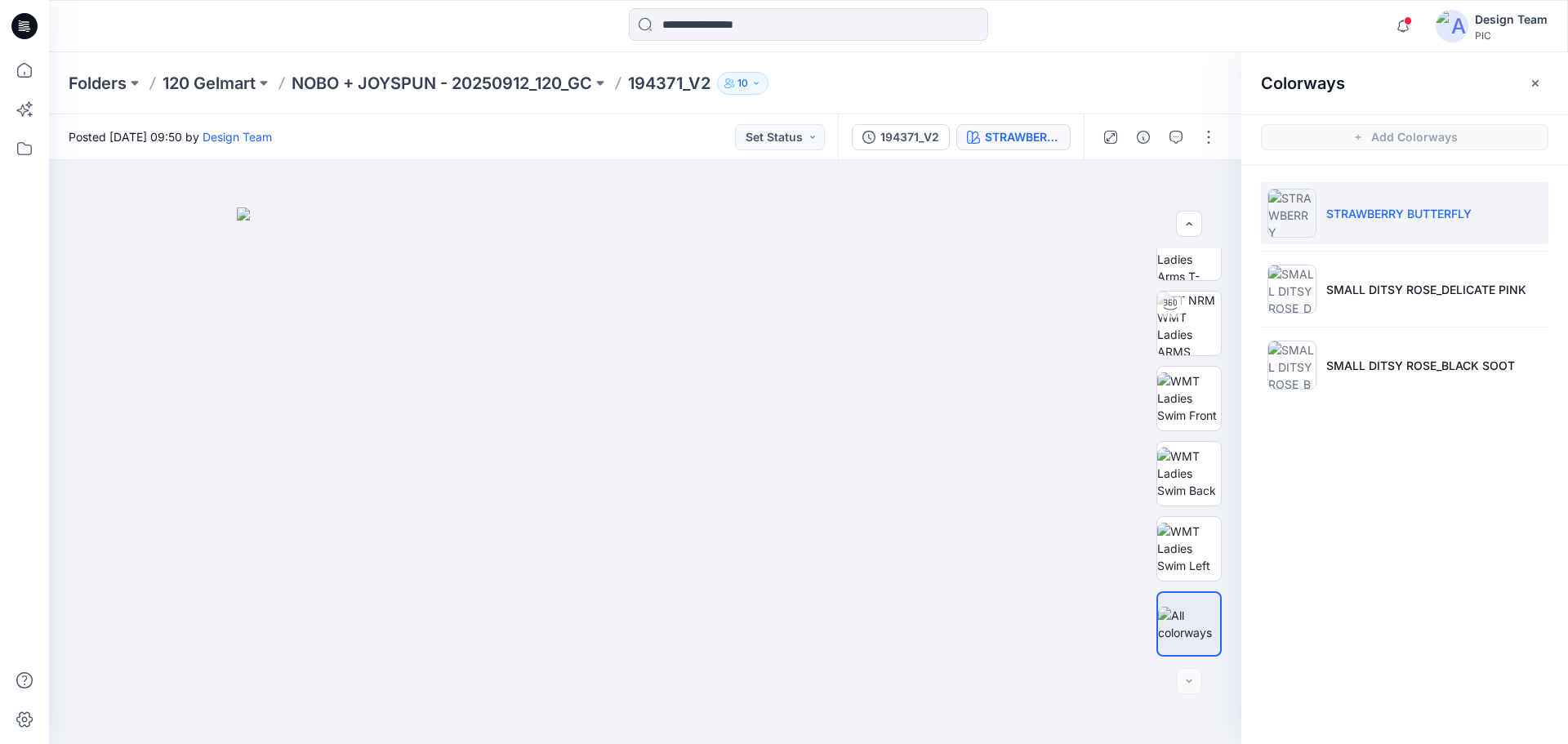
click at [1403, 222] on li "STRAWBERRY BUTTERFLY" at bounding box center [1404, 213] width 287 height 62
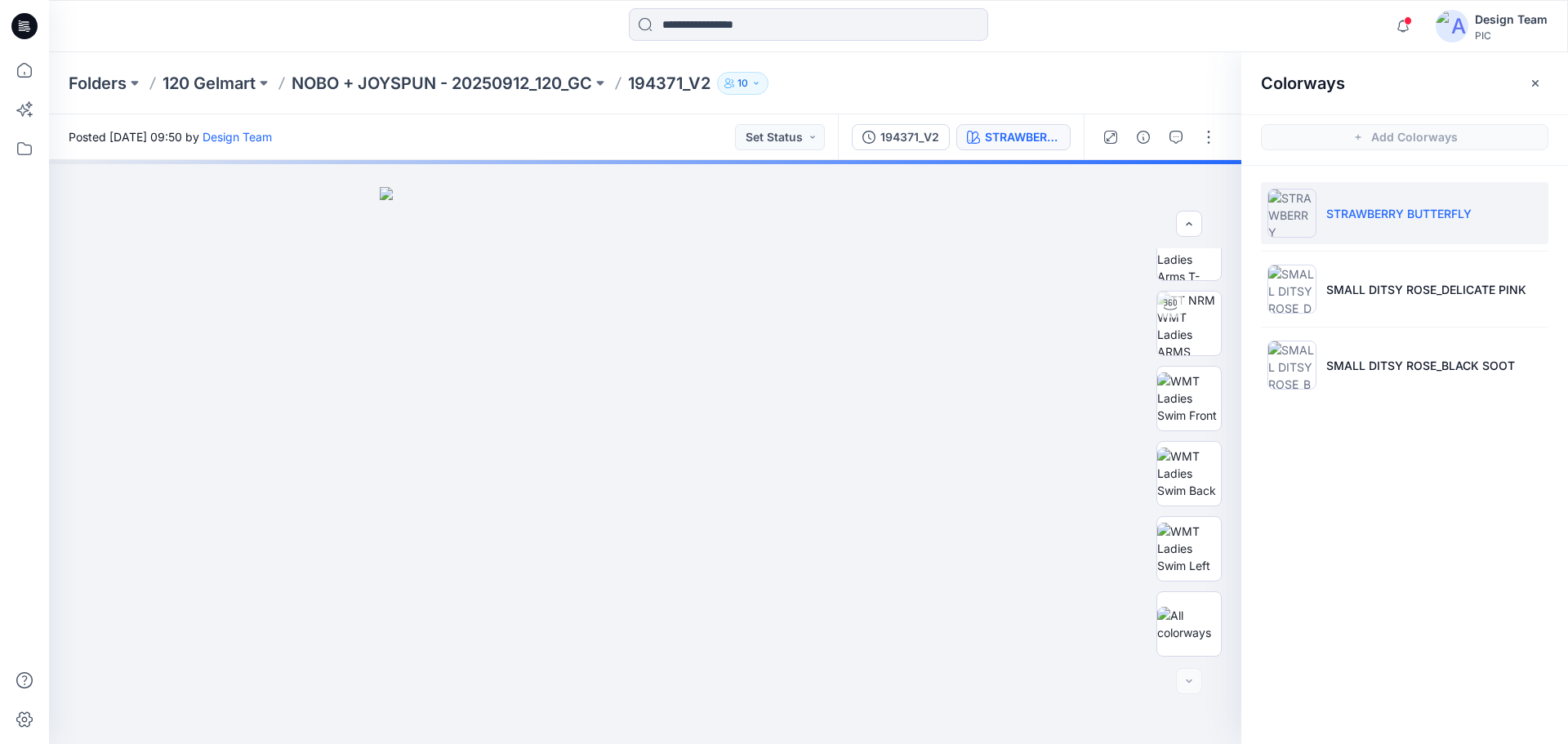
click at [1113, 100] on div "Folders 120 Gelmart NOBO + JOYSPUN - 20250912_120_GC 194371_V2 10" at bounding box center [809, 83] width 1519 height 62
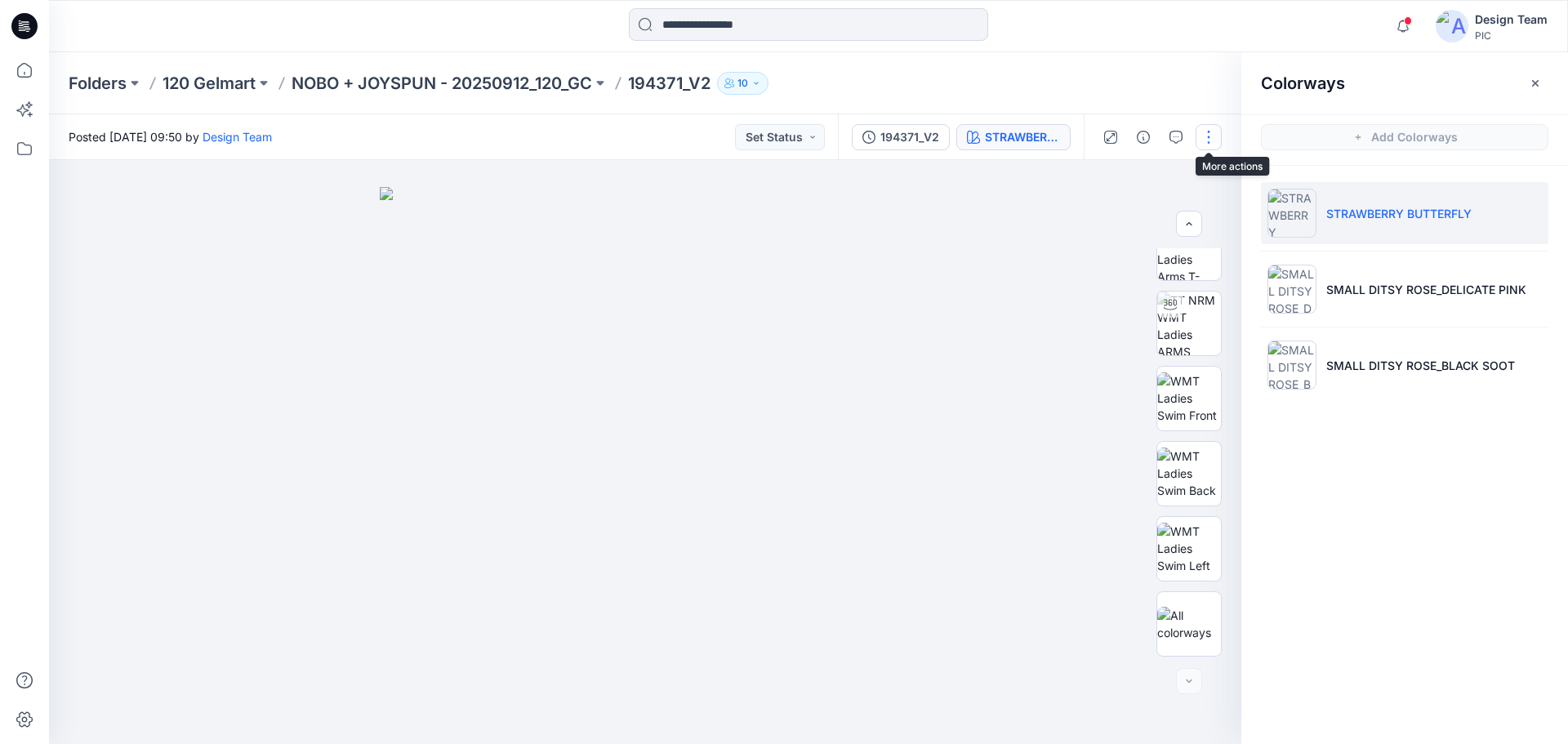
click at [1211, 134] on button "button" at bounding box center [1208, 138] width 26 height 26
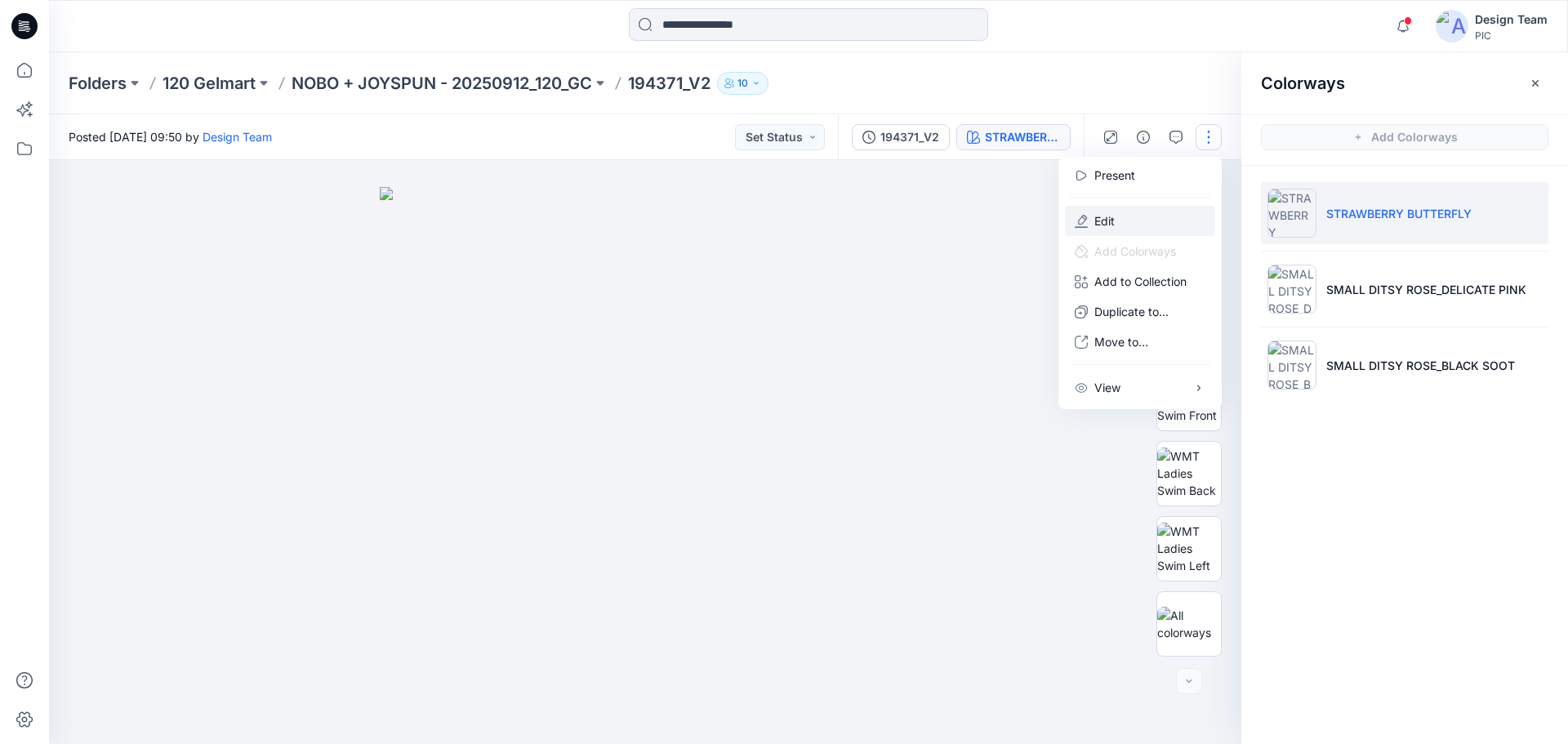
click at [1120, 217] on button "Edit" at bounding box center [1140, 220] width 151 height 31
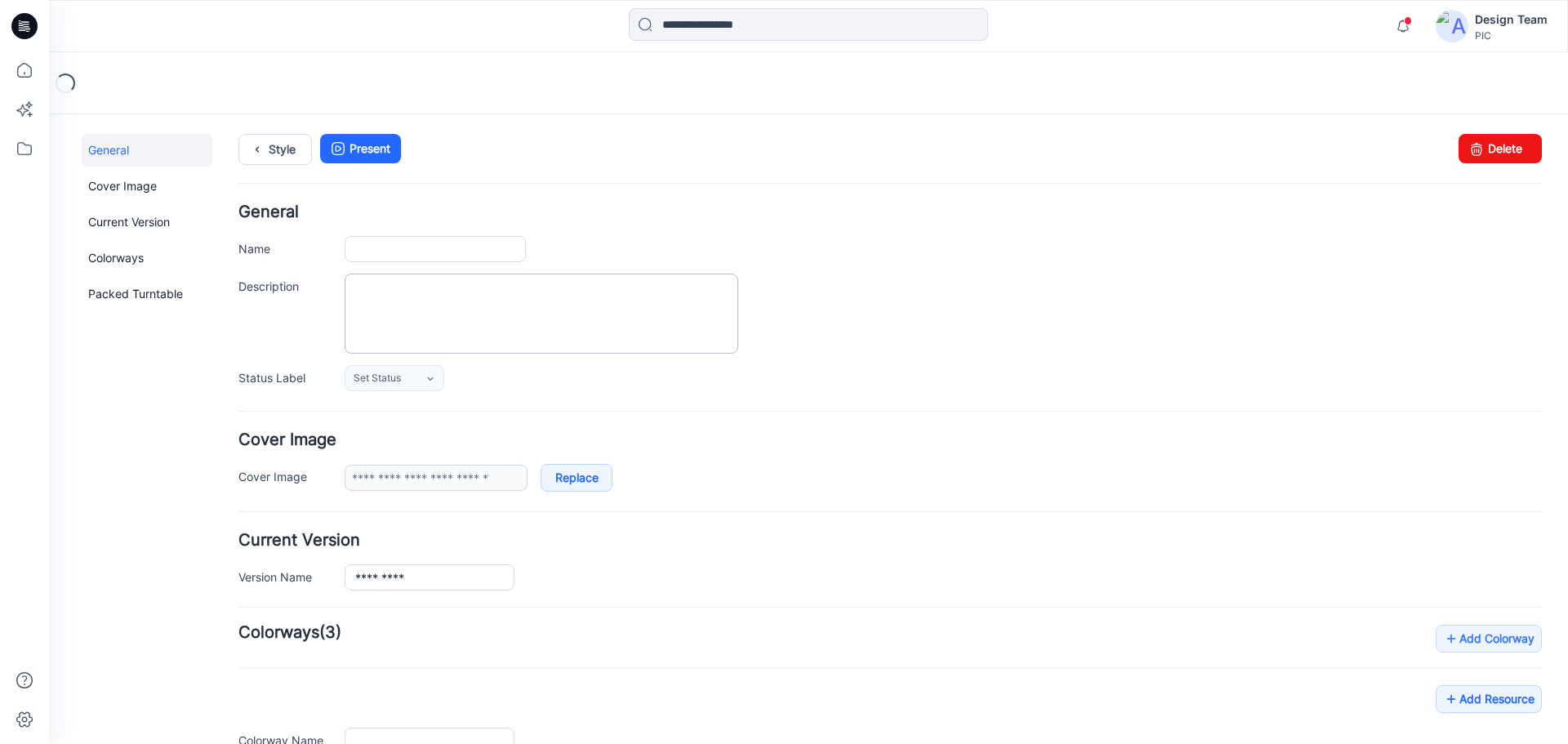
type input "*********"
type input "**********"
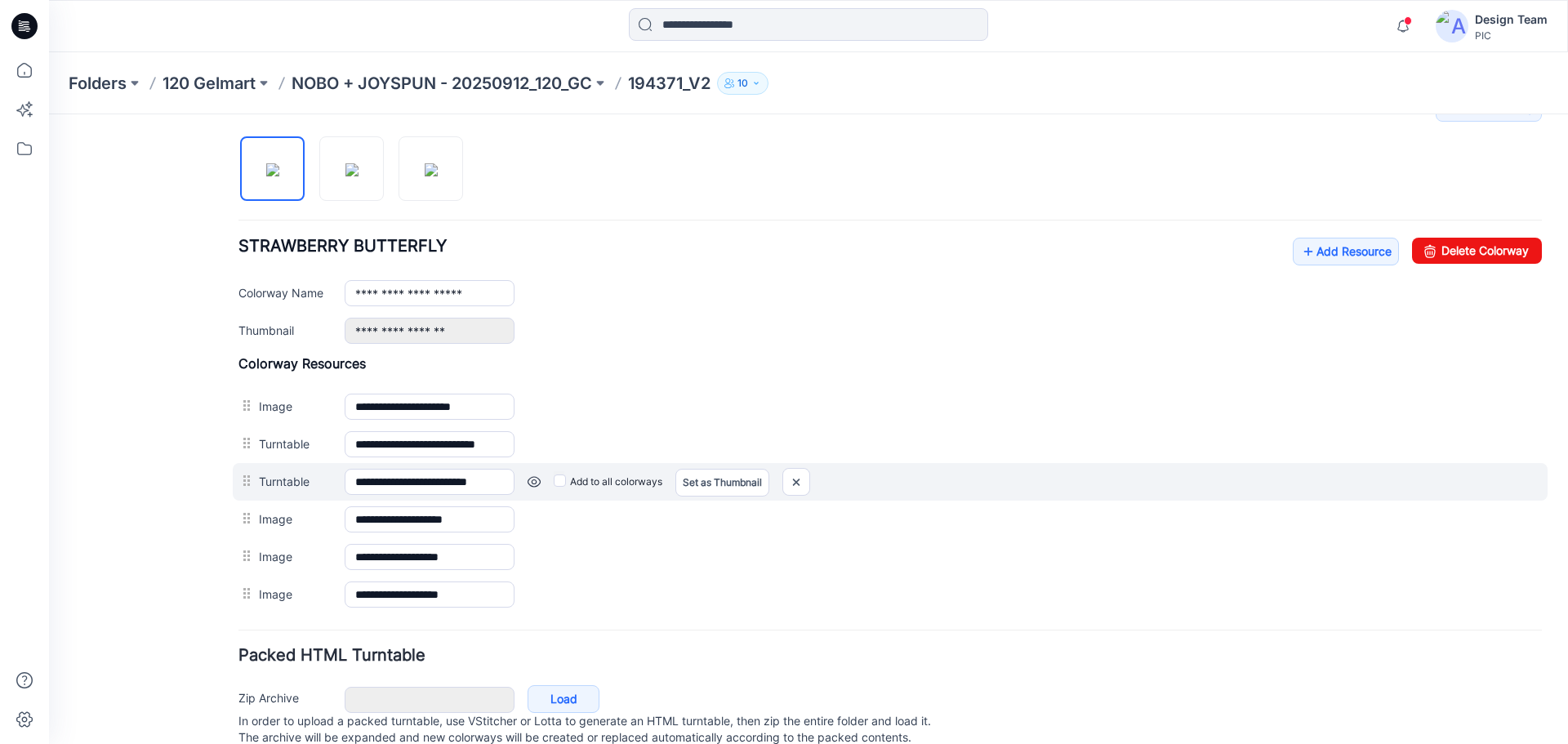
scroll to position [424, 0]
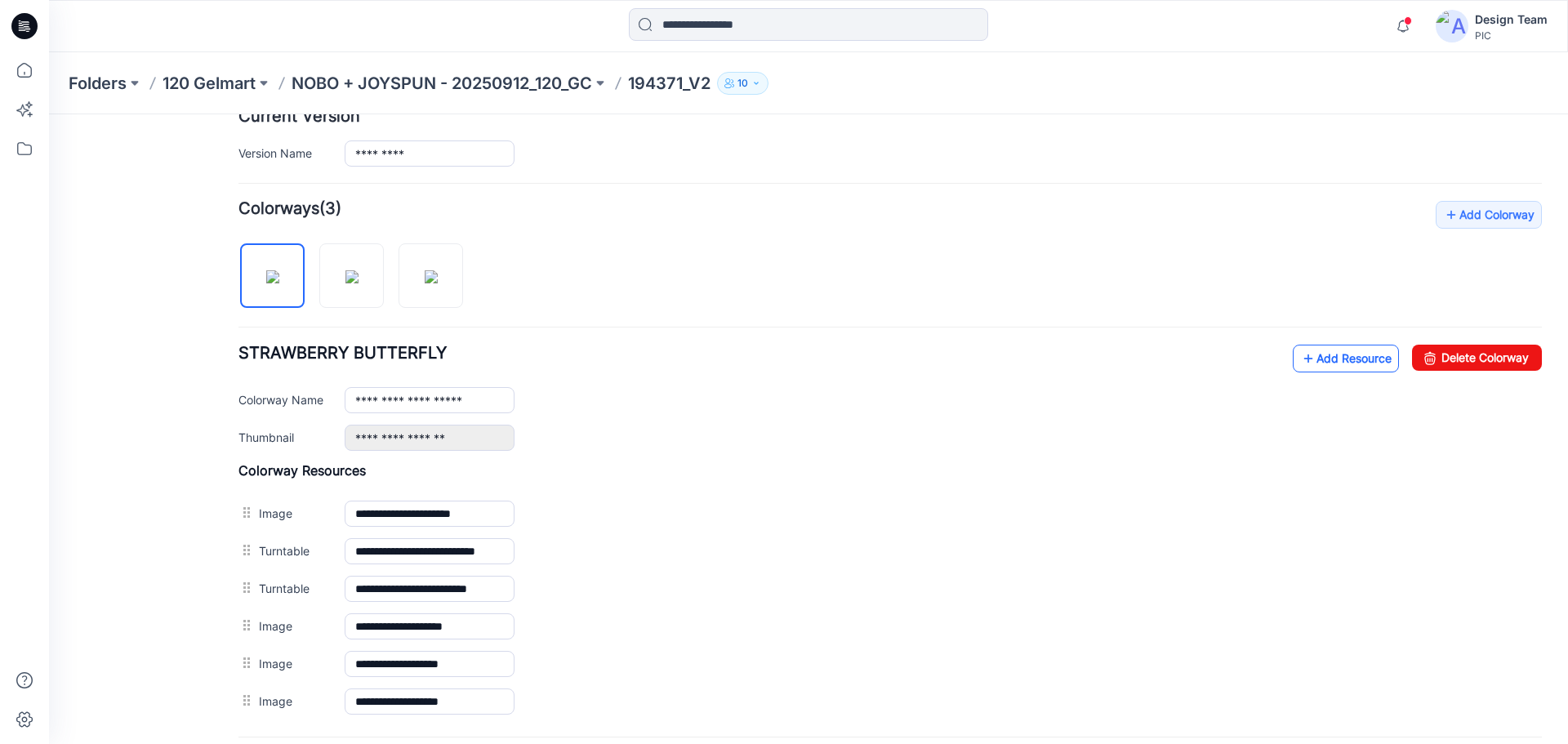
click at [1321, 364] on link "Add Resource" at bounding box center [1346, 359] width 106 height 28
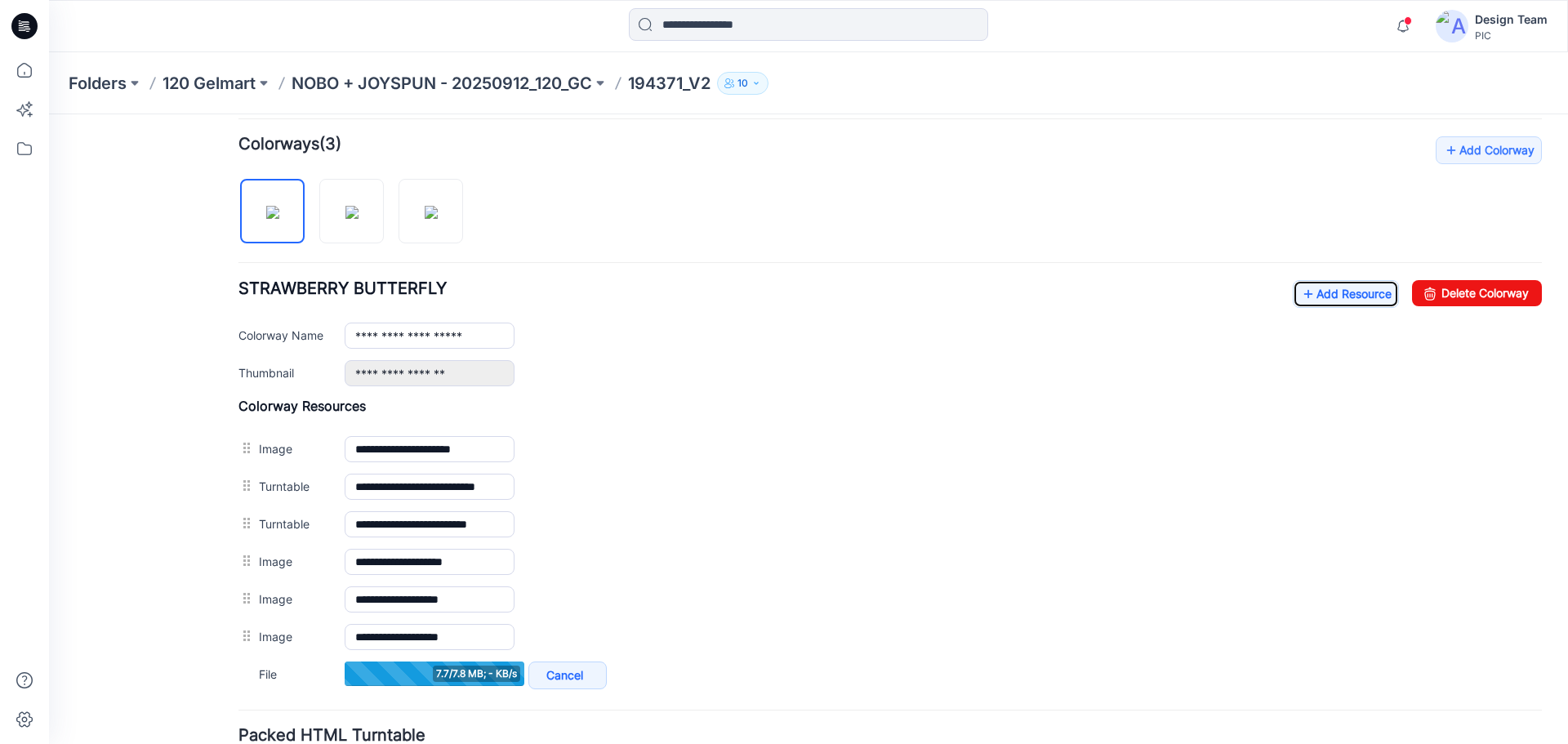
scroll to position [588, 0]
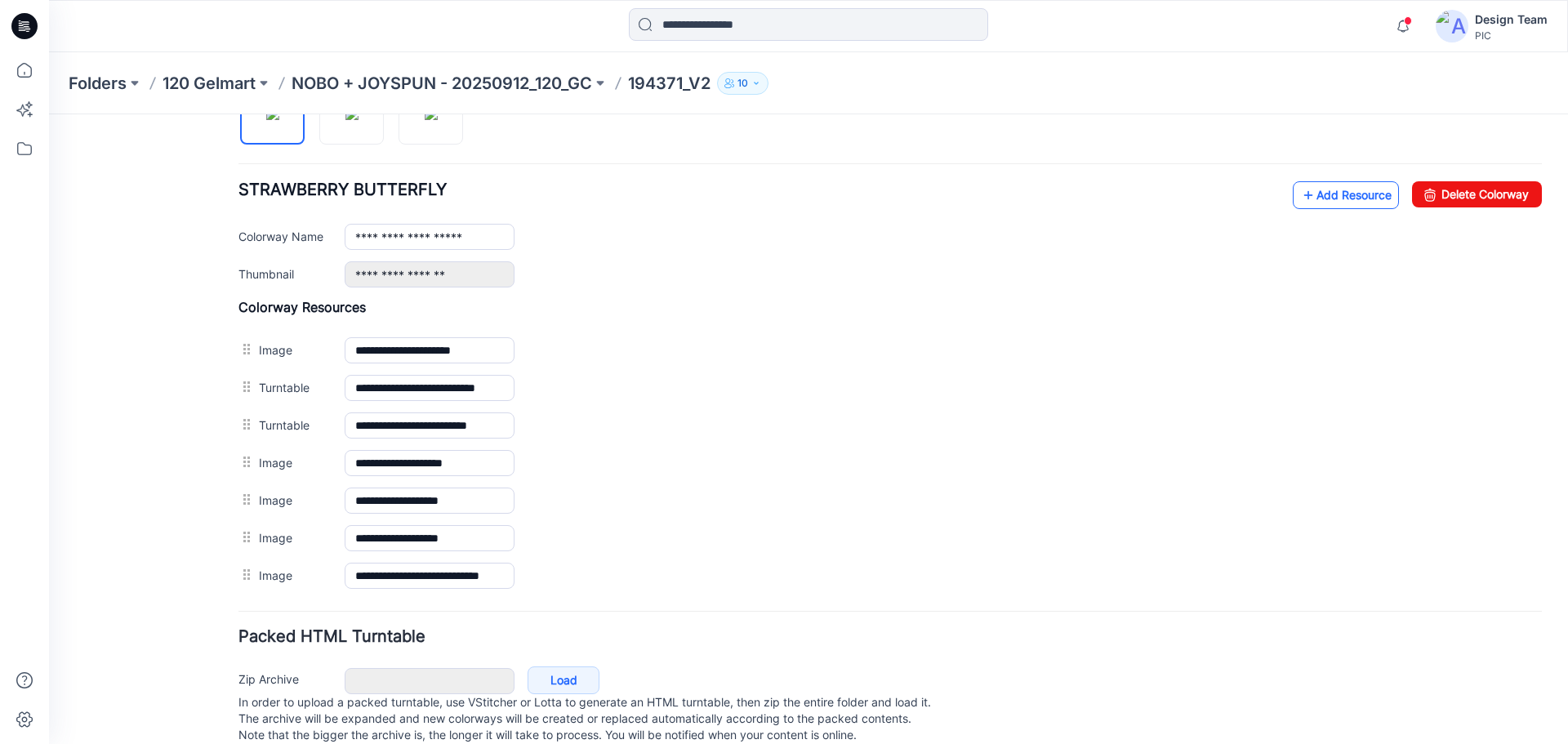
click at [1302, 197] on link "Add Resource" at bounding box center [1346, 195] width 106 height 28
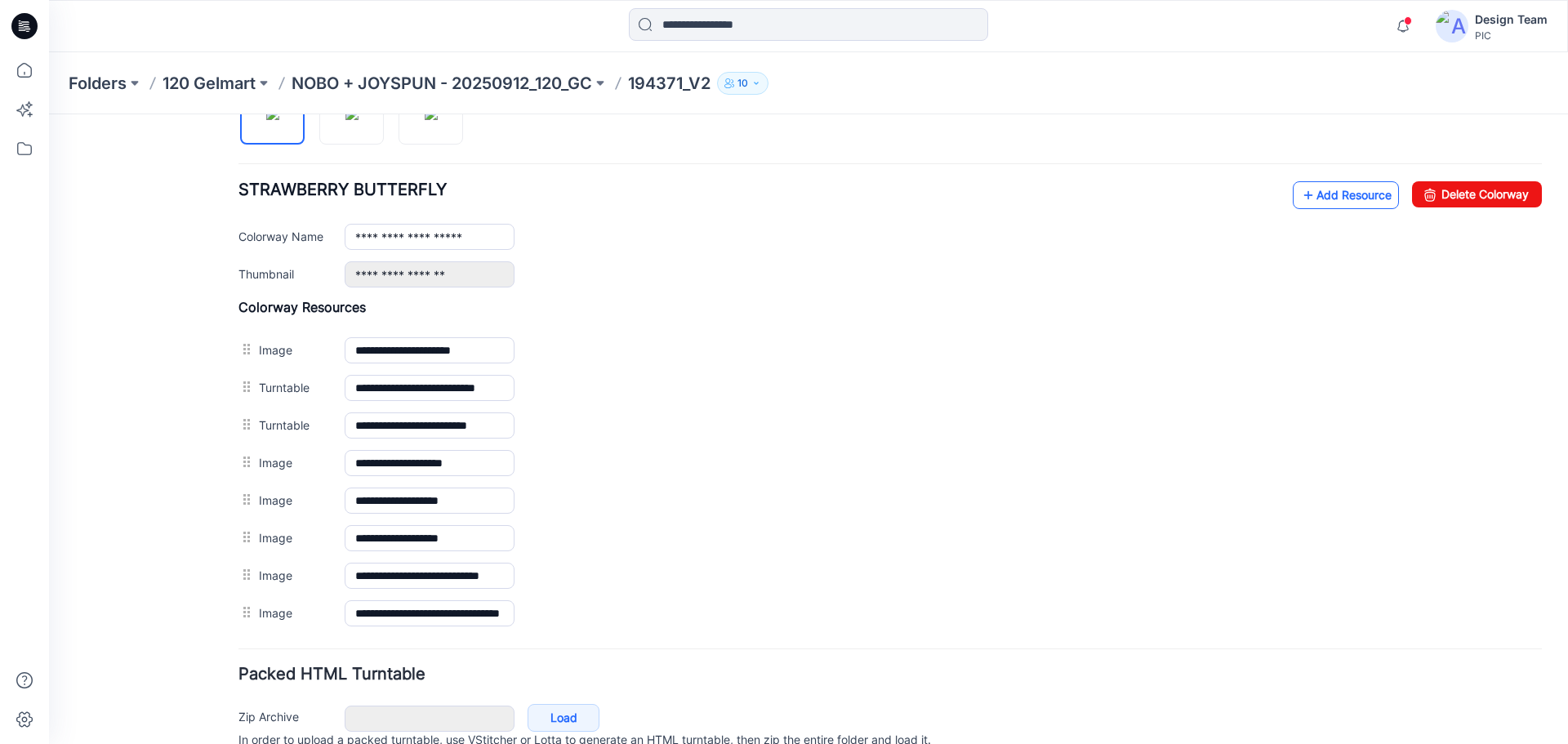
click at [1329, 193] on link "Add Resource" at bounding box center [1346, 195] width 106 height 28
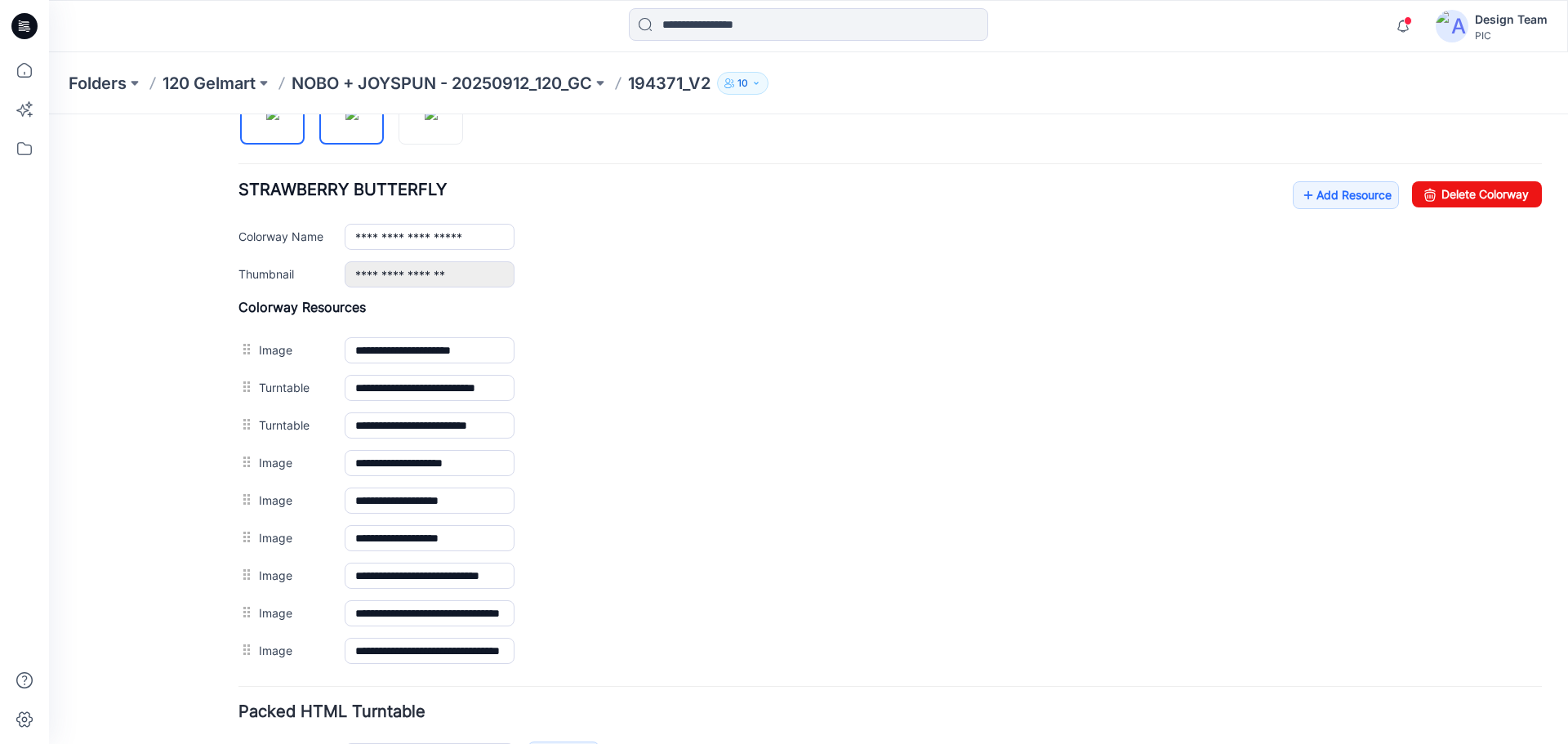
click at [359, 120] on img at bounding box center [352, 113] width 13 height 13
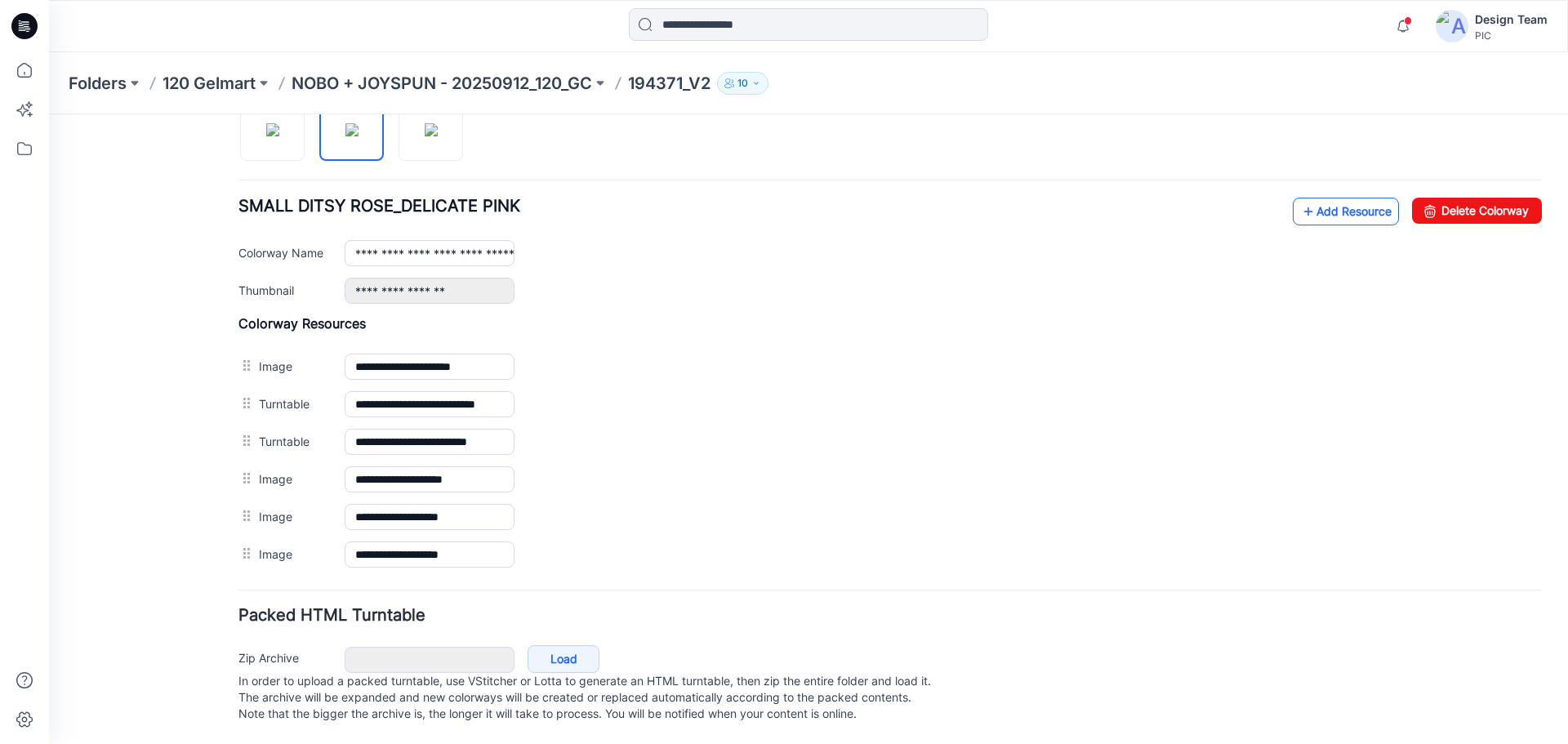
click at [1345, 198] on link "Add Resource" at bounding box center [1346, 212] width 106 height 28
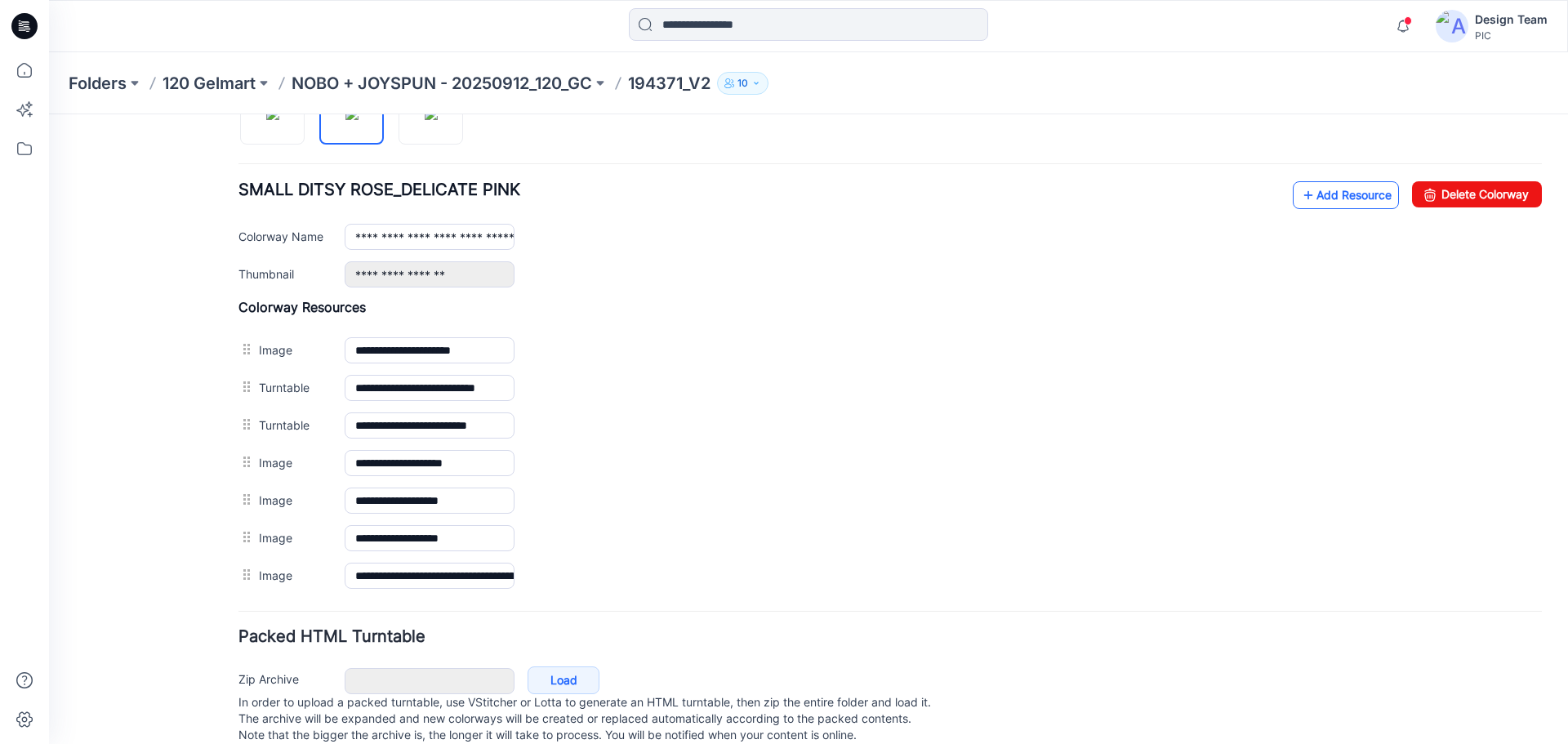
click at [1348, 193] on link "Add Resource" at bounding box center [1346, 195] width 106 height 28
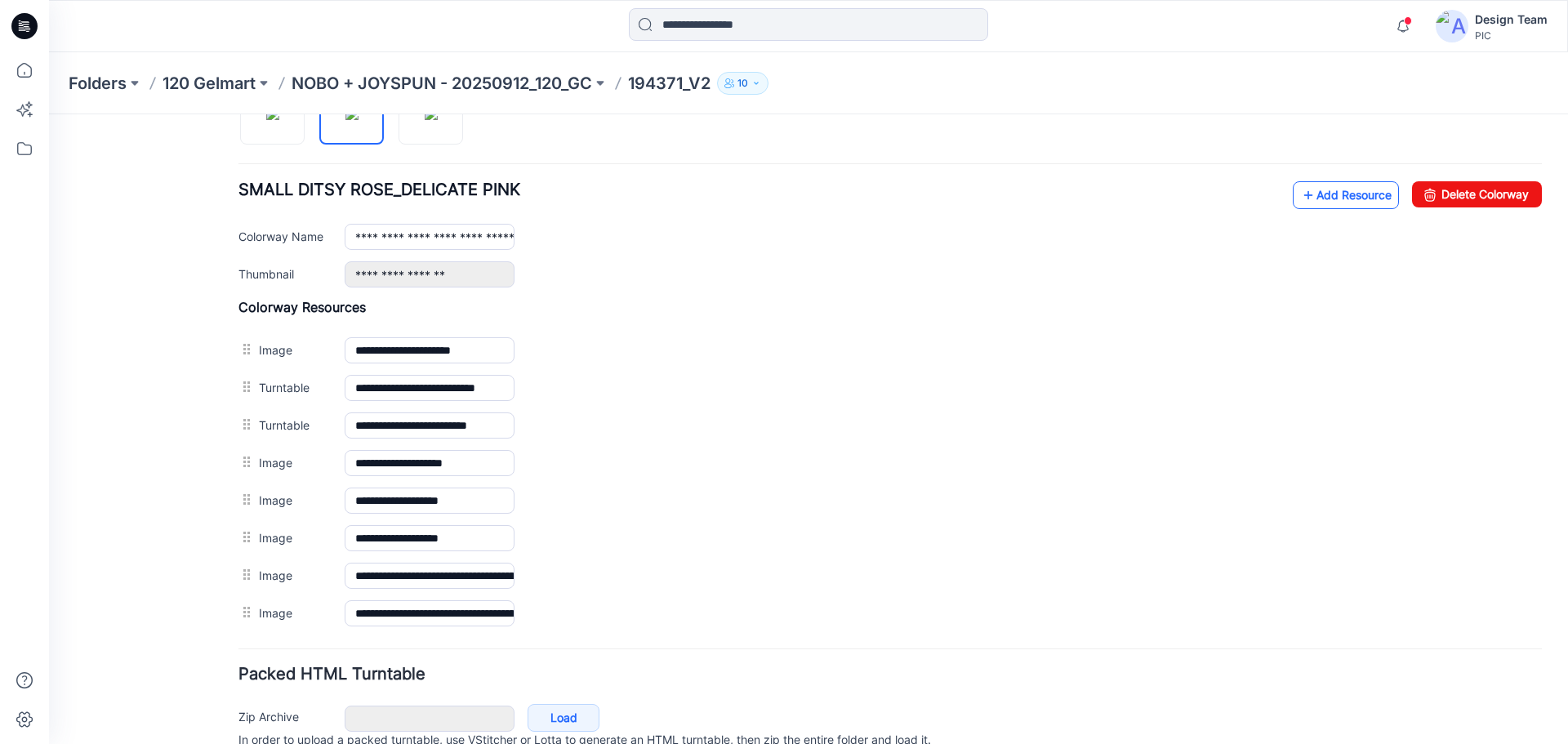
click at [1346, 189] on link "Add Resource" at bounding box center [1346, 195] width 106 height 28
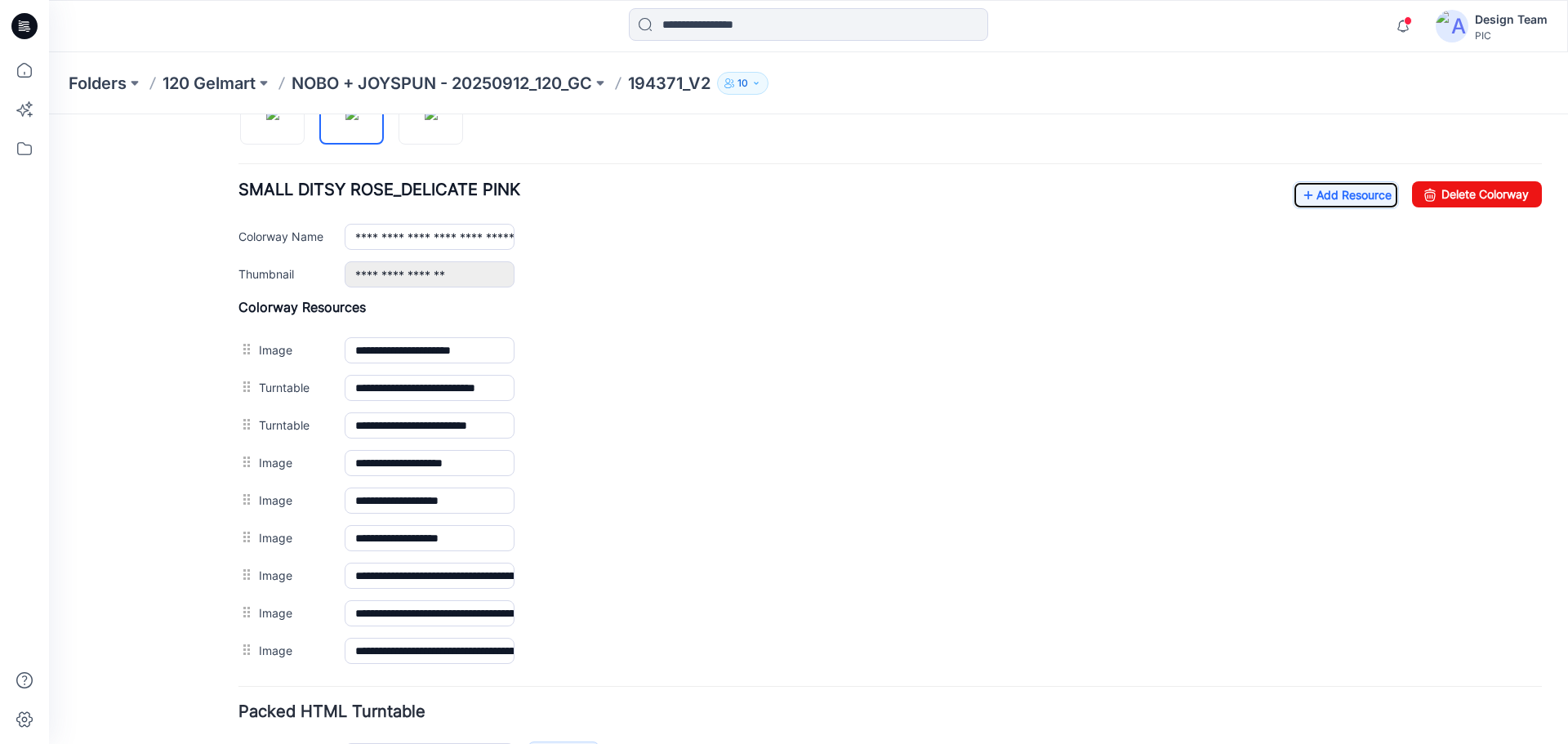
scroll to position [342, 0]
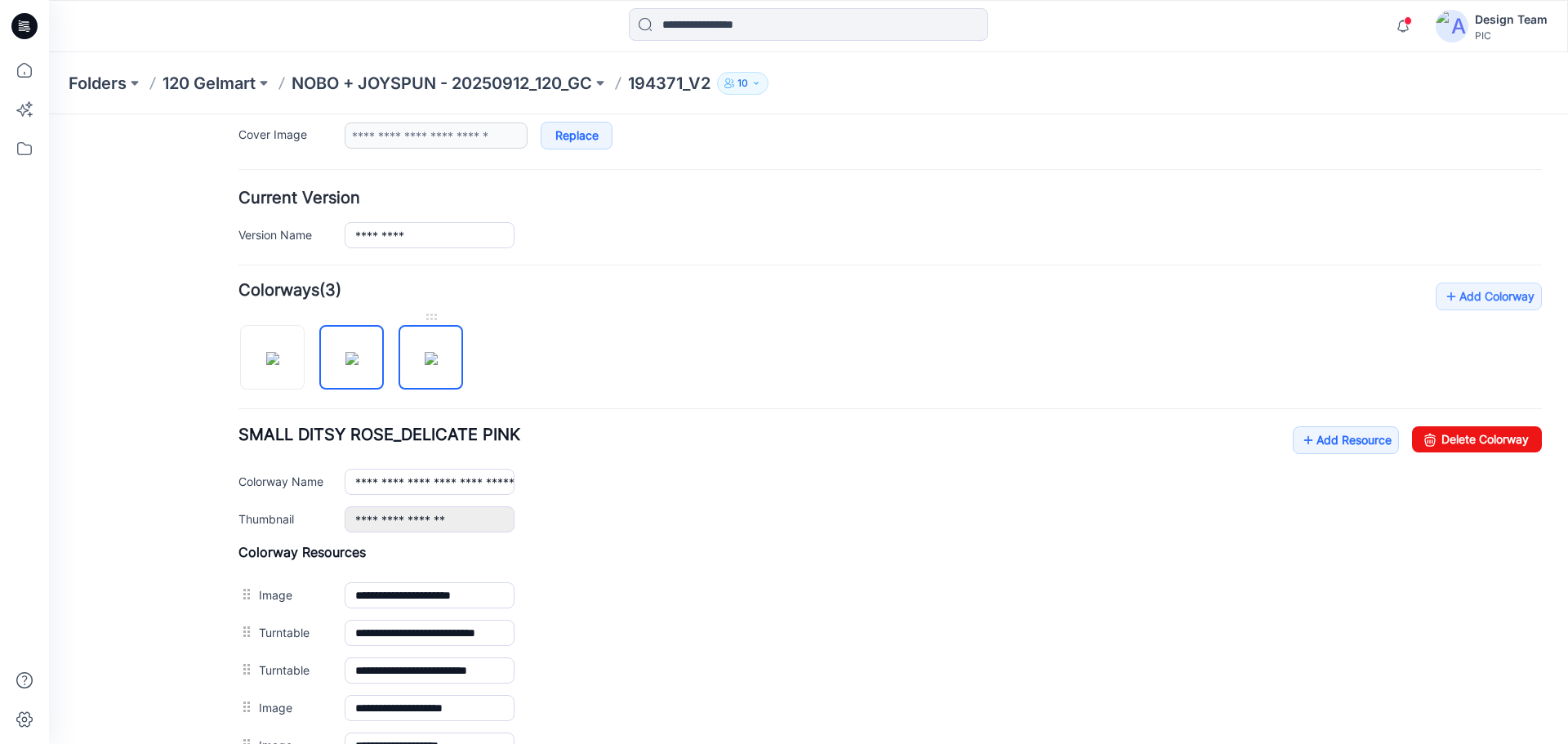
click at [438, 357] on img at bounding box center [431, 359] width 13 height 13
type input "**********"
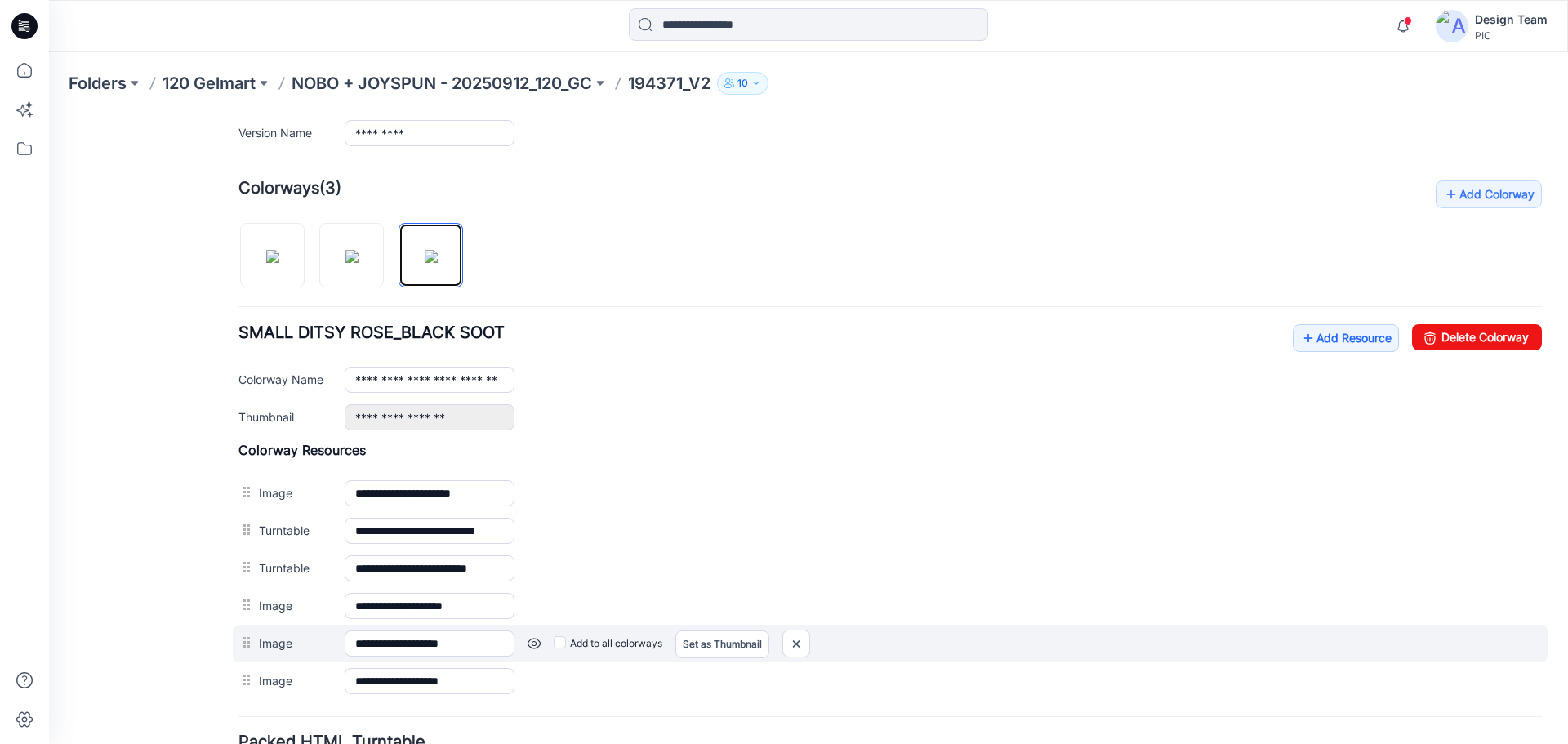
scroll to position [588, 0]
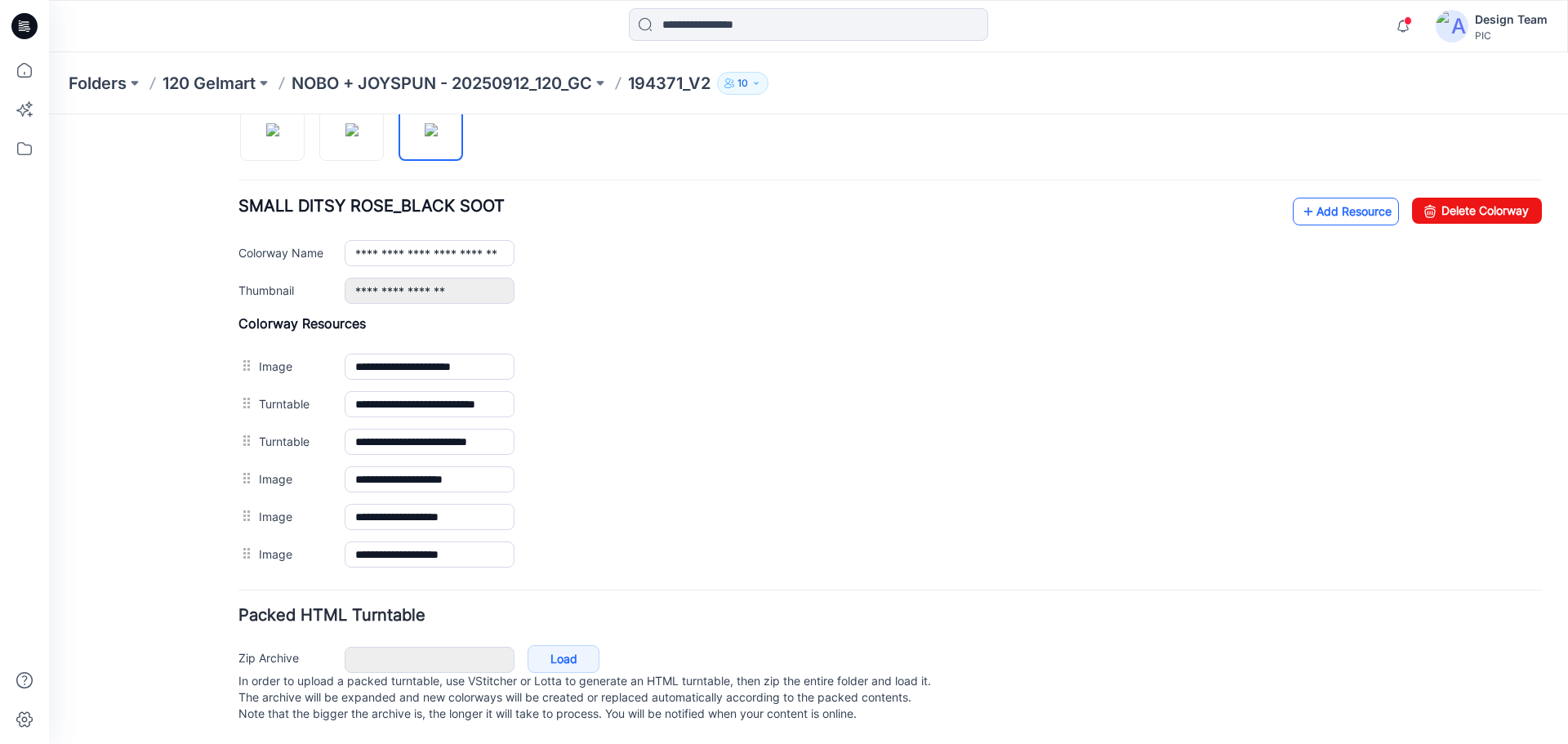
click at [1336, 198] on link "Add Resource" at bounding box center [1346, 212] width 106 height 28
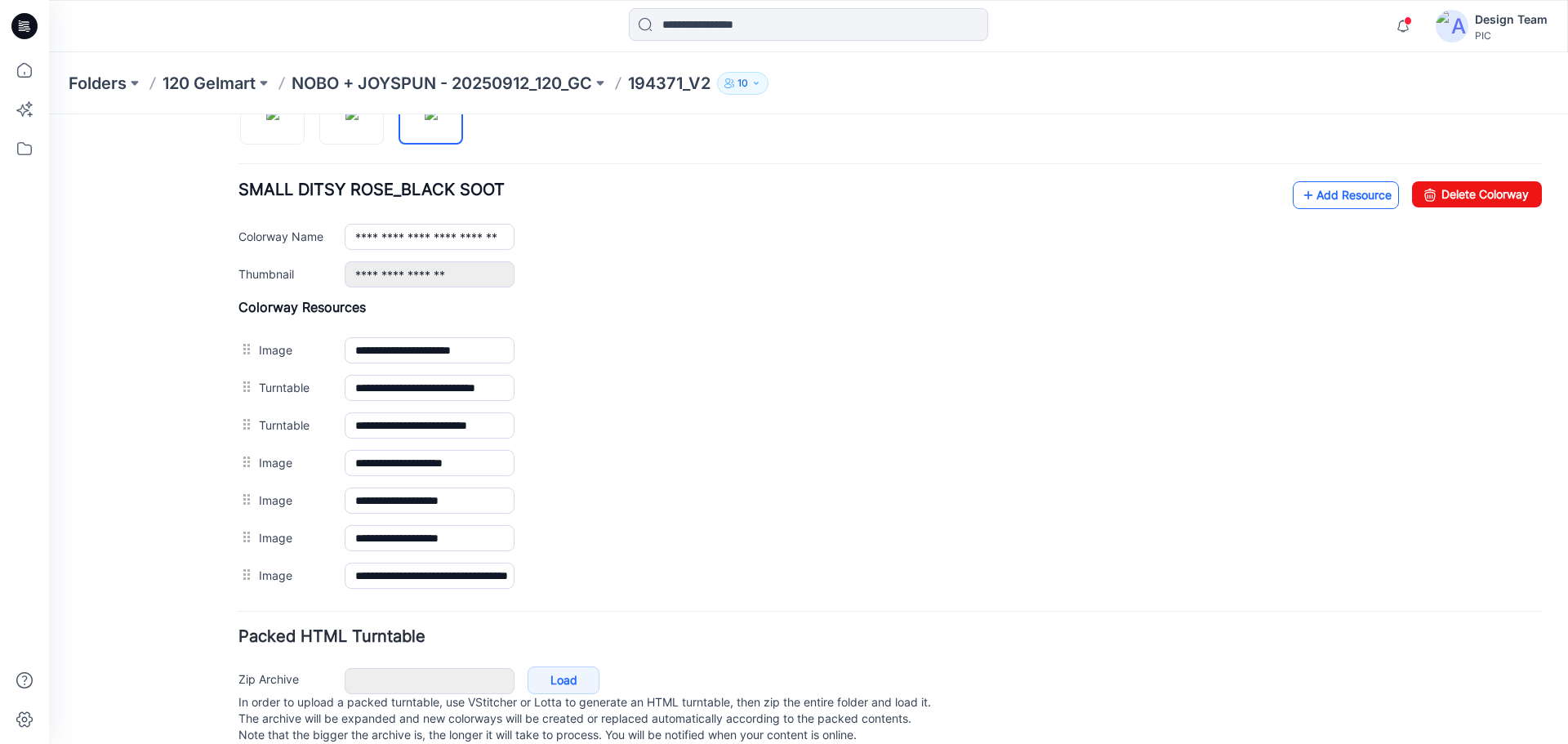
click at [1348, 188] on link "Add Resource" at bounding box center [1346, 195] width 106 height 28
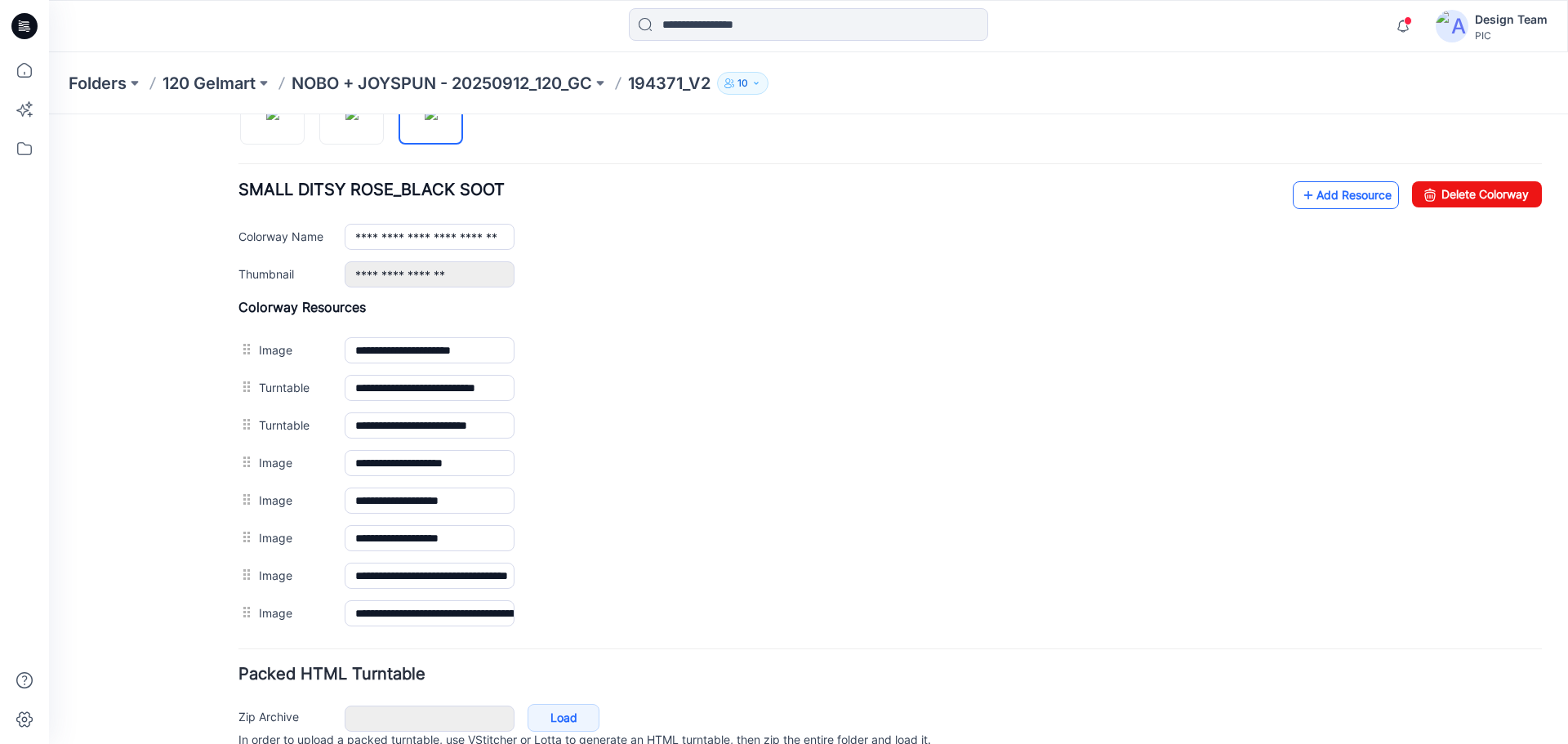
click at [1332, 192] on link "Add Resource" at bounding box center [1346, 195] width 106 height 28
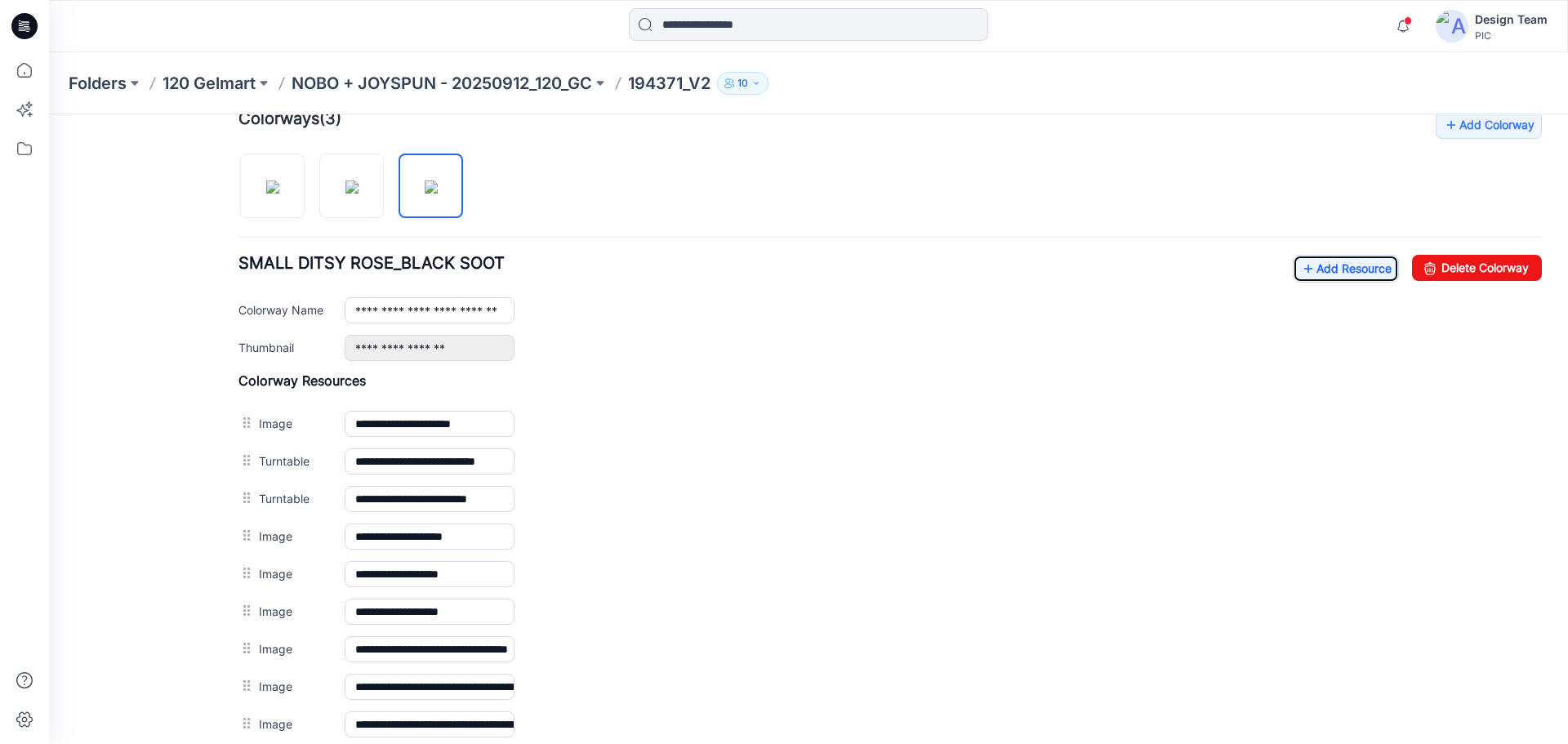
scroll to position [179, 0]
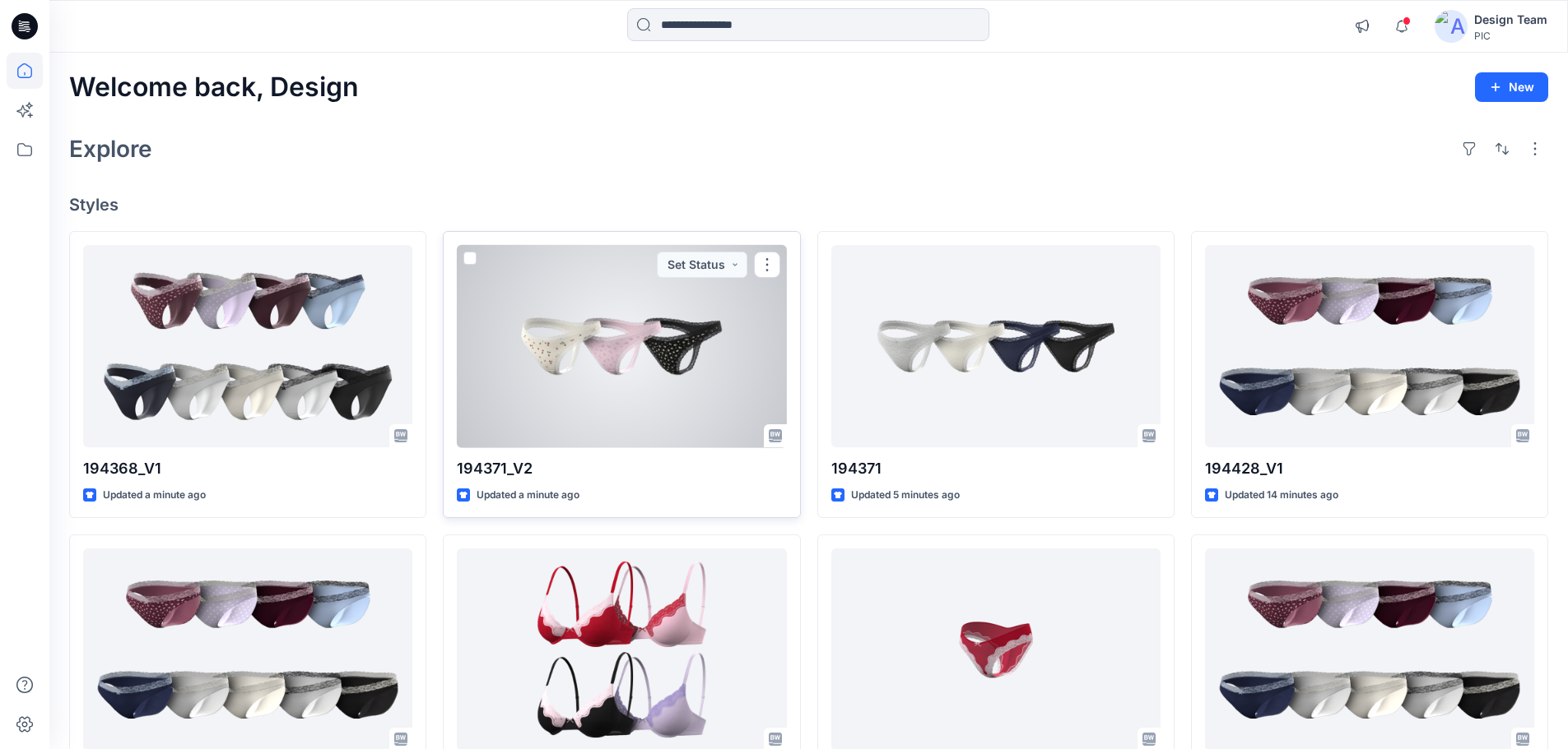
click at [568, 404] on div at bounding box center [621, 346] width 329 height 203
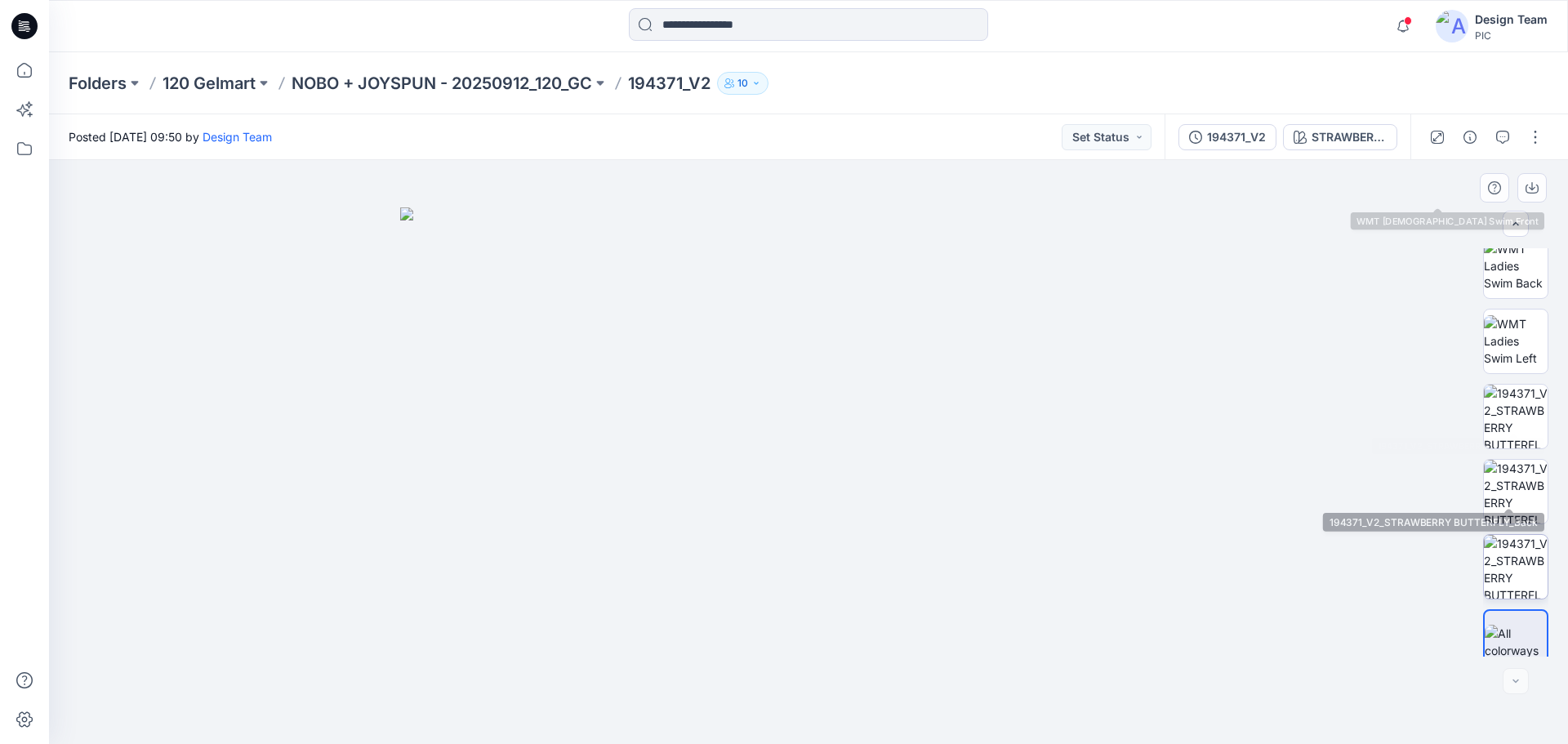
scroll to position [333, 0]
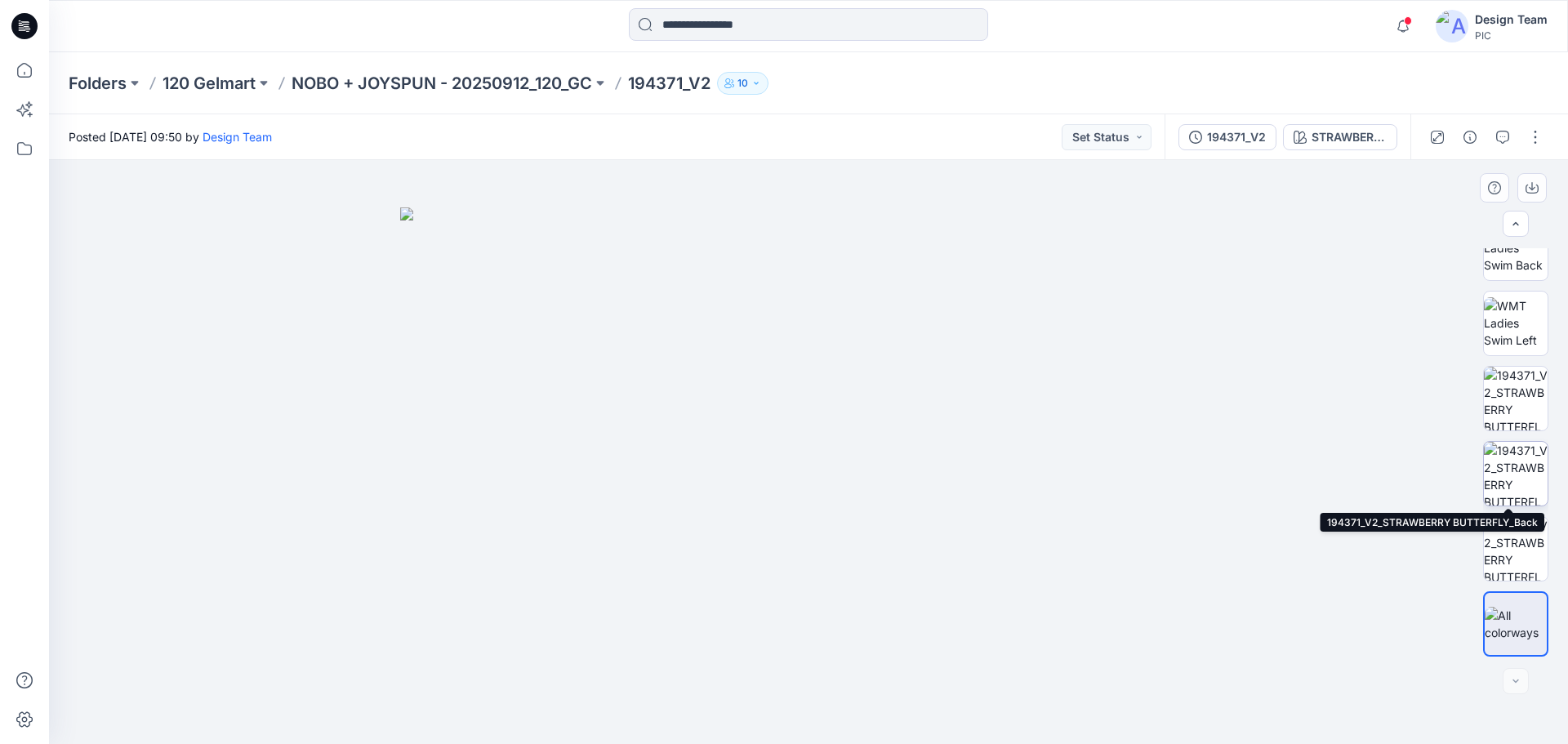
click at [1524, 475] on img at bounding box center [1516, 473] width 64 height 64
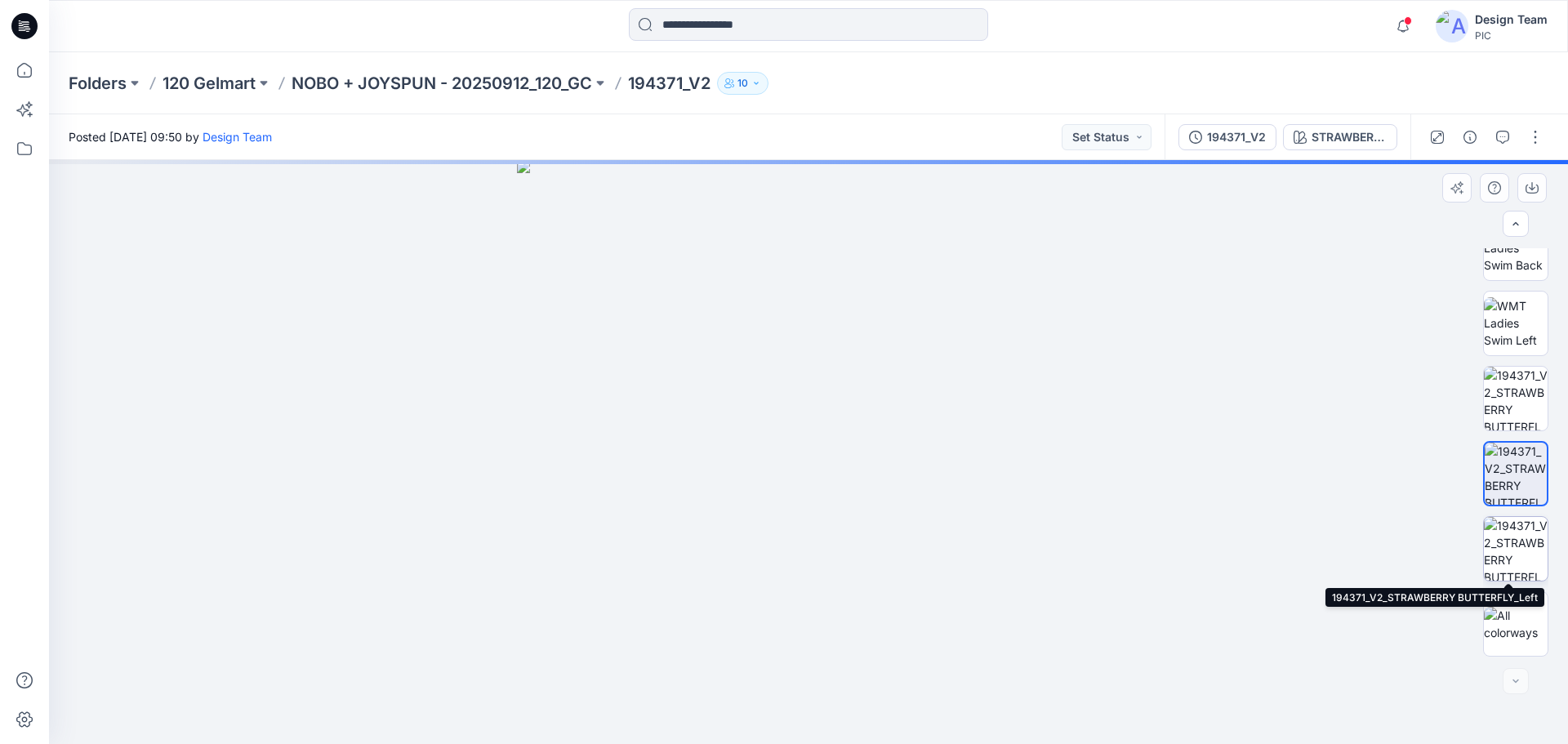
click at [1517, 533] on img at bounding box center [1516, 549] width 64 height 64
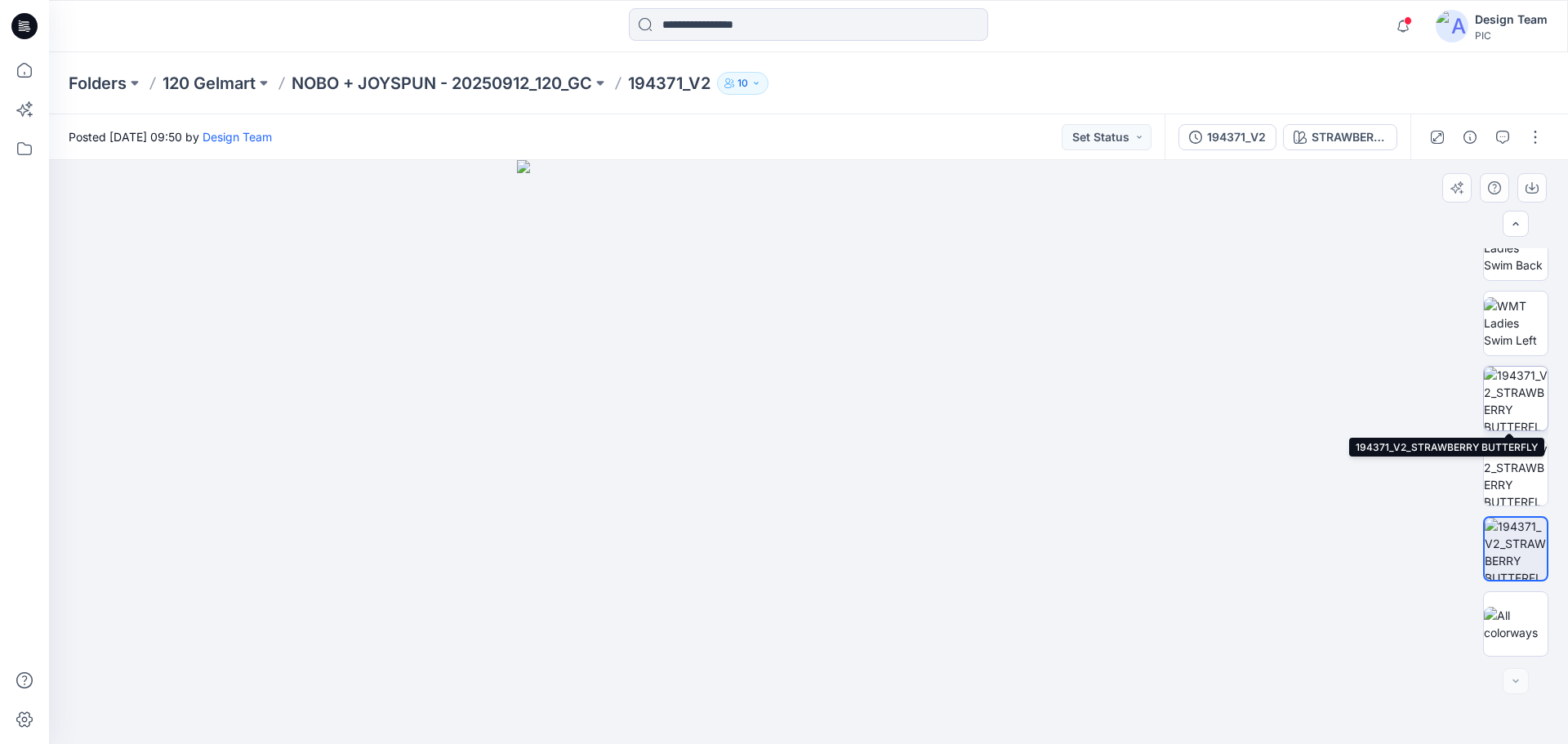
click at [1518, 390] on img at bounding box center [1516, 399] width 64 height 64
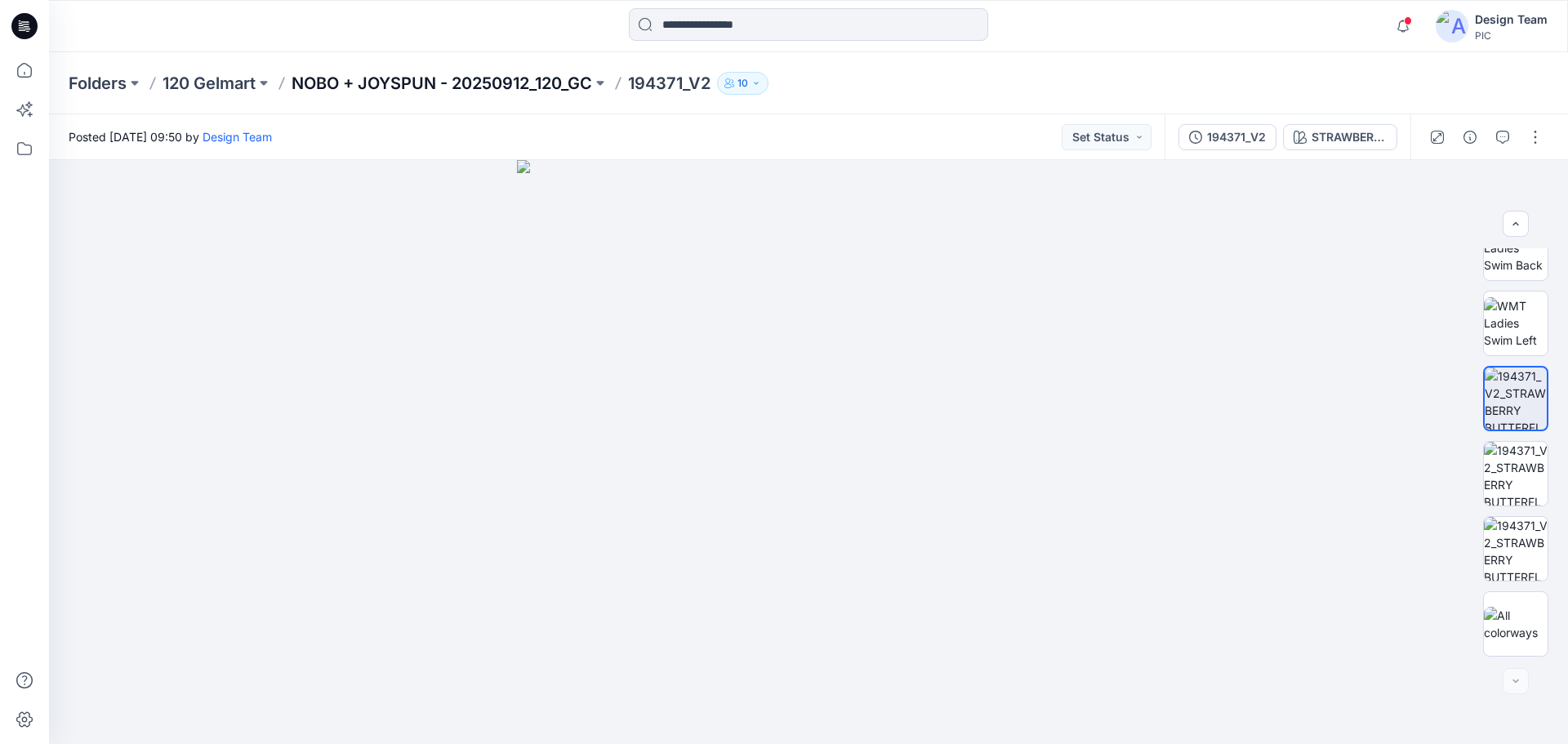
click at [467, 86] on p "NOBO + JOYSPUN - 20250912_120_GC" at bounding box center [441, 83] width 300 height 23
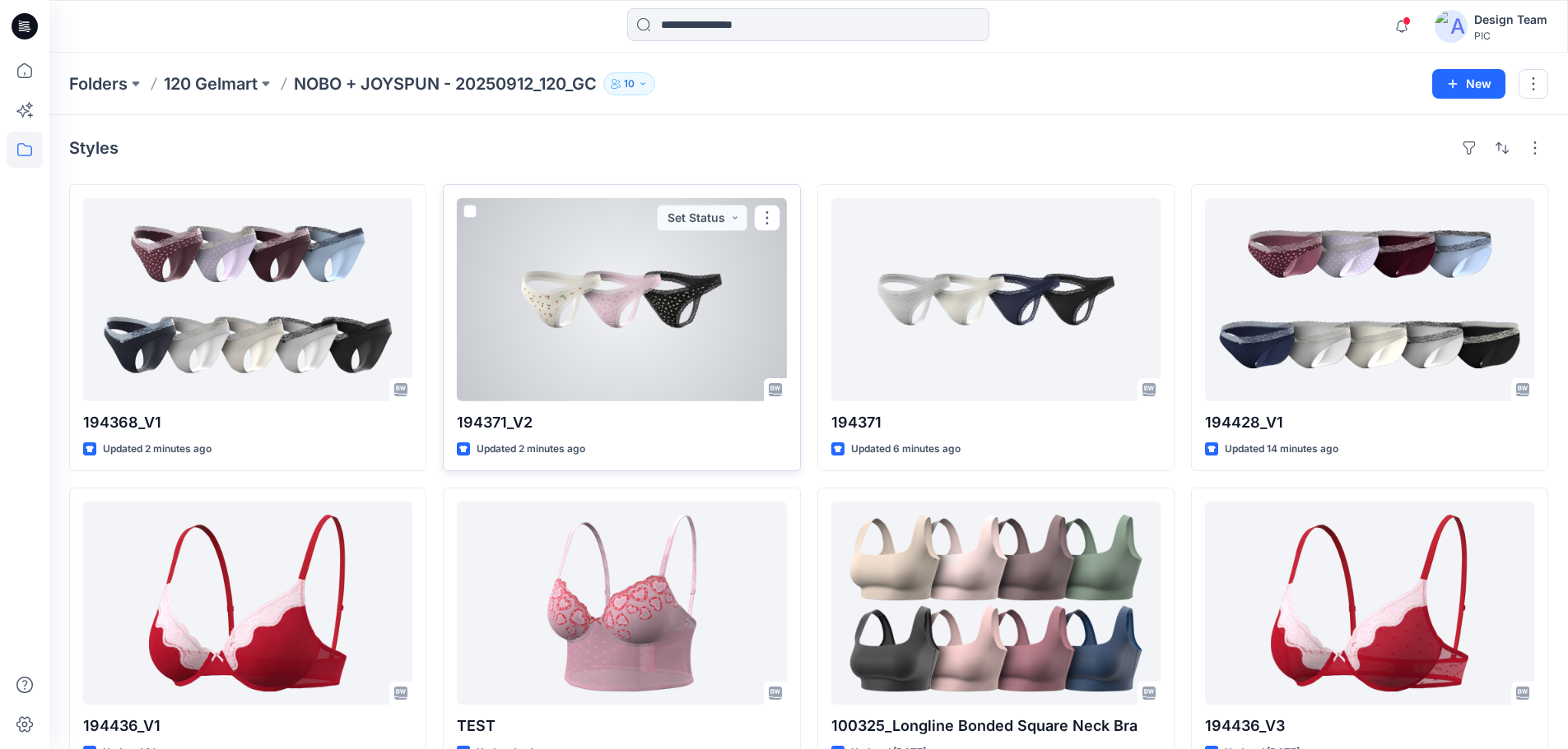
click at [634, 339] on div at bounding box center [621, 300] width 329 height 203
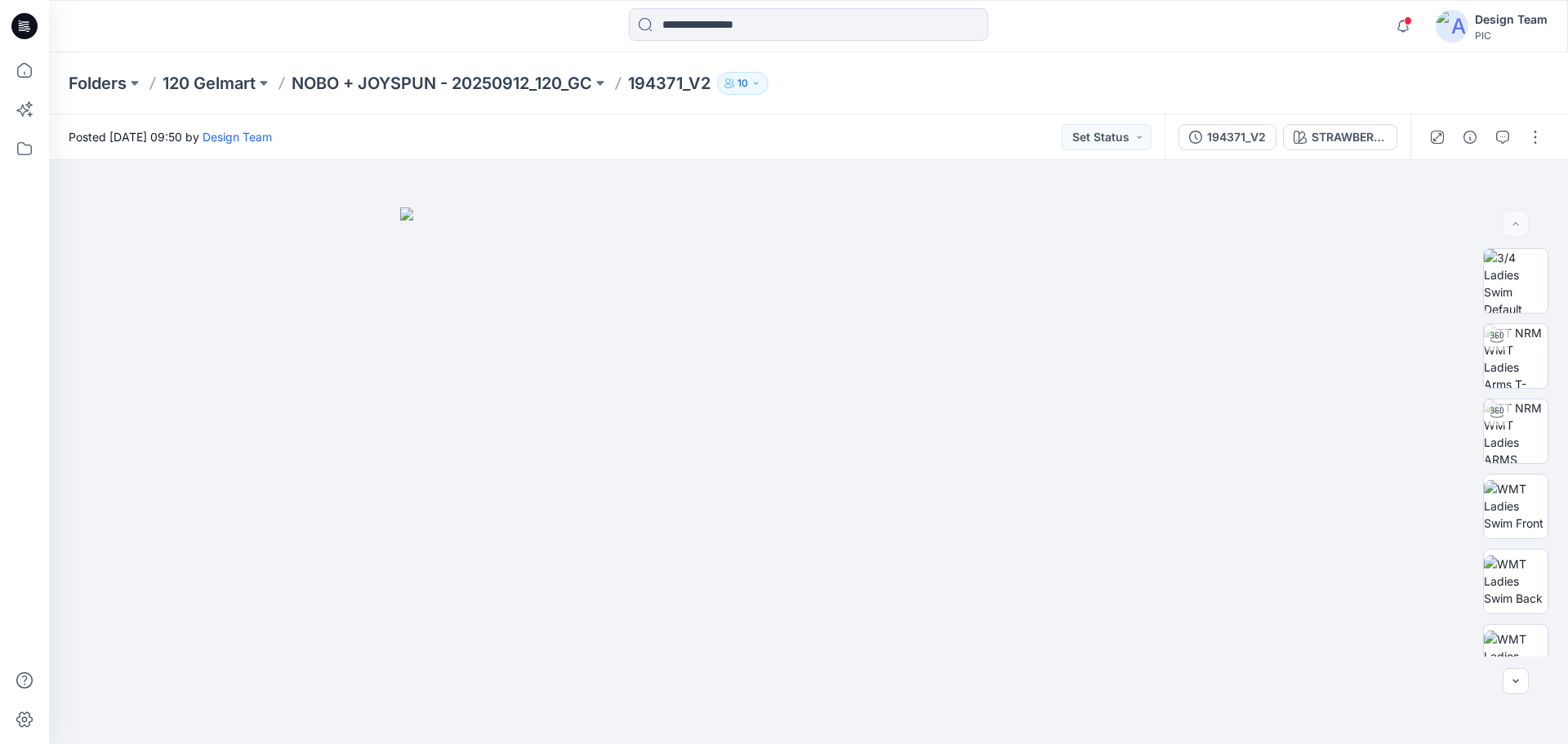
click at [1555, 135] on div at bounding box center [1485, 137] width 152 height 46
click at [1535, 138] on button "button" at bounding box center [1535, 138] width 26 height 26
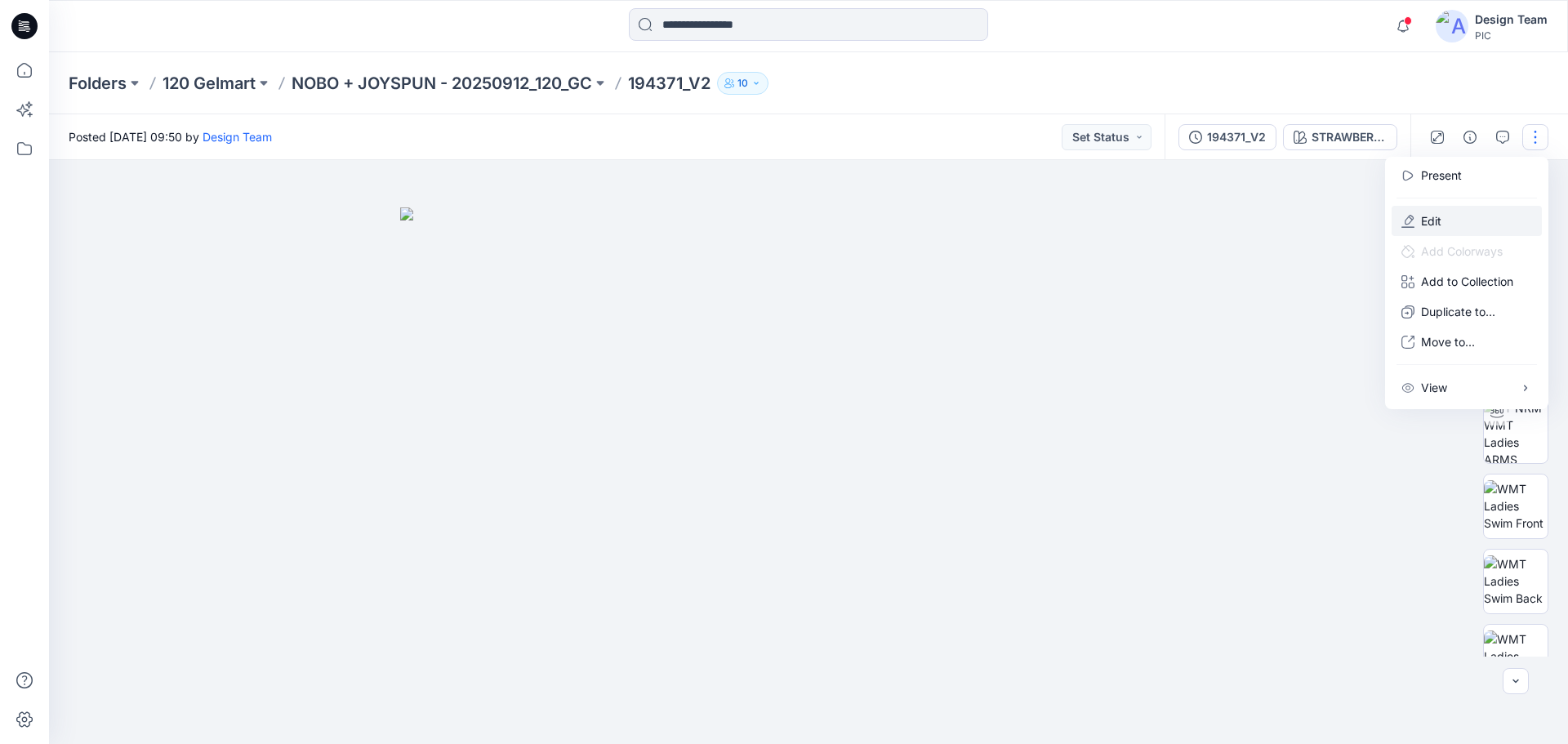
click at [1451, 221] on button "Edit" at bounding box center [1467, 220] width 151 height 31
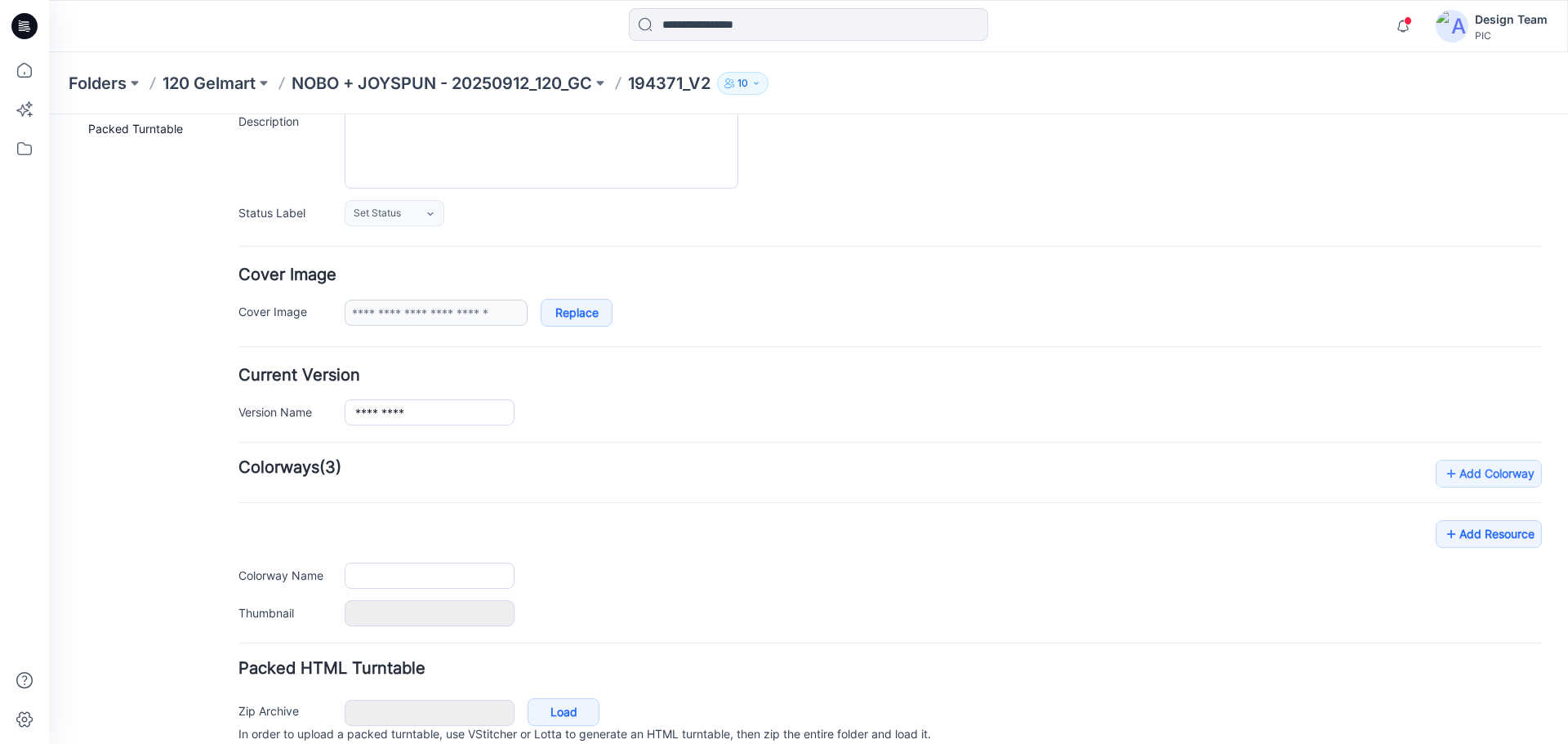
type input "*********"
type input "**********"
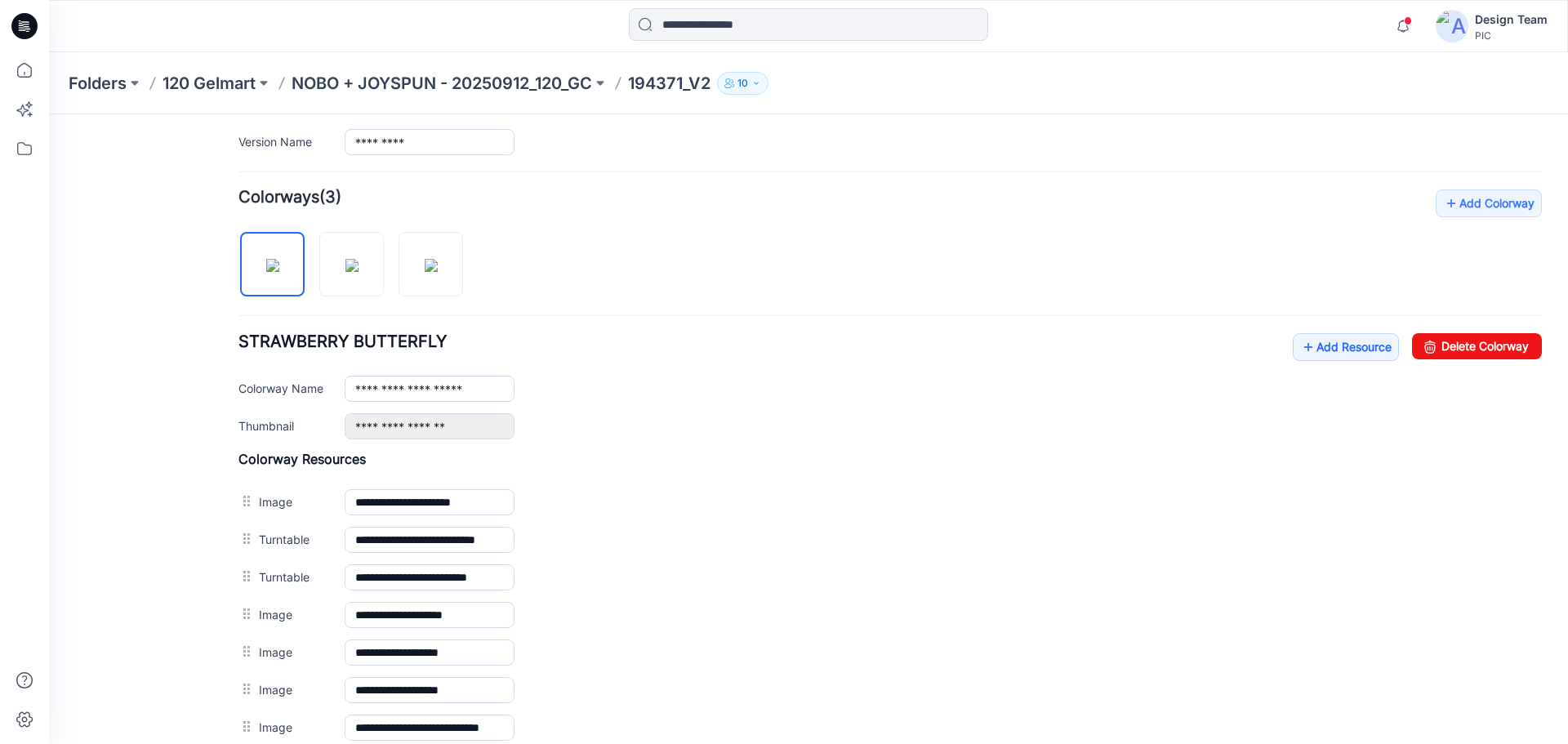
scroll to position [398, 0]
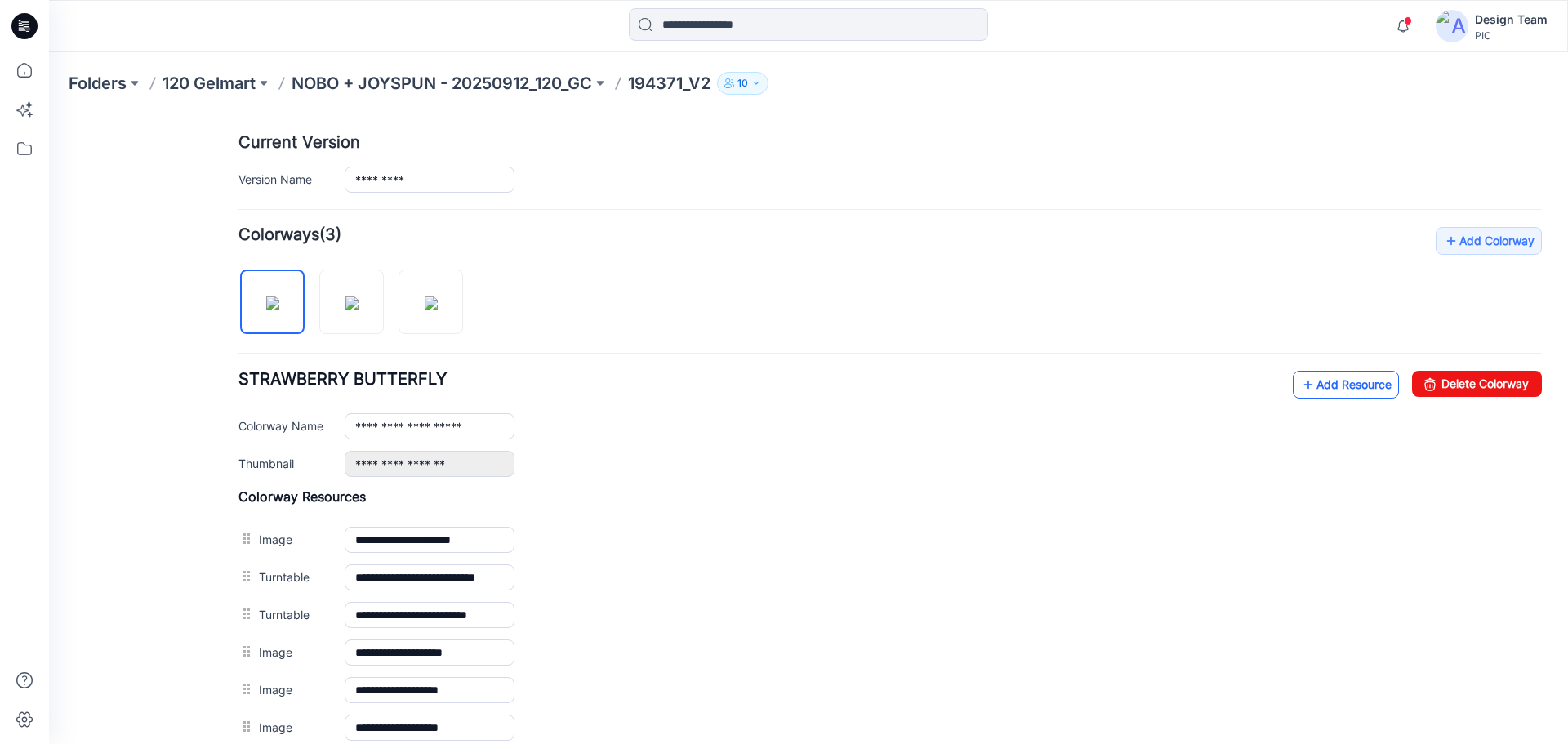
click at [1343, 390] on link "Add Resource" at bounding box center [1346, 385] width 106 height 28
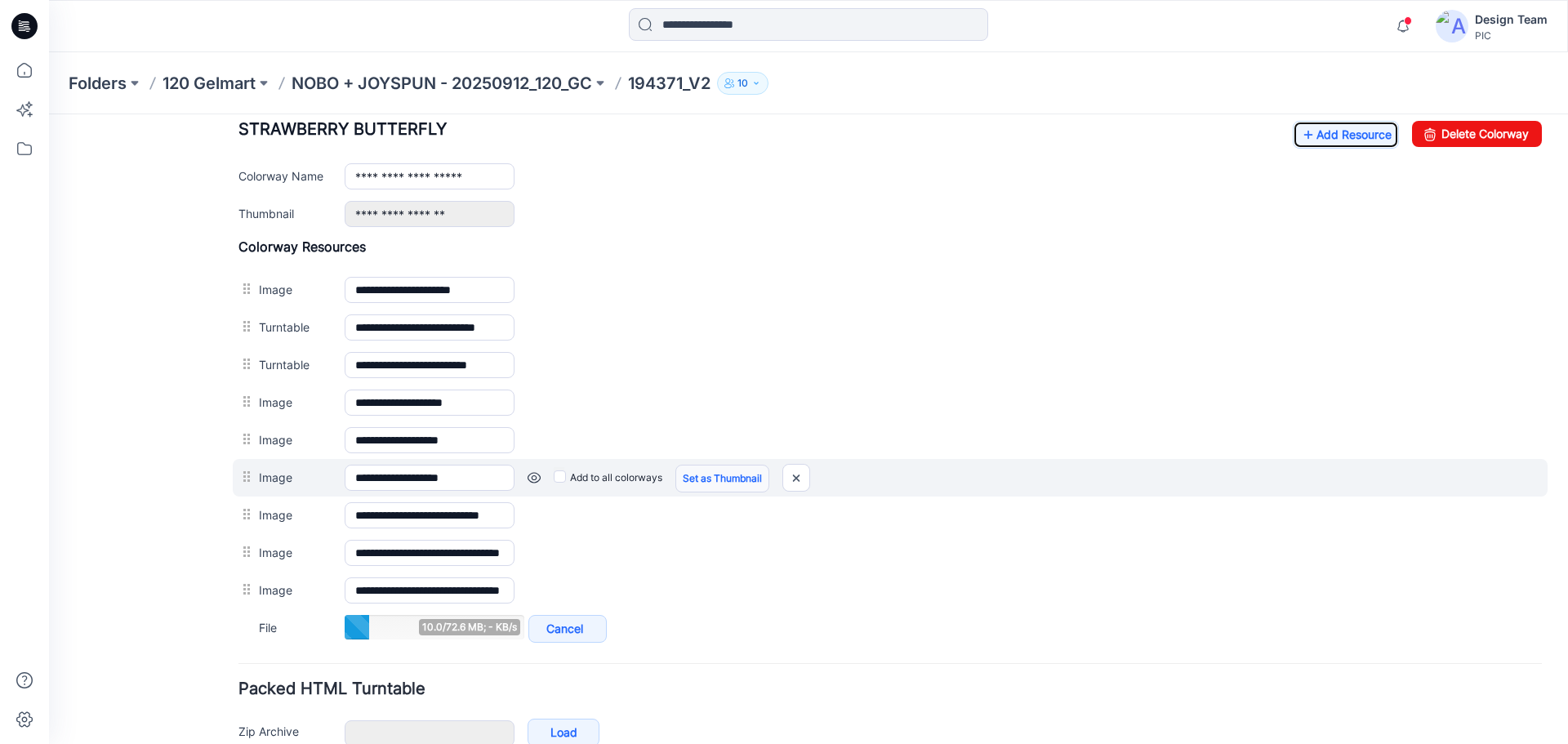
scroll to position [737, 0]
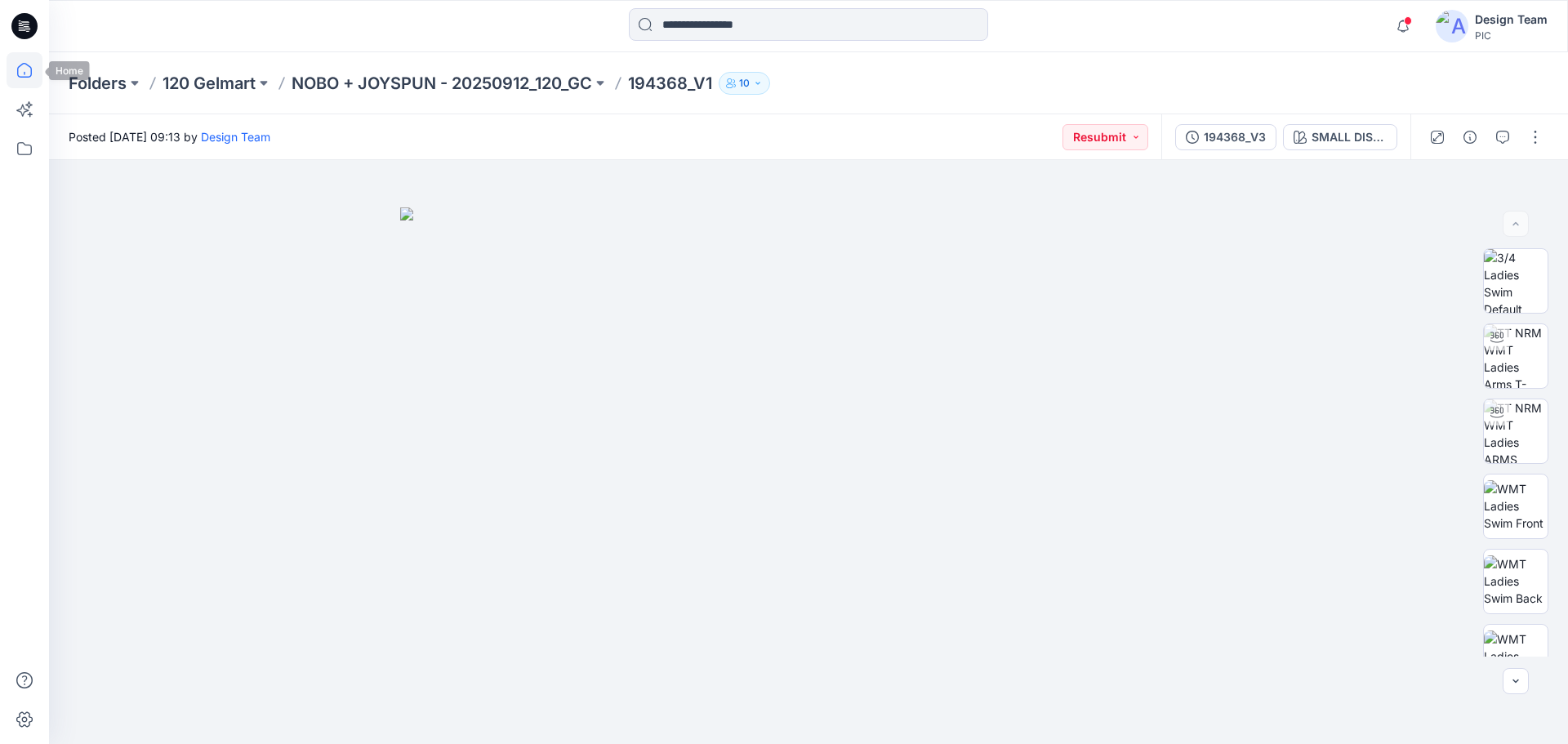
click at [23, 66] on icon at bounding box center [24, 70] width 36 height 36
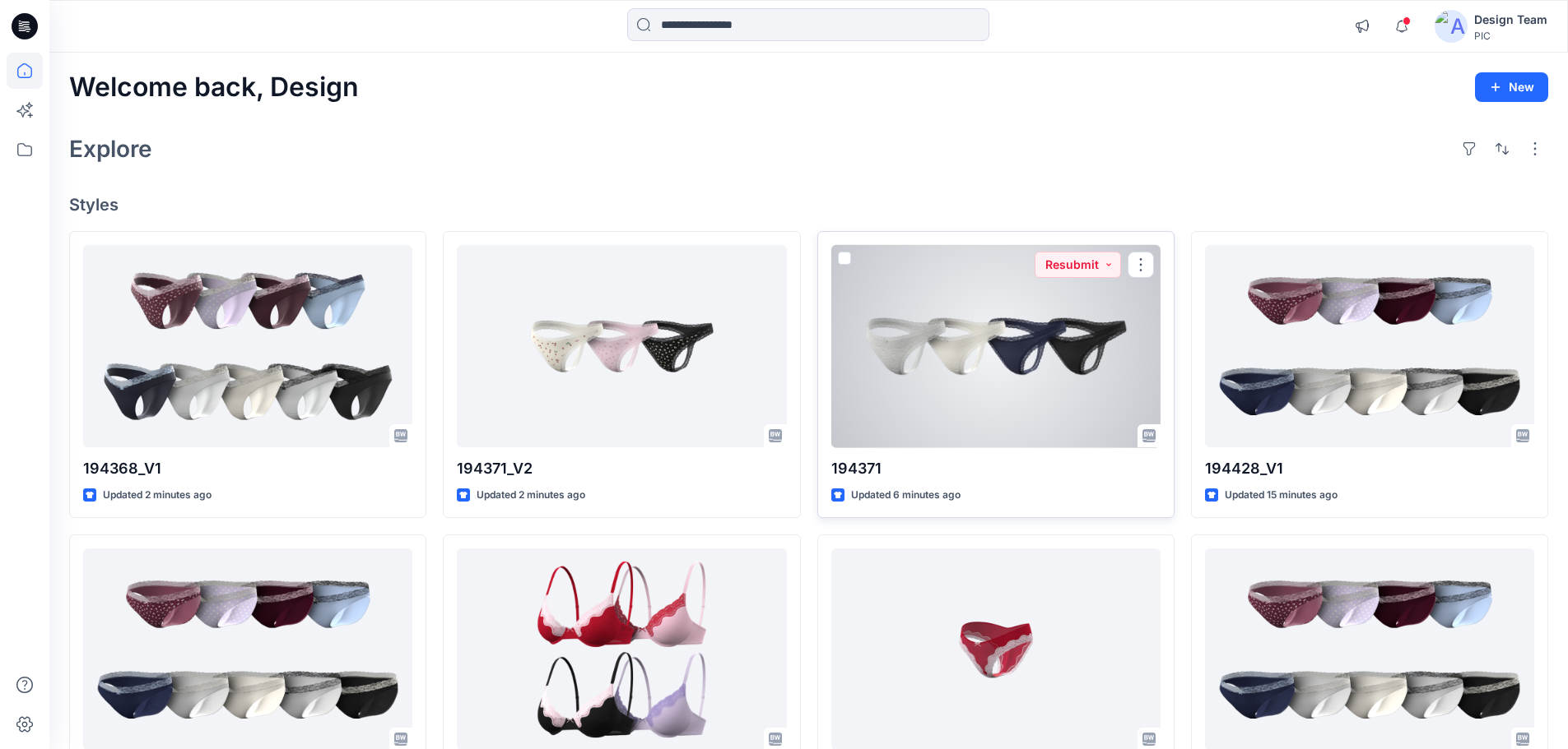
click at [994, 355] on div at bounding box center [995, 346] width 329 height 203
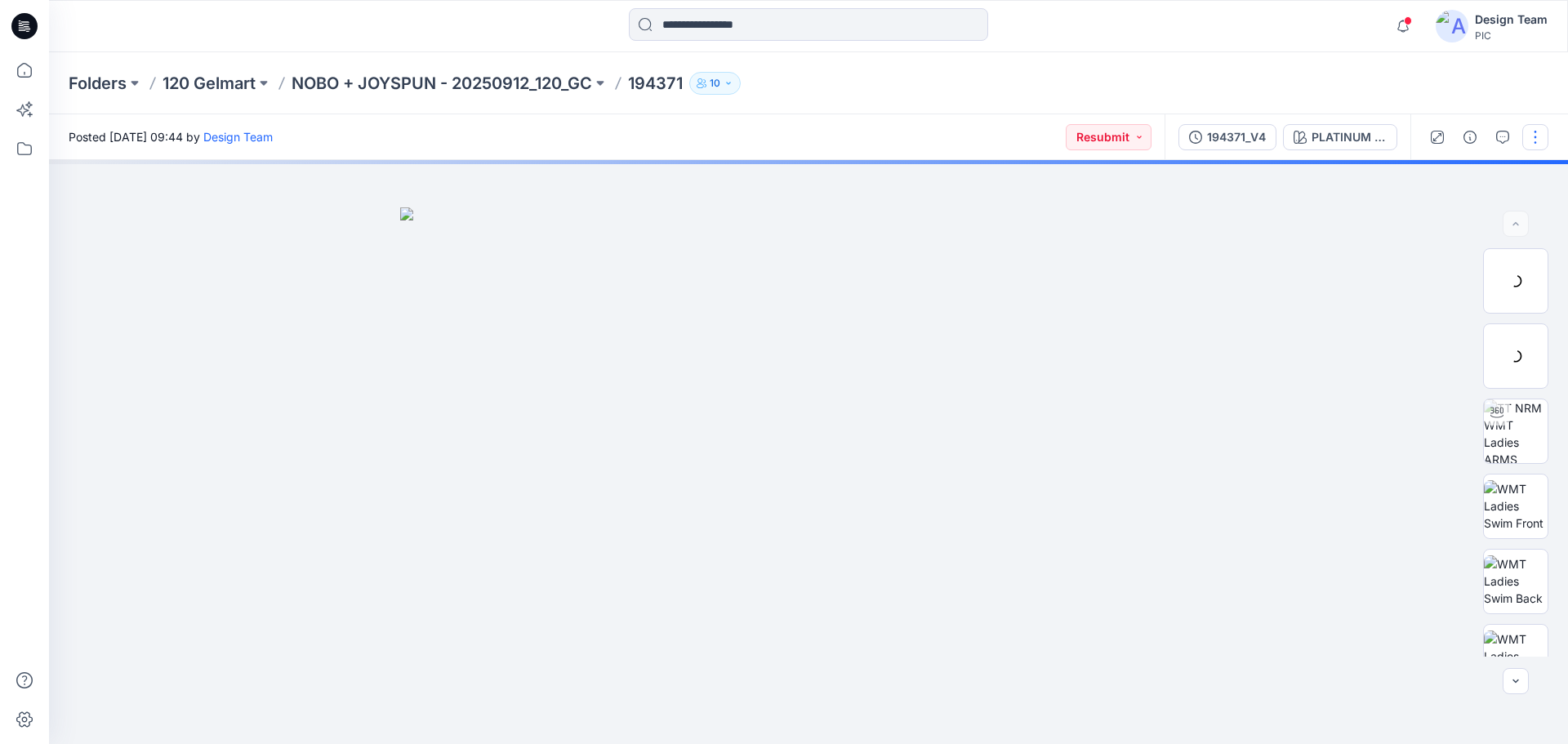
click at [1535, 134] on button "button" at bounding box center [1535, 138] width 26 height 26
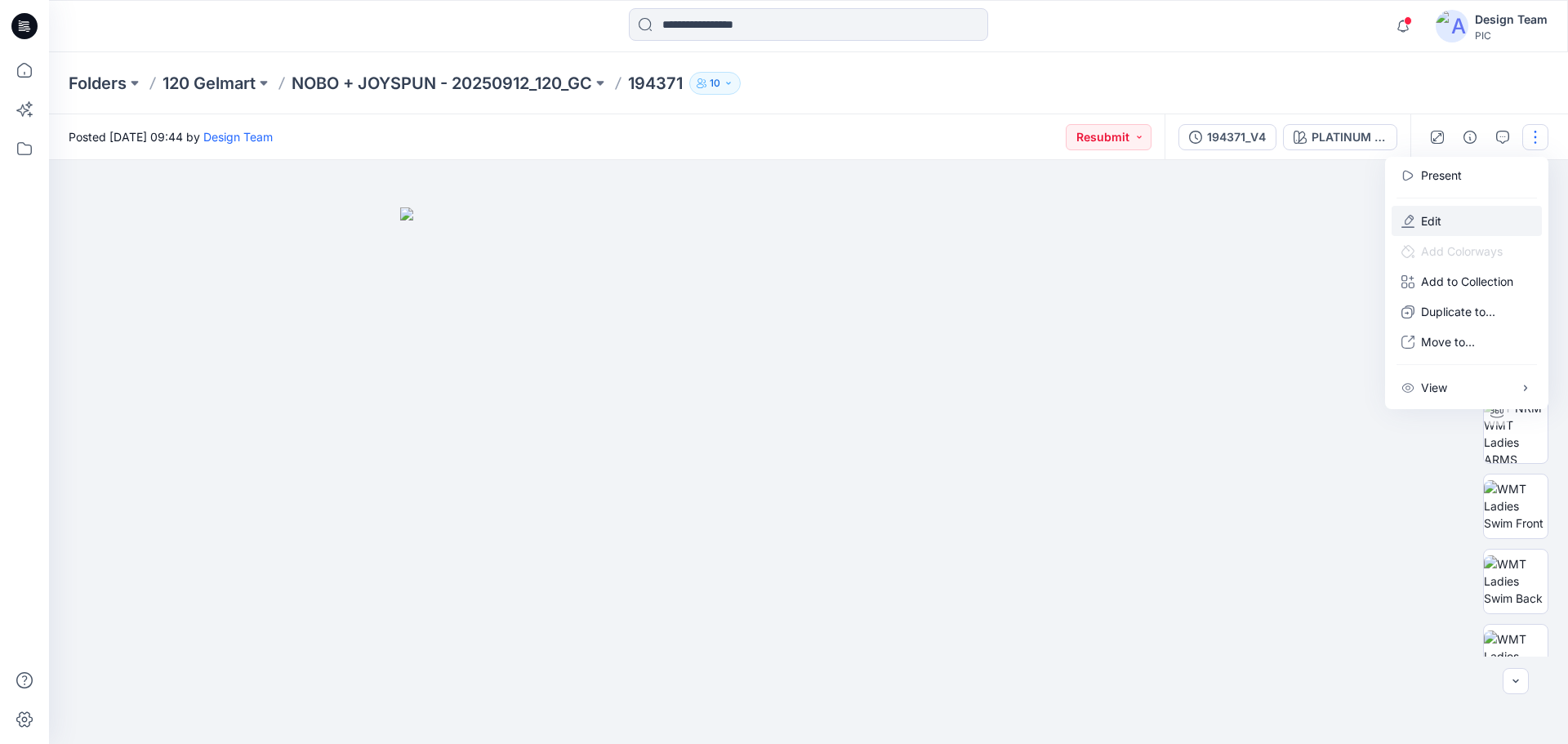
click at [1427, 225] on p "Edit" at bounding box center [1431, 220] width 20 height 17
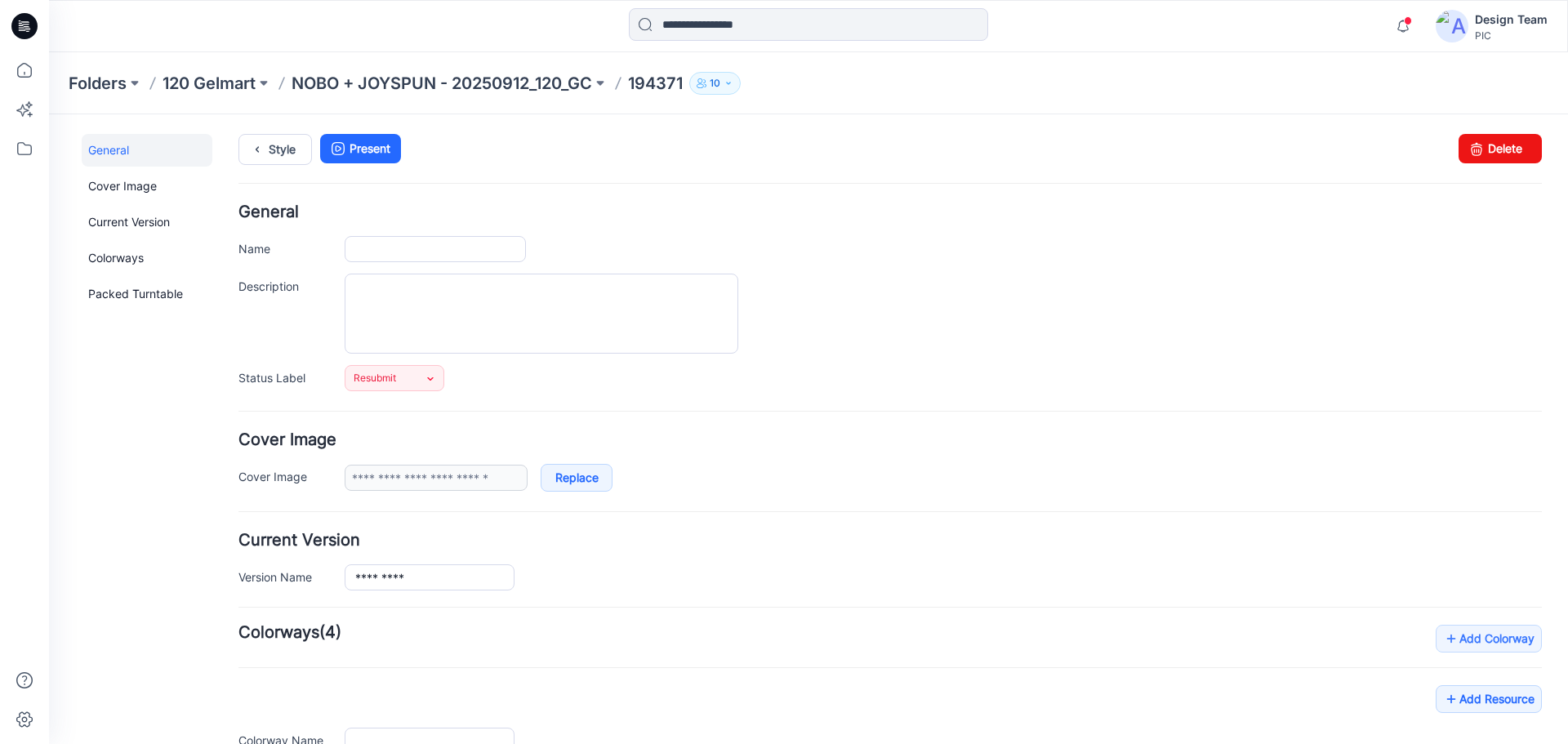
type input "******"
type input "**********"
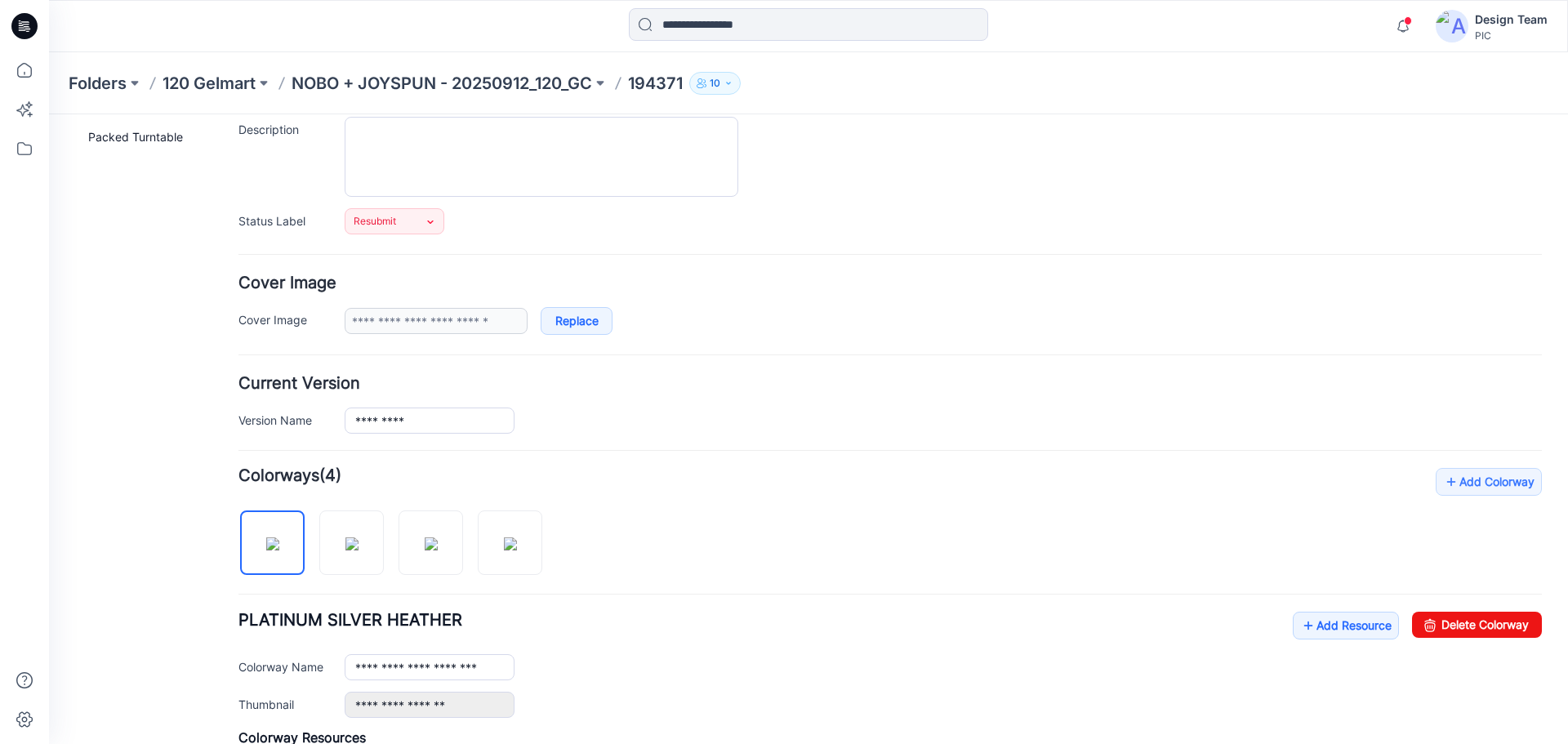
scroll to position [326, 0]
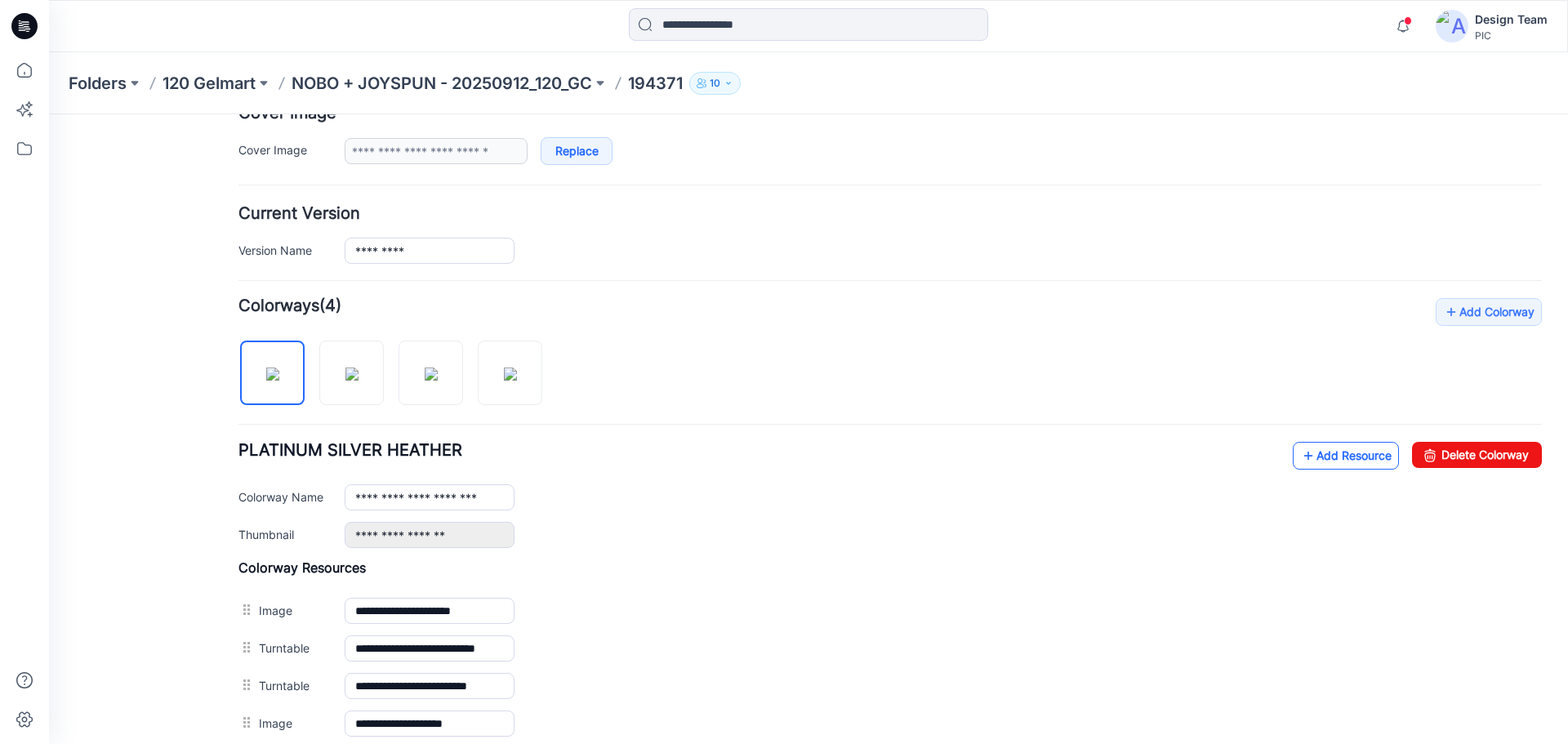
click at [1321, 460] on link "Add Resource" at bounding box center [1346, 456] width 106 height 28
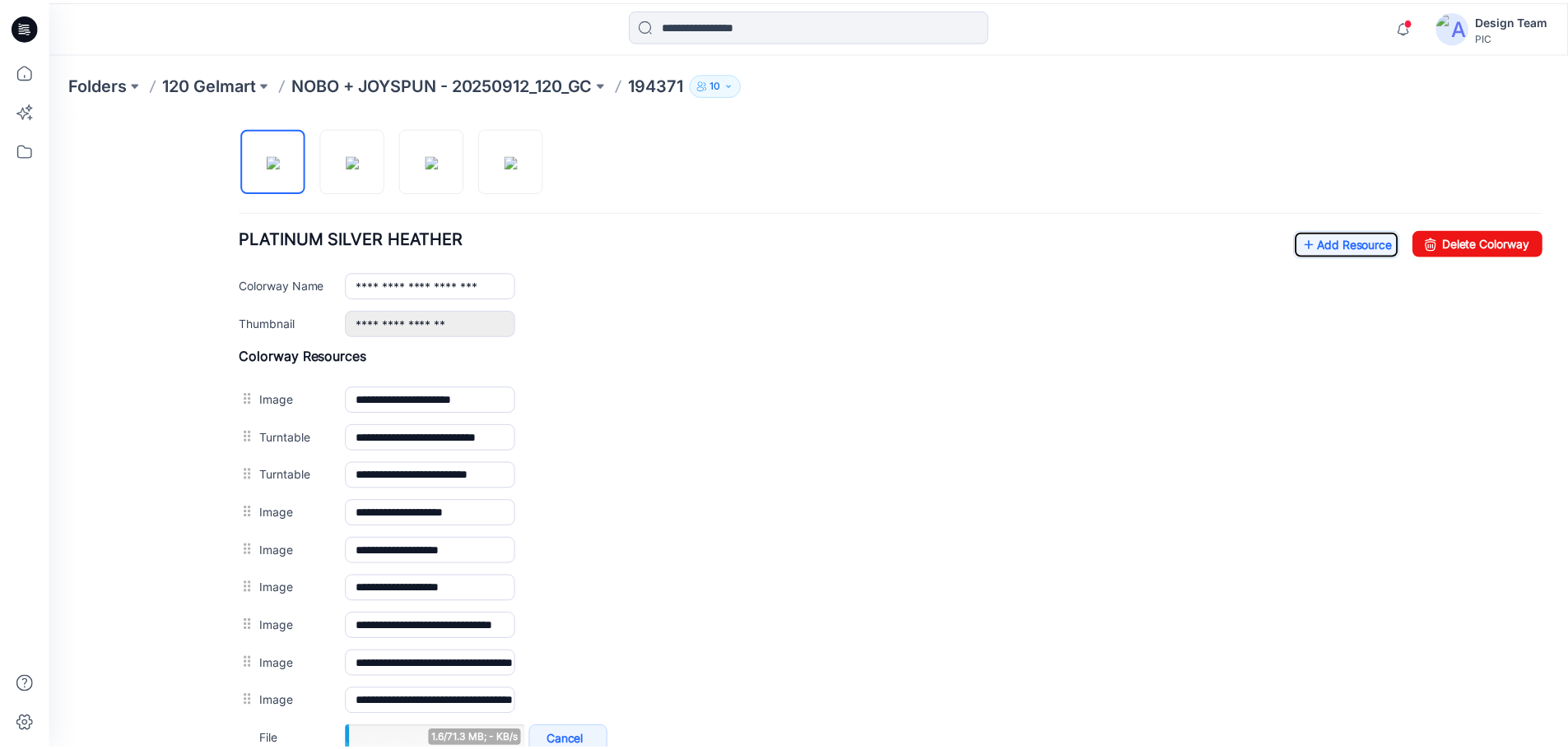
scroll to position [741, 0]
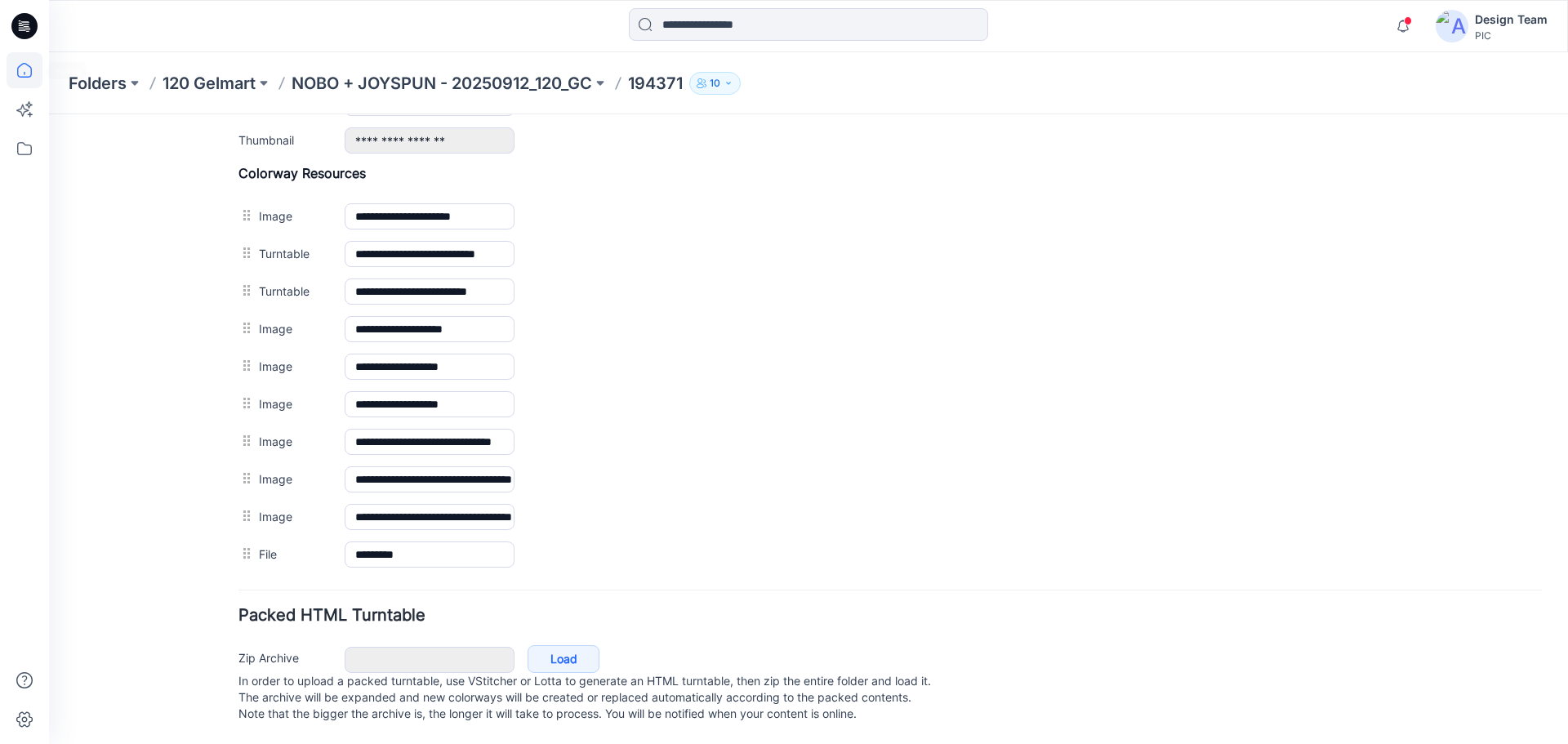
click at [29, 71] on icon at bounding box center [24, 70] width 36 height 36
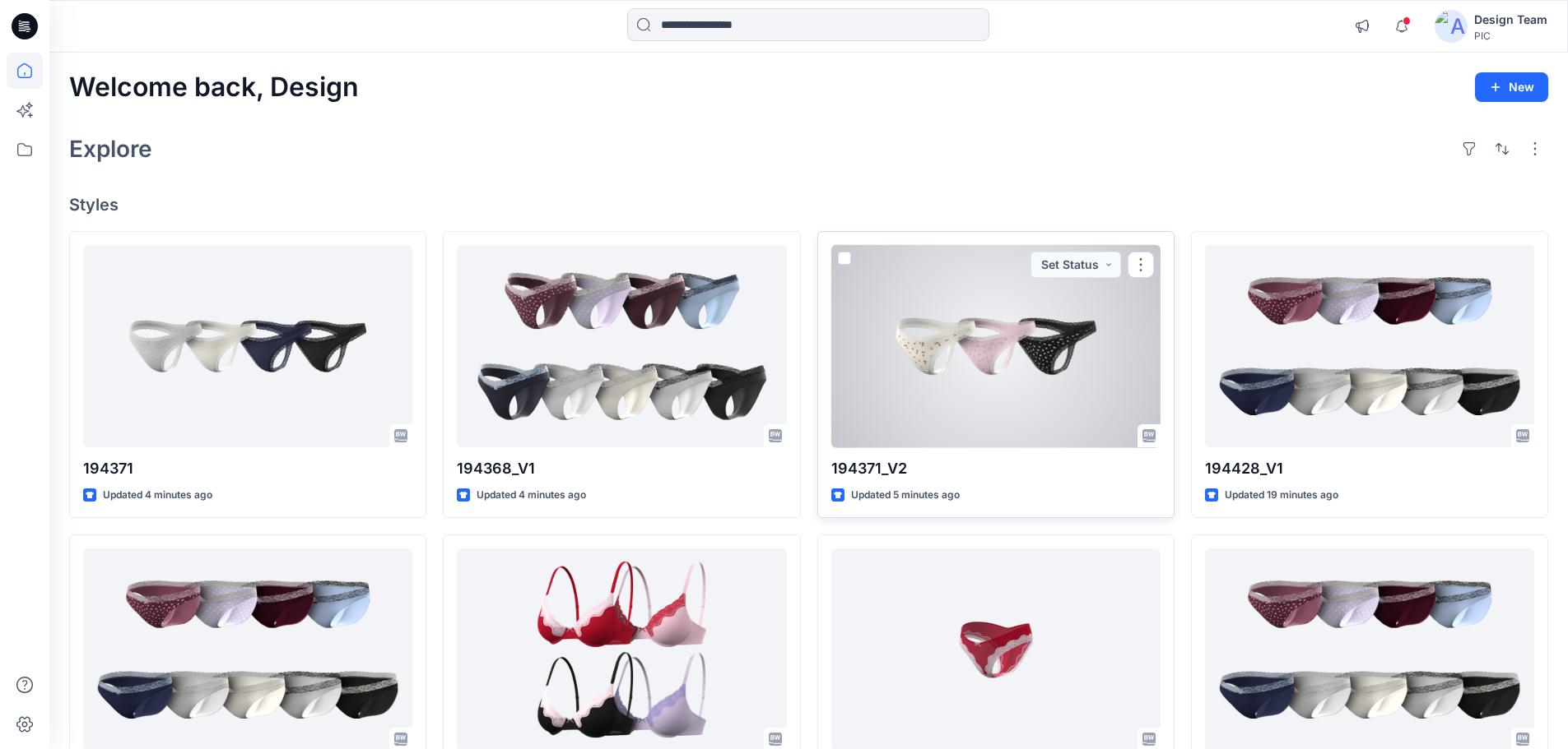
click at [961, 407] on div at bounding box center [995, 346] width 329 height 203
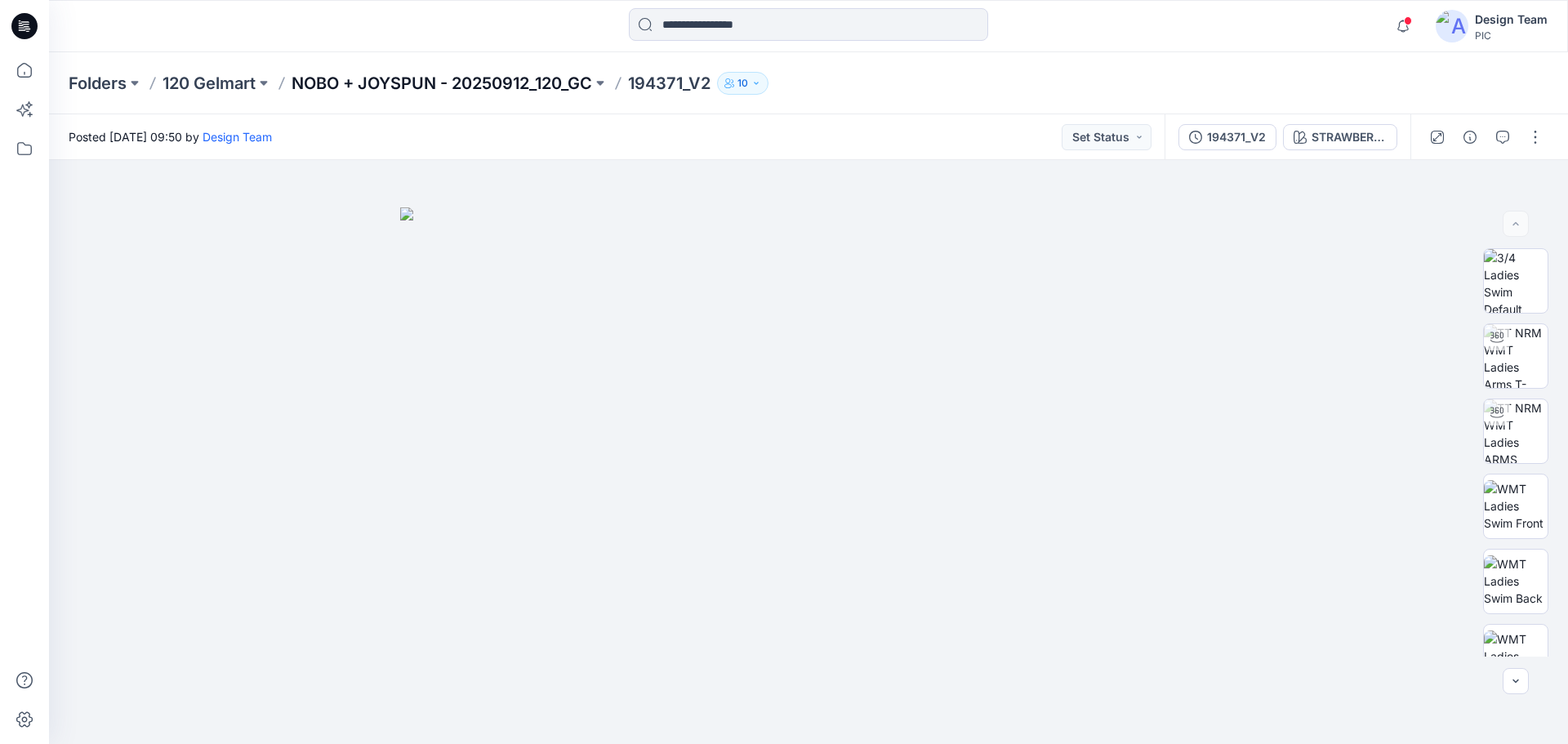
click at [522, 85] on p "NOBO + JOYSPUN - 20250912_120_GC" at bounding box center [441, 83] width 300 height 23
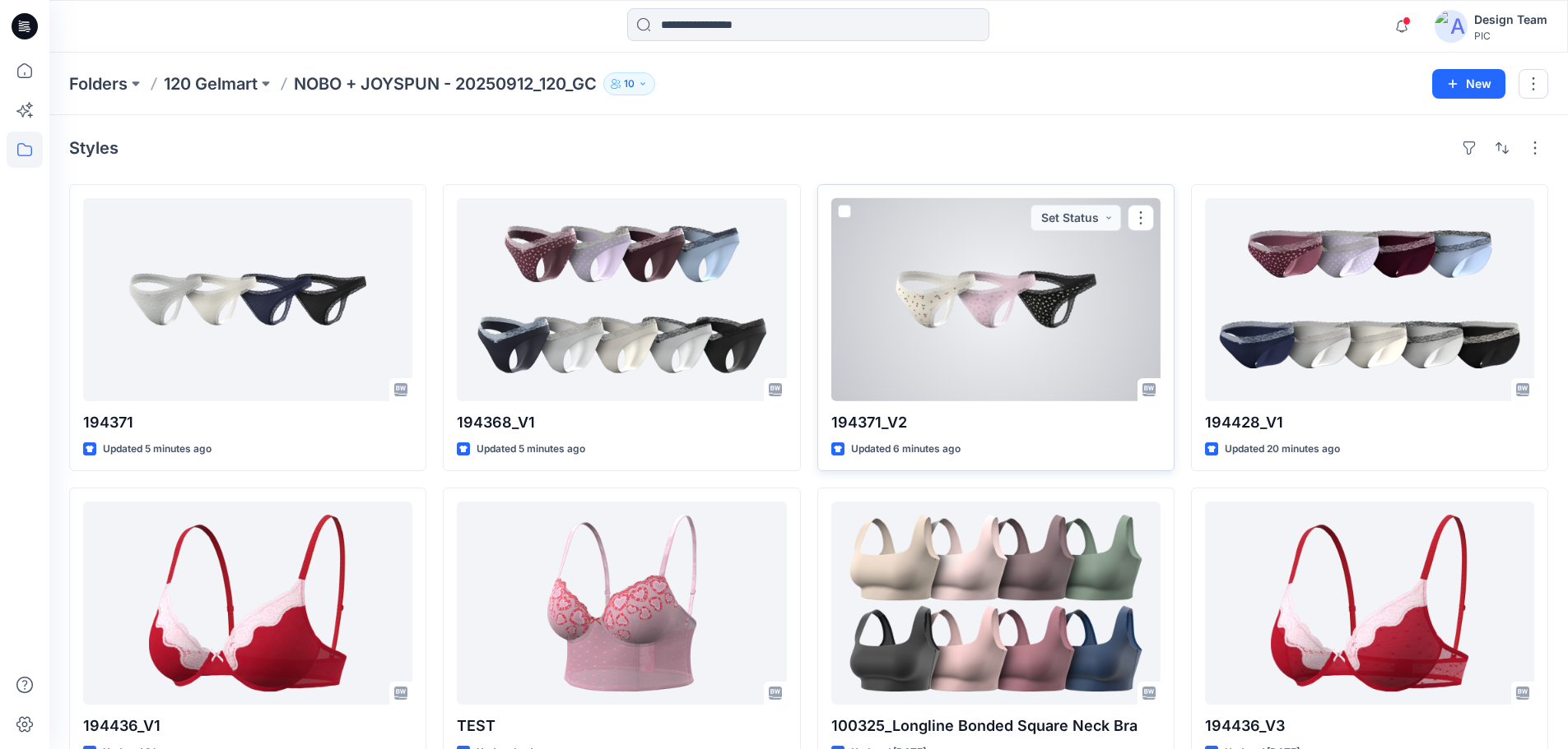
click at [1011, 344] on div at bounding box center [995, 300] width 329 height 203
